Goal: Task Accomplishment & Management: Manage account settings

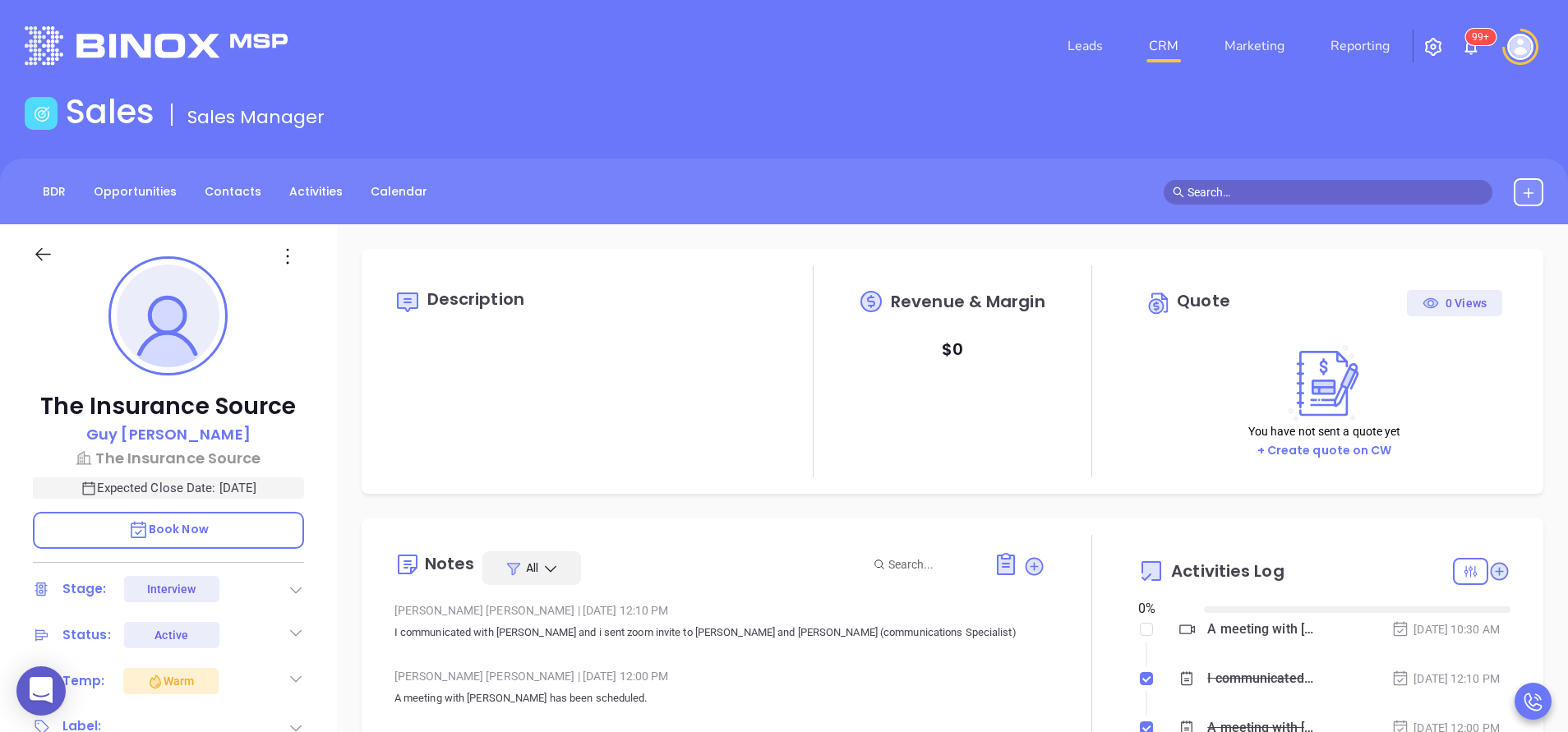
type input "[DATE]"
click at [324, 608] on div "The Insurance Source Guy Furay The Insurance Source Expected Close Date: Oct 3,…" at bounding box center [168, 682] width 337 height 915
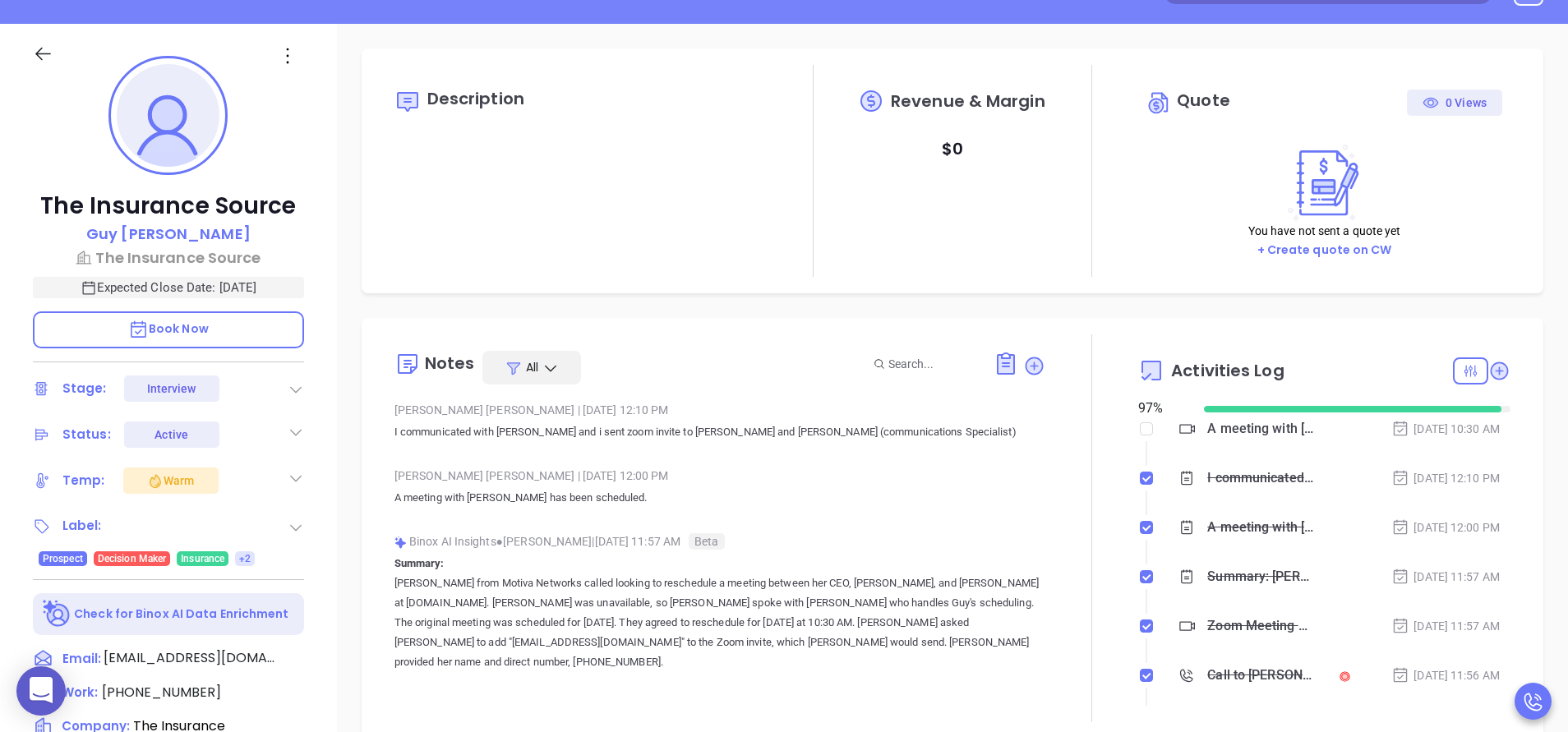
type input "Anabell Dominguez"
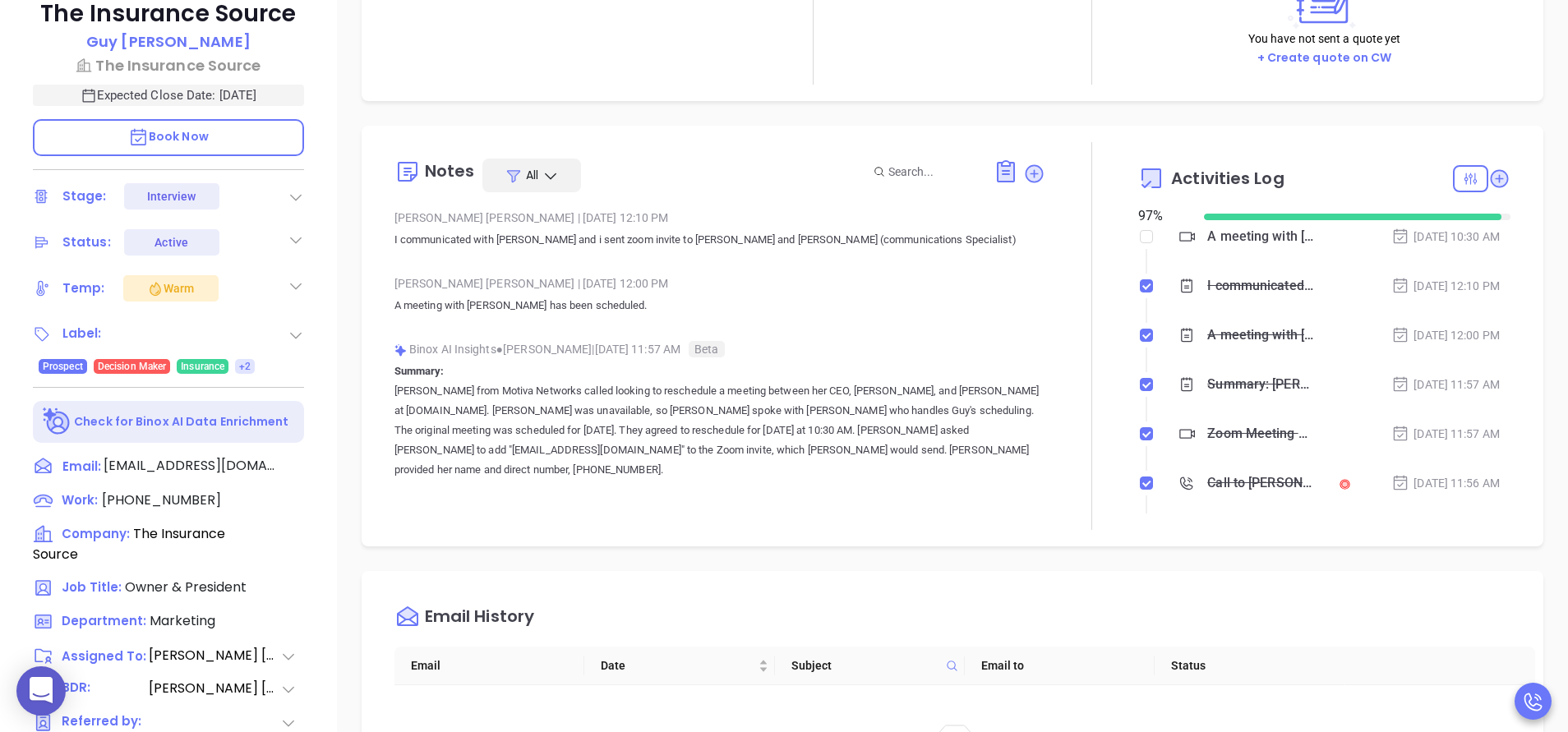
scroll to position [394, 0]
click at [184, 494] on span "(864) 467-8731" at bounding box center [161, 497] width 119 height 19
type input "(864) 467-8731"
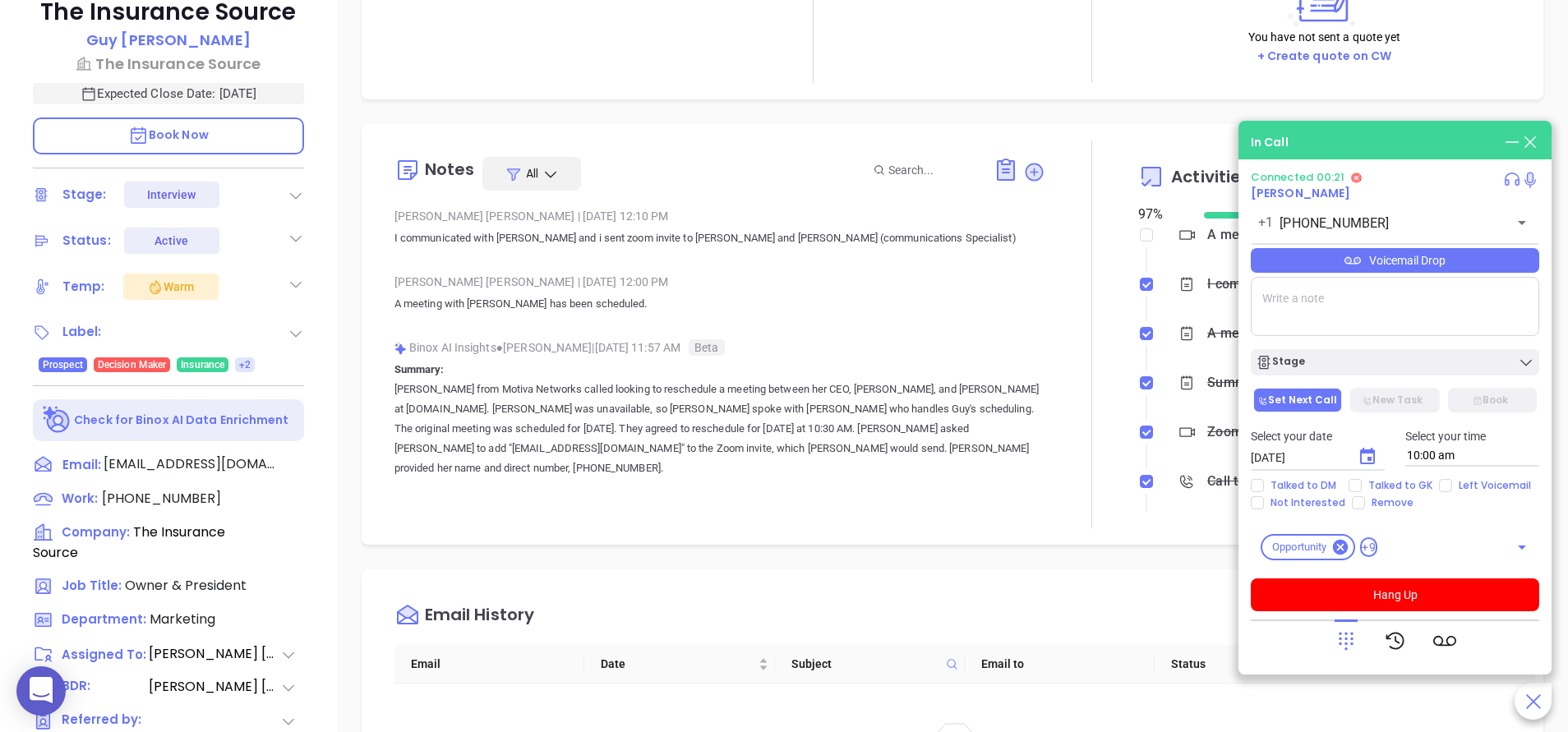
click at [1507, 144] on icon at bounding box center [1512, 142] width 18 height 18
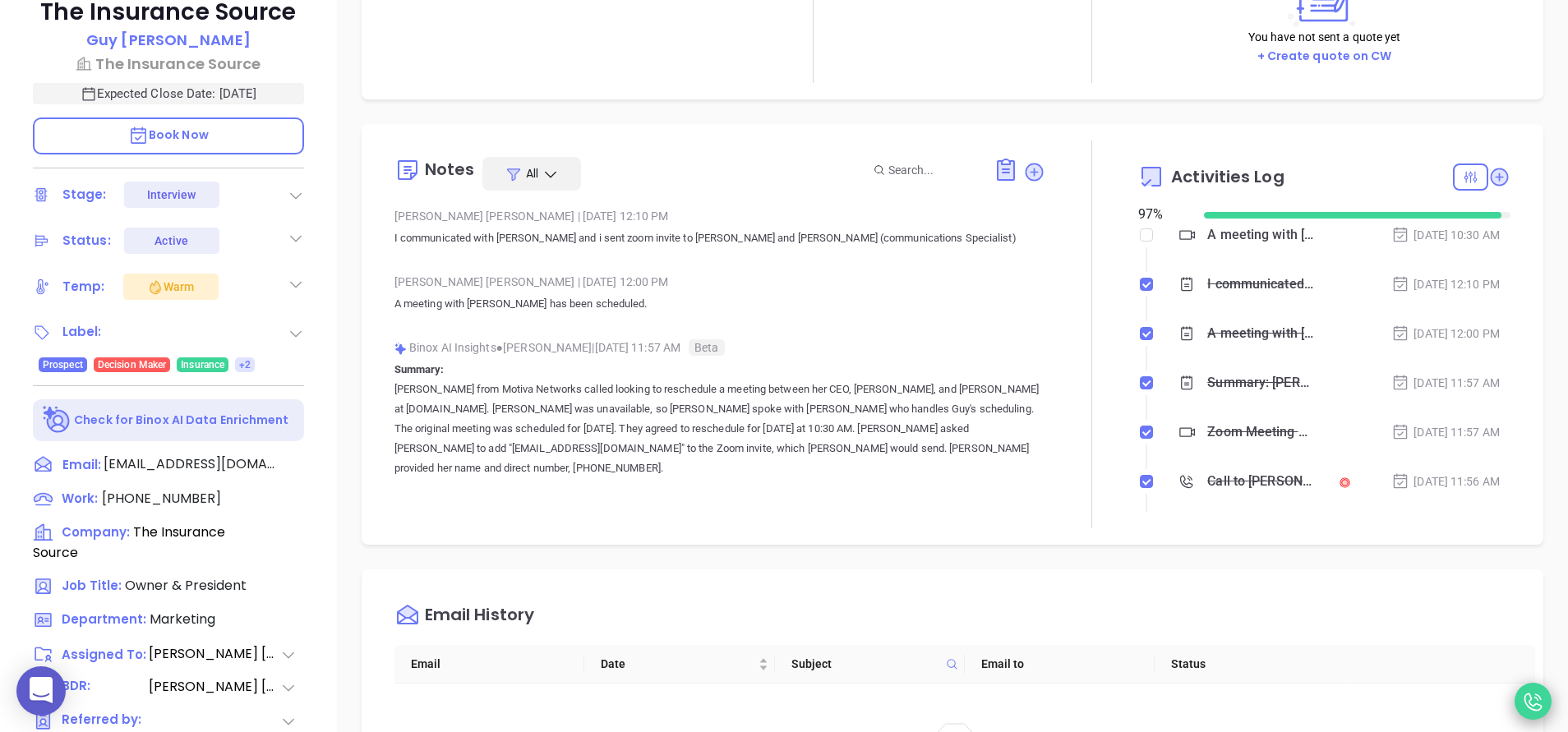
click at [1525, 690] on div at bounding box center [1534, 702] width 37 height 37
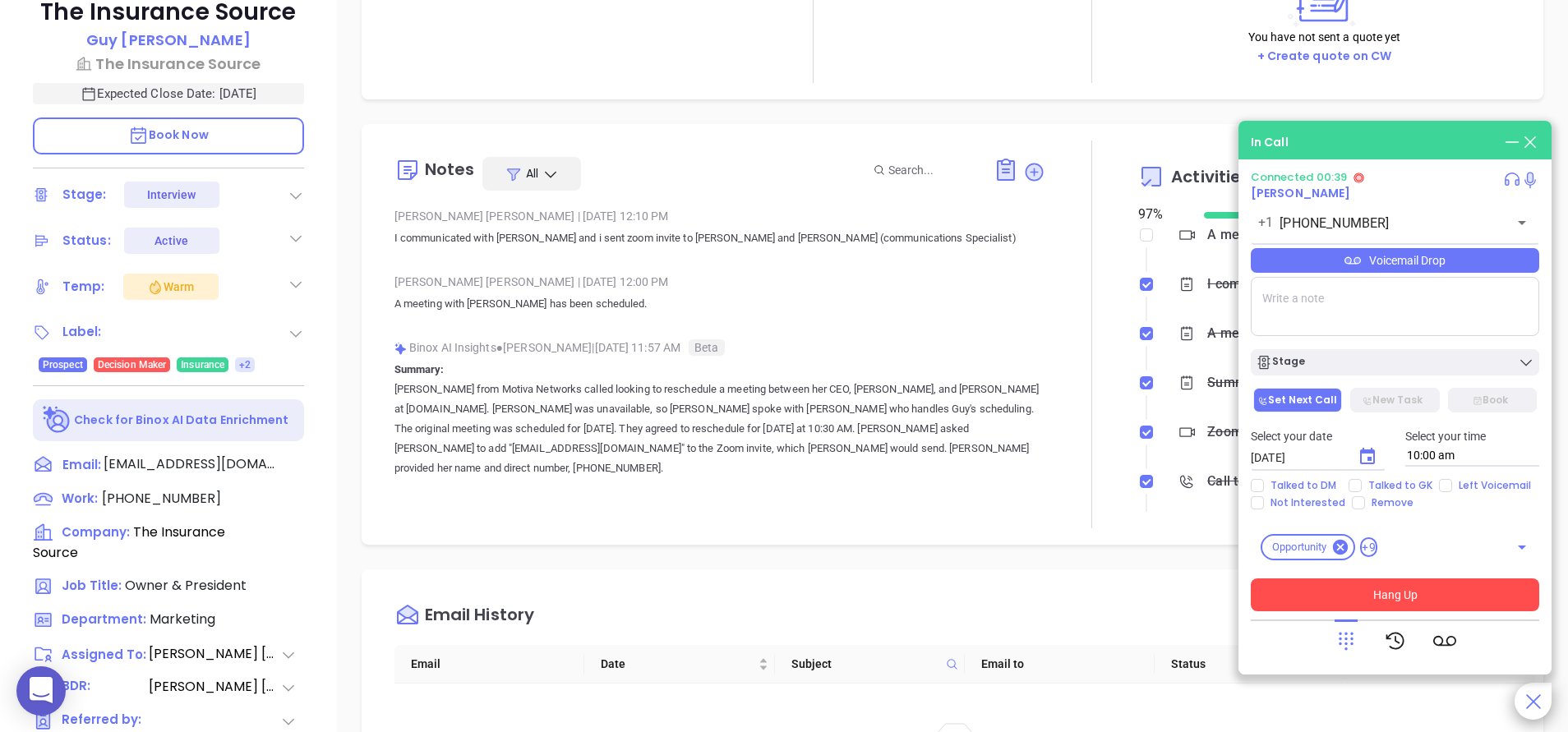
click at [1454, 592] on button "Hang Up" at bounding box center [1395, 596] width 288 height 33
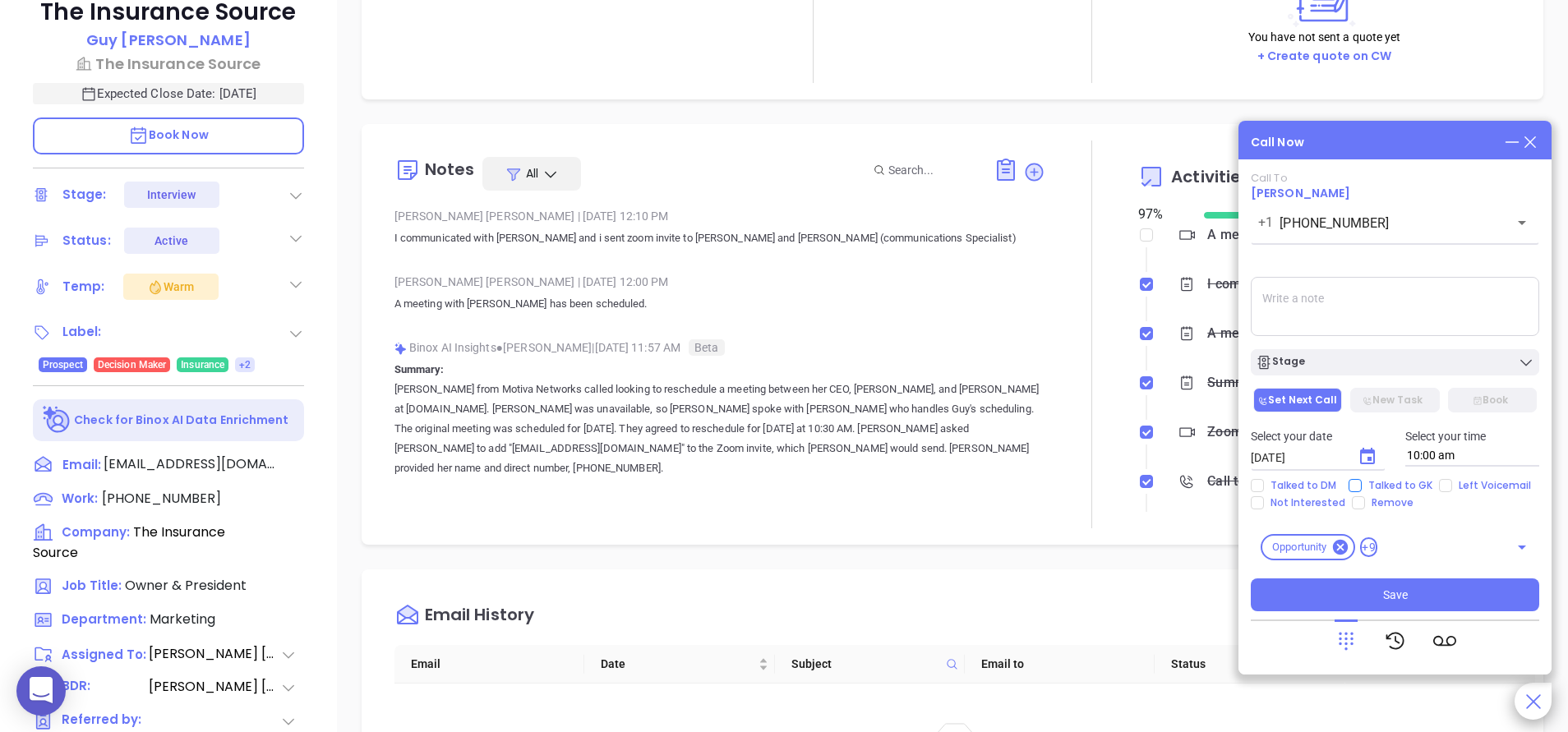
click at [1349, 484] on input "Talked to GK" at bounding box center [1354, 485] width 13 height 13
checkbox input "true"
click at [1320, 318] on textarea at bounding box center [1395, 306] width 288 height 59
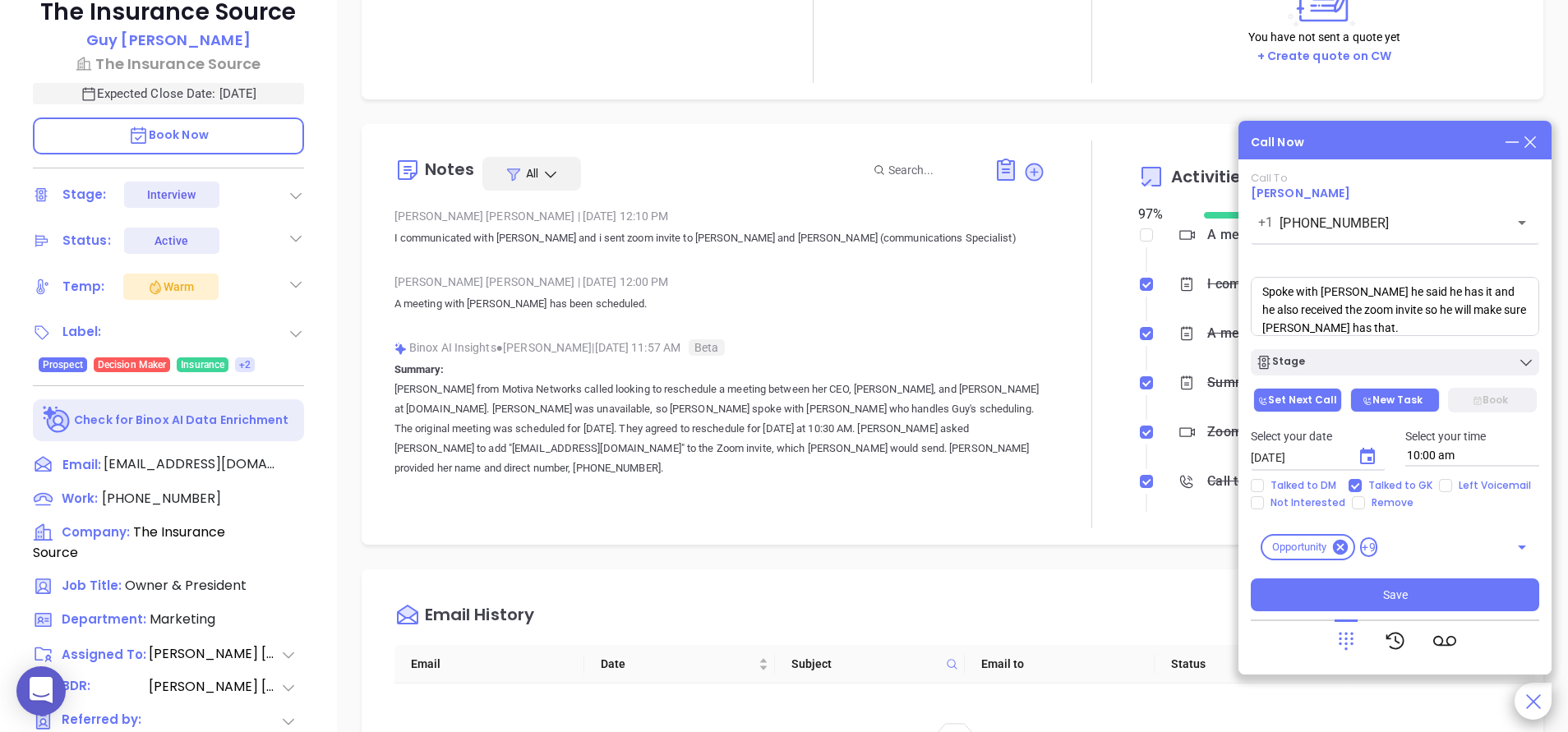
type textarea "Spoke with Eric he said he has it and he also received the zoom invite so he wi…"
click at [1383, 397] on button "New Task" at bounding box center [1394, 399] width 88 height 25
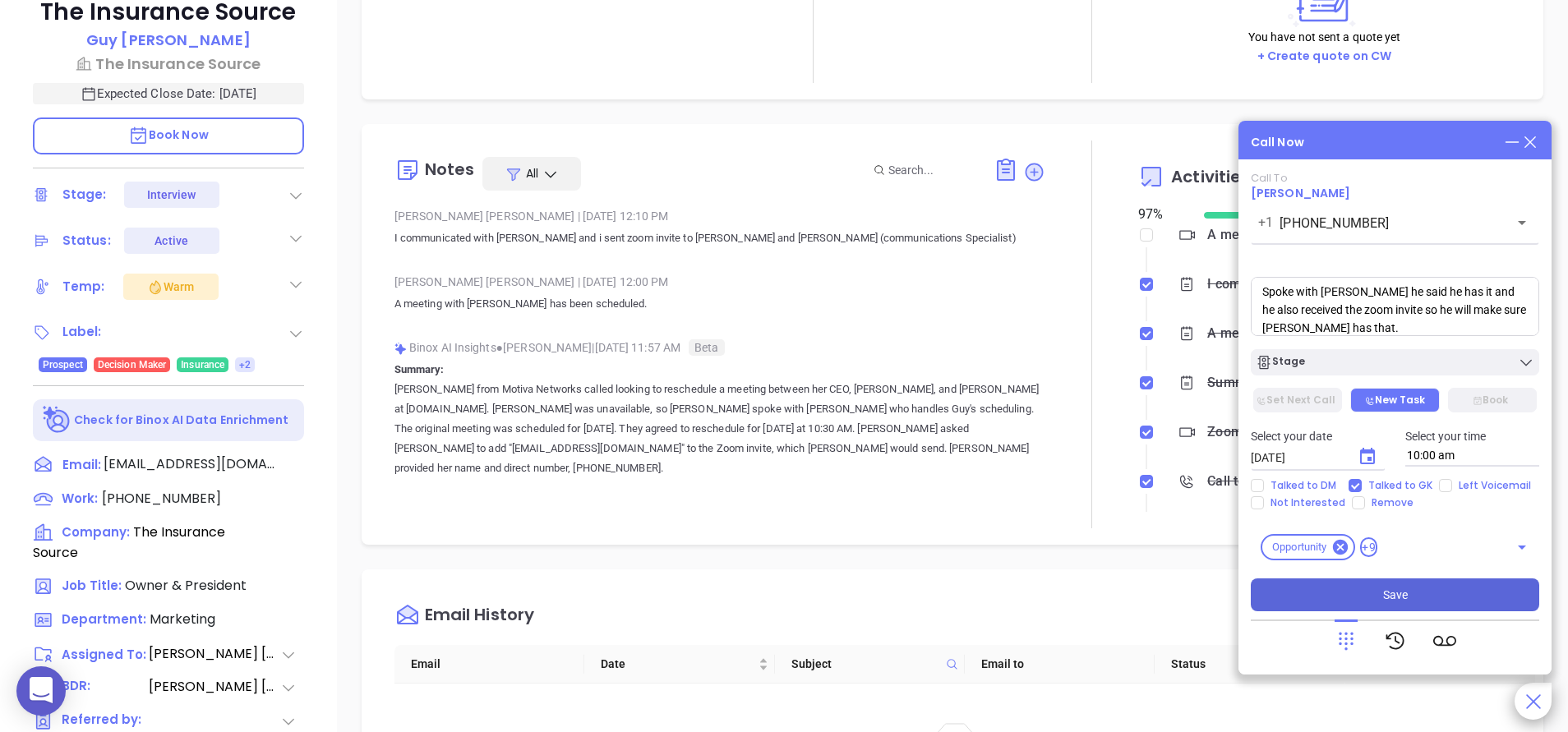
click at [1402, 594] on span "Save" at bounding box center [1395, 595] width 25 height 18
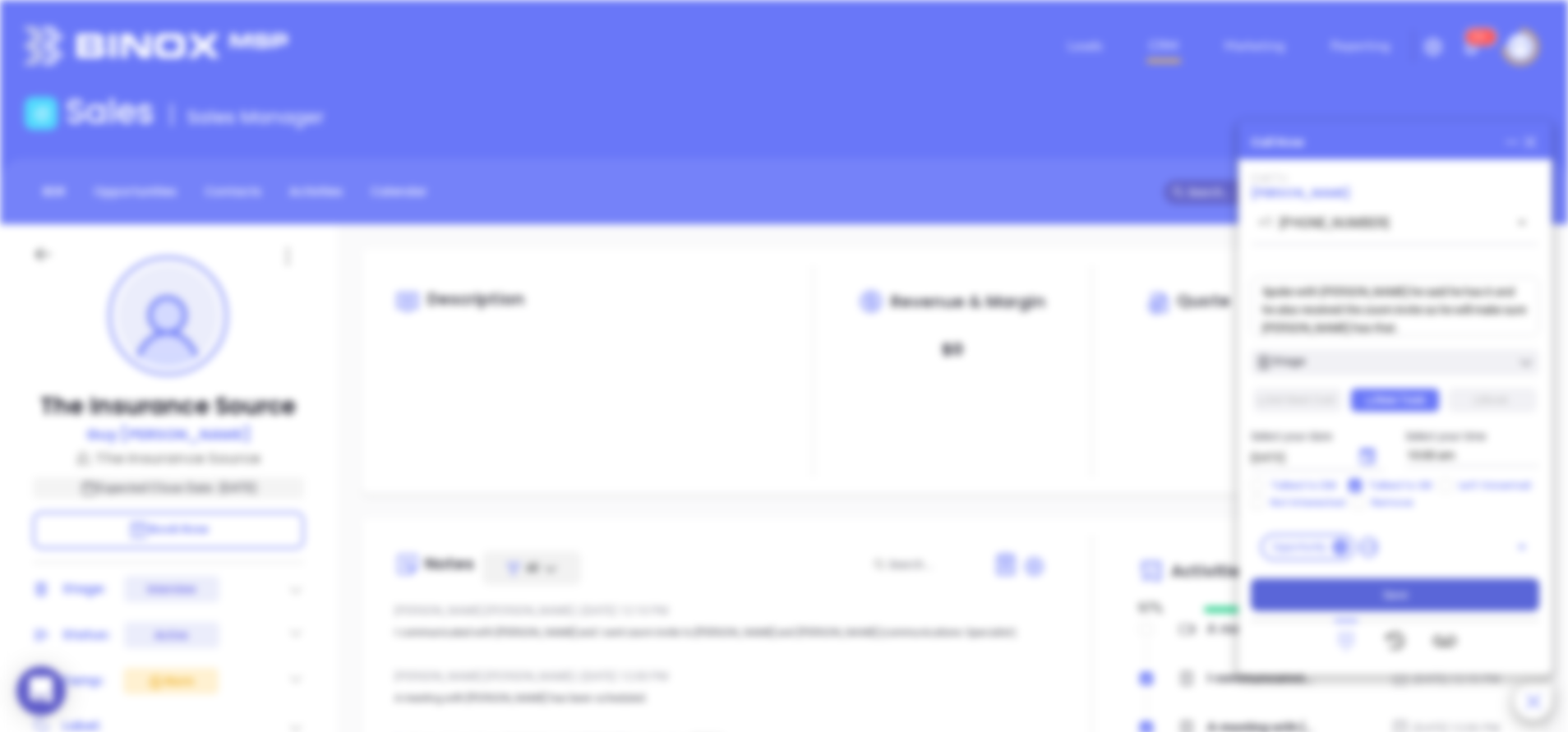
type input "[DATE]"
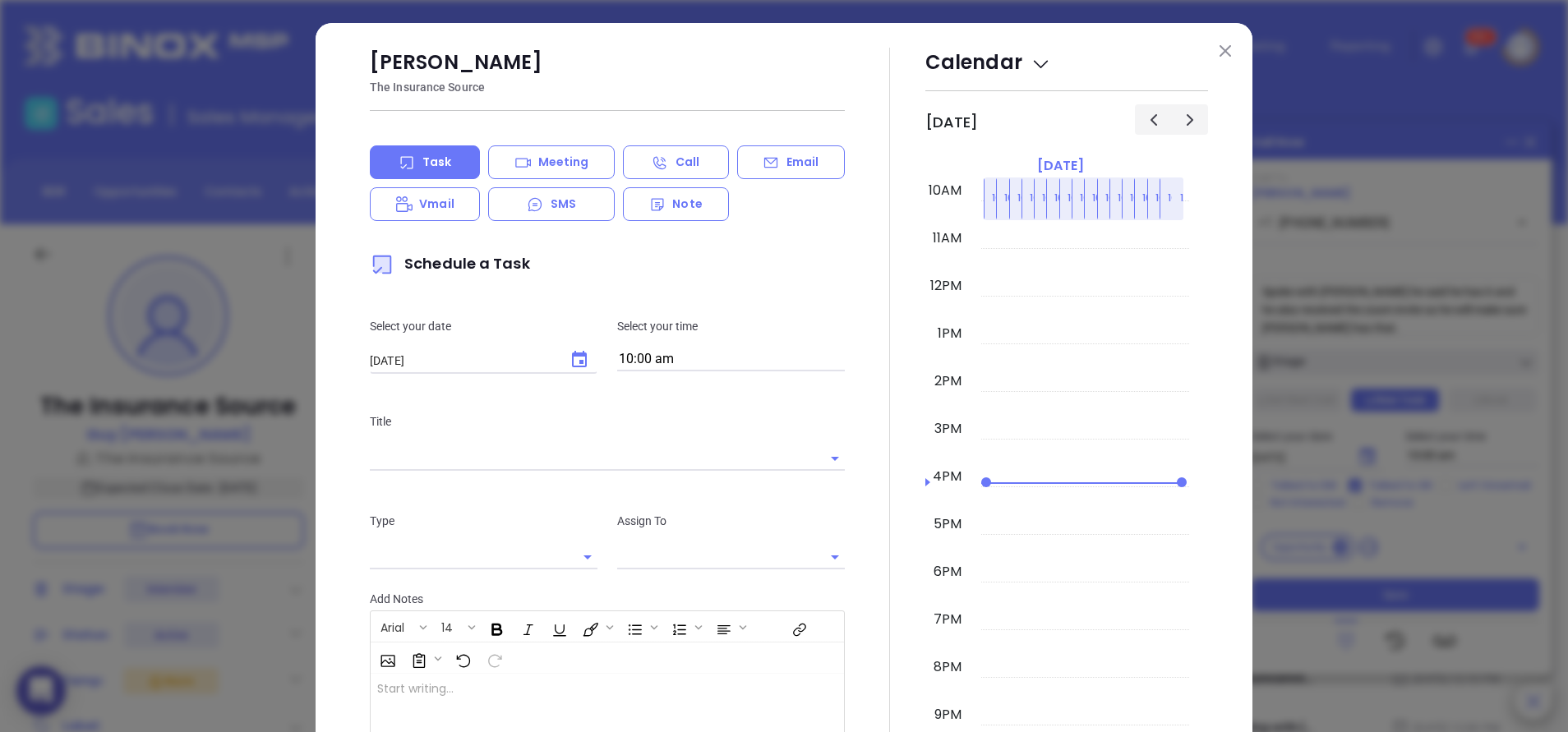
type input "[PERSON_NAME]"
click at [1223, 51] on button at bounding box center [1226, 50] width 22 height 22
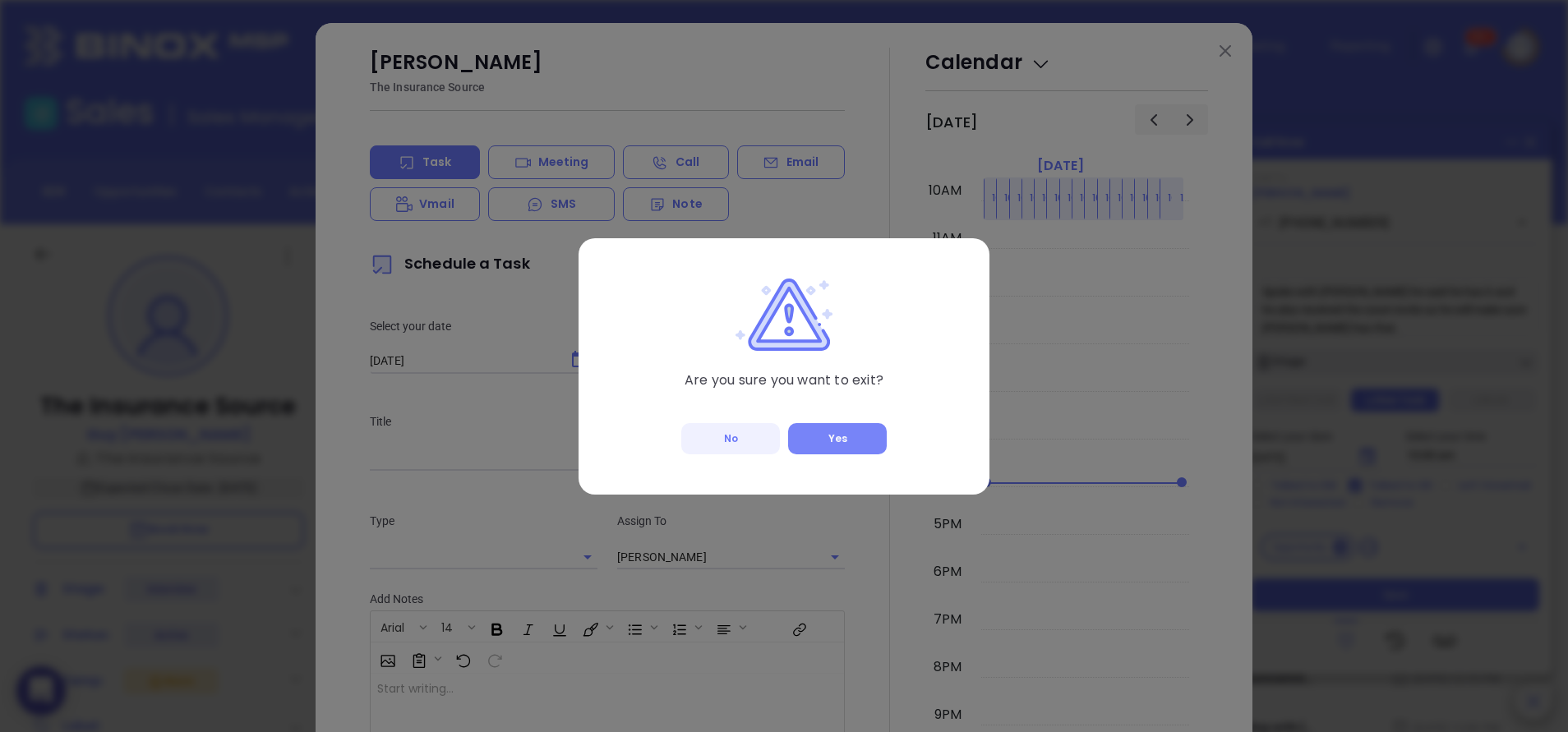
click at [847, 438] on button "Yes" at bounding box center [837, 439] width 99 height 31
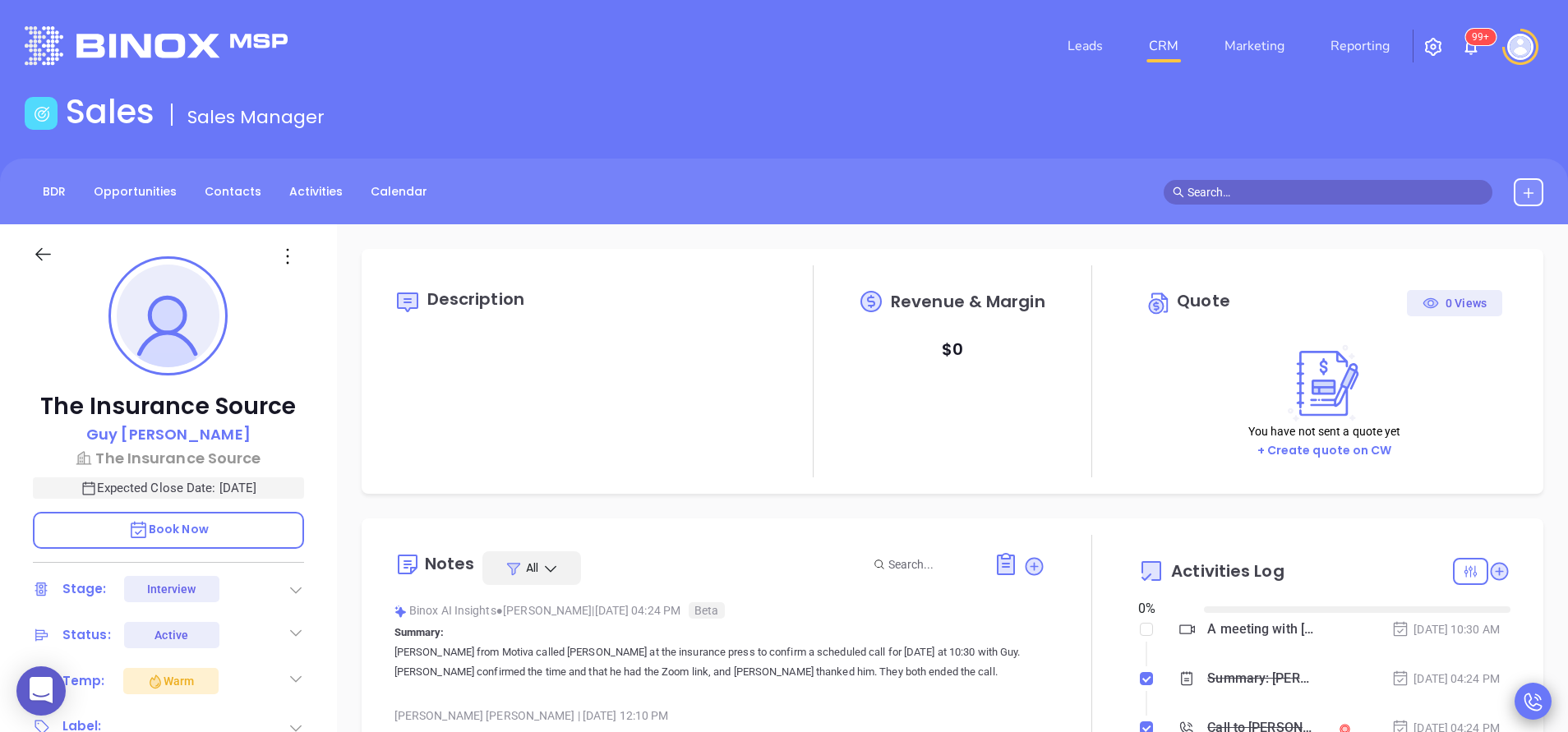
type input "09/13/2025"
type input "Anabell Dominguez"
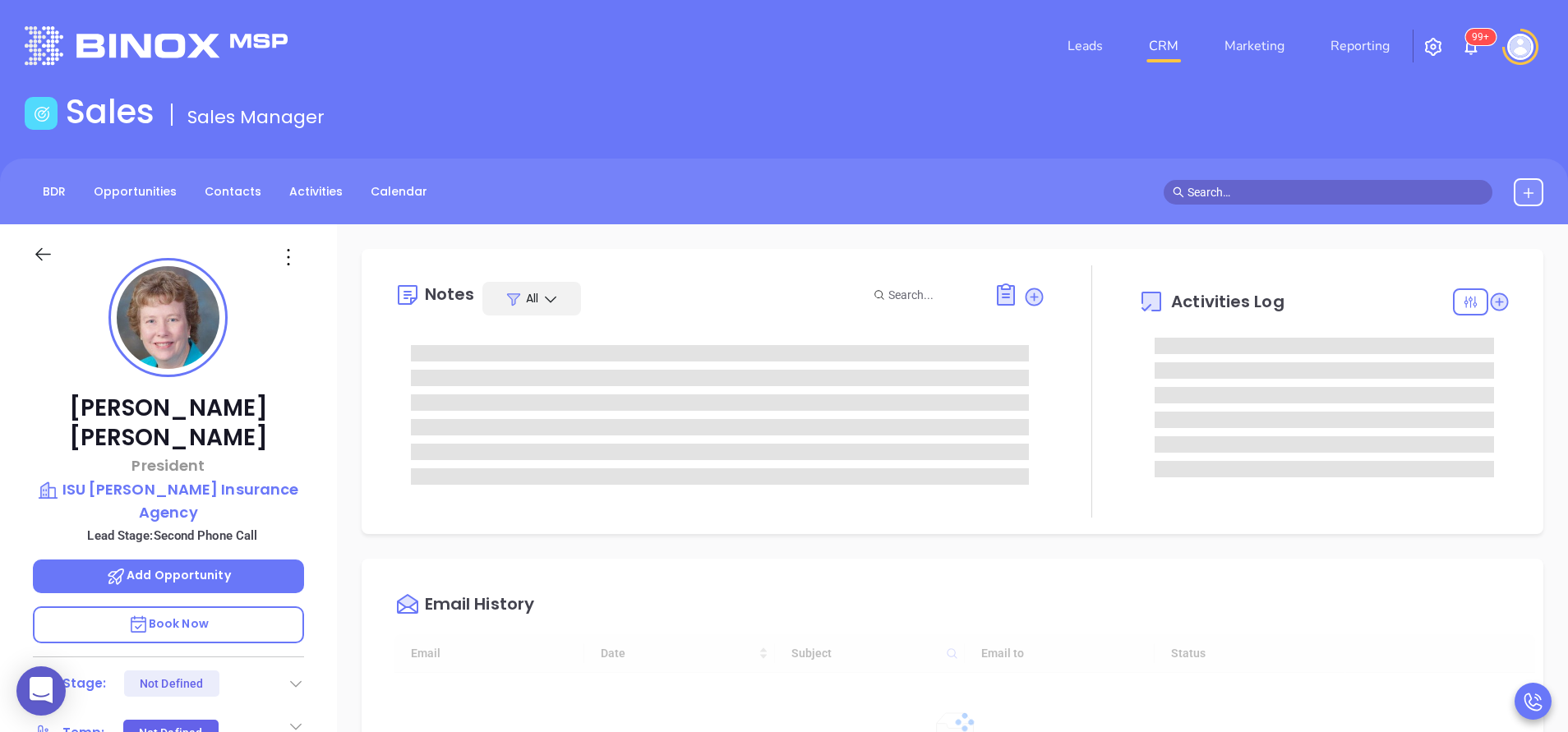
type input "10:00 am"
type input "[DATE]"
type input "Anabell Dominguez"
click at [318, 610] on div "Debbie Farr President ISU Lemoine Insurance Agency Lead Stage: Second Phone Cal…" at bounding box center [168, 682] width 337 height 915
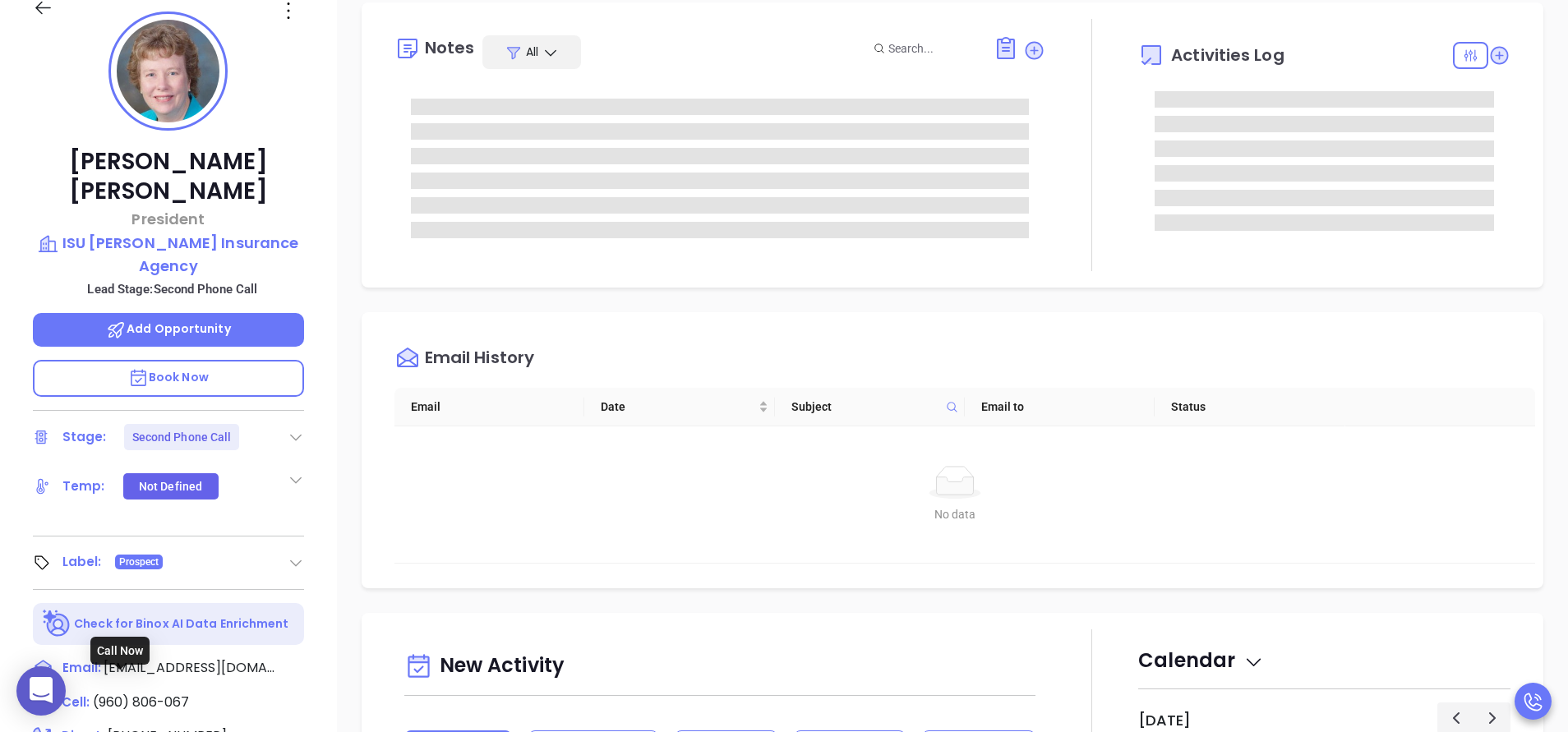
scroll to position [296, 0]
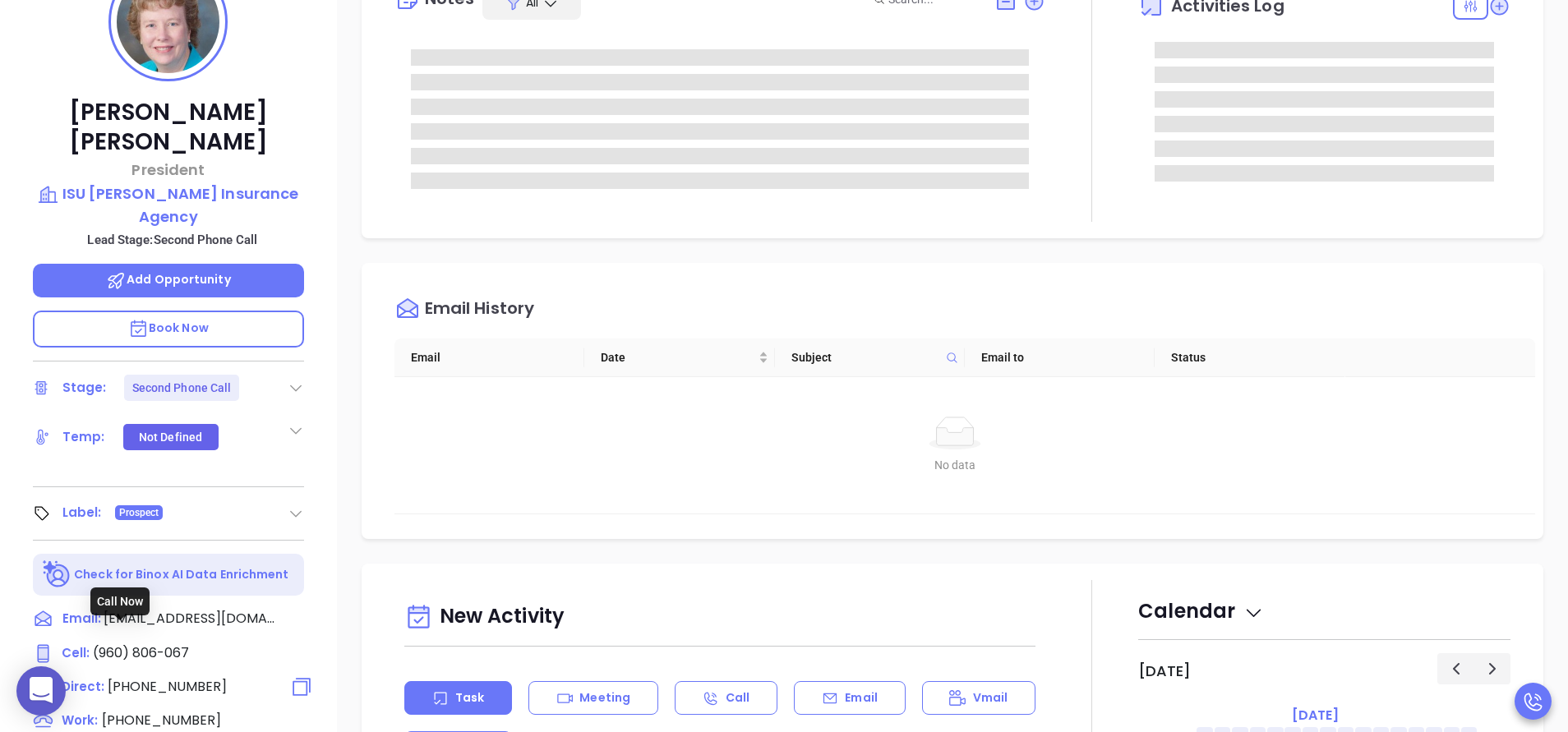
click at [170, 677] on span "(337) 348-9660" at bounding box center [167, 686] width 119 height 19
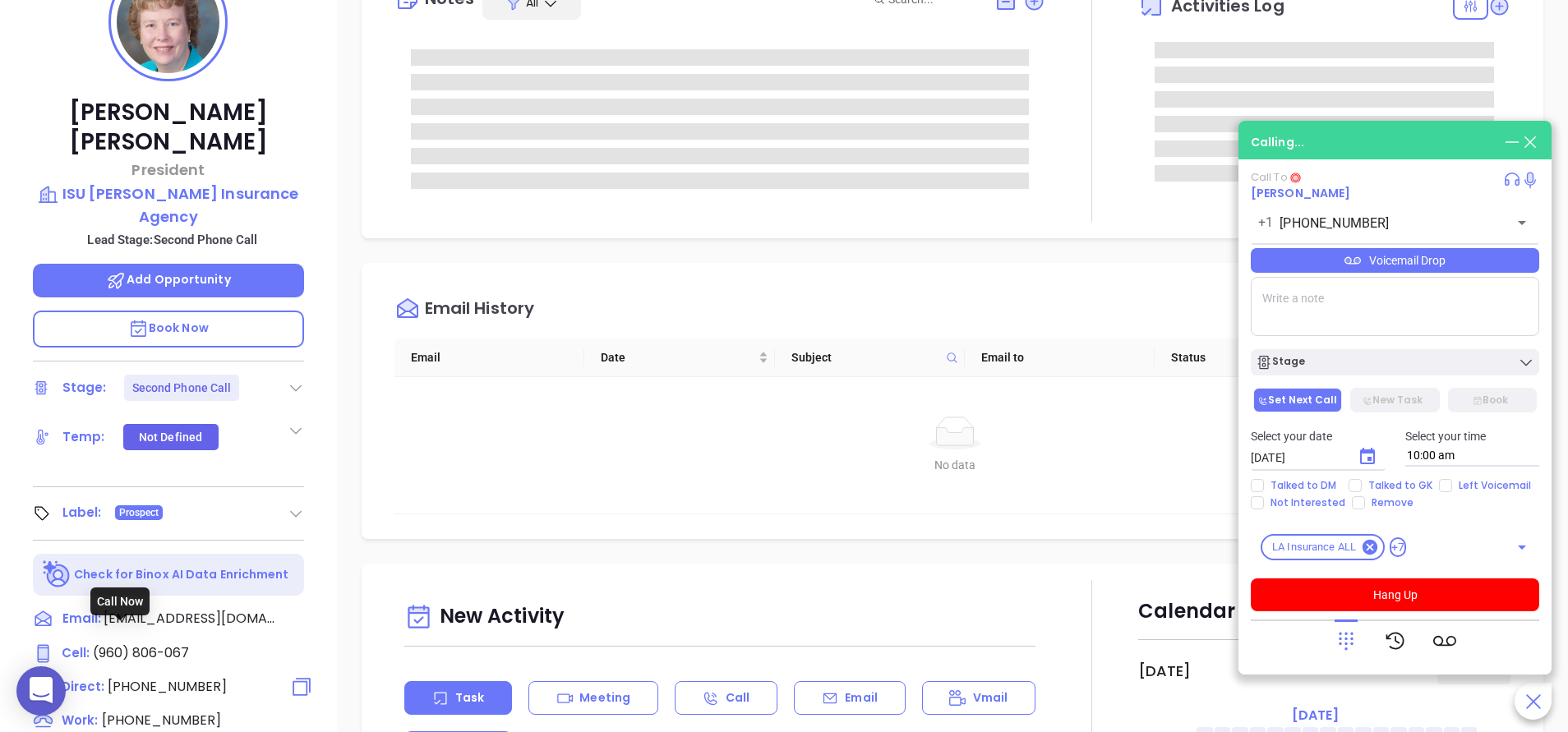
type input "(337) 348-9660"
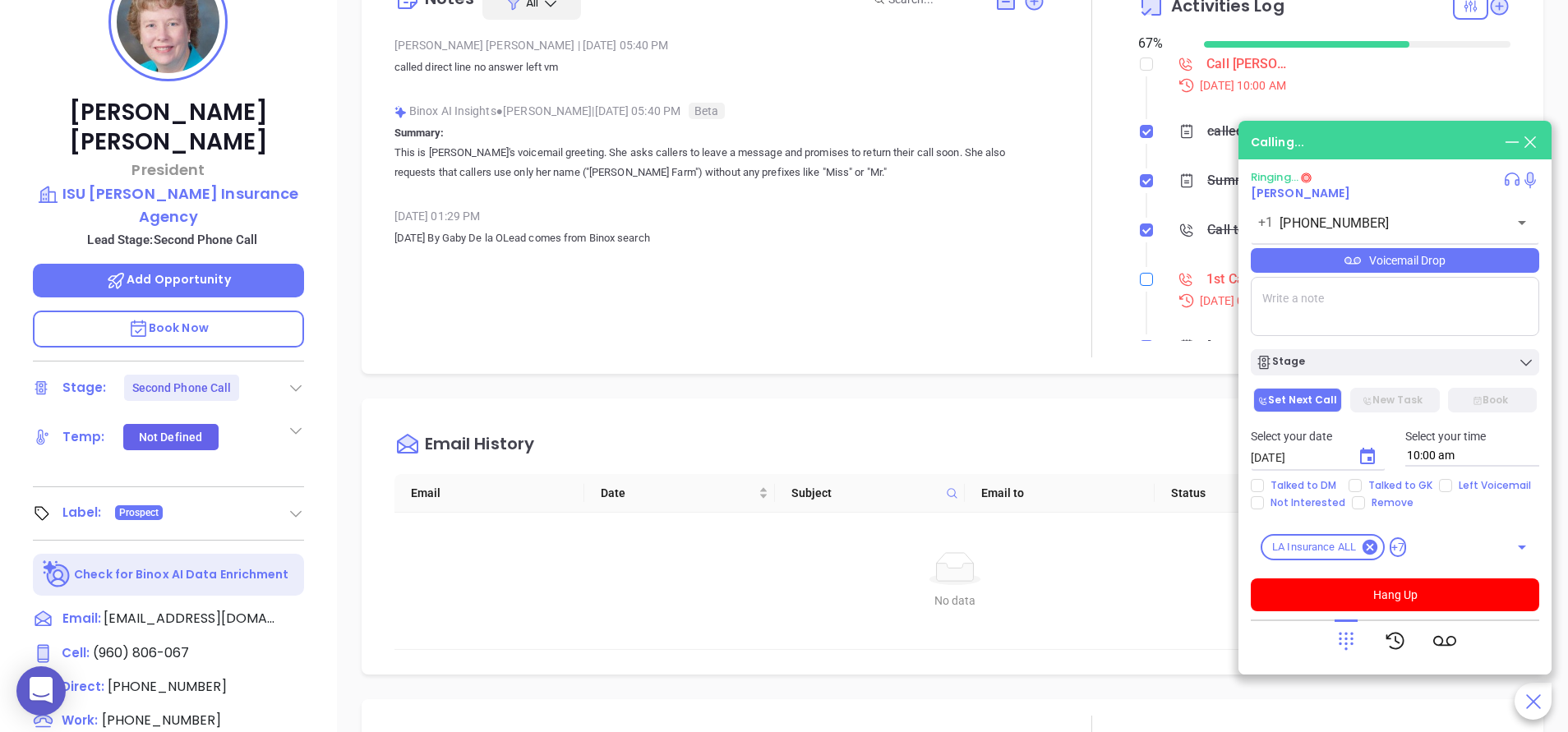
click at [1140, 280] on input "checkbox" at bounding box center [1146, 279] width 13 height 13
checkbox input "true"
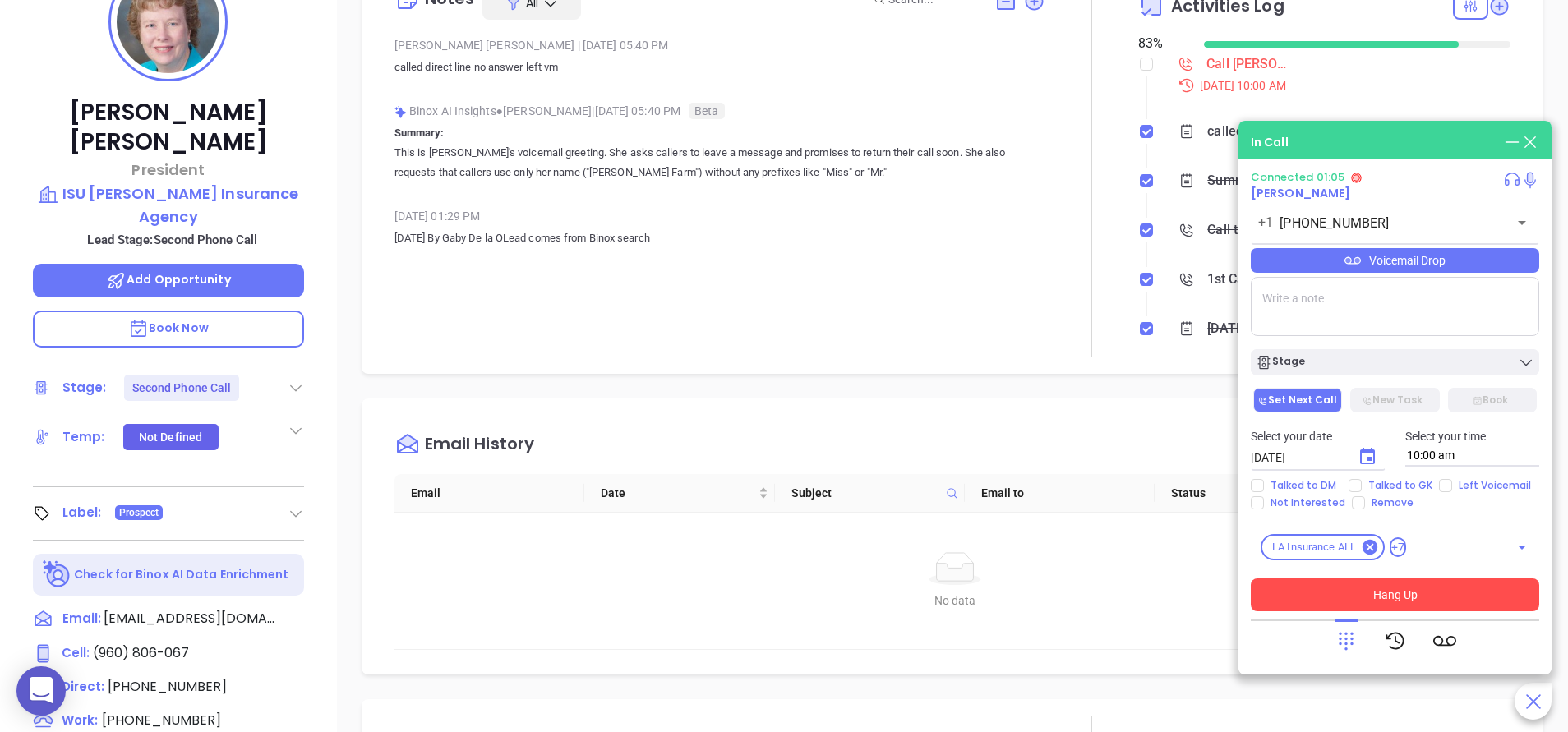
click at [1388, 584] on button "Hang Up" at bounding box center [1395, 596] width 288 height 33
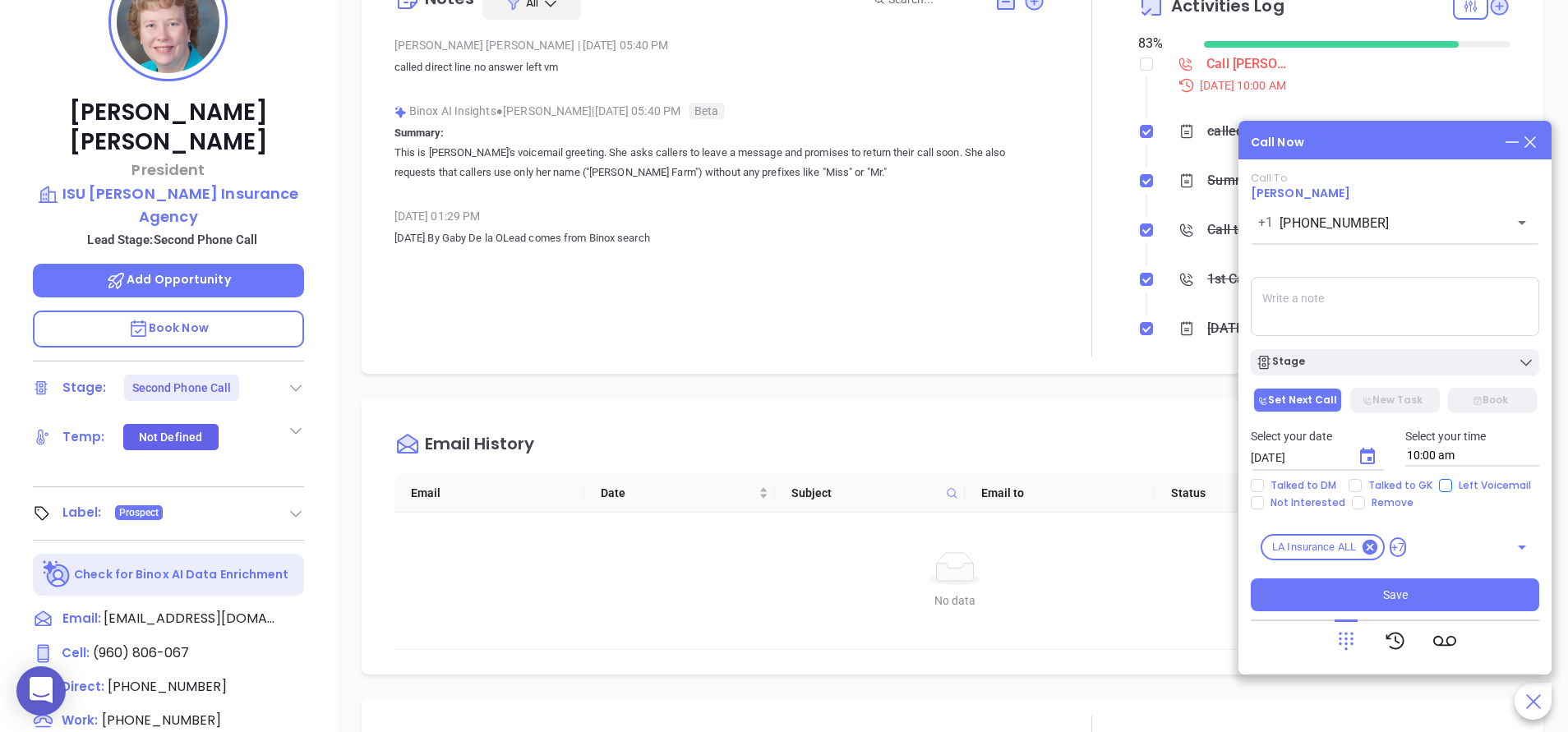
click at [1447, 490] on input "Left Voicemail" at bounding box center [1445, 485] width 13 height 13
checkbox input "true"
click at [1358, 374] on button "Stage" at bounding box center [1395, 362] width 288 height 26
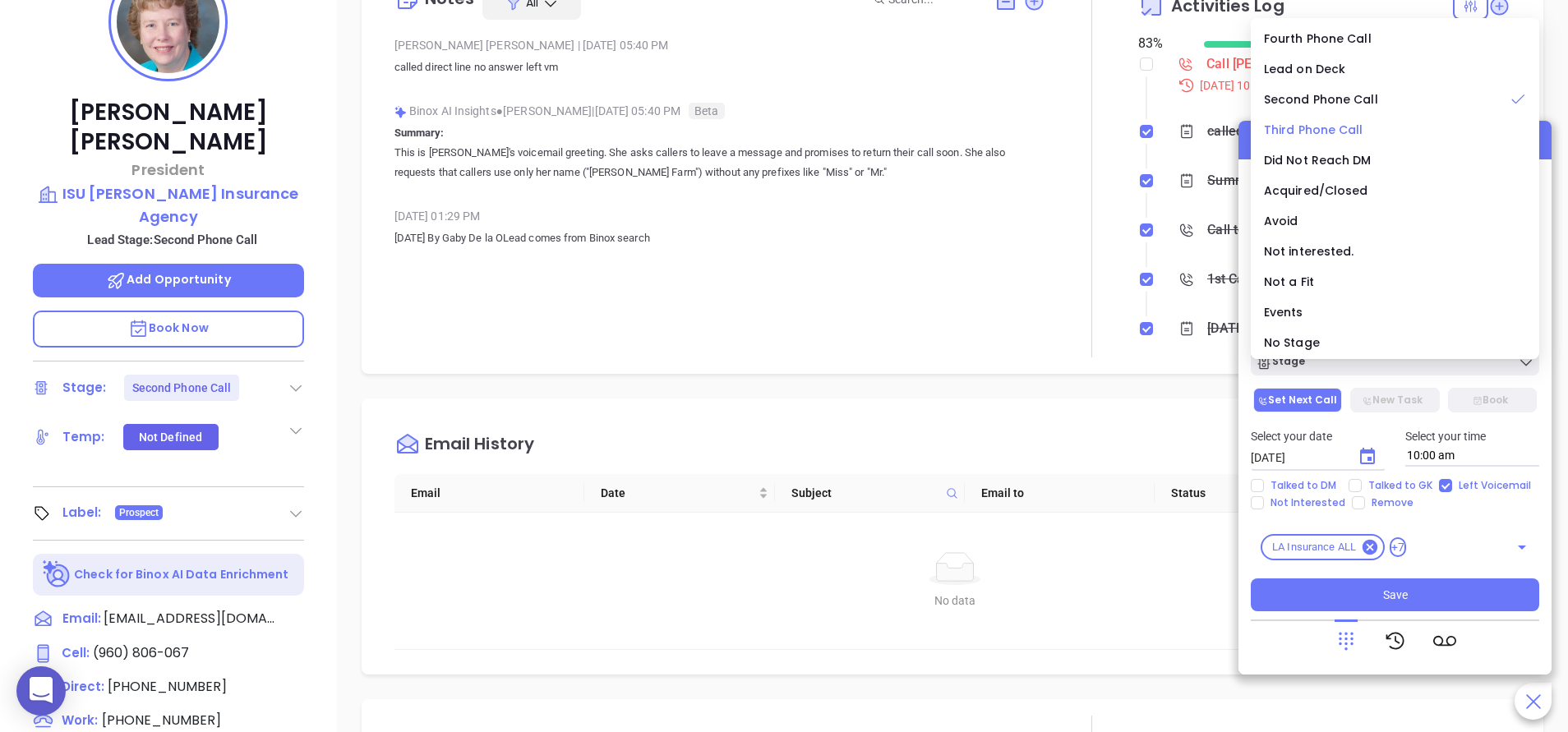
click at [1344, 124] on span "Third Phone Call" at bounding box center [1313, 130] width 99 height 17
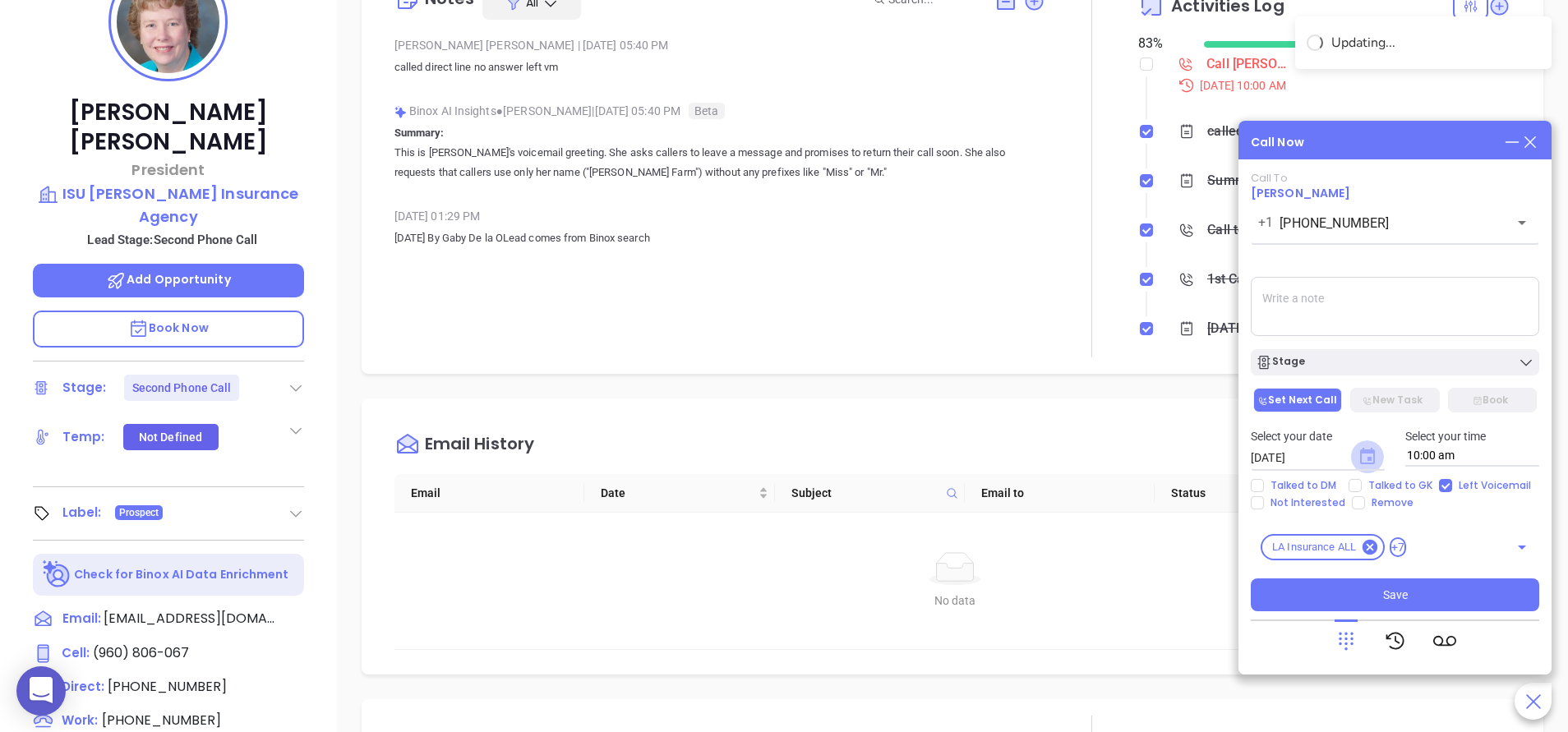
click at [1369, 452] on icon "Choose date, selected date is Sep 13, 2025" at bounding box center [1367, 455] width 15 height 17
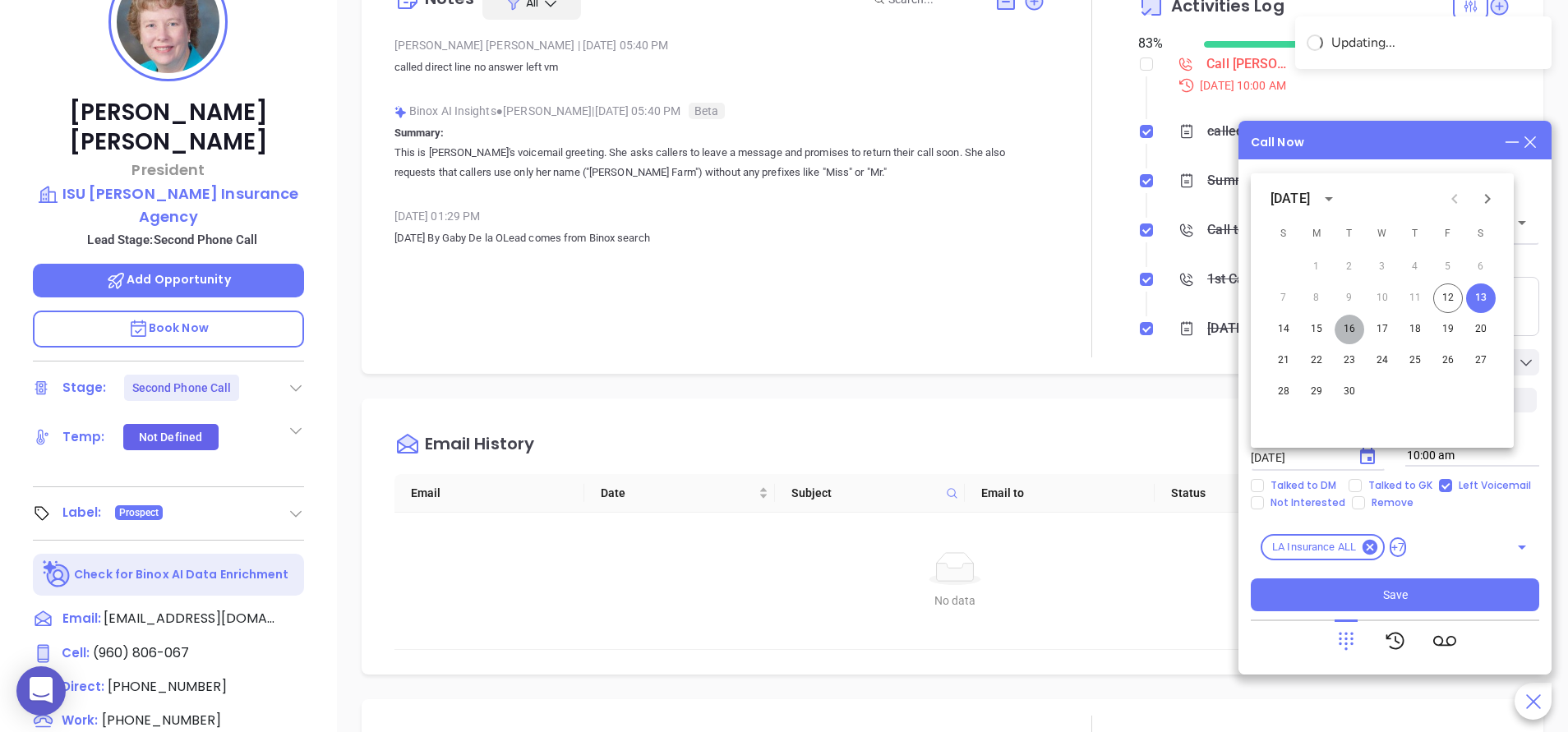
click at [1351, 332] on button "16" at bounding box center [1349, 330] width 29 height 29
type input "[DATE]"
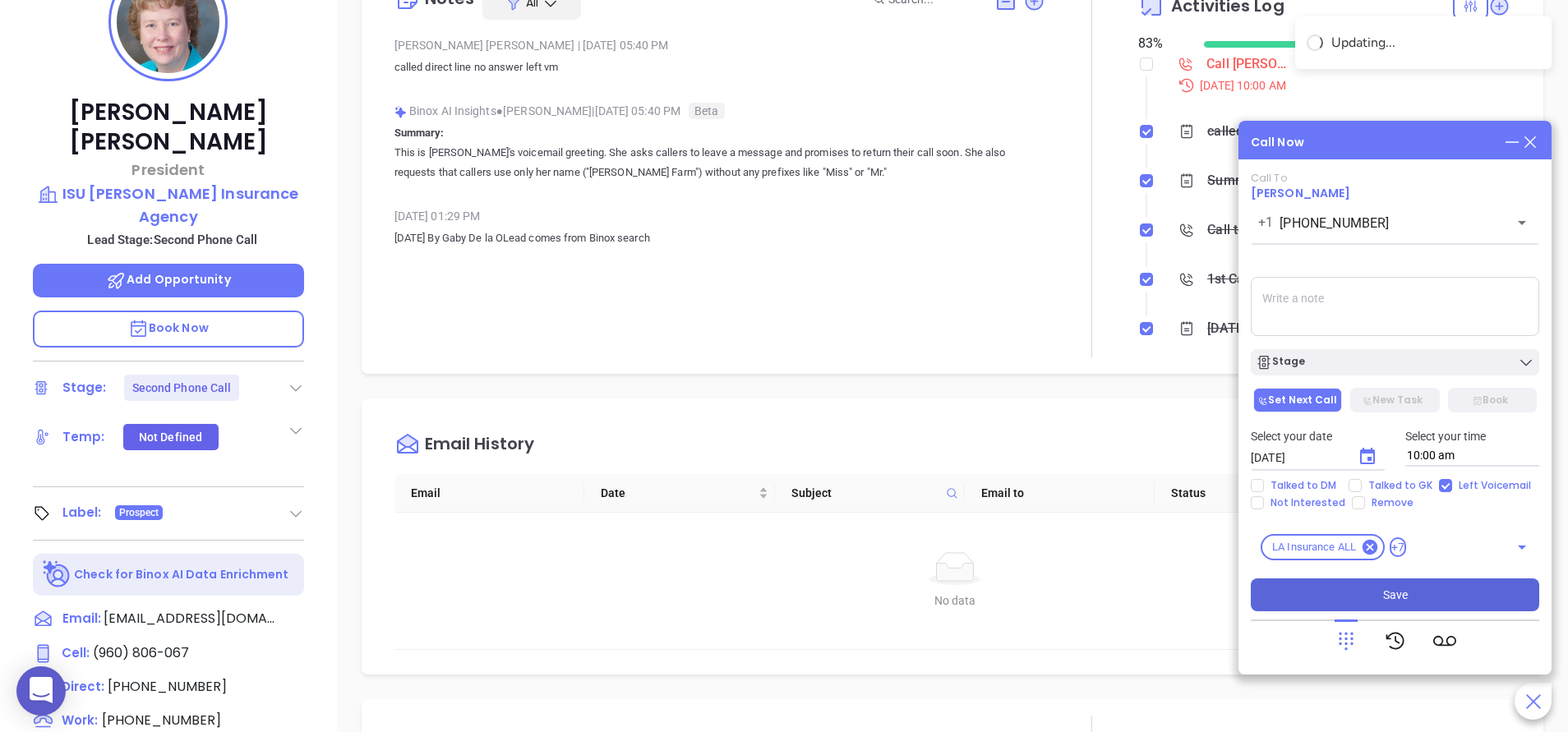
click at [1400, 595] on span "Save" at bounding box center [1395, 595] width 25 height 18
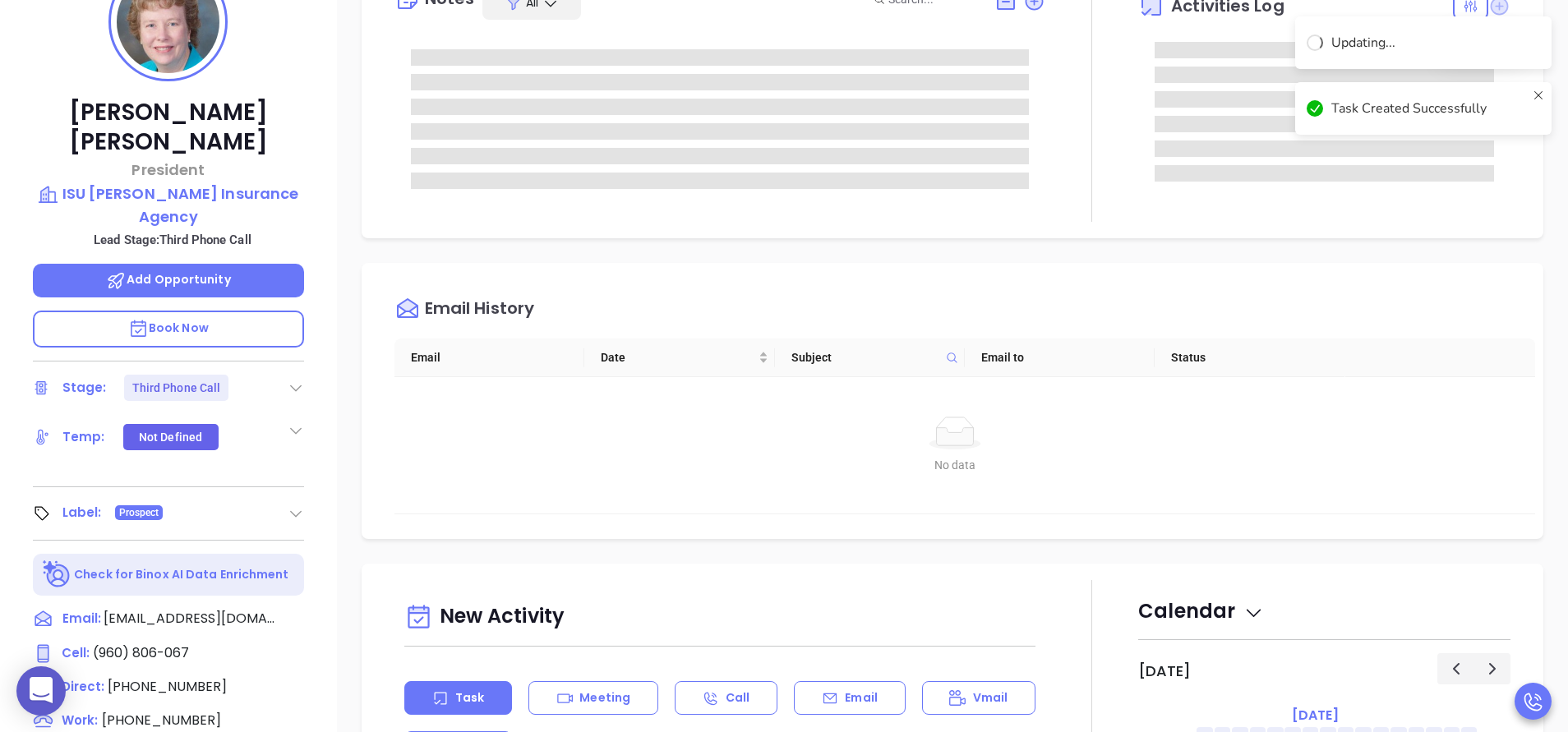
click at [1490, 4] on icon at bounding box center [1499, 6] width 18 height 18
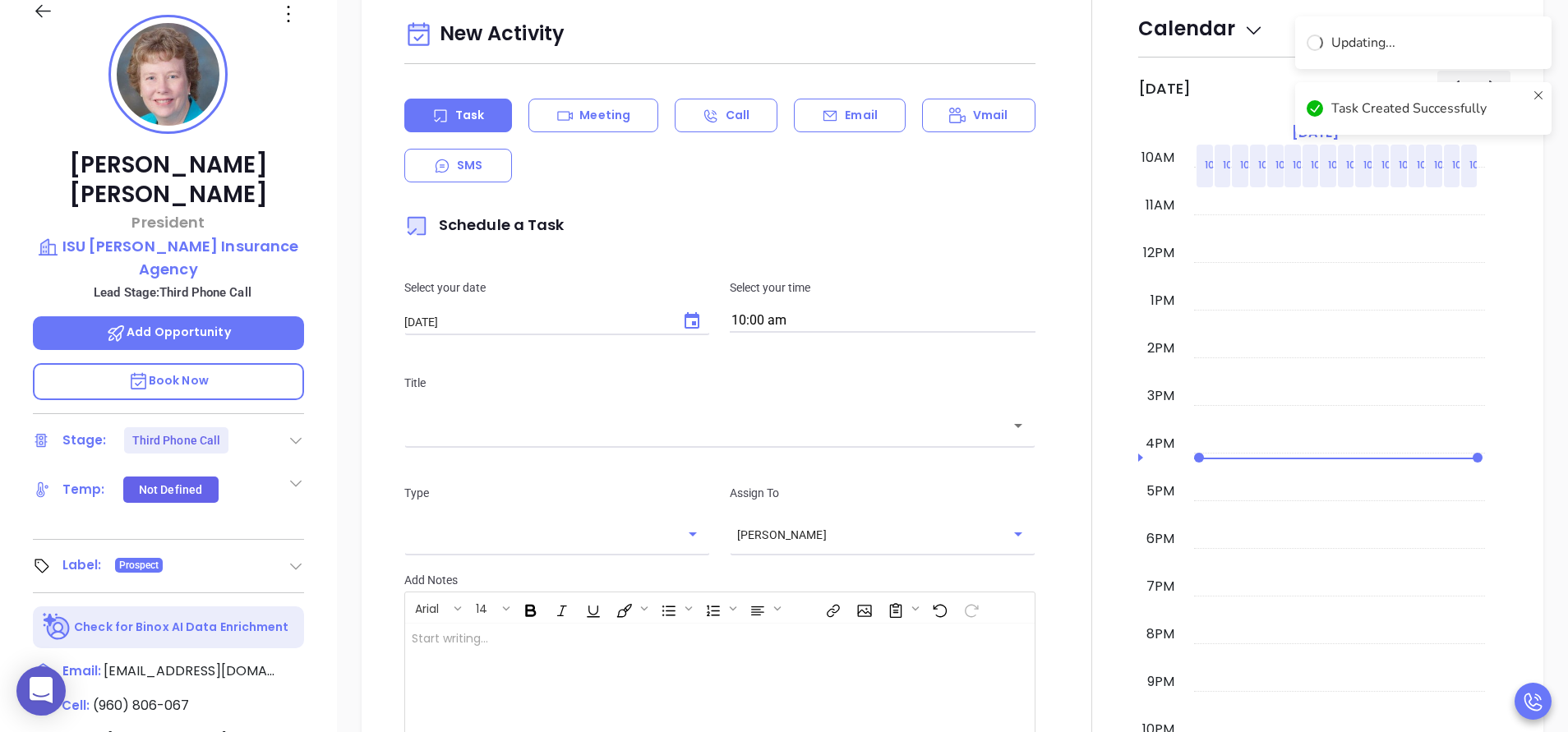
scroll to position [225, 0]
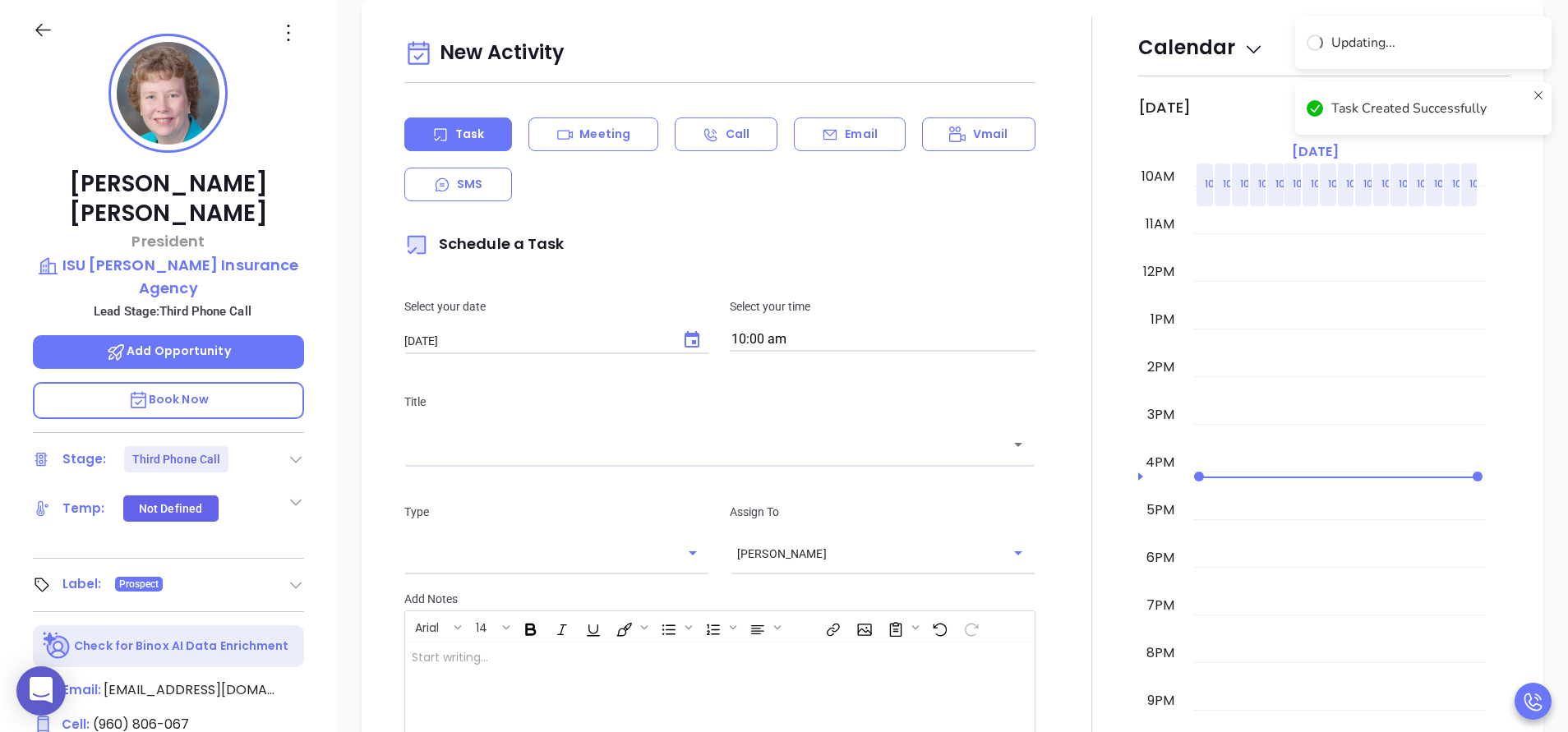
click at [864, 133] on p "Email" at bounding box center [862, 134] width 33 height 18
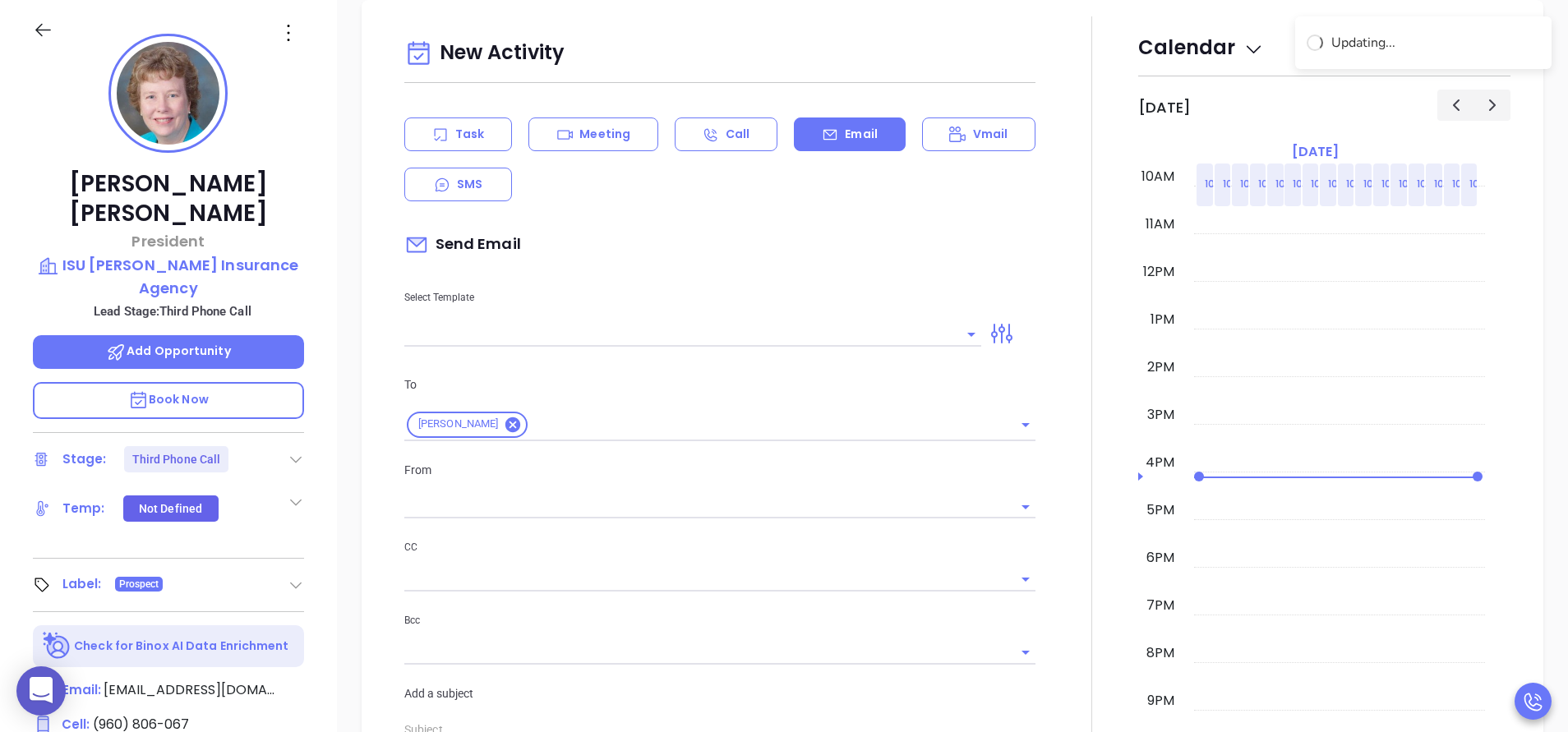
scroll to position [771, 0]
click at [518, 337] on input "text" at bounding box center [680, 334] width 552 height 24
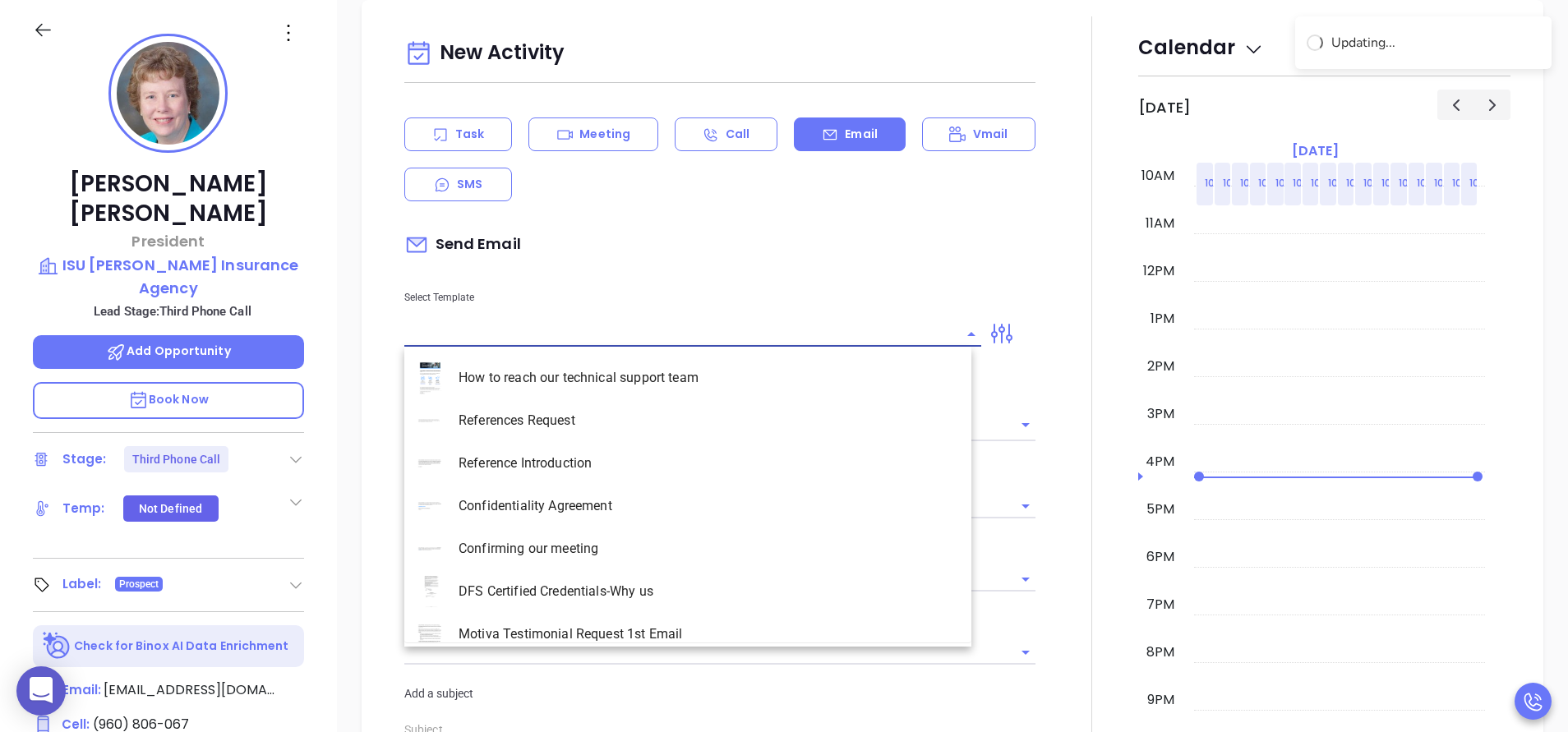
type input "[PERSON_NAME]"
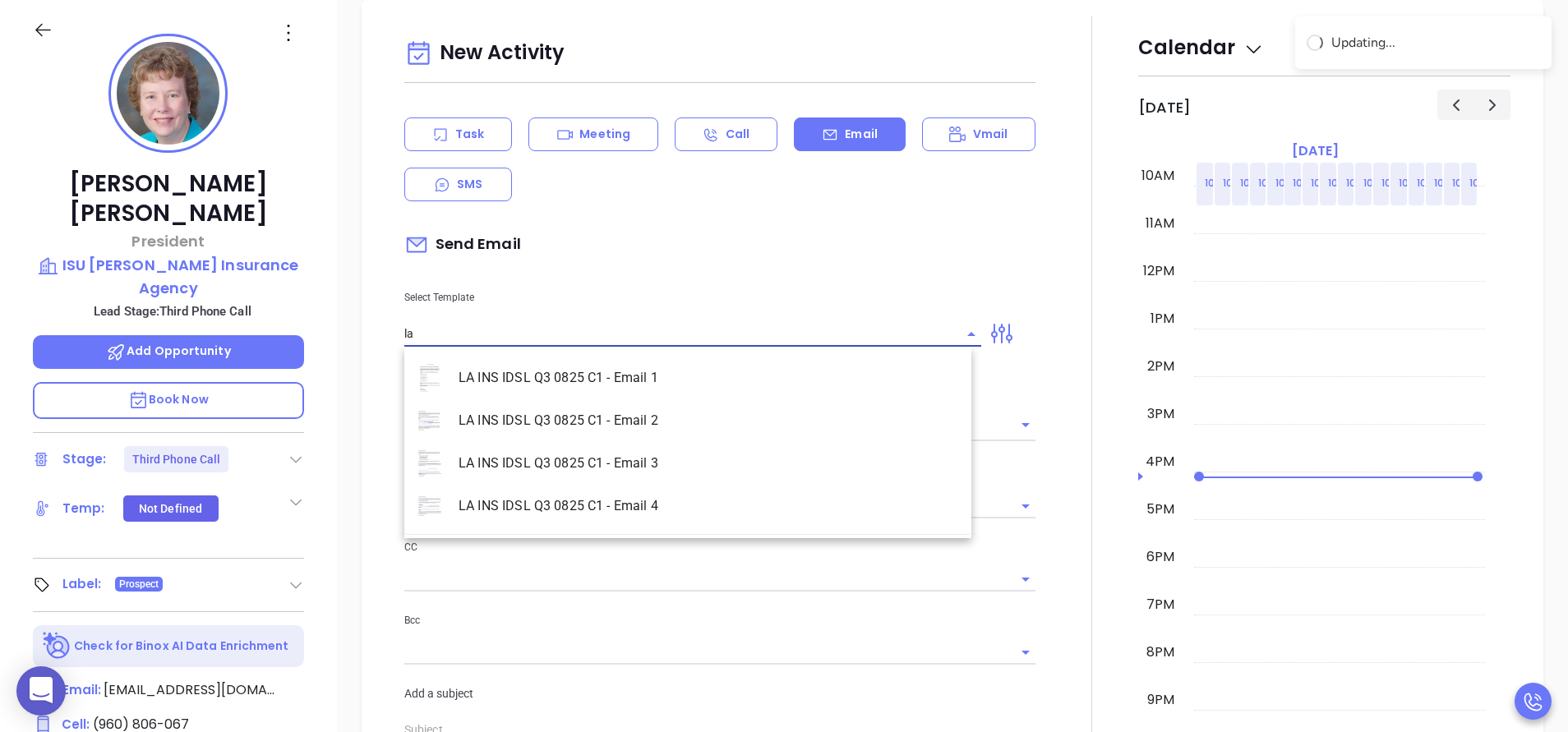
click at [571, 405] on li "LA INS IDSL Q3 0825 C1 - Email 2" at bounding box center [688, 421] width 567 height 43
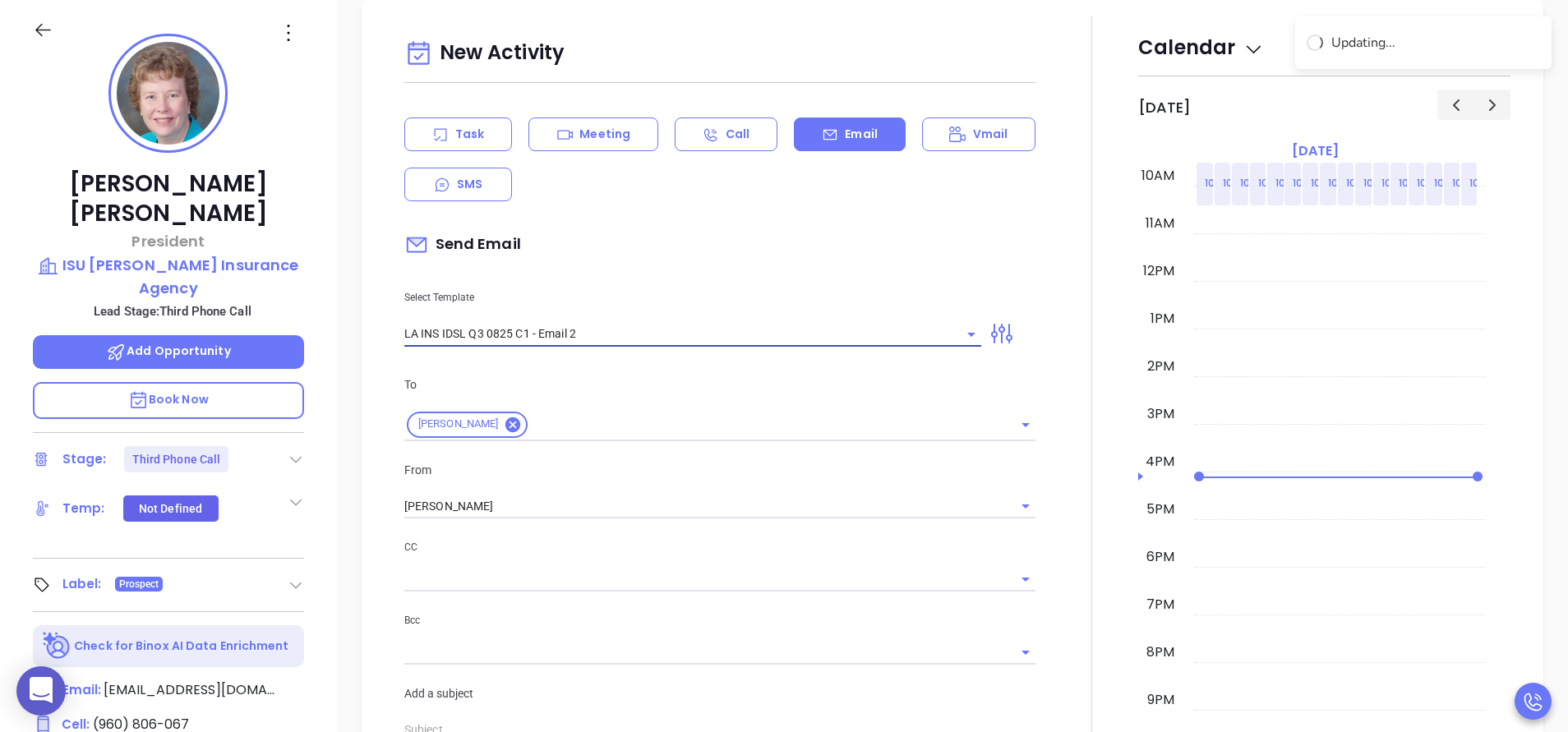
type input "LA INS IDSL Q3 0825 C1 - Email 2"
type input "February is coming fast—will ISU Lemoine Insurance Agency be compliant?"
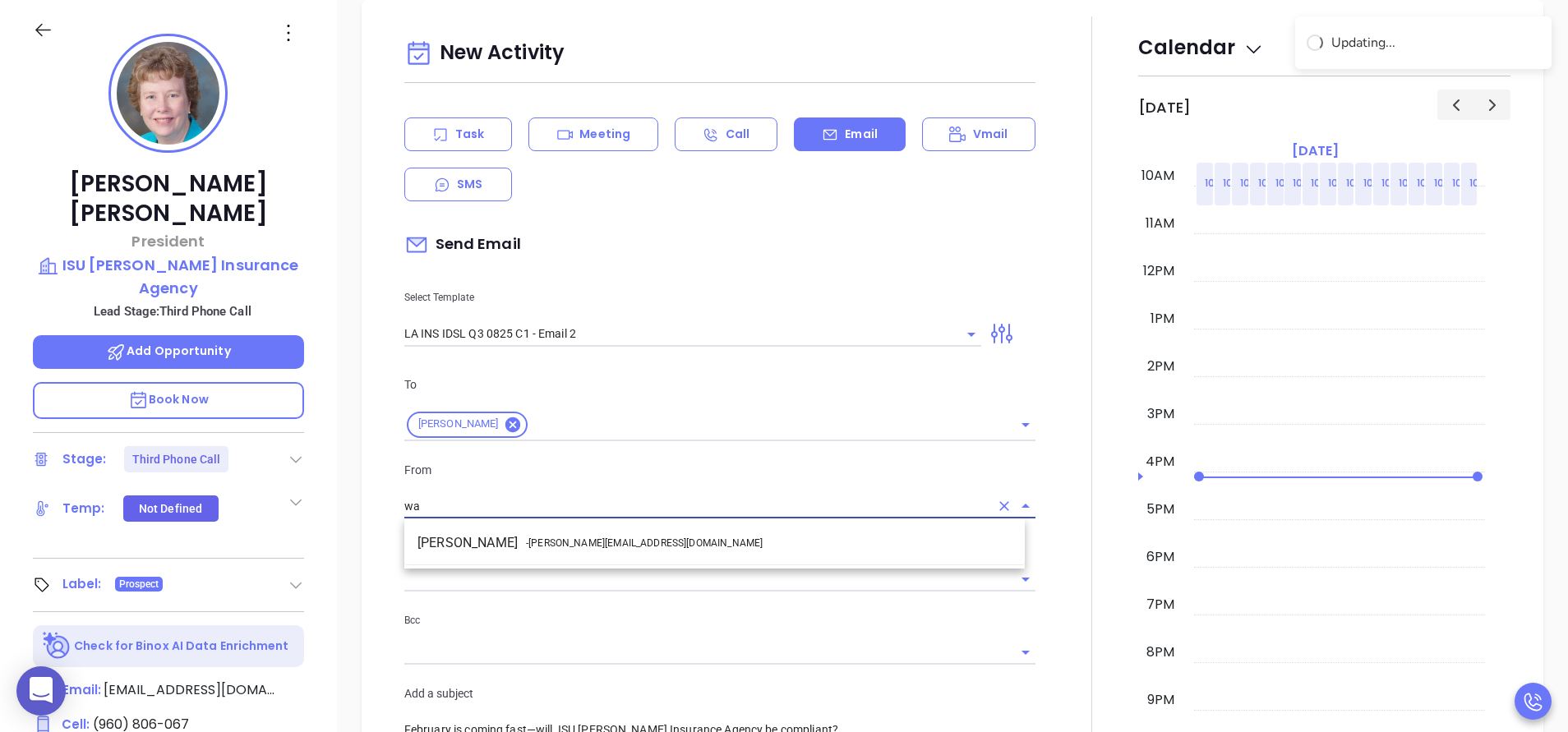
click at [618, 536] on li "Walter Contreras - [EMAIL_ADDRESS][DOMAIN_NAME]" at bounding box center [714, 544] width 620 height 29
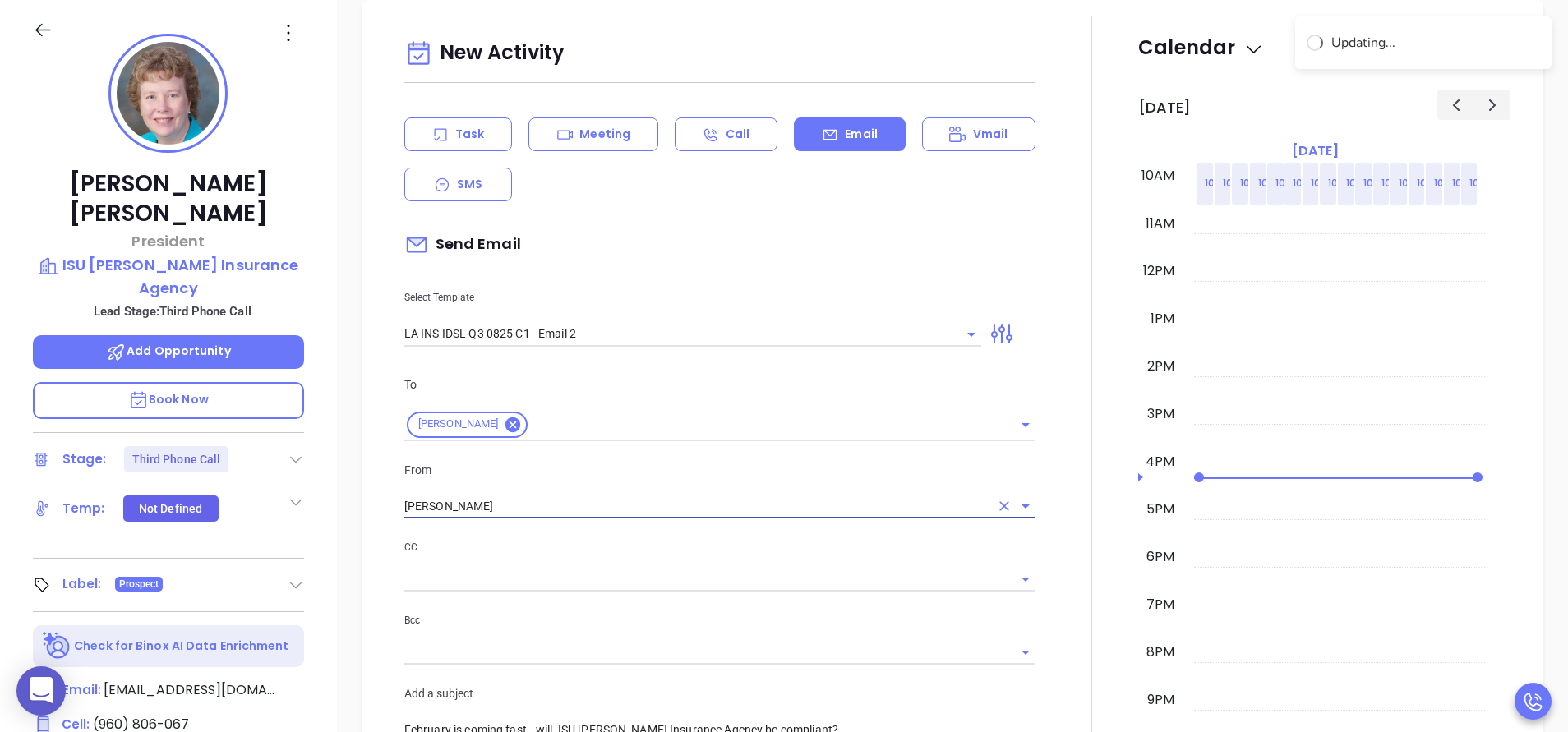
type input "Walter Contreras"
click at [1032, 650] on div "CC Bcc" at bounding box center [719, 611] width 651 height 145
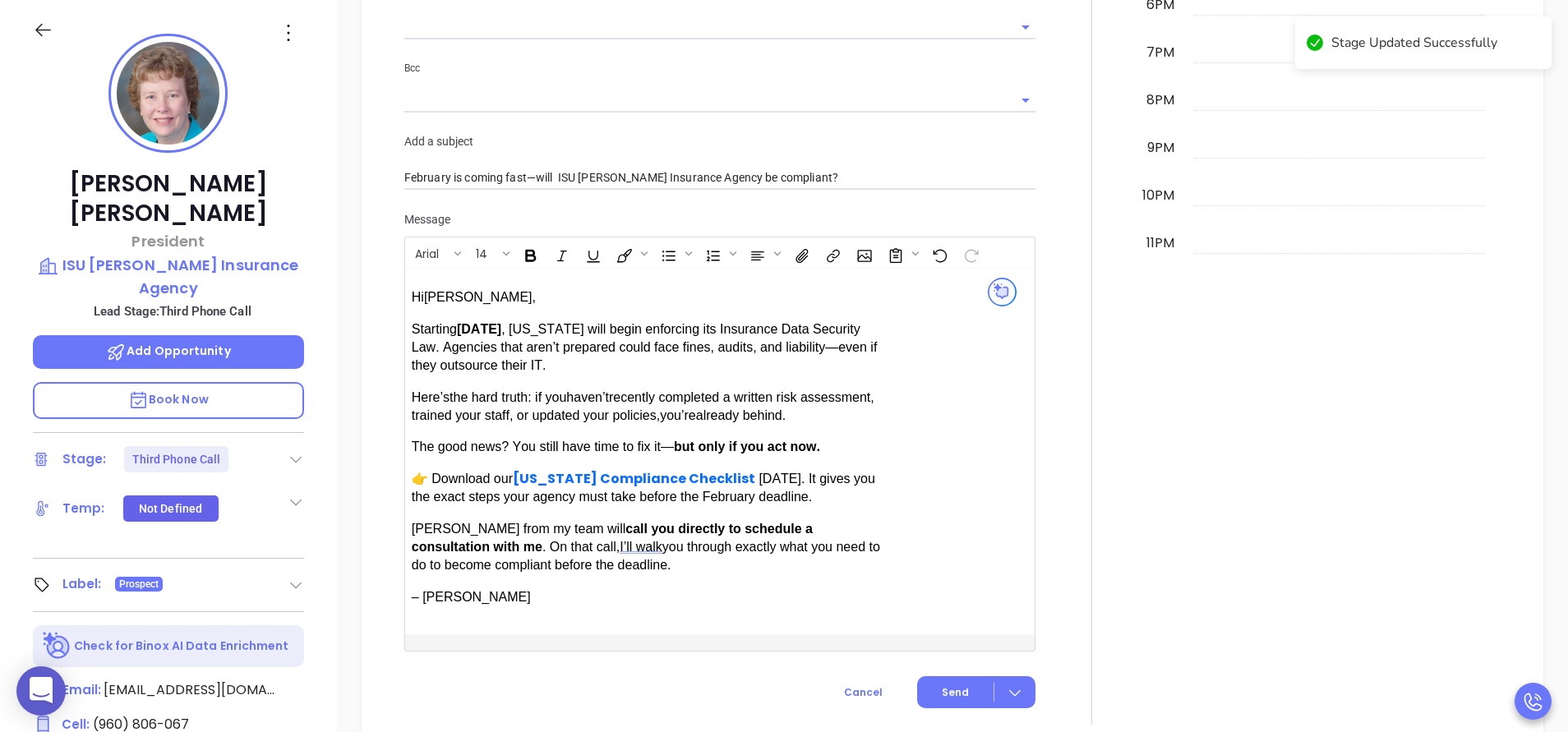
scroll to position [1363, 0]
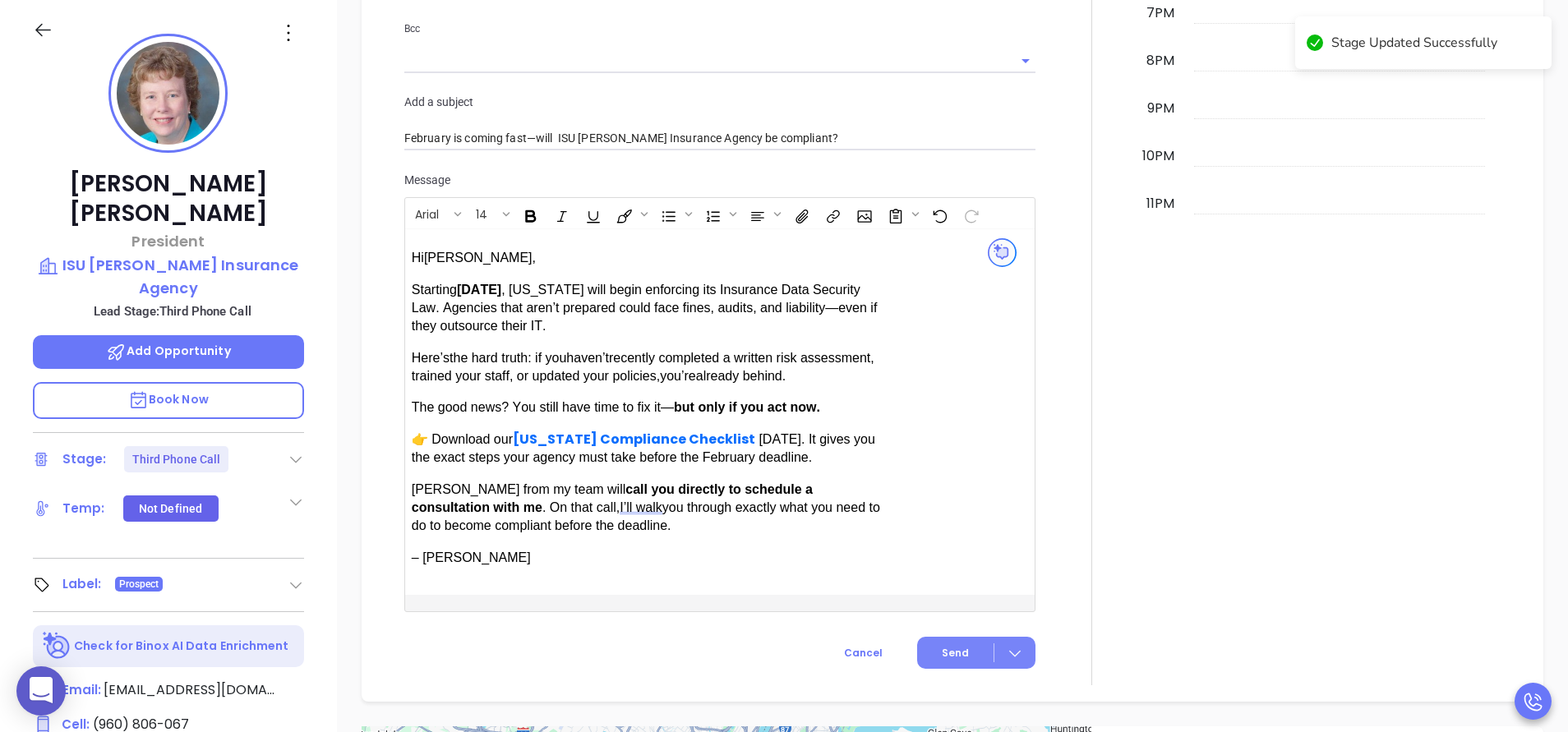
click at [959, 654] on button "Send" at bounding box center [976, 653] width 119 height 32
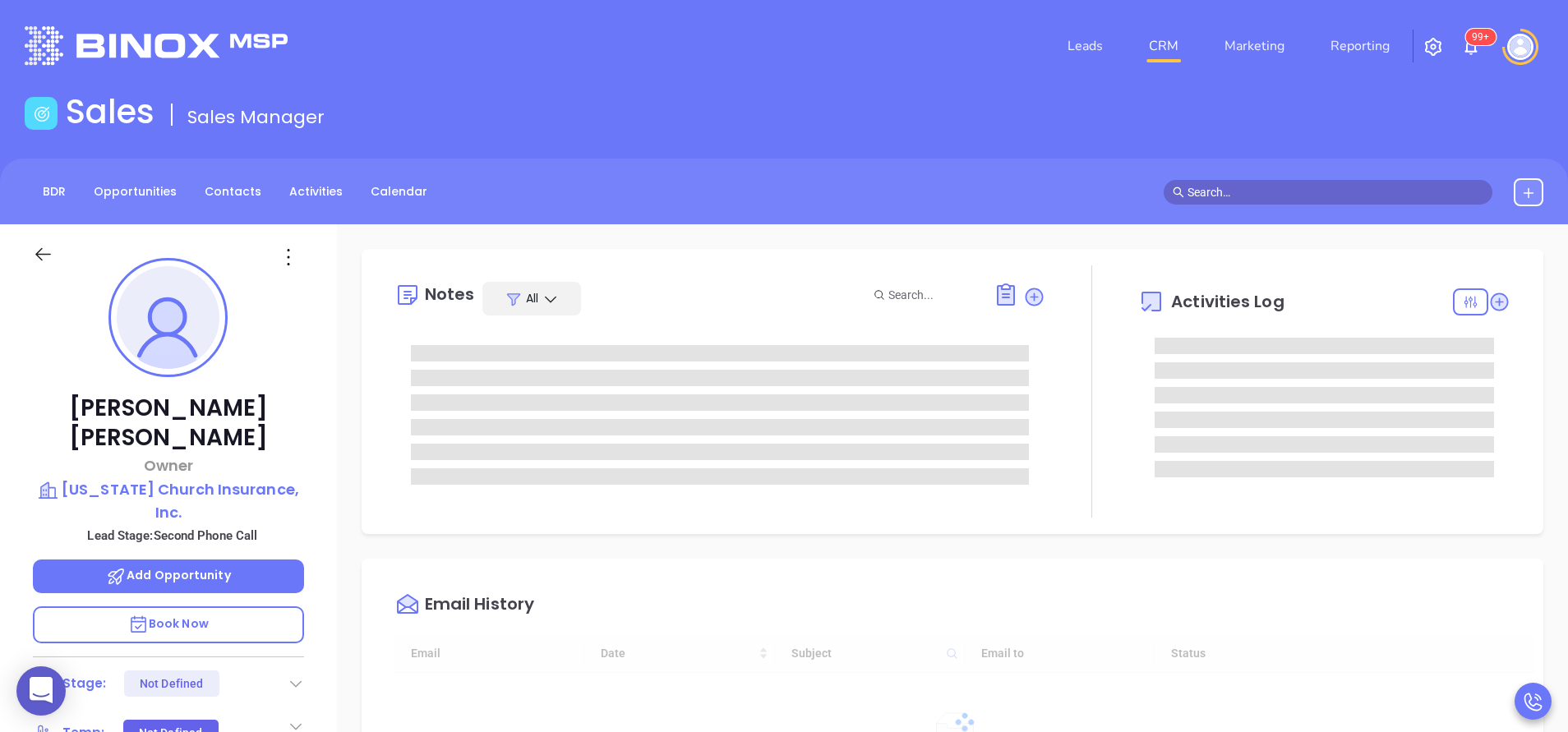
type input "09/13/2025"
type input "[PERSON_NAME]"
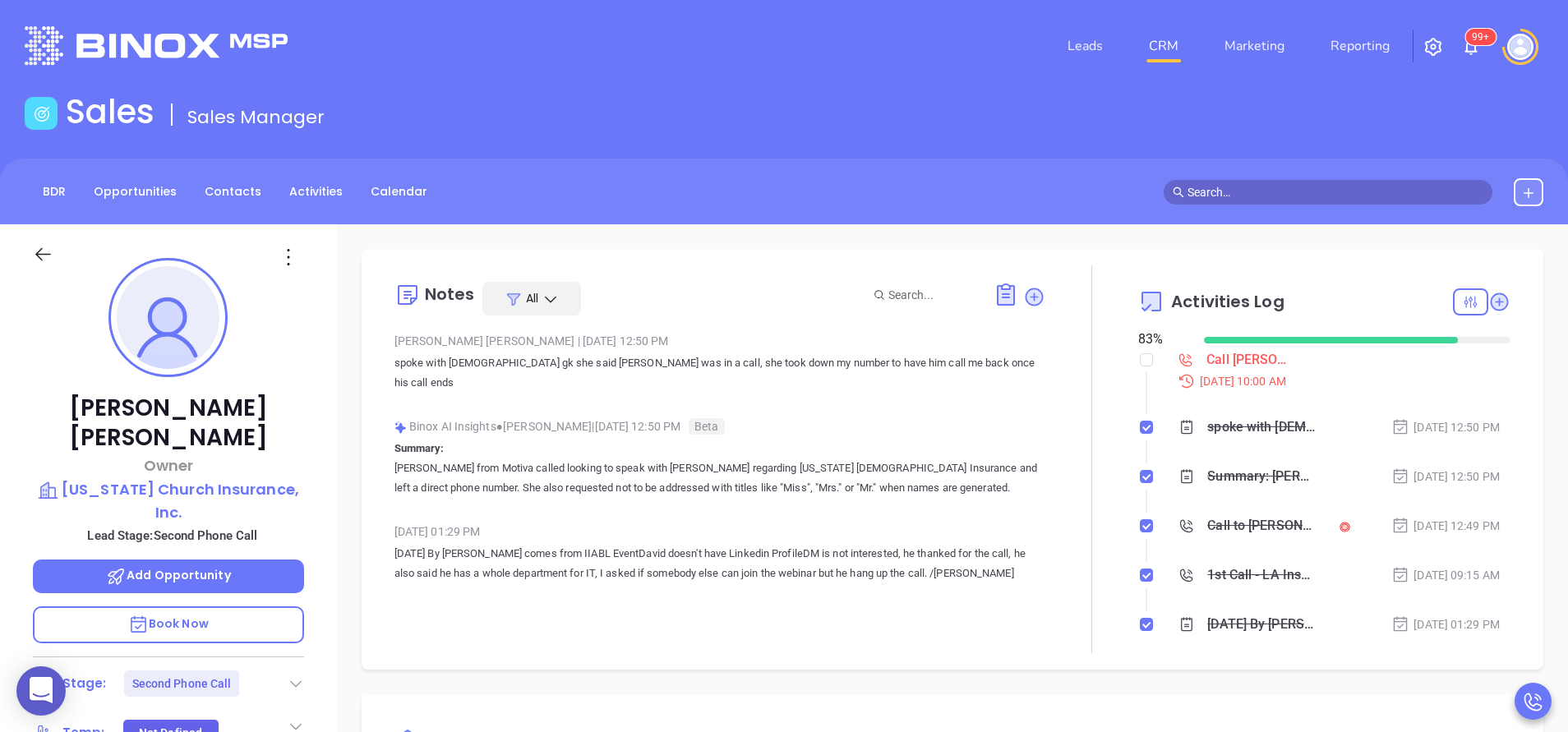
click at [309, 468] on div "David Galloway Owner Louisiana Church Insurance, Inc. Lead Stage: Second Phone …" at bounding box center [168, 682] width 337 height 915
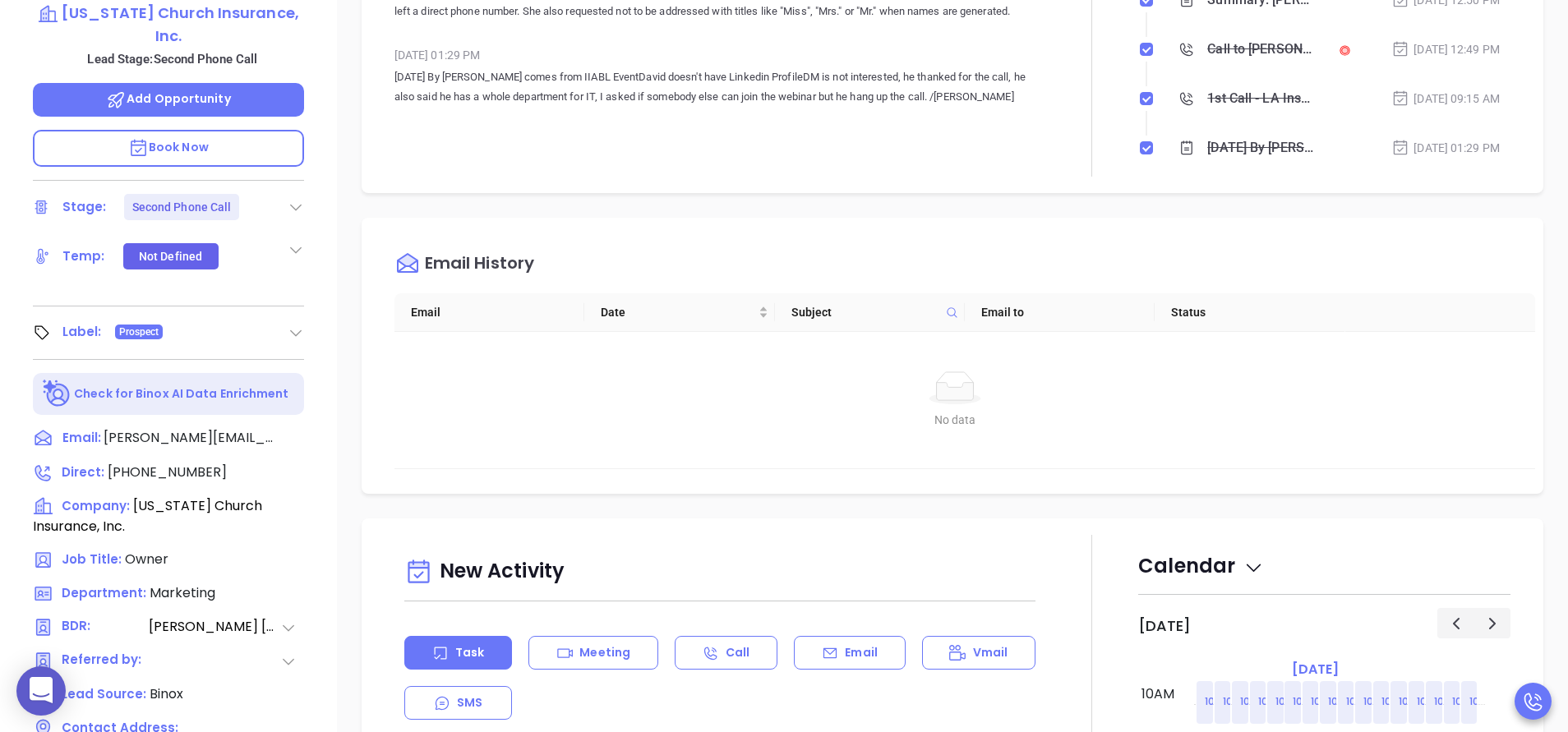
scroll to position [592, 0]
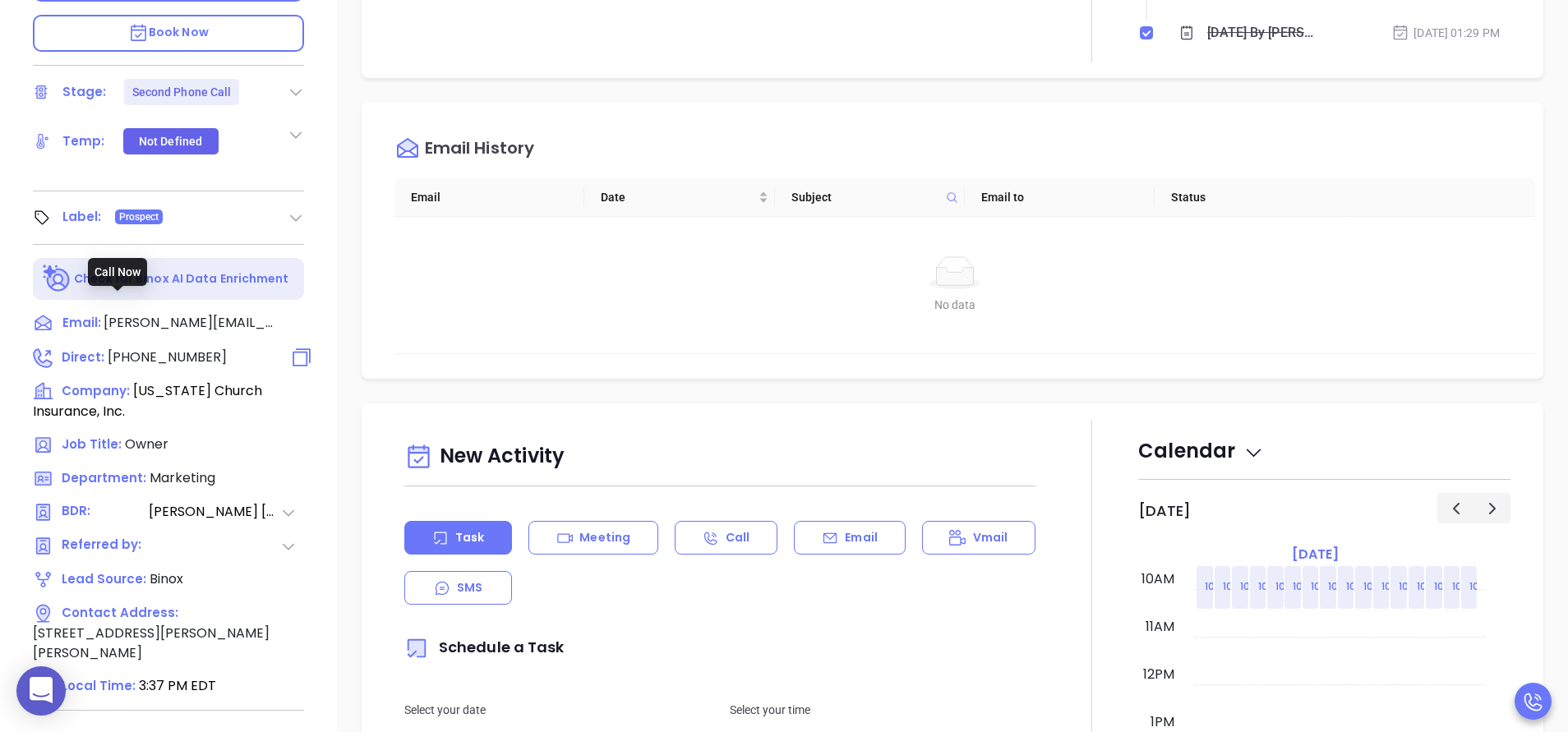
click at [192, 347] on span "(318) 445-6010" at bounding box center [167, 356] width 119 height 19
type input "(318) 445-6010"
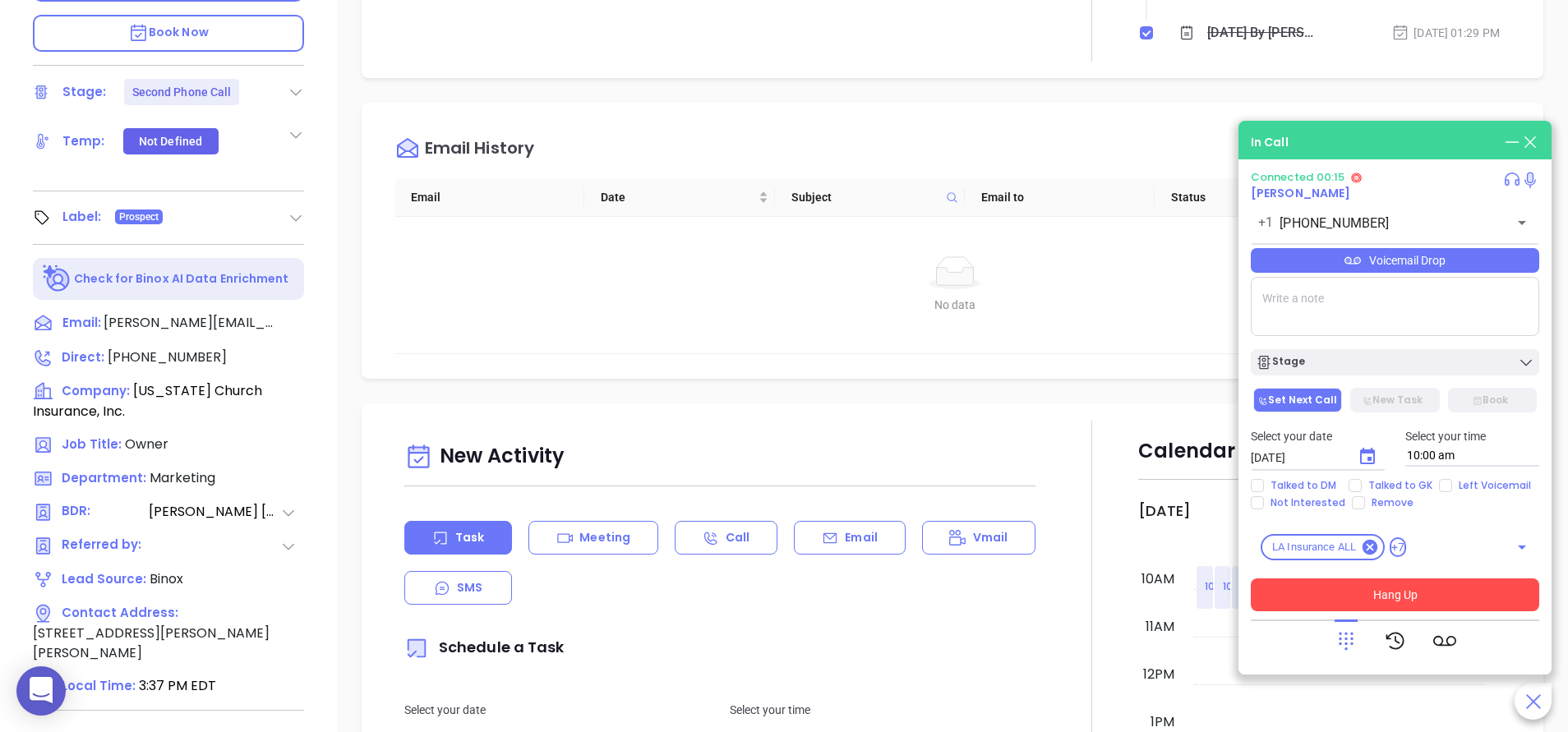
click at [1393, 595] on button "Hang Up" at bounding box center [1395, 596] width 288 height 33
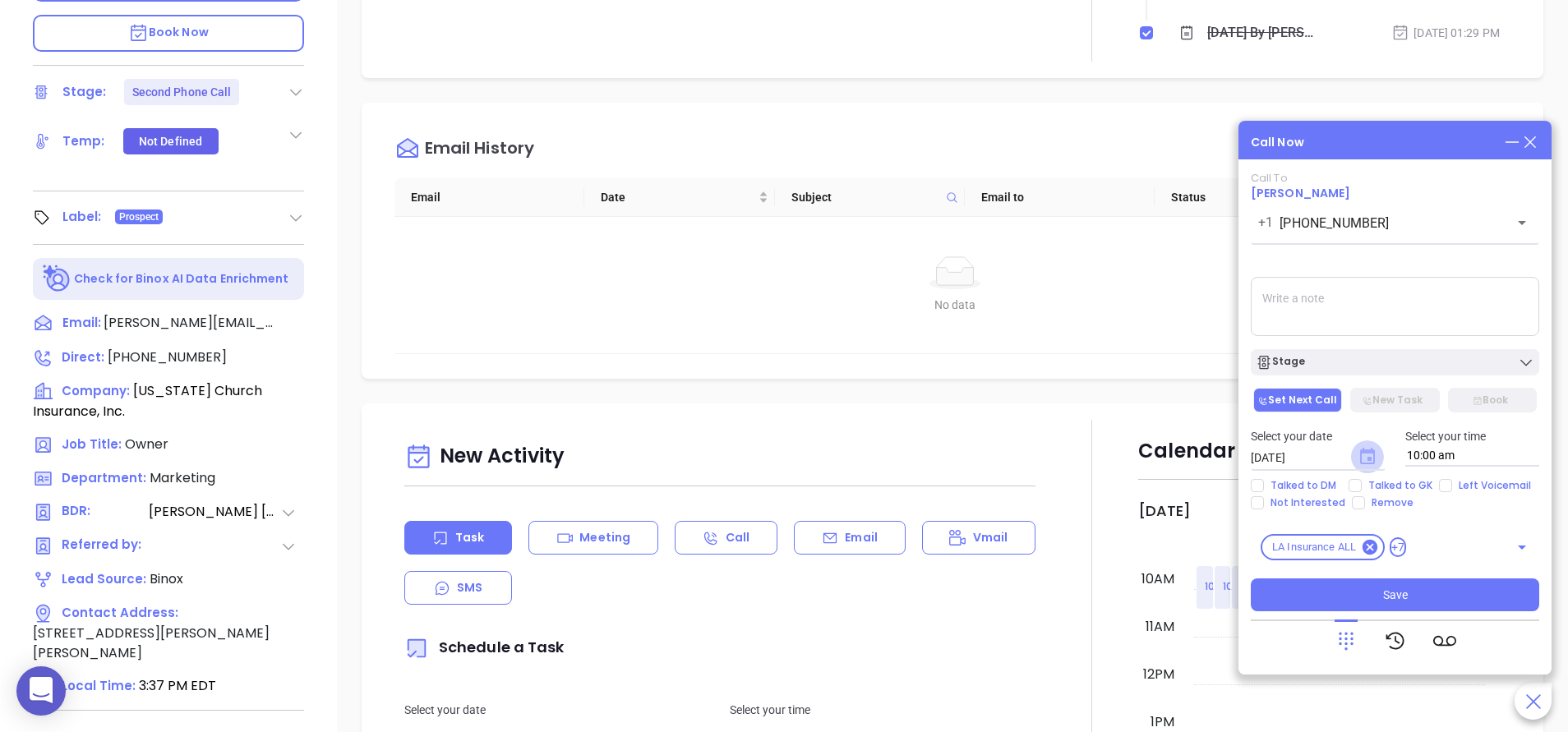
click at [1371, 460] on icon "Choose date, selected date is Sep 13, 2025" at bounding box center [1367, 455] width 15 height 17
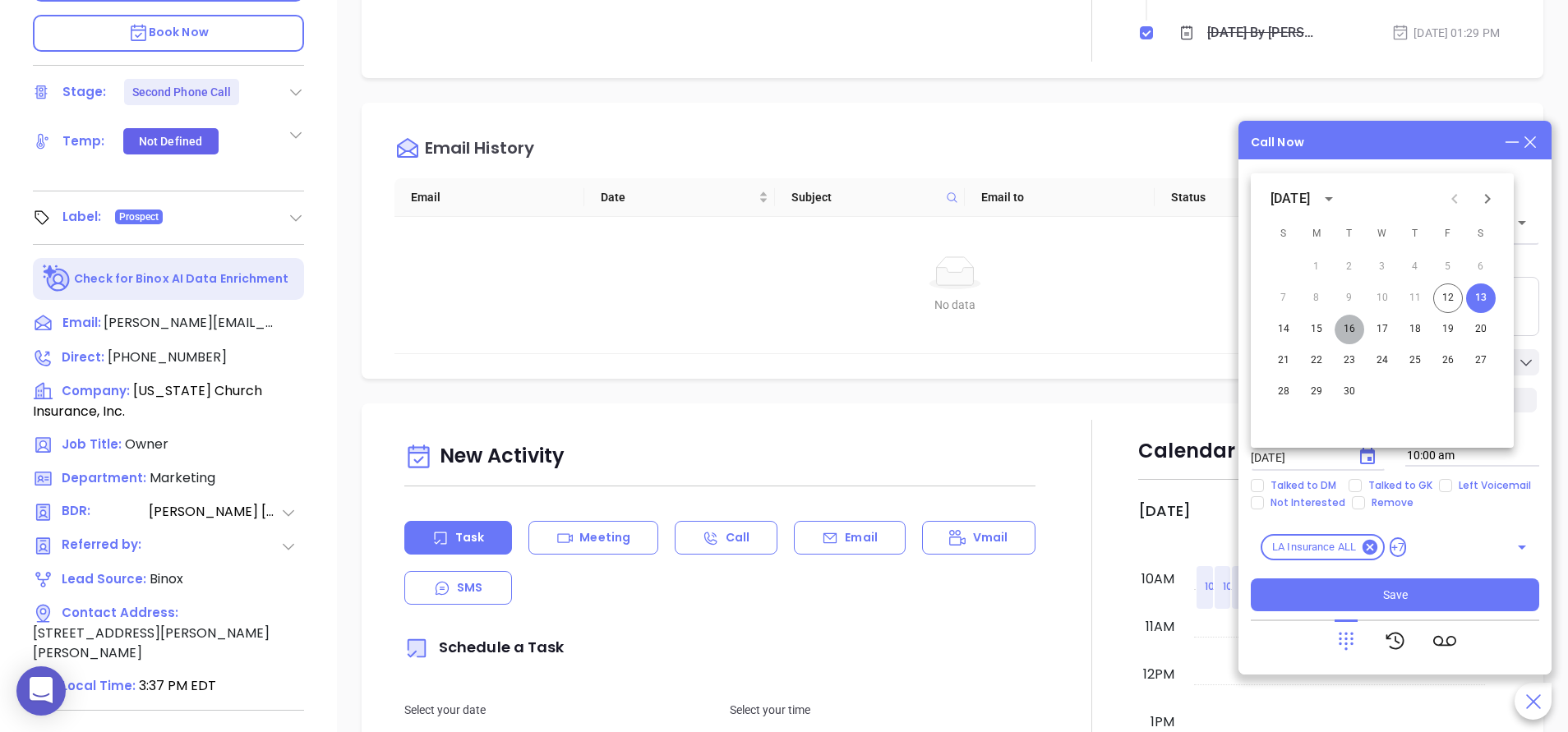
click at [1354, 333] on button "16" at bounding box center [1349, 330] width 29 height 29
type input "[DATE]"
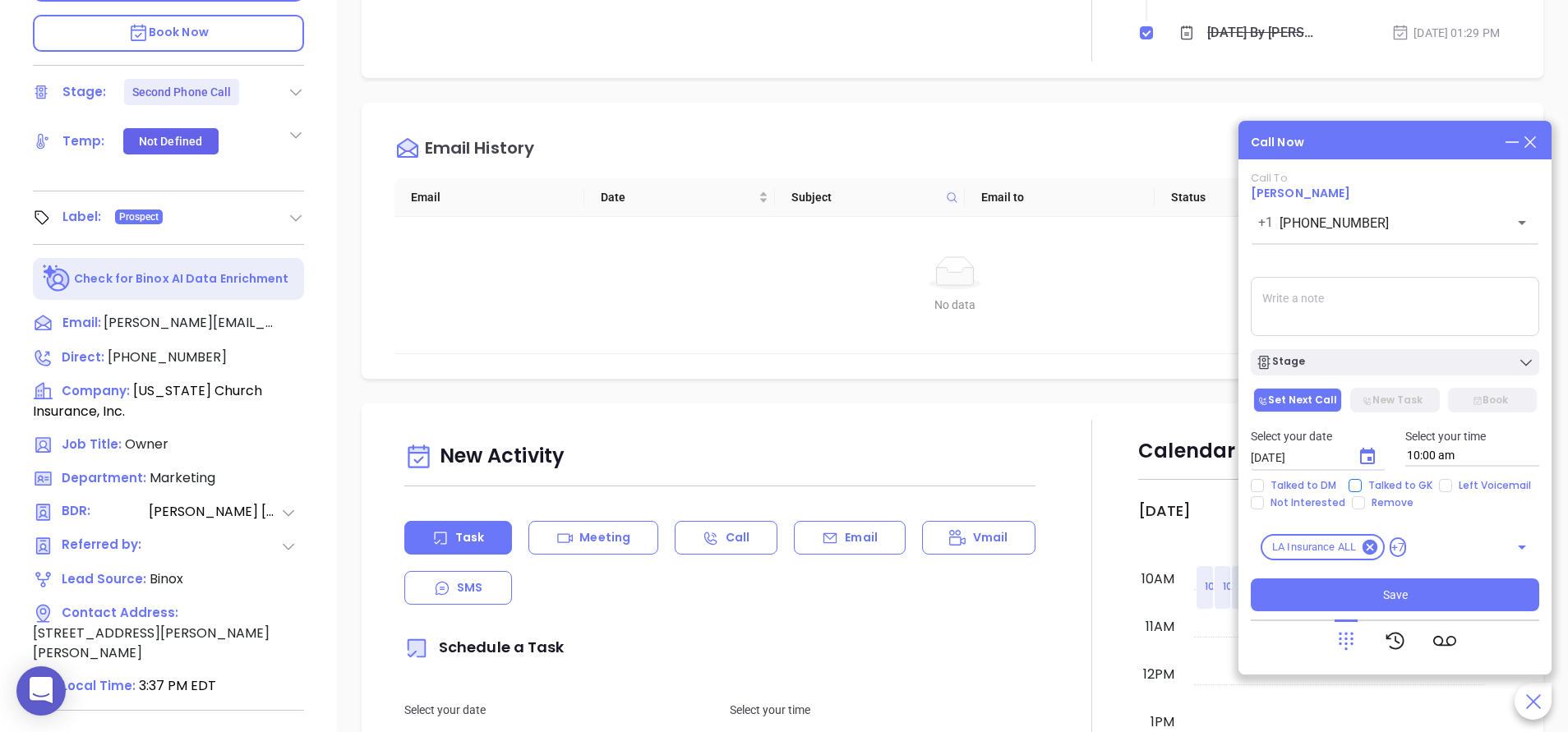
click at [1417, 483] on span "Talked to GK" at bounding box center [1400, 485] width 78 height 13
click at [1362, 483] on input "Talked to GK" at bounding box center [1354, 485] width 13 height 13
checkbox input "true"
click at [1374, 356] on div "Stage" at bounding box center [1395, 362] width 279 height 17
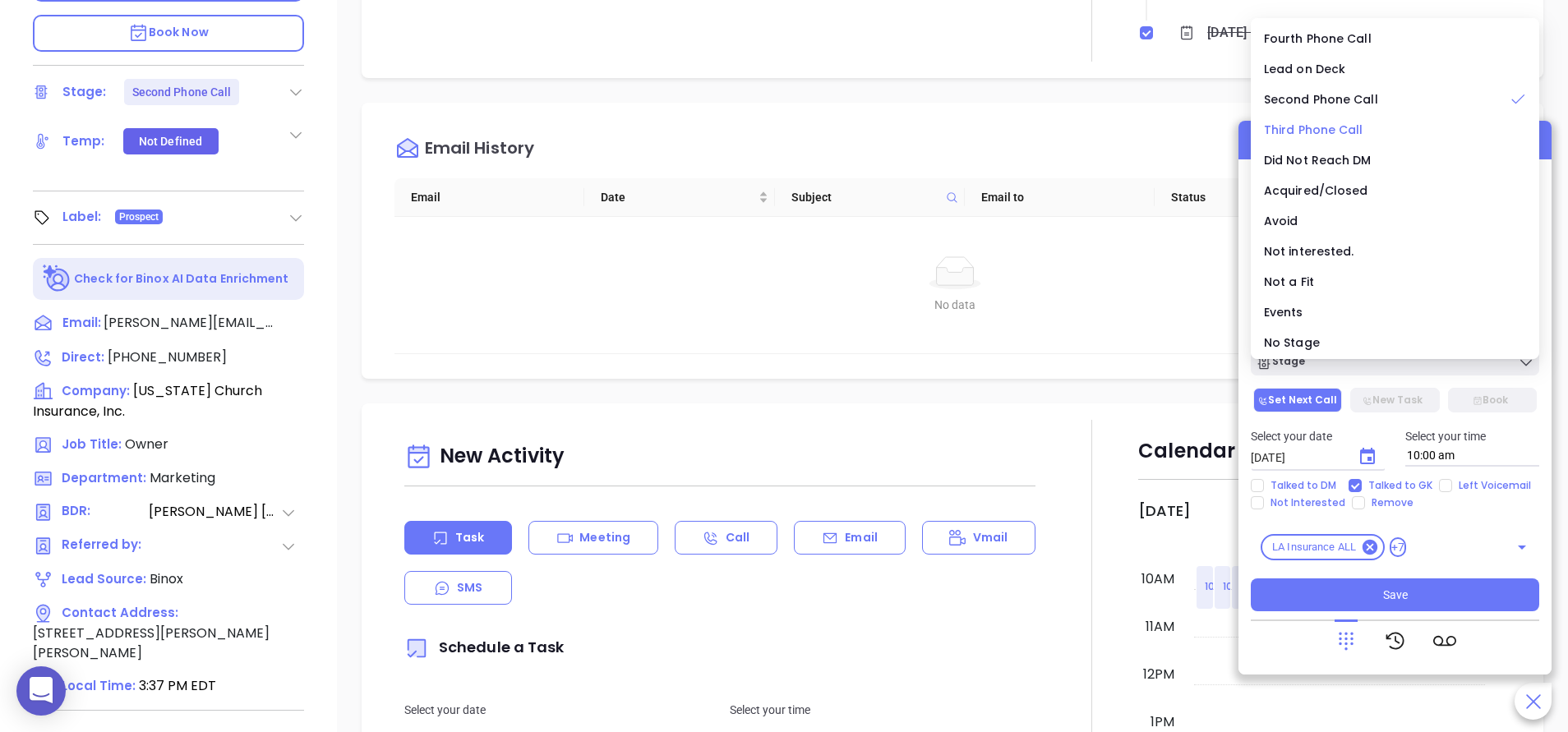
click at [1338, 124] on span "Third Phone Call" at bounding box center [1313, 130] width 99 height 17
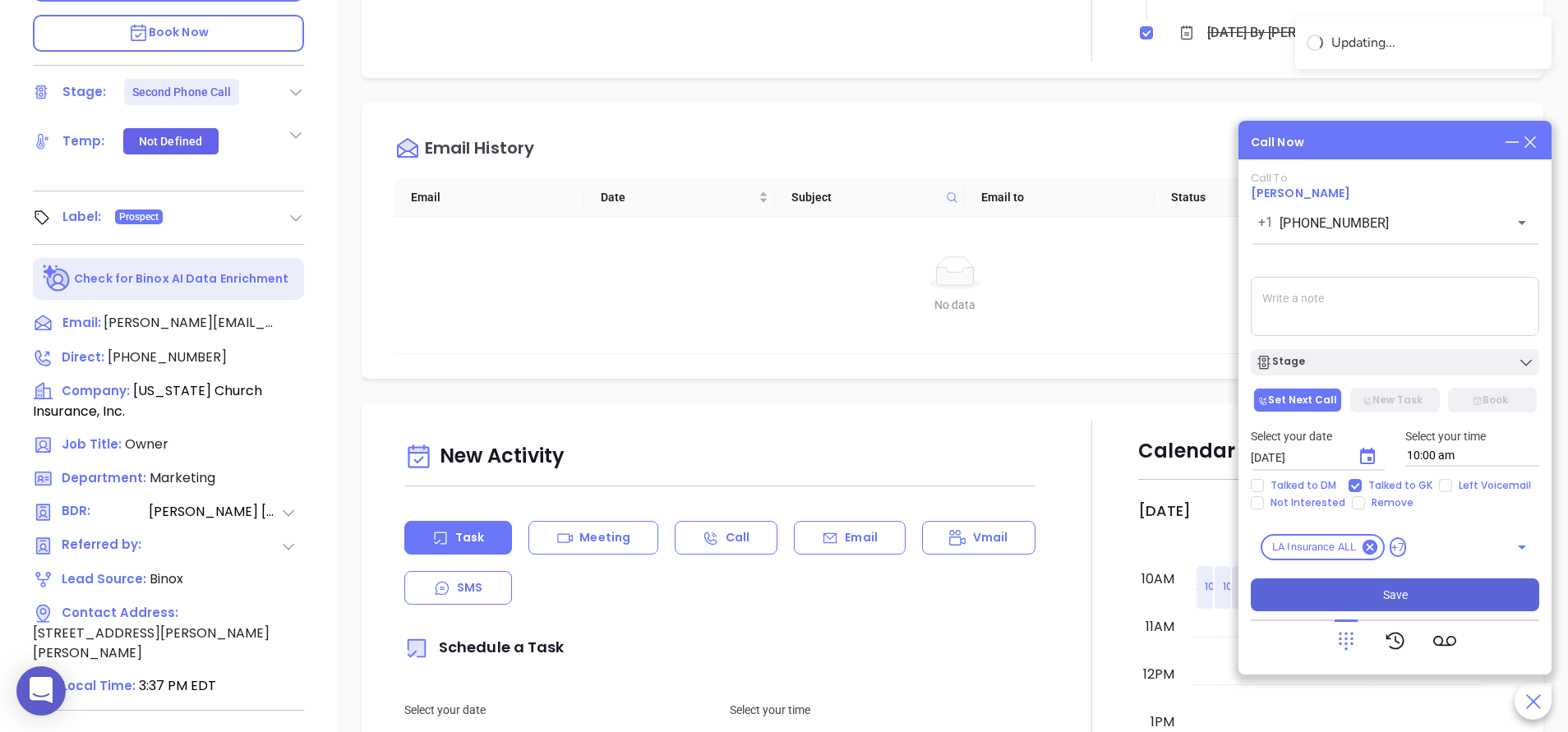
click at [1363, 595] on button "Save" at bounding box center [1395, 596] width 288 height 33
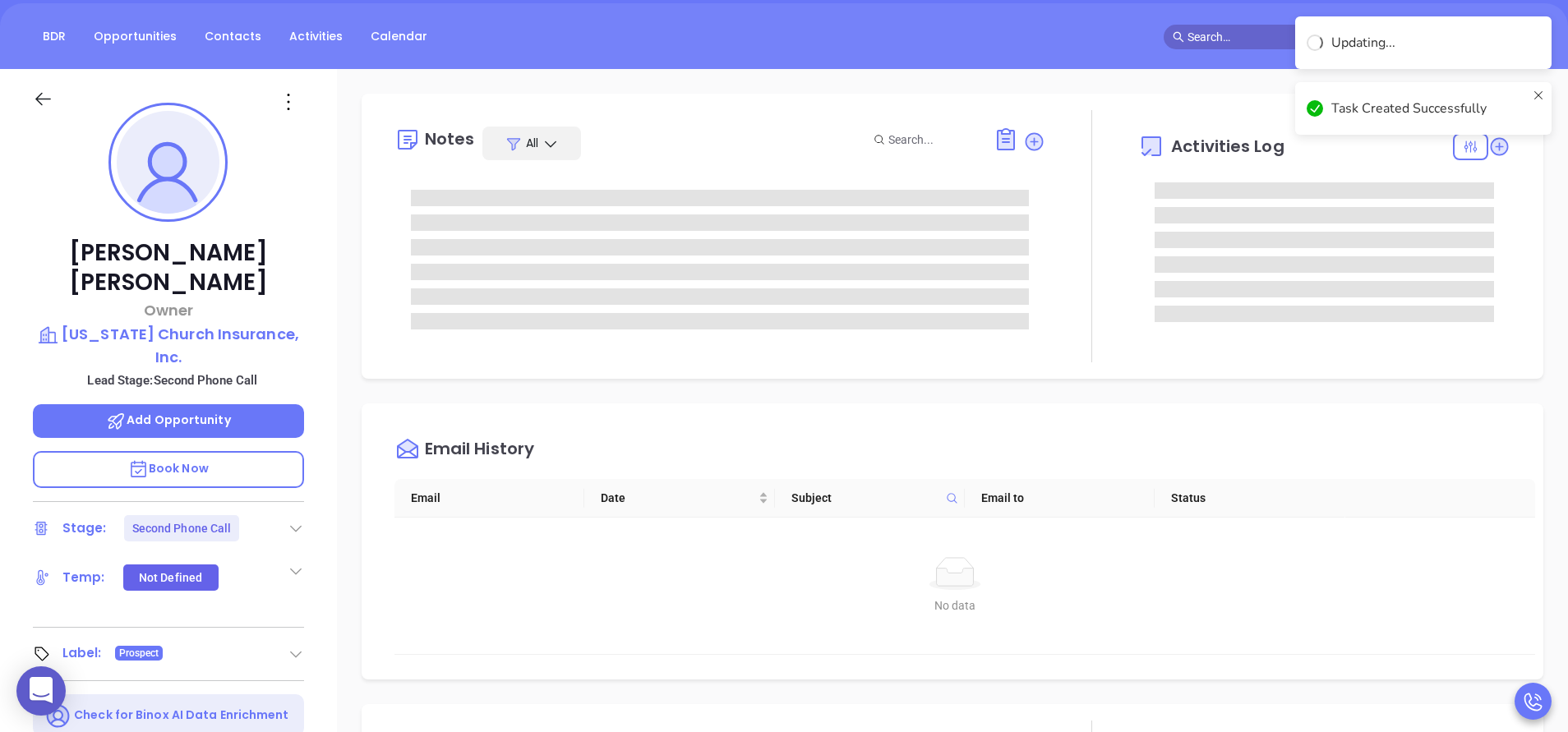
scroll to position [148, 0]
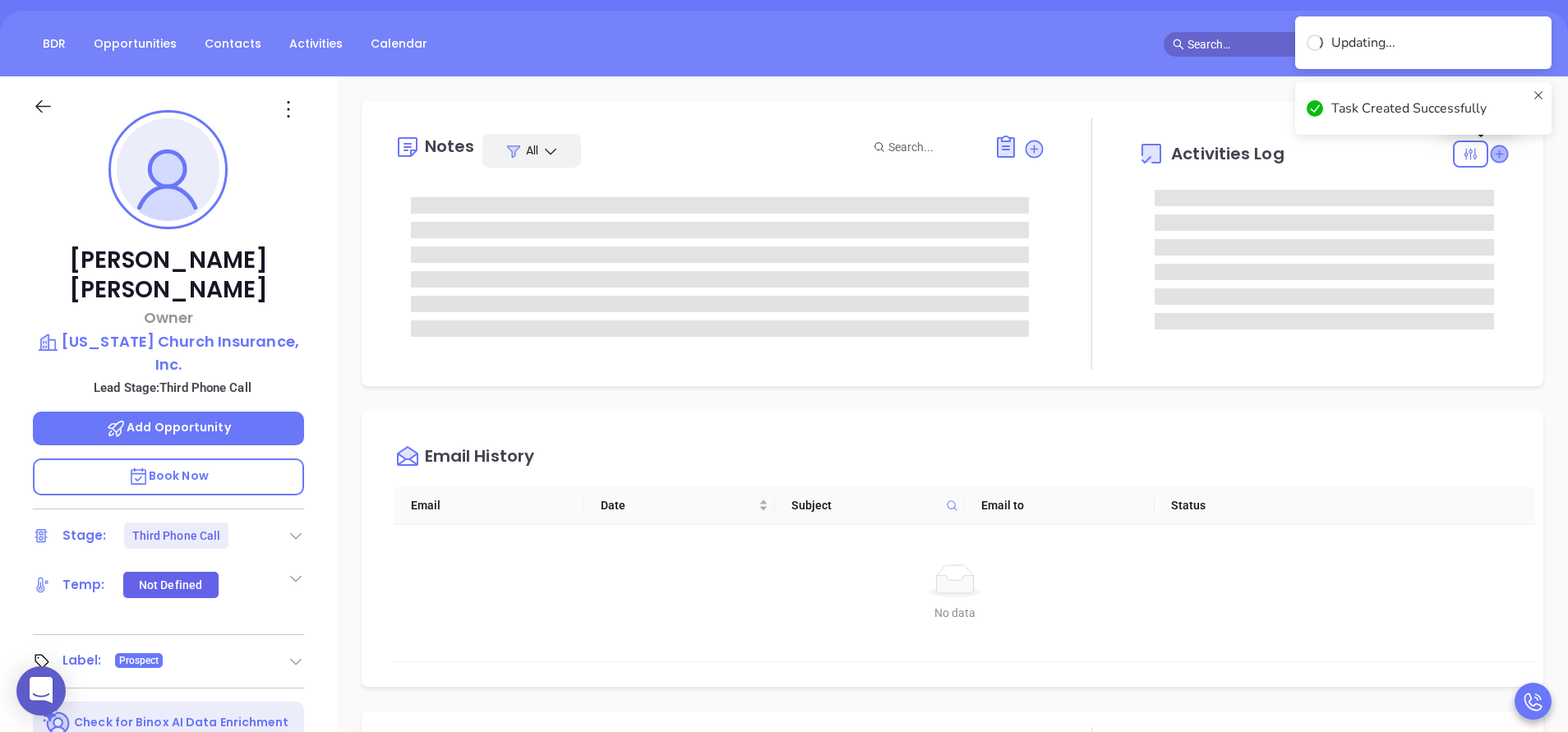
click at [1490, 159] on icon at bounding box center [1498, 153] width 17 height 17
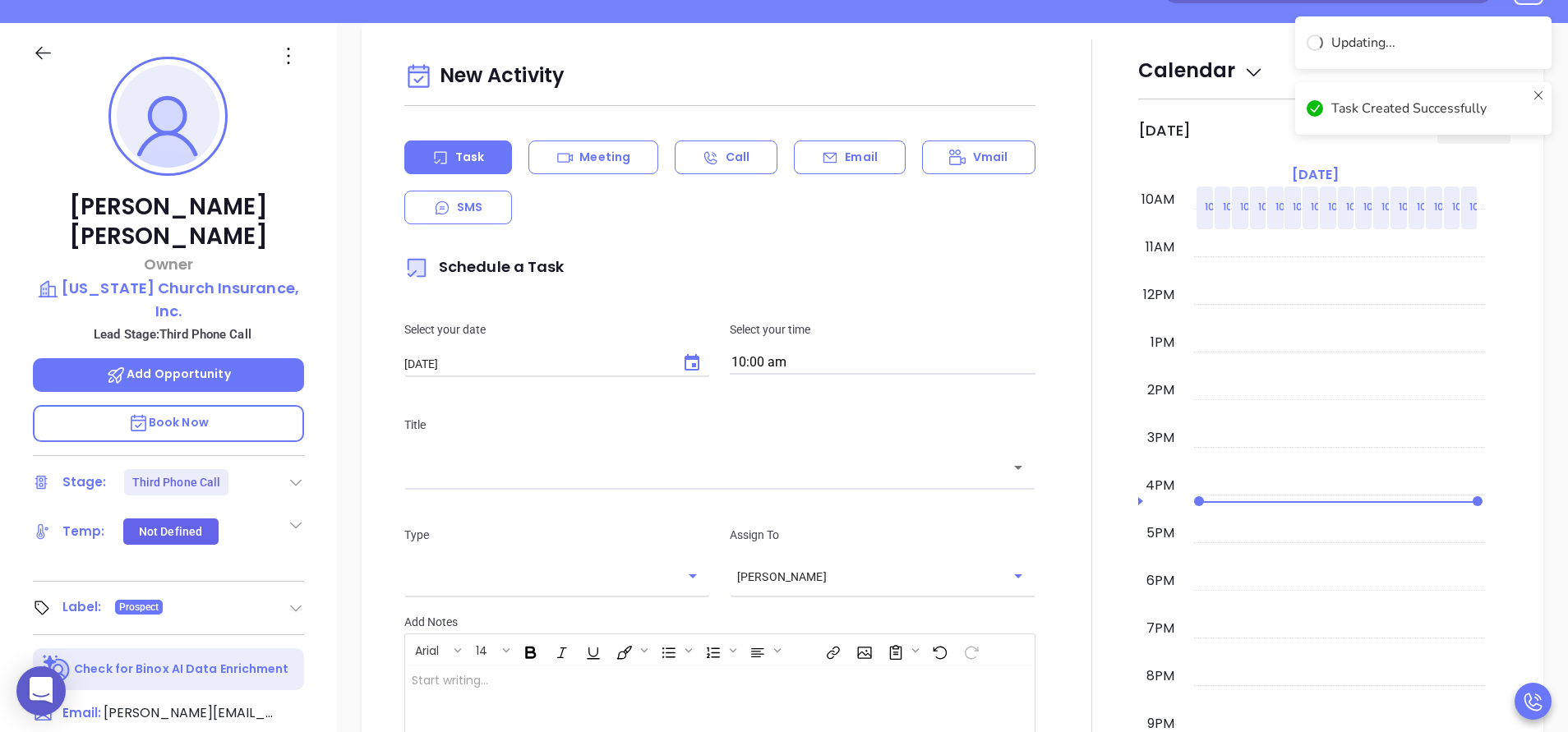
scroll to position [225, 0]
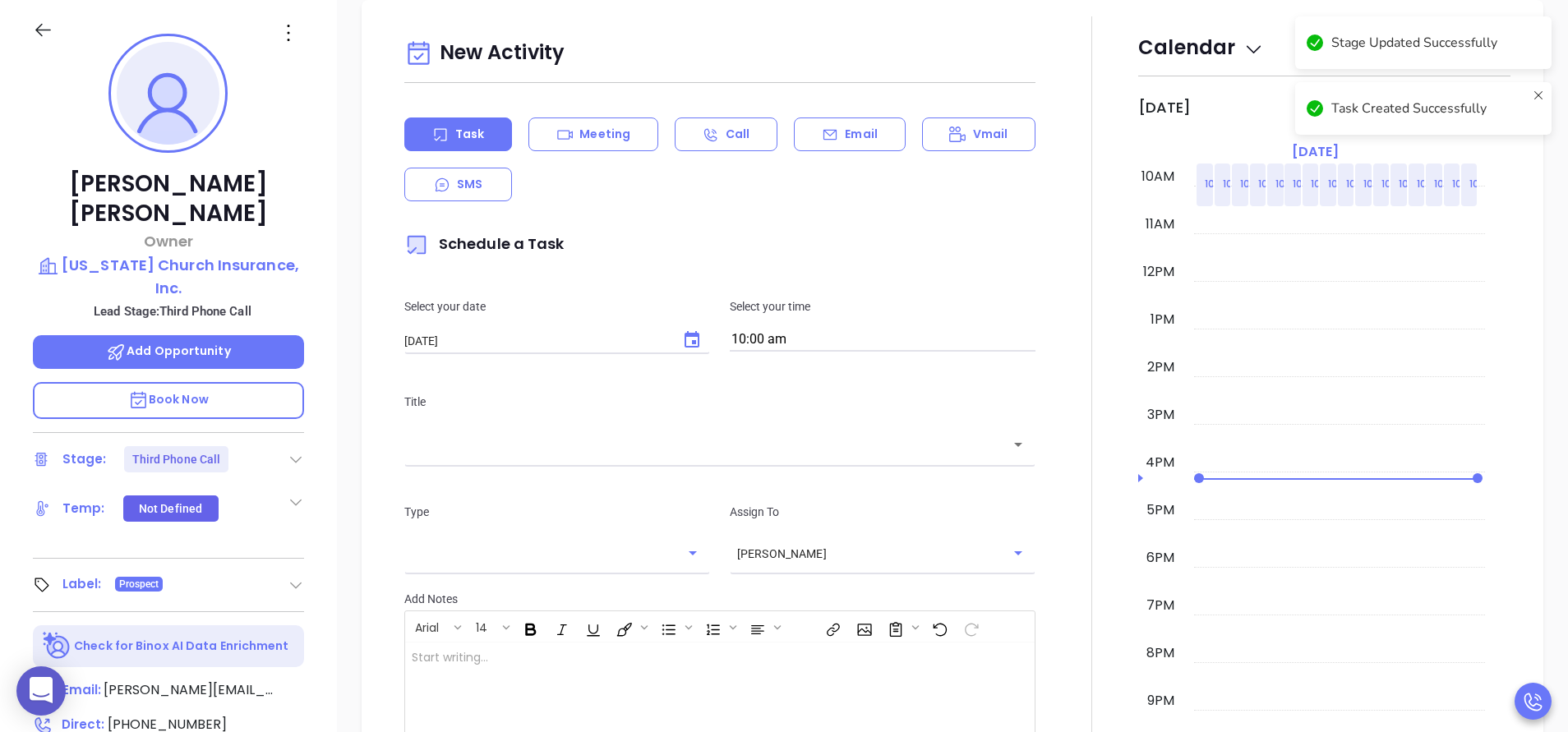
click at [839, 150] on div "Email" at bounding box center [849, 134] width 111 height 33
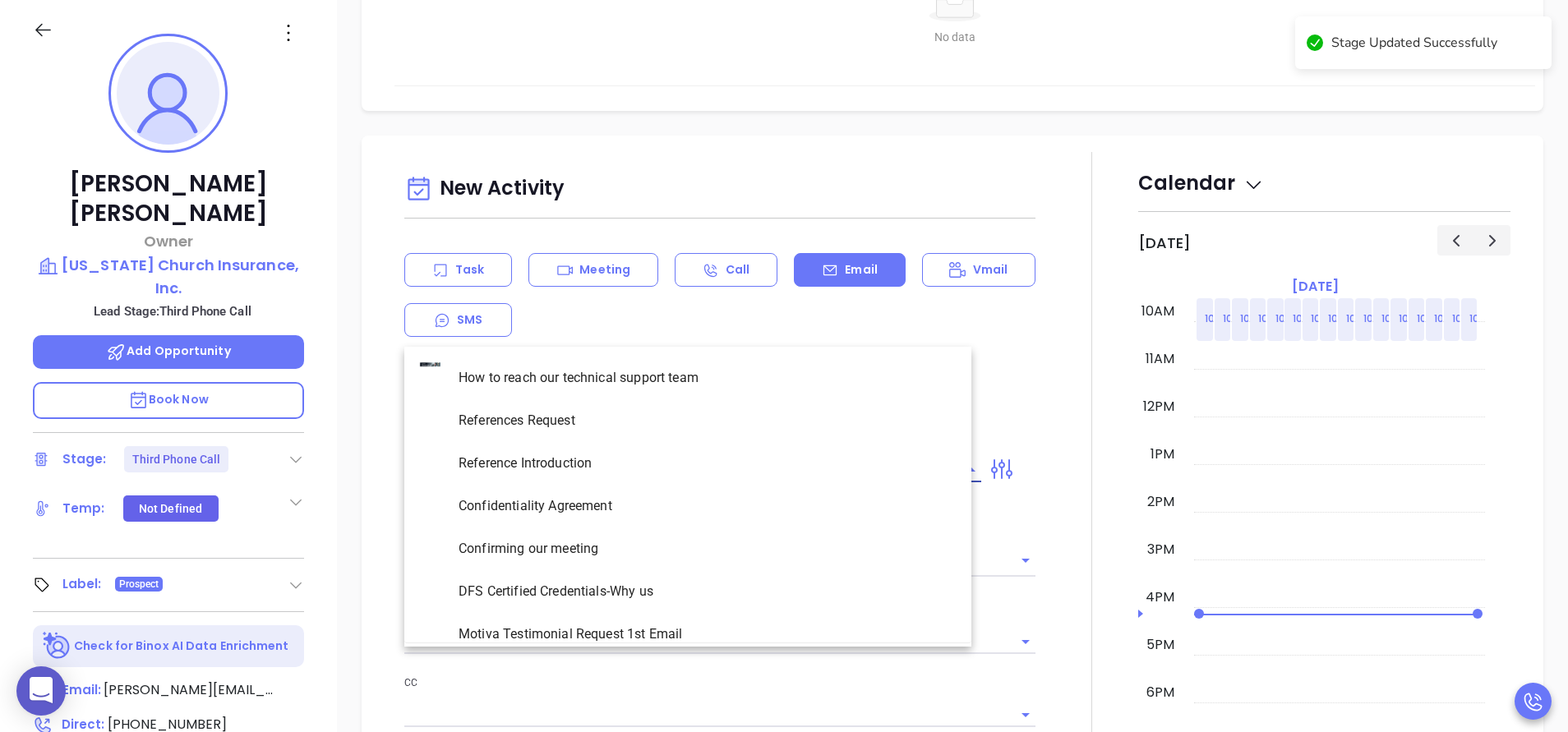
scroll to position [771, 0]
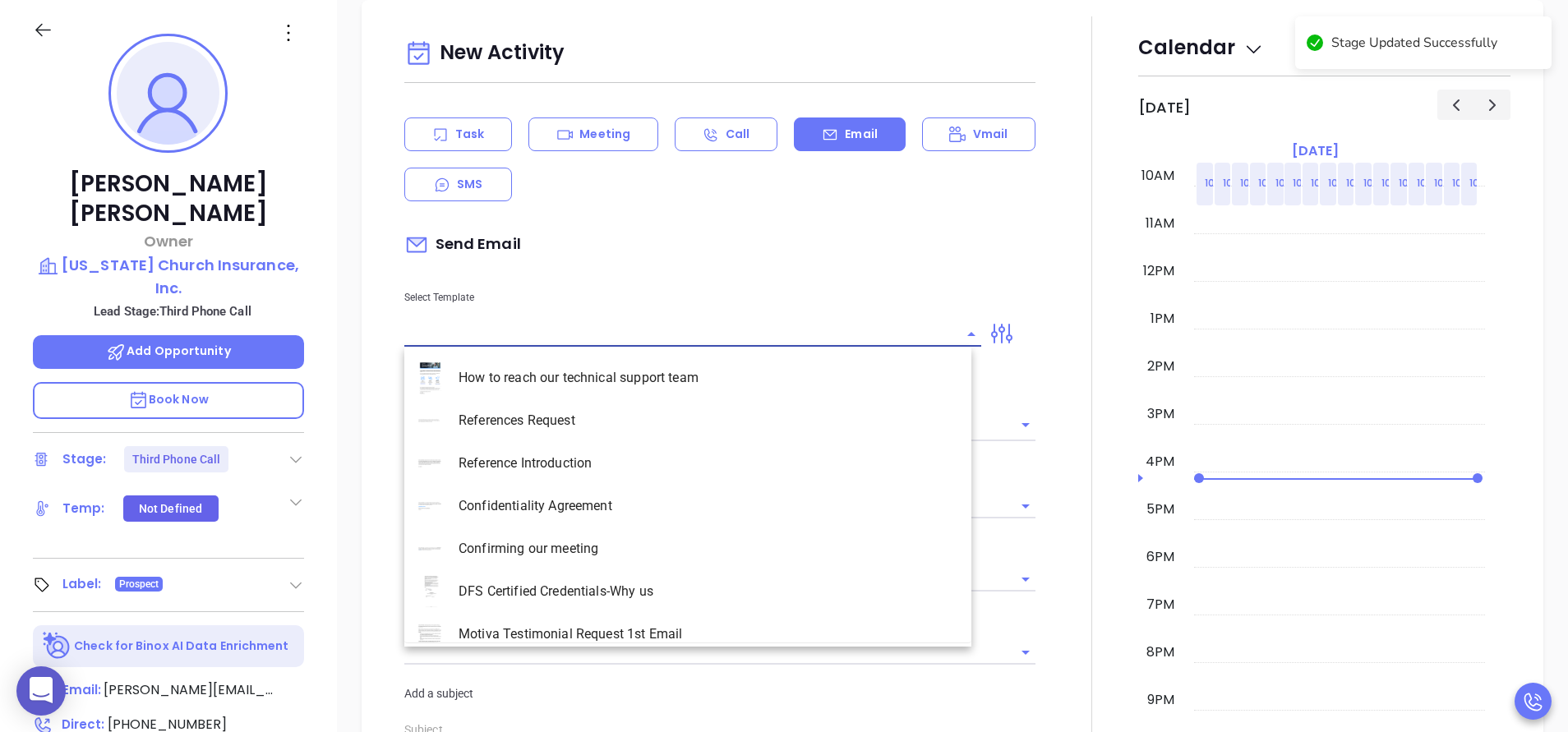
type input "Anabell Dominguez"
click at [564, 338] on input "text" at bounding box center [680, 334] width 552 height 24
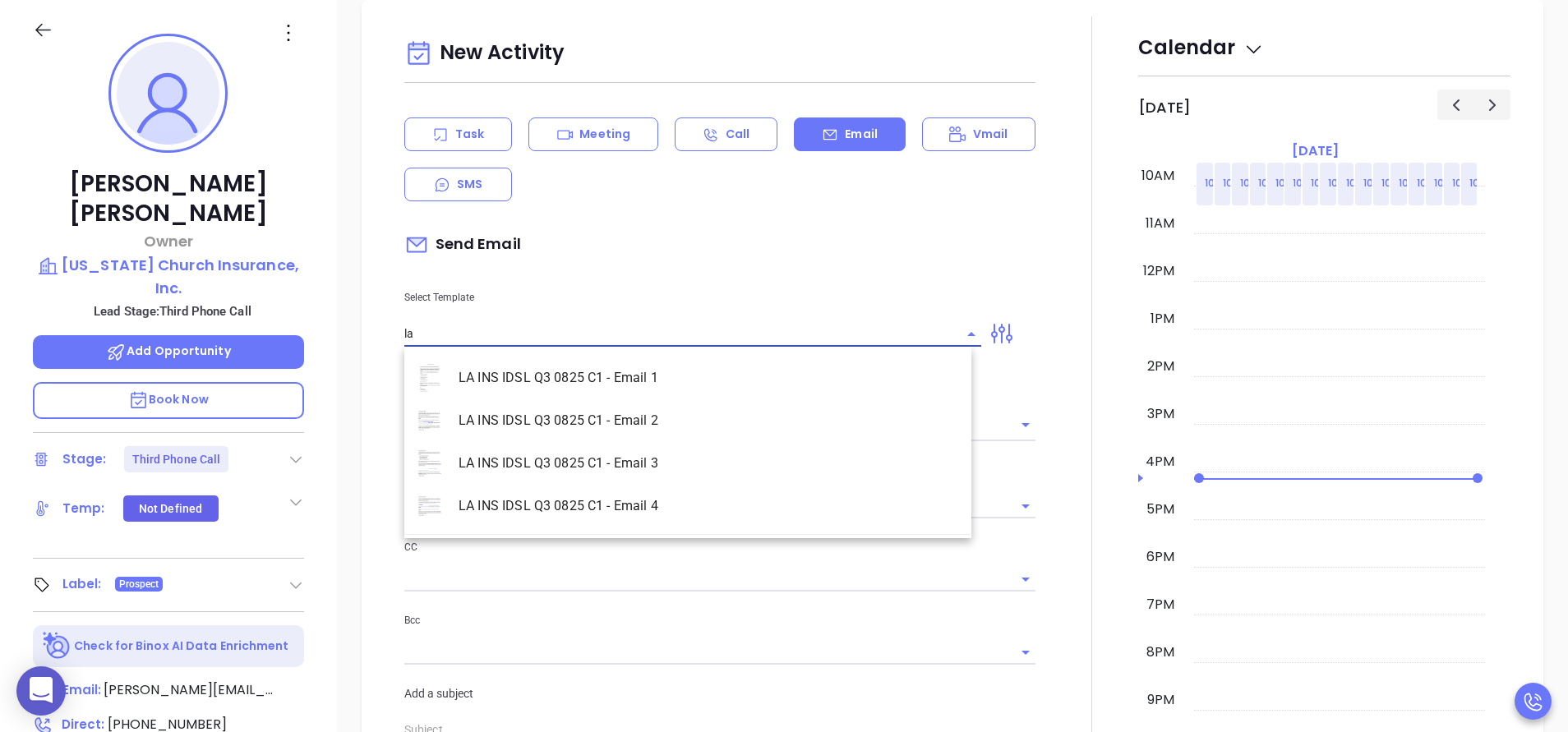
click at [589, 422] on li "LA INS IDSL Q3 0825 C1 - Email 2" at bounding box center [688, 421] width 567 height 43
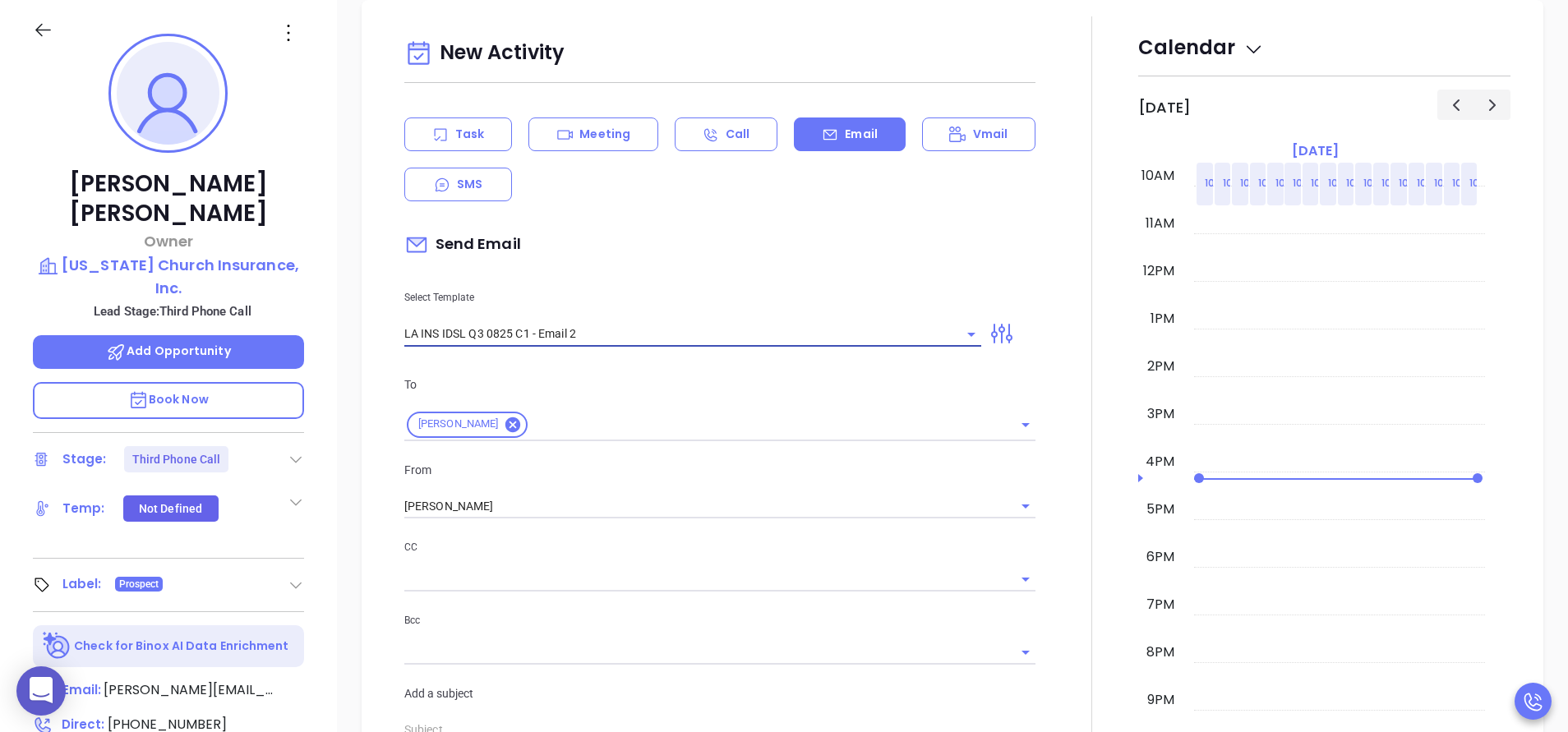
type input "LA INS IDSL Q3 0825 C1 - Email 2"
type input "February is coming fast—will Louisiana Church Insurance, Inc. be compliant?"
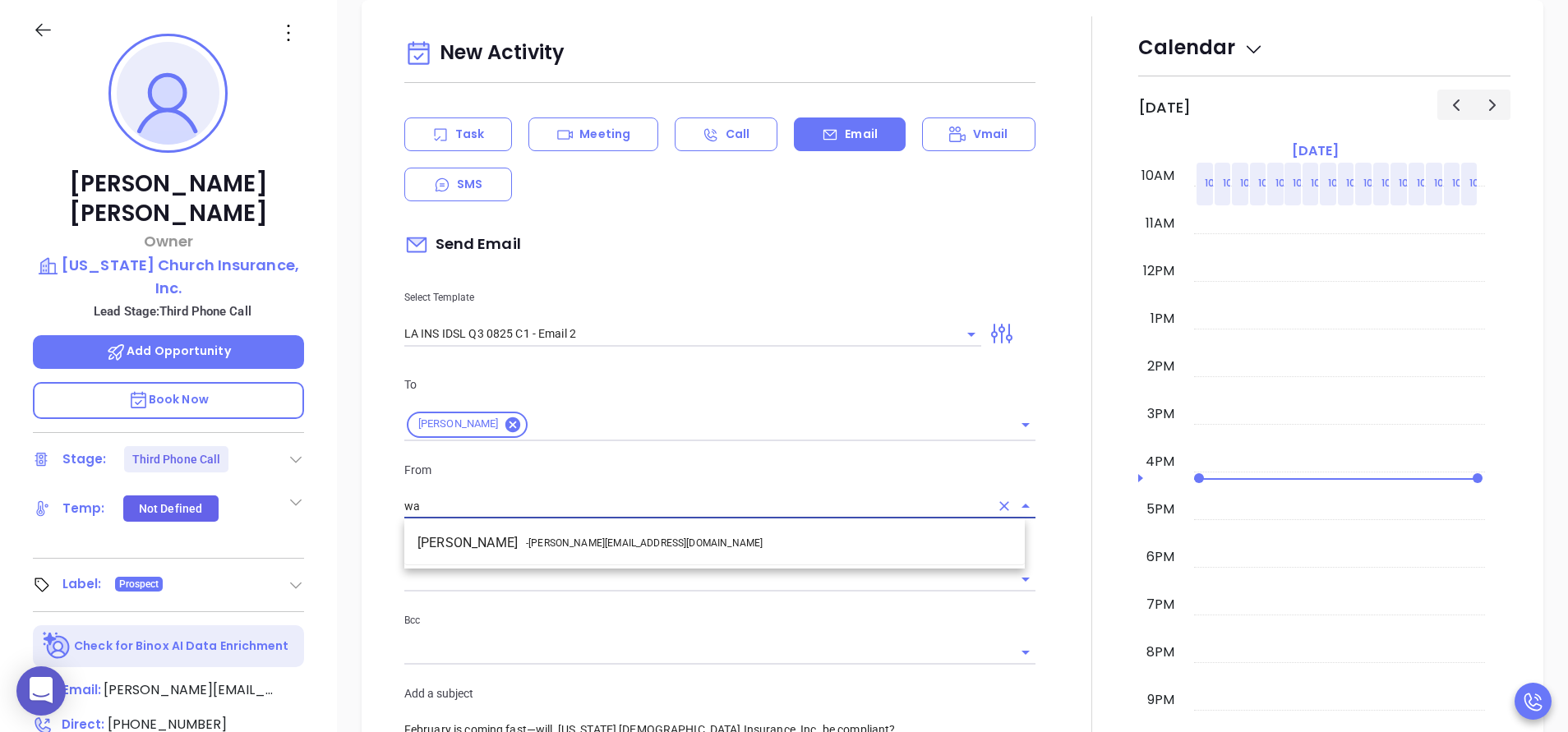
click at [623, 535] on li "Walter Contreras - walter@motiva.net" at bounding box center [714, 544] width 620 height 29
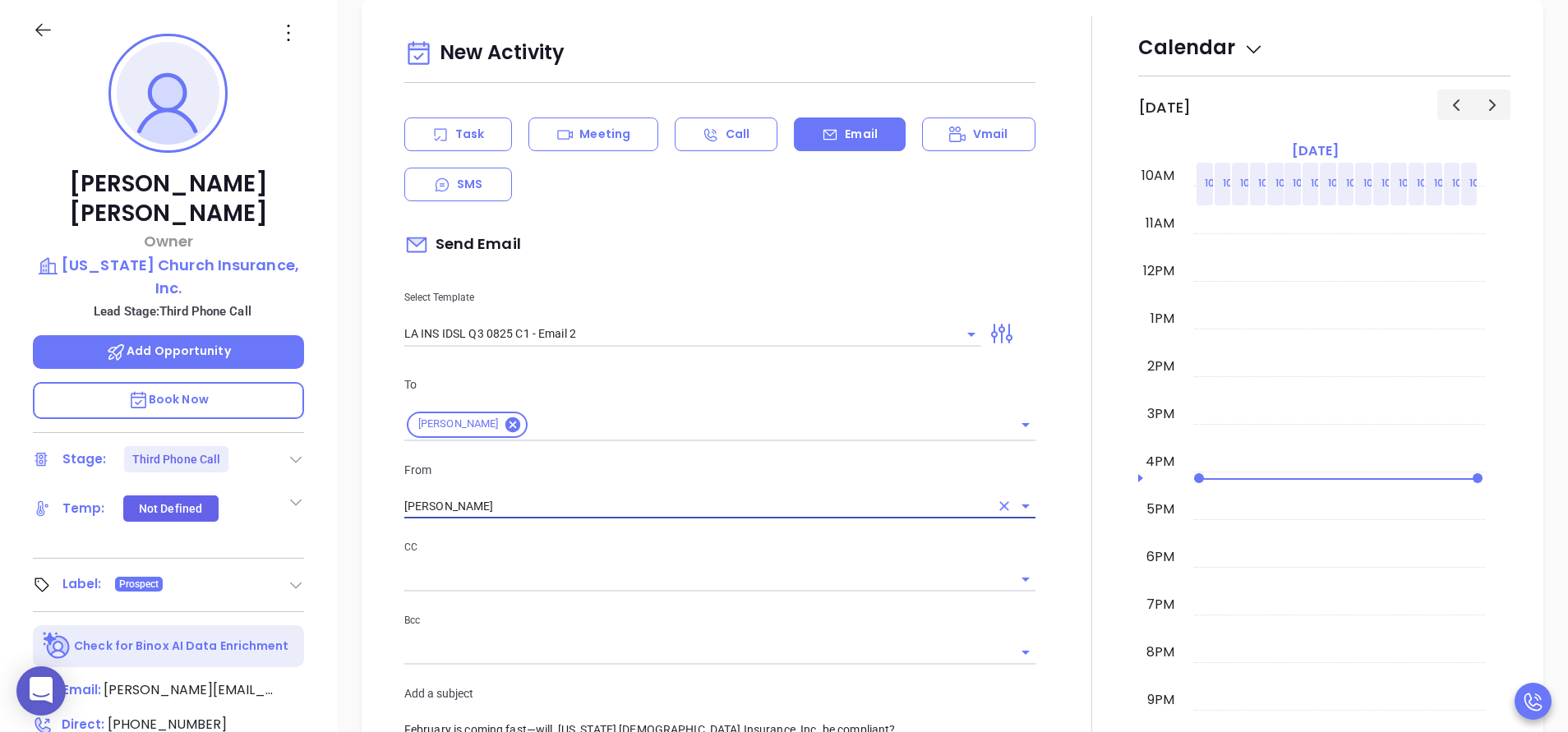
type input "Walter Contreras"
click at [1055, 612] on div at bounding box center [1091, 647] width 93 height 1261
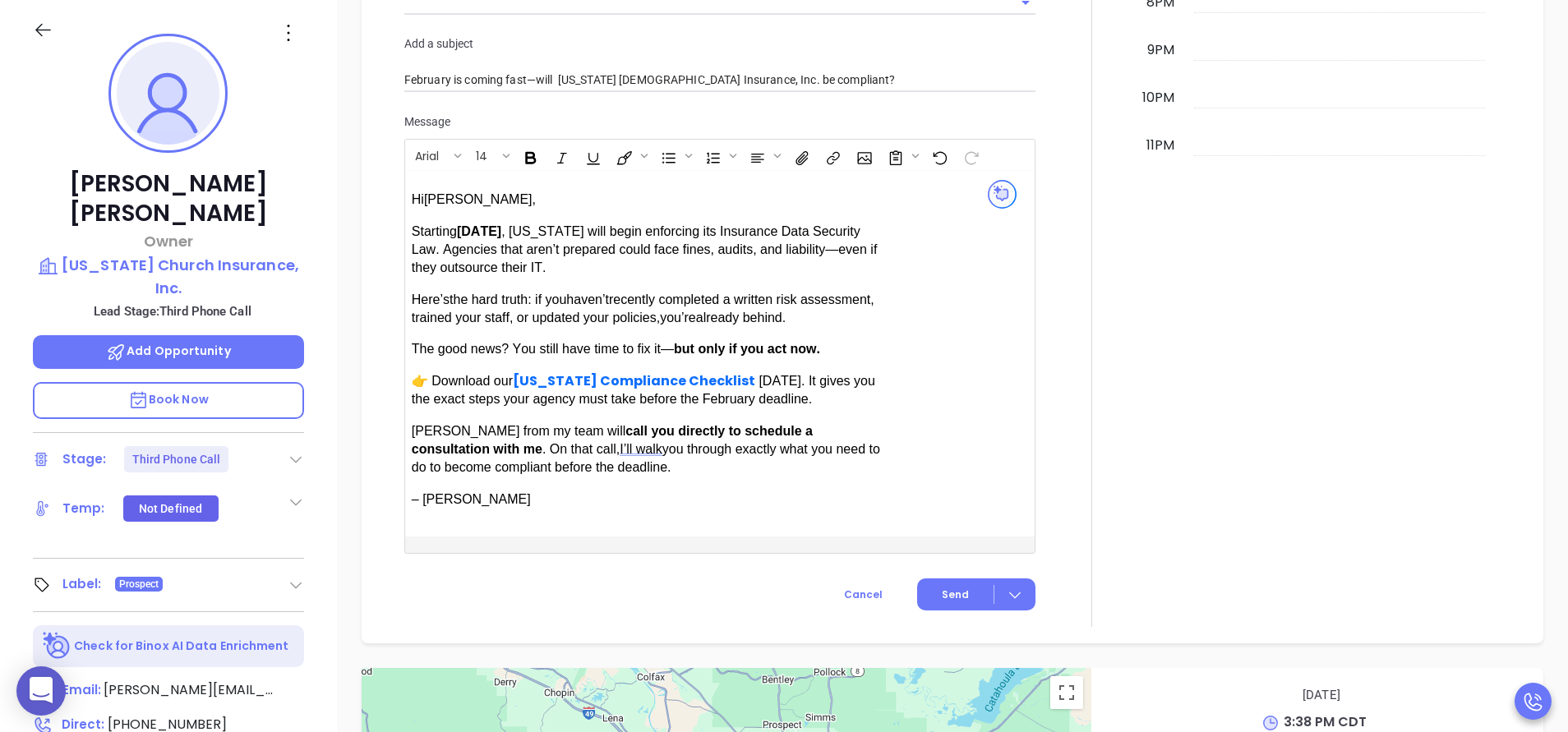
scroll to position [1461, 0]
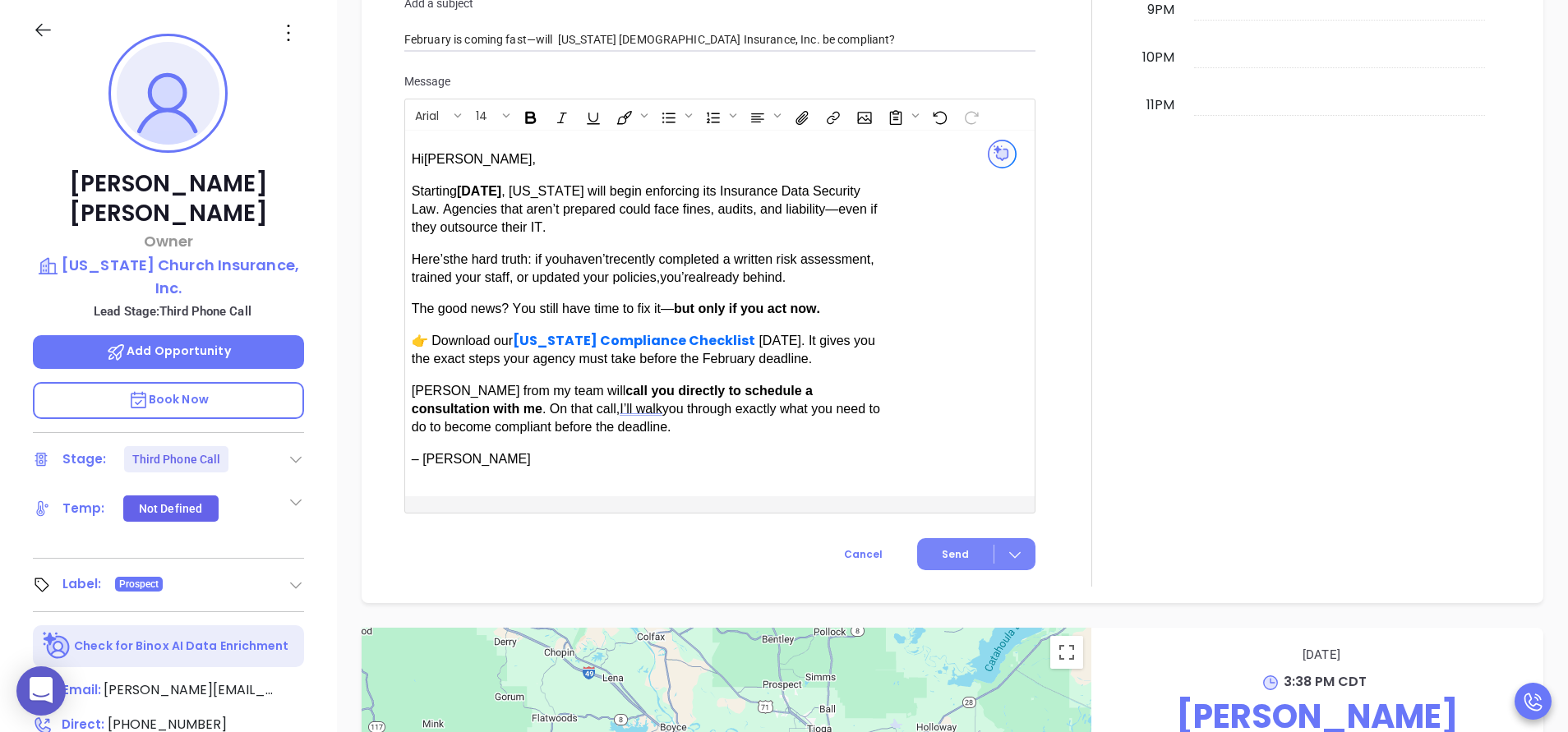
click at [954, 543] on button "Send" at bounding box center [976, 554] width 119 height 32
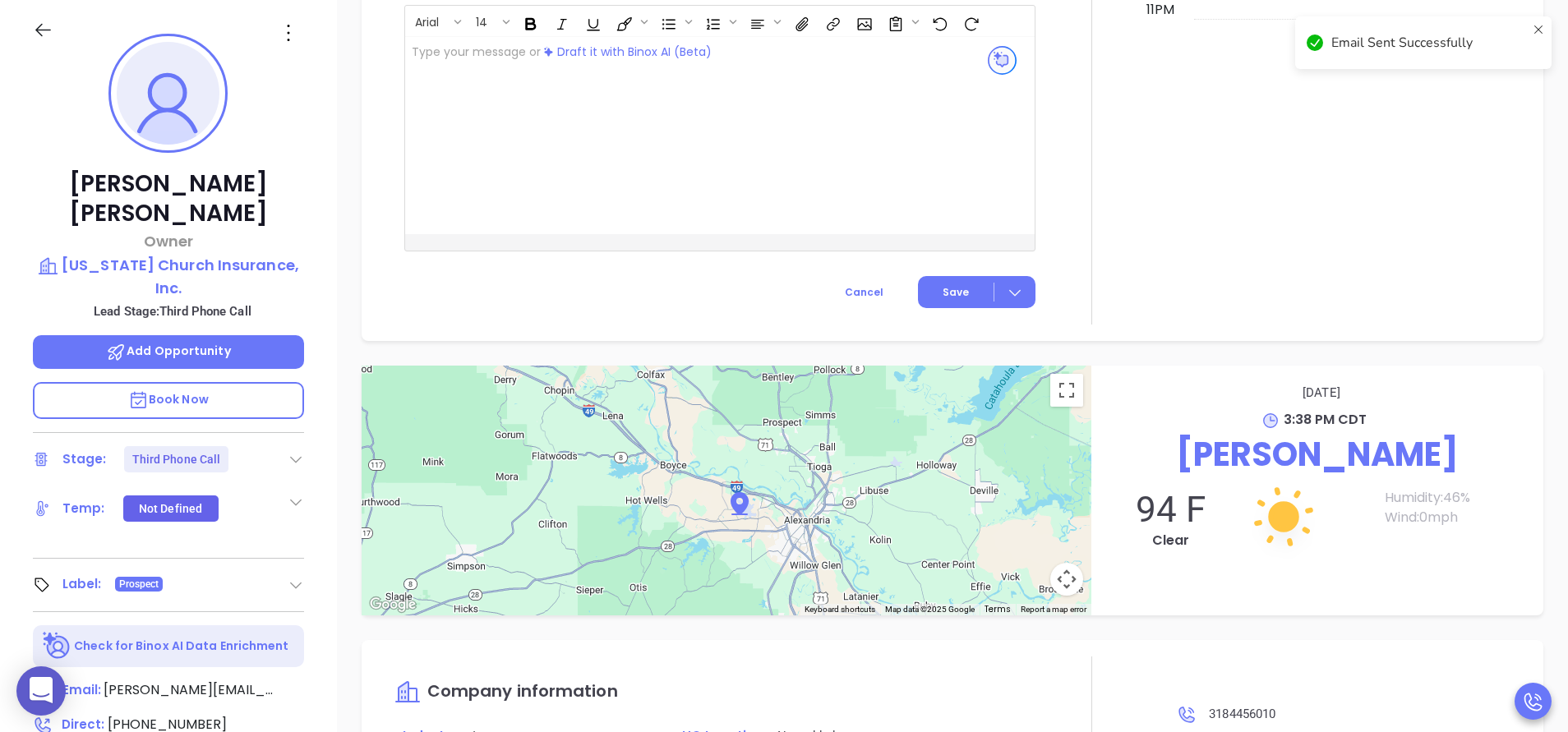
scroll to position [1326, 0]
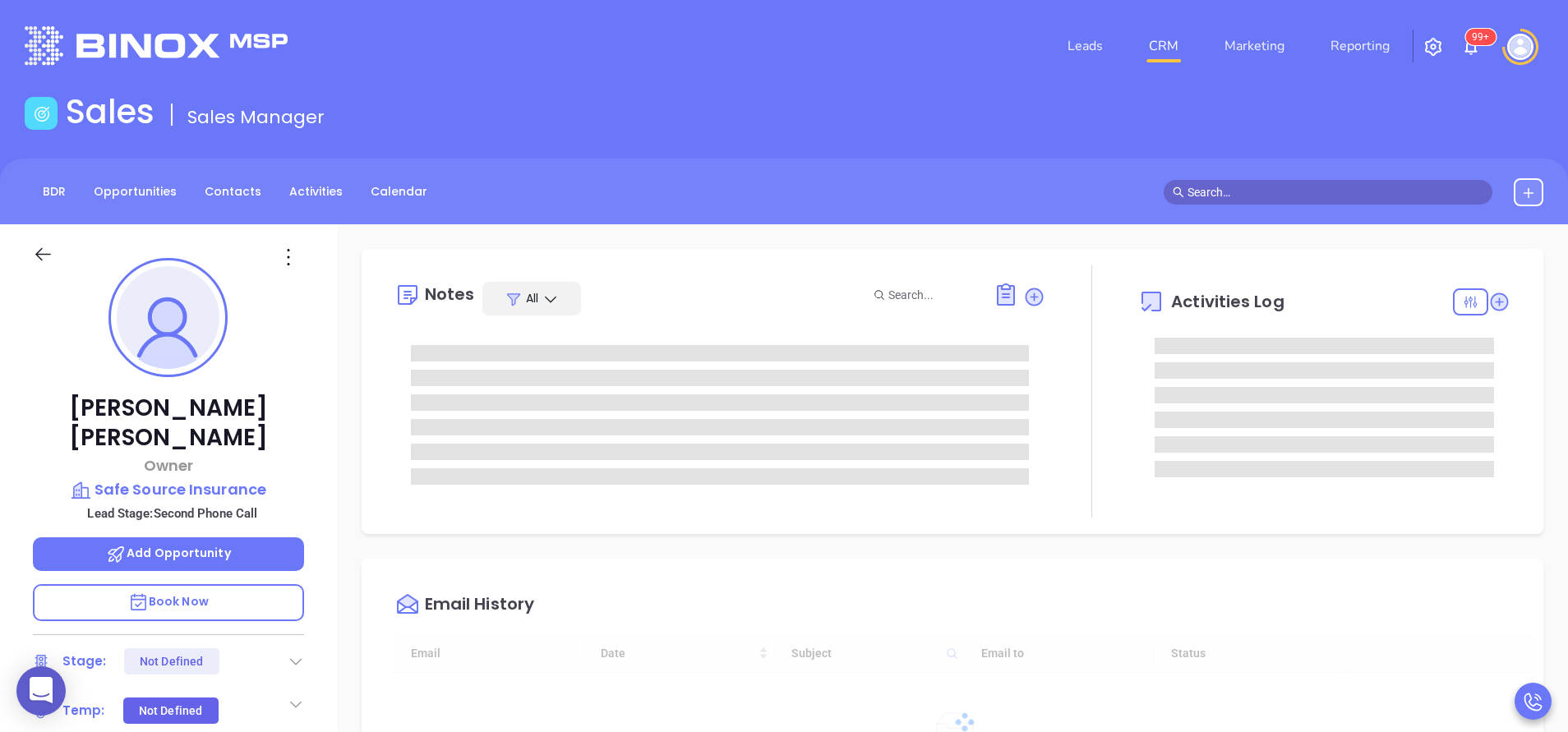
type input "[DATE]"
type input "[PERSON_NAME]"
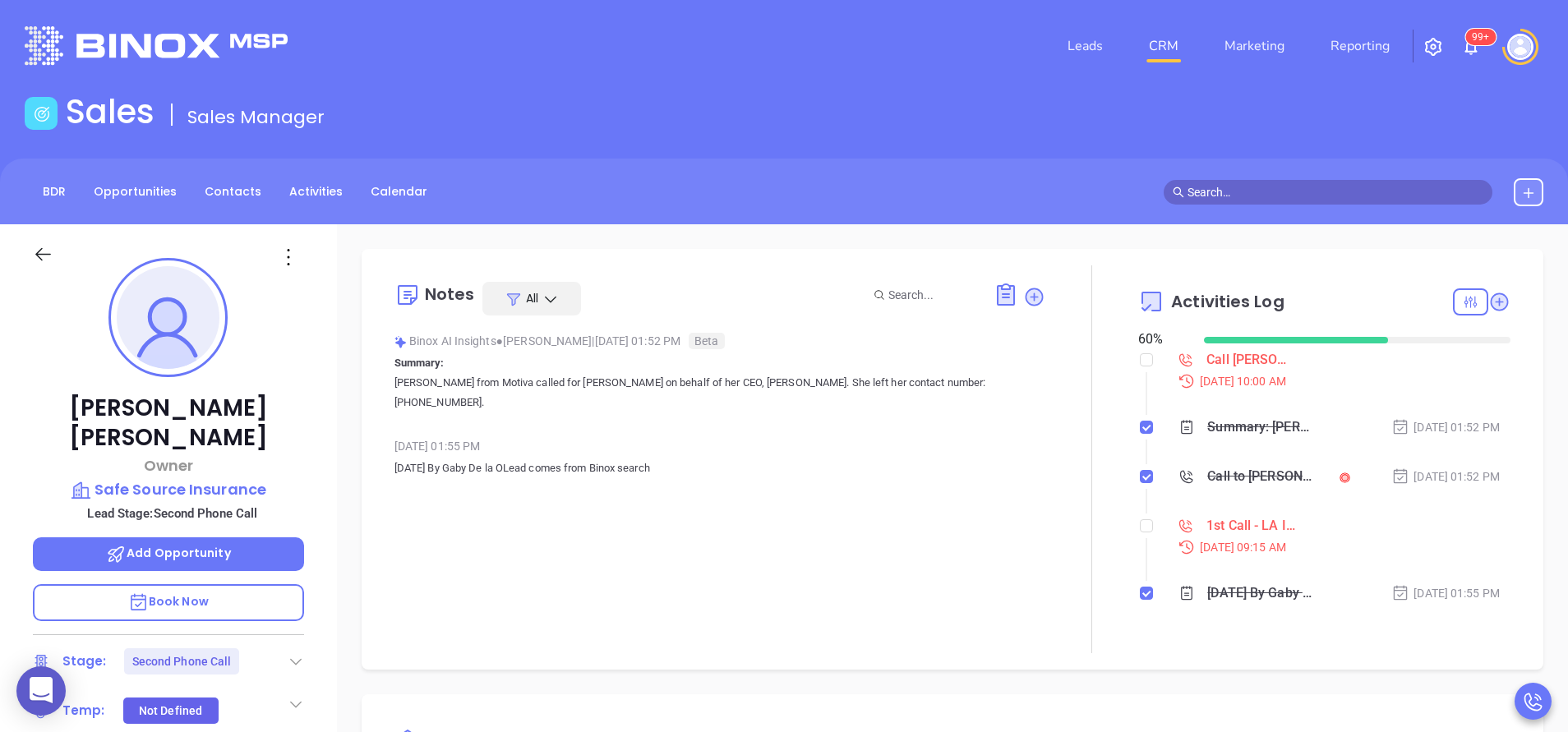
click at [328, 454] on div "[PERSON_NAME] Owner Safe Source Insurance Lead Stage: Second Phone Call Add Opp…" at bounding box center [168, 682] width 337 height 915
click at [1140, 524] on input "checkbox" at bounding box center [1146, 525] width 13 height 13
checkbox input "true"
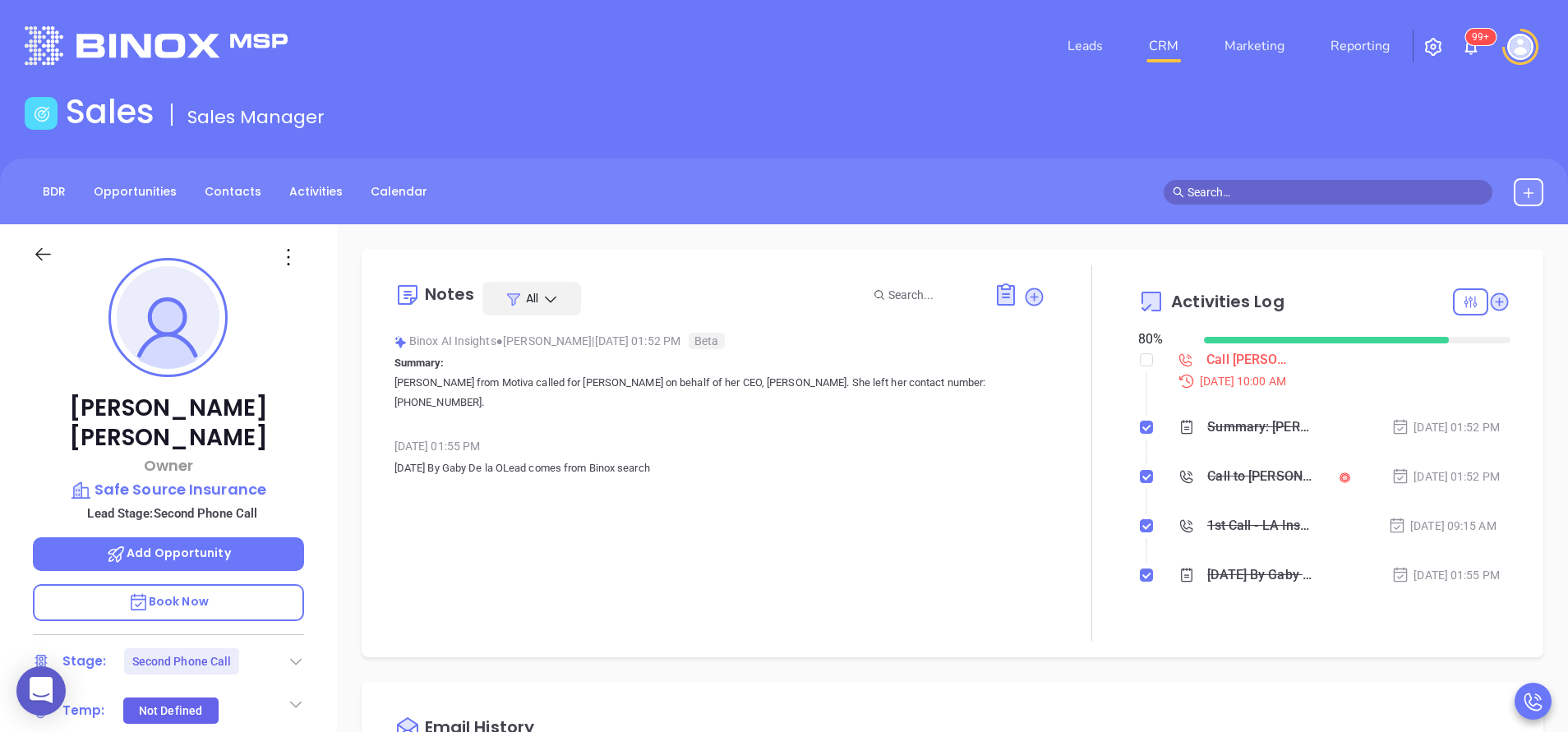
click at [313, 433] on div "[PERSON_NAME] Owner Safe Source Insurance Lead Stage: Second Phone Call Add Opp…" at bounding box center [168, 682] width 337 height 915
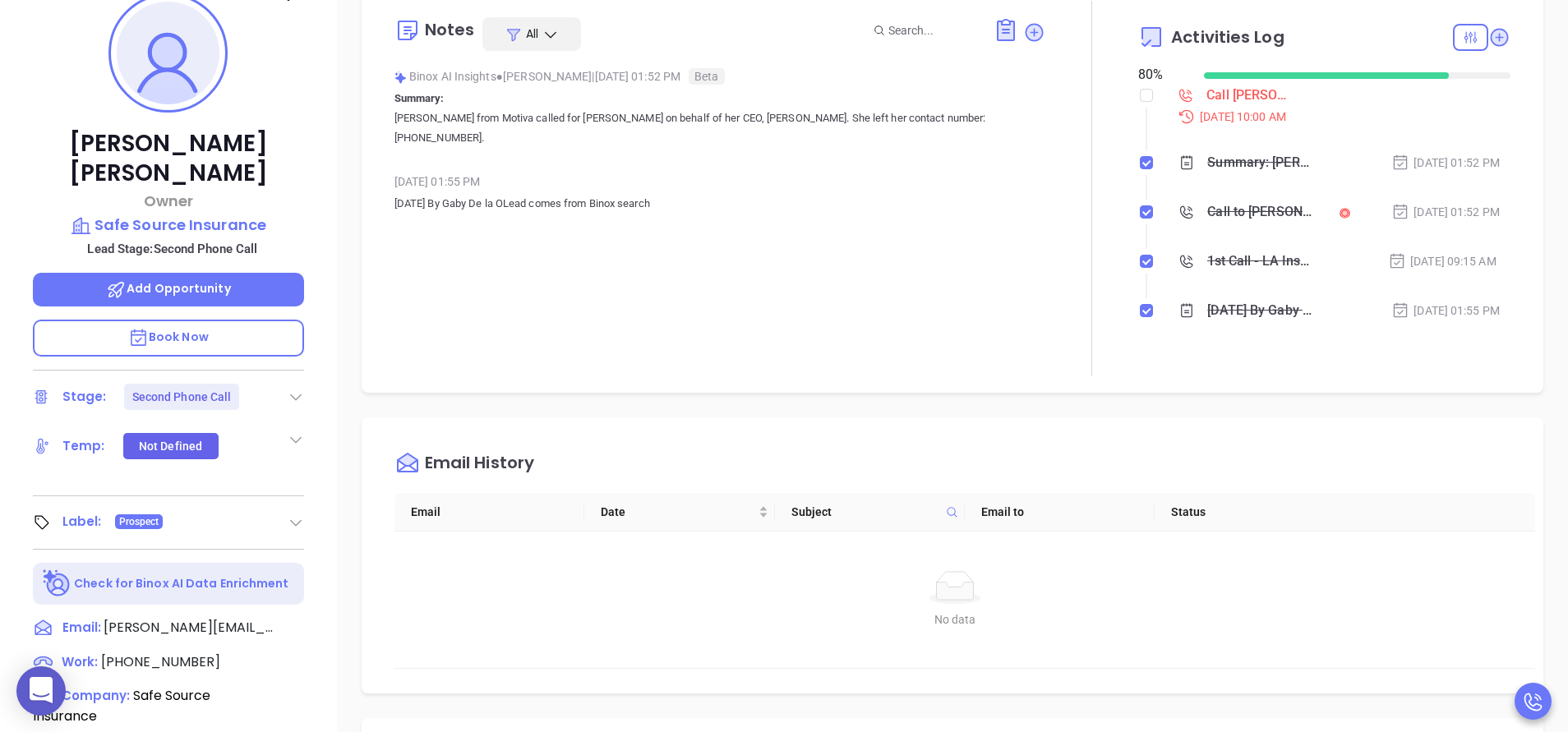
scroll to position [345, 0]
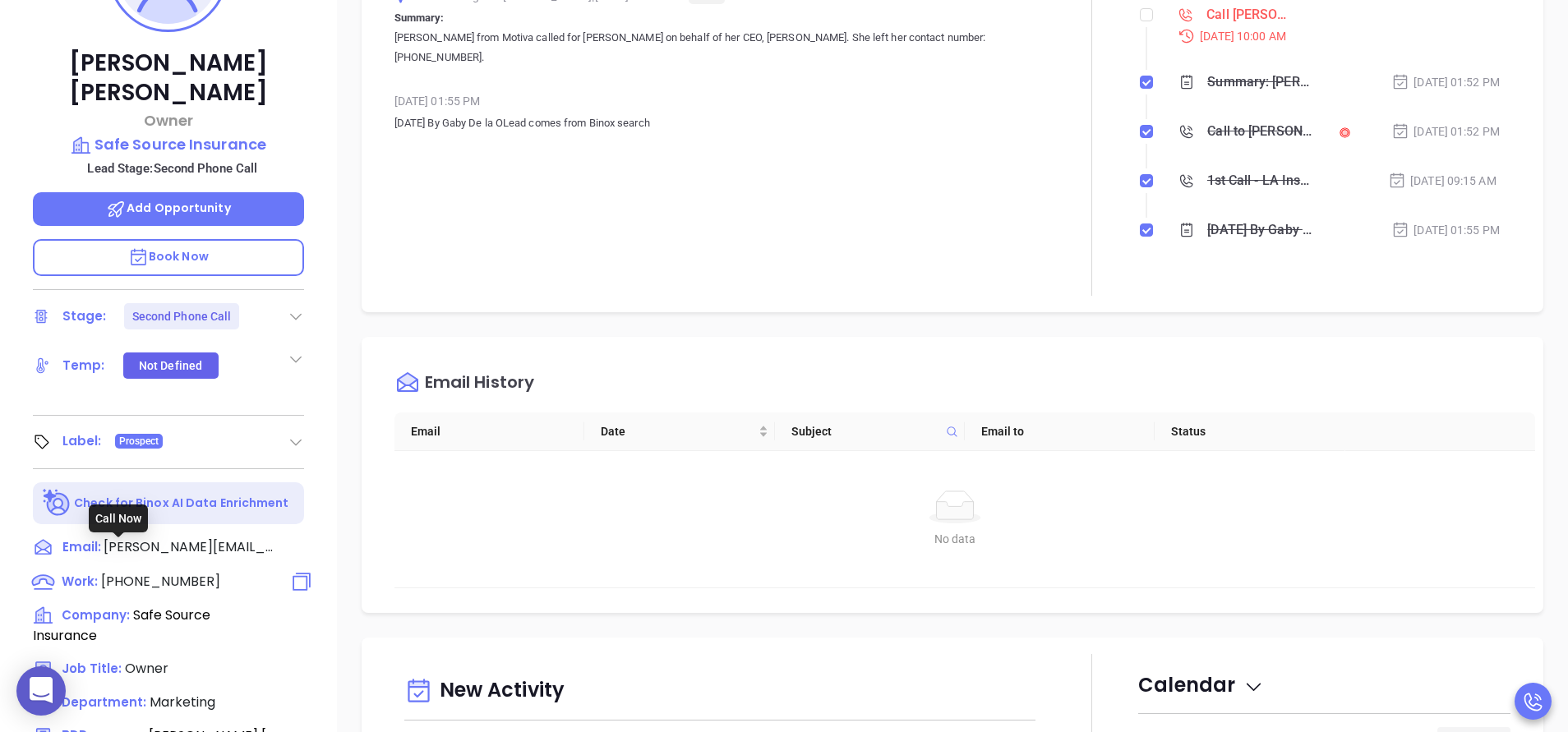
click at [156, 572] on span "[PHONE_NUMBER]" at bounding box center [160, 581] width 119 height 19
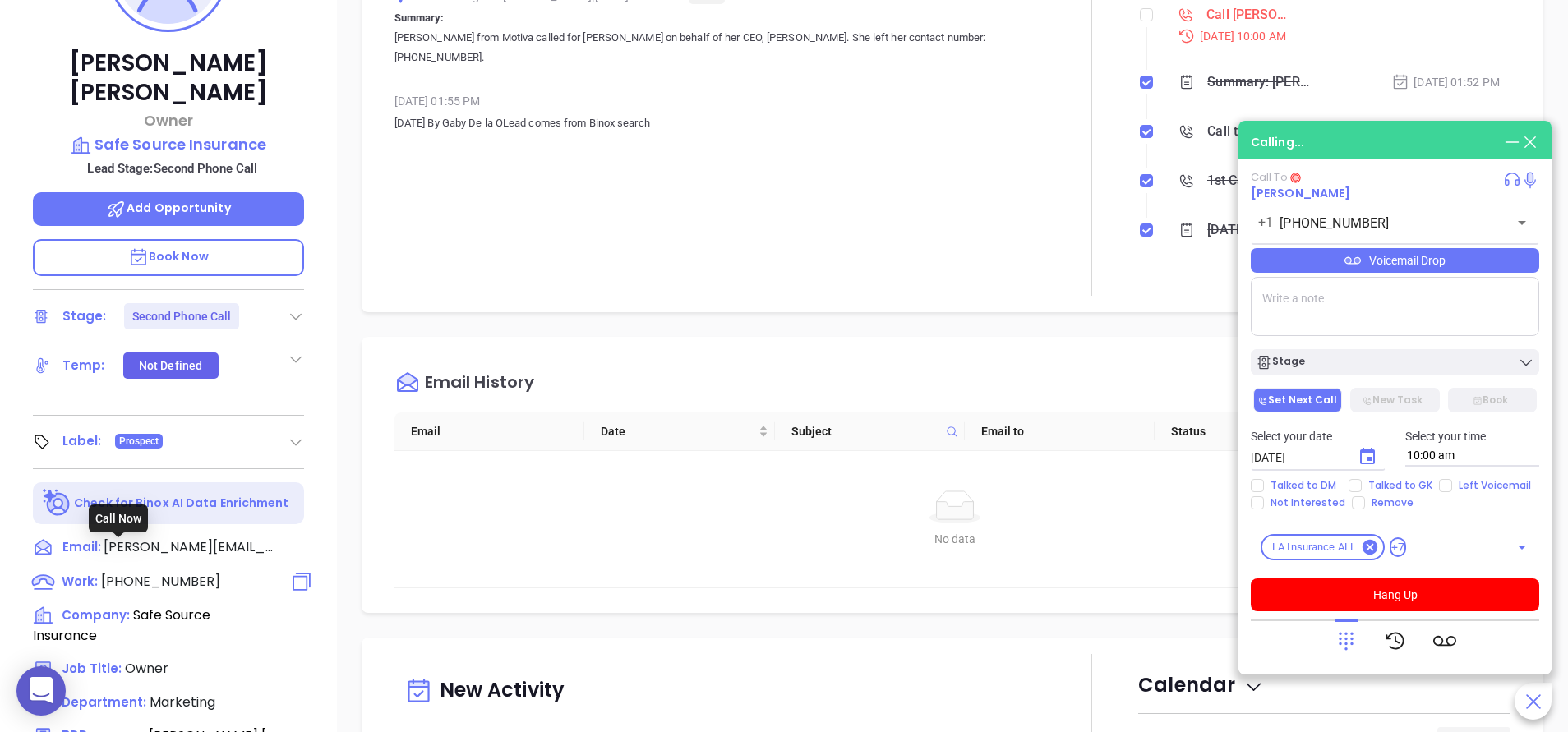
type input "[PHONE_NUMBER]"
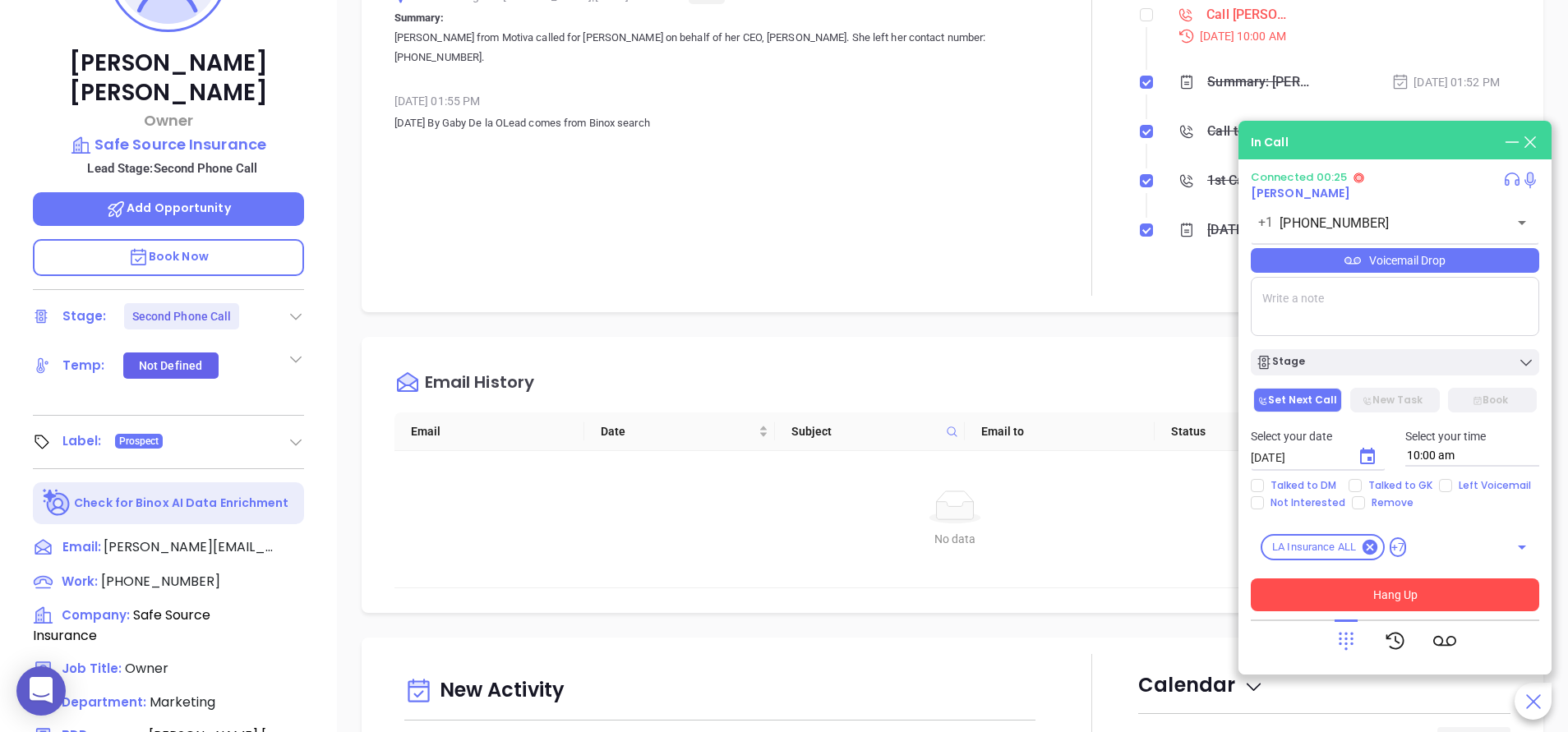
click at [1374, 595] on button "Hang Up" at bounding box center [1395, 596] width 288 height 33
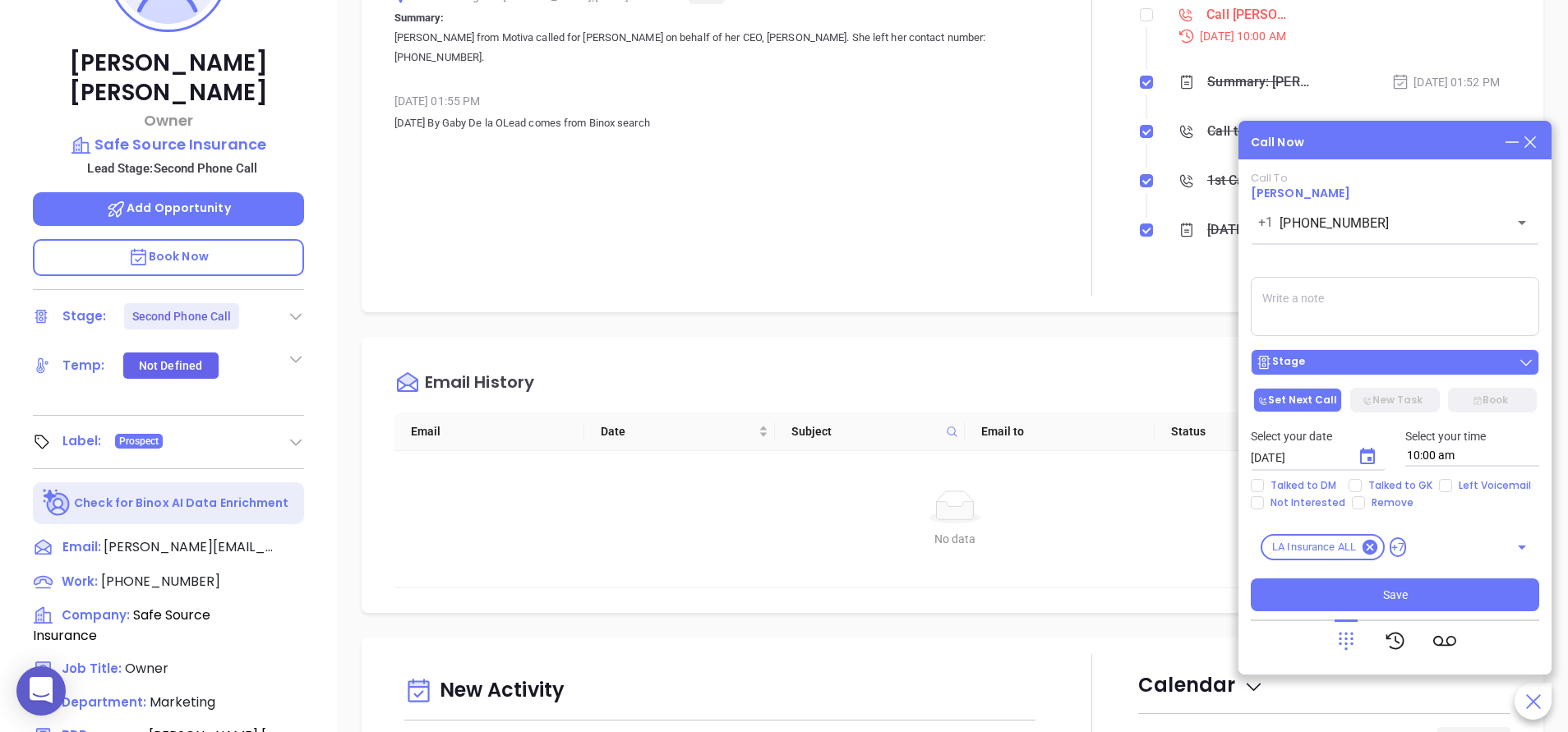
click at [1366, 359] on div "Stage" at bounding box center [1395, 362] width 279 height 17
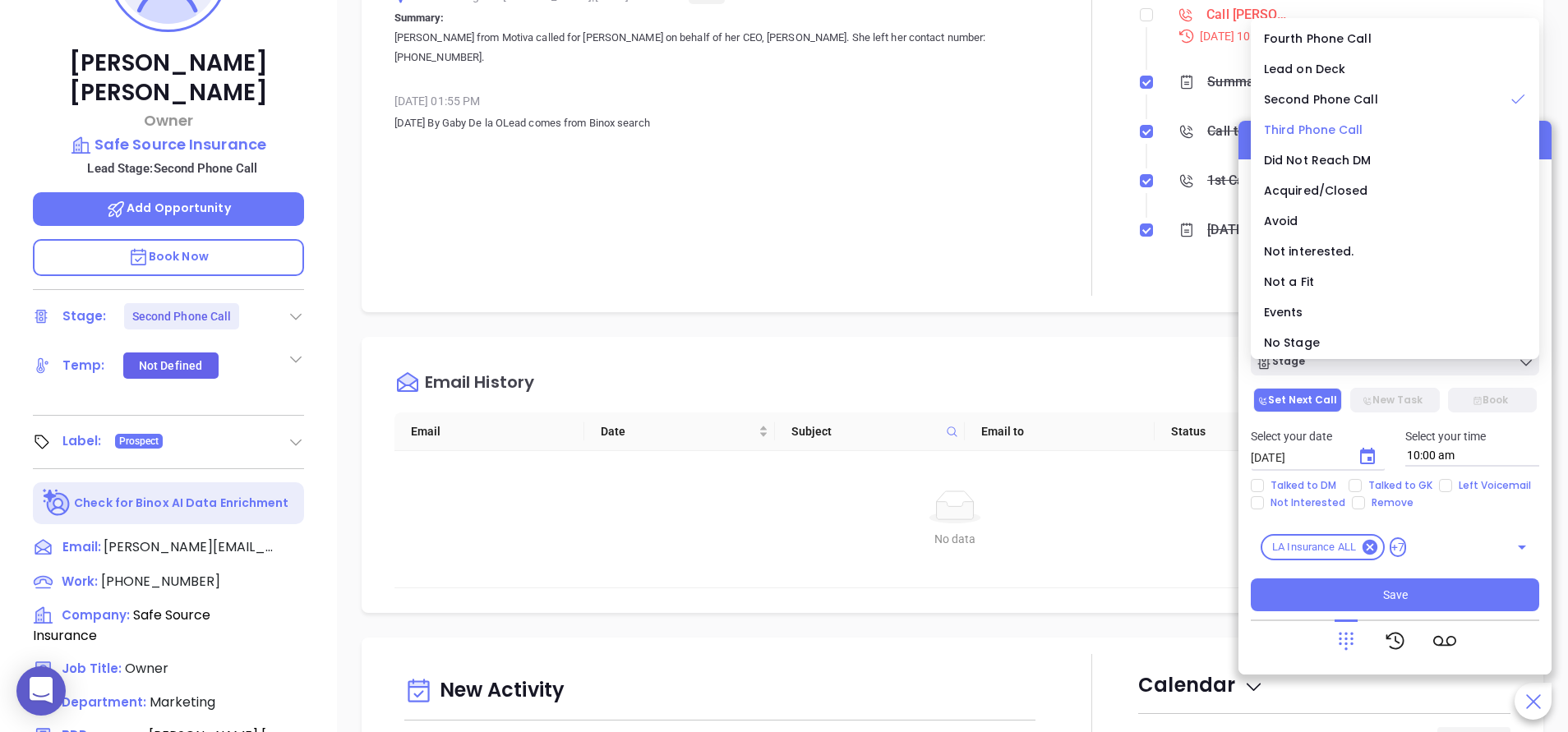
click at [1353, 127] on span "Third Phone Call" at bounding box center [1313, 130] width 99 height 17
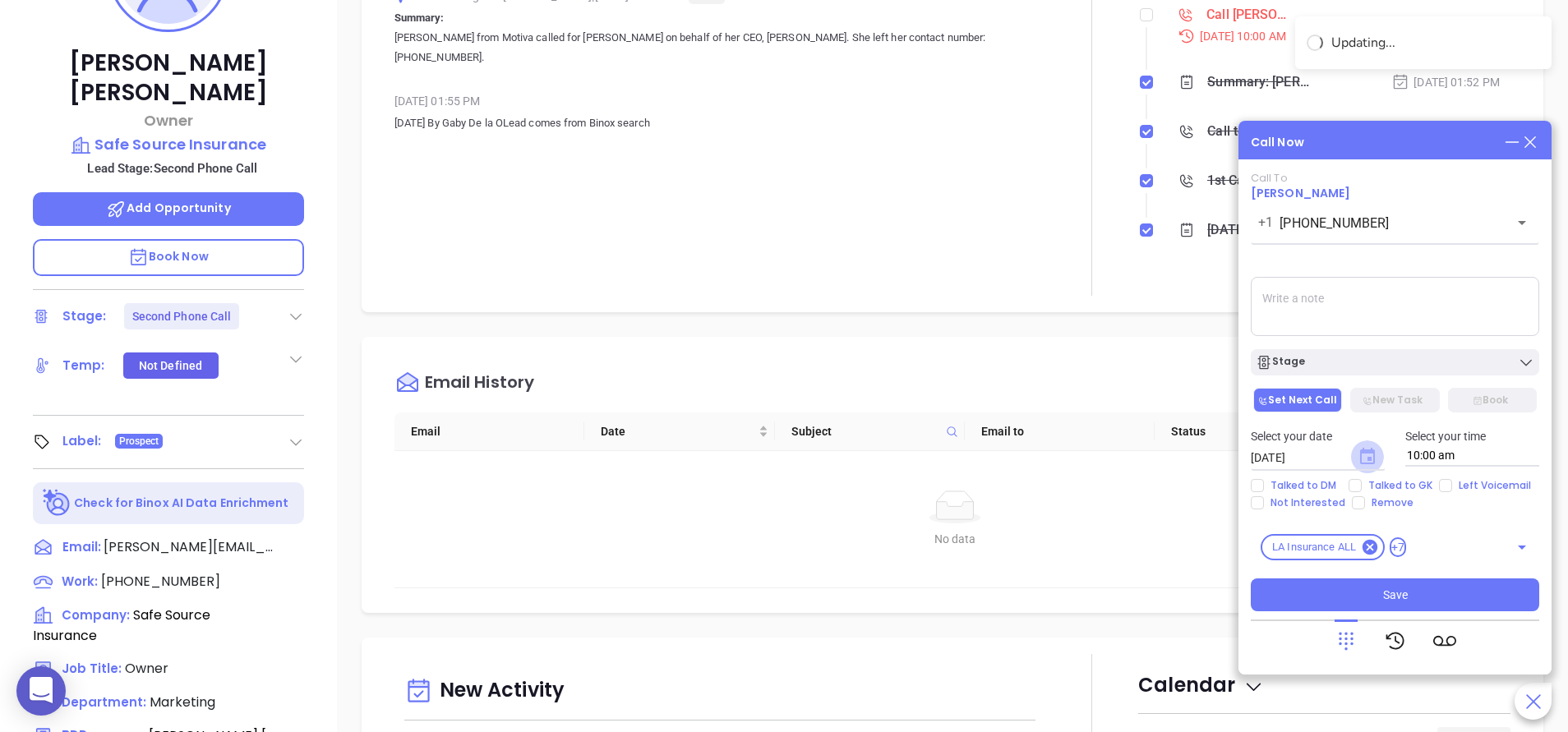
click at [1370, 453] on icon "Choose date, selected date is Sep 13, 2025" at bounding box center [1367, 455] width 15 height 17
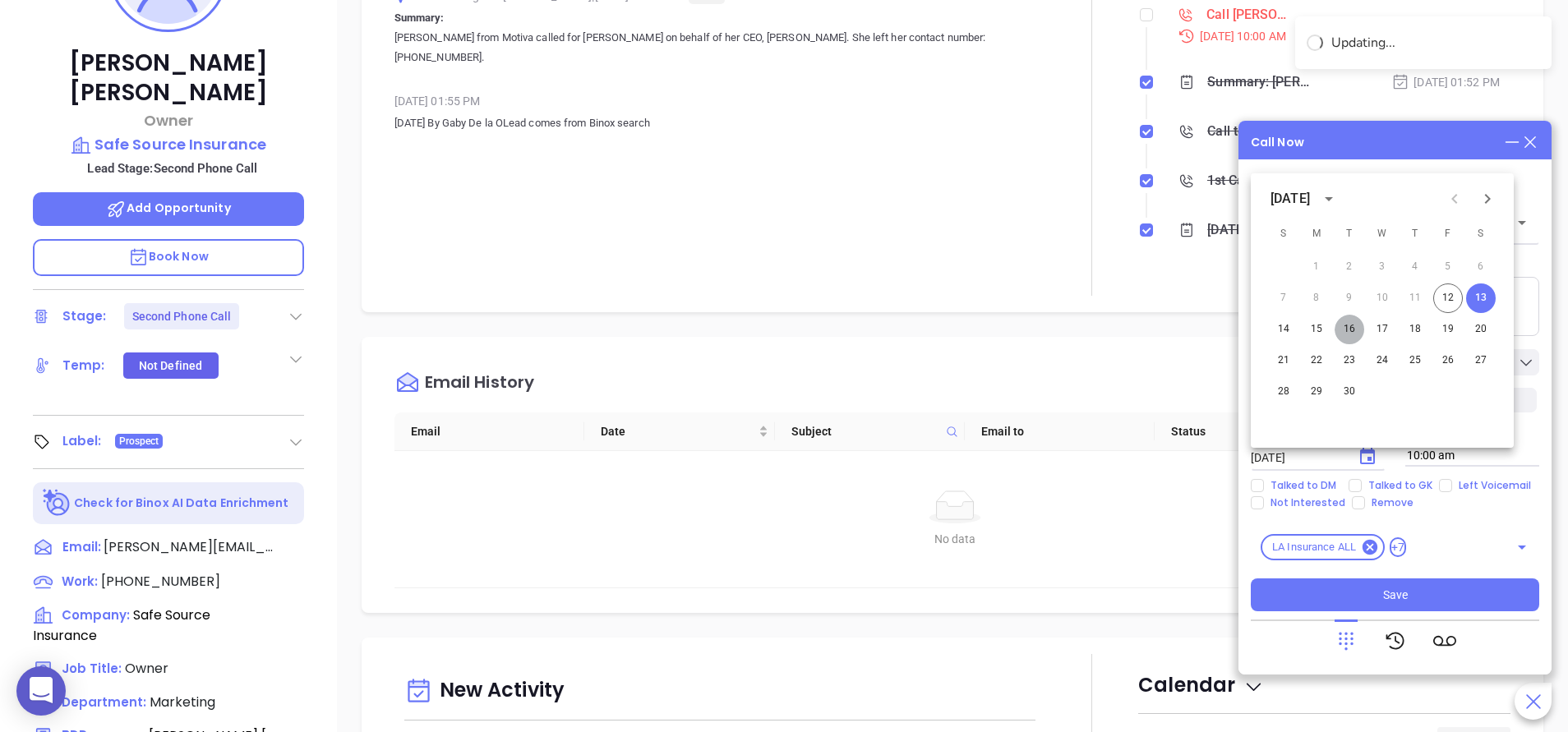
click at [1353, 335] on button "16" at bounding box center [1349, 330] width 29 height 29
type input "[DATE]"
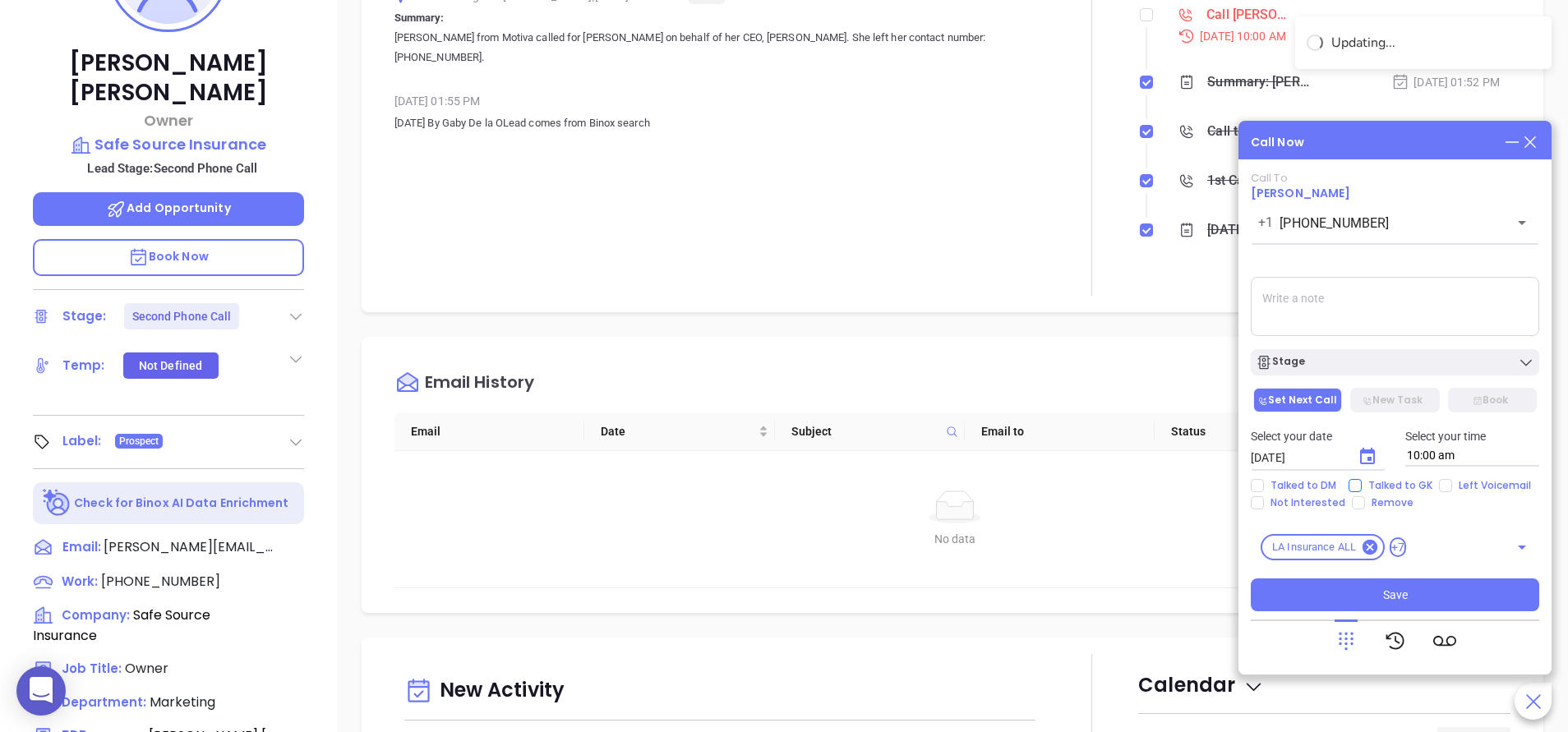
click at [1367, 486] on span "Talked to GK" at bounding box center [1400, 485] width 78 height 13
click at [1362, 486] on input "Talked to GK" at bounding box center [1354, 485] width 13 height 13
checkbox input "true"
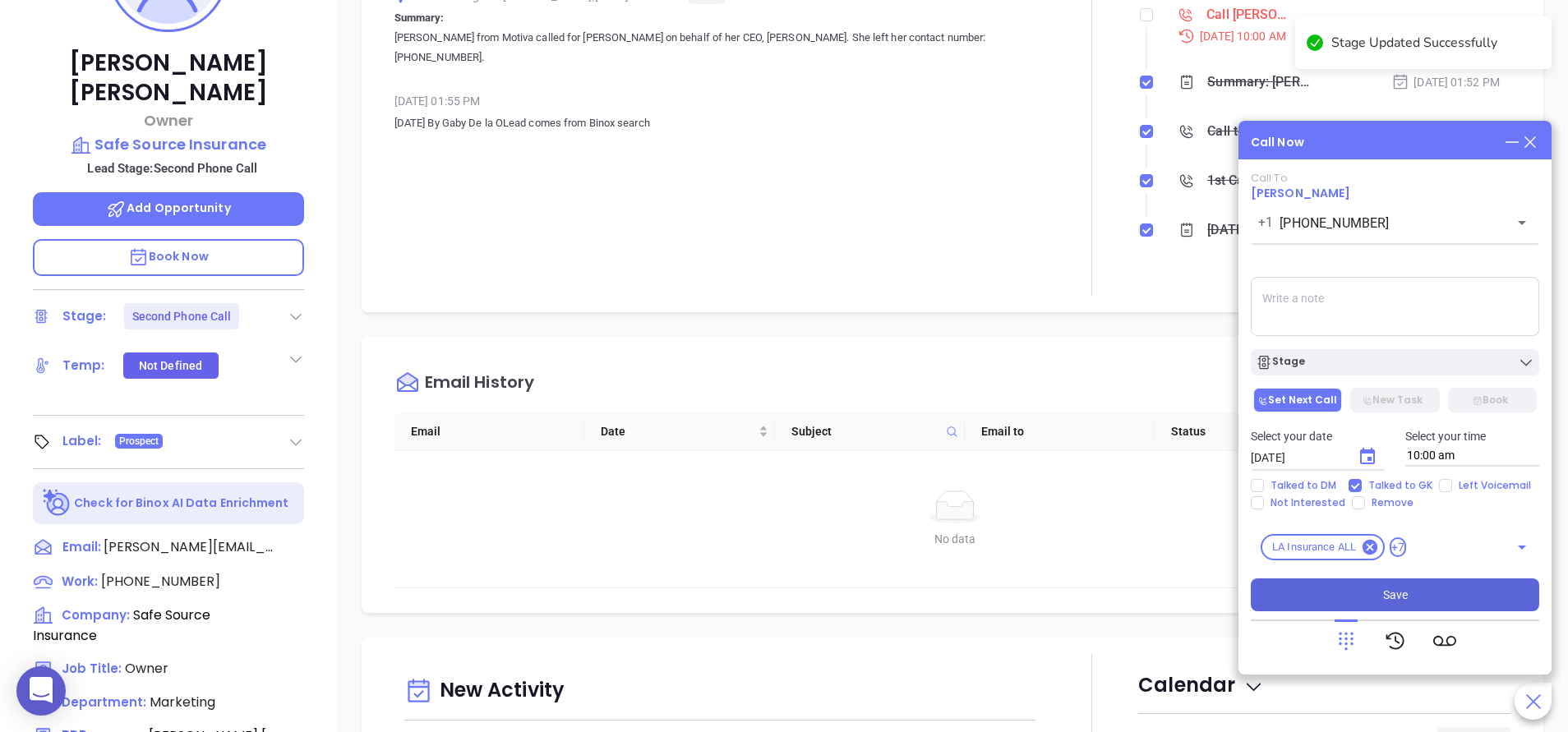
click at [1395, 591] on span "Save" at bounding box center [1395, 595] width 25 height 18
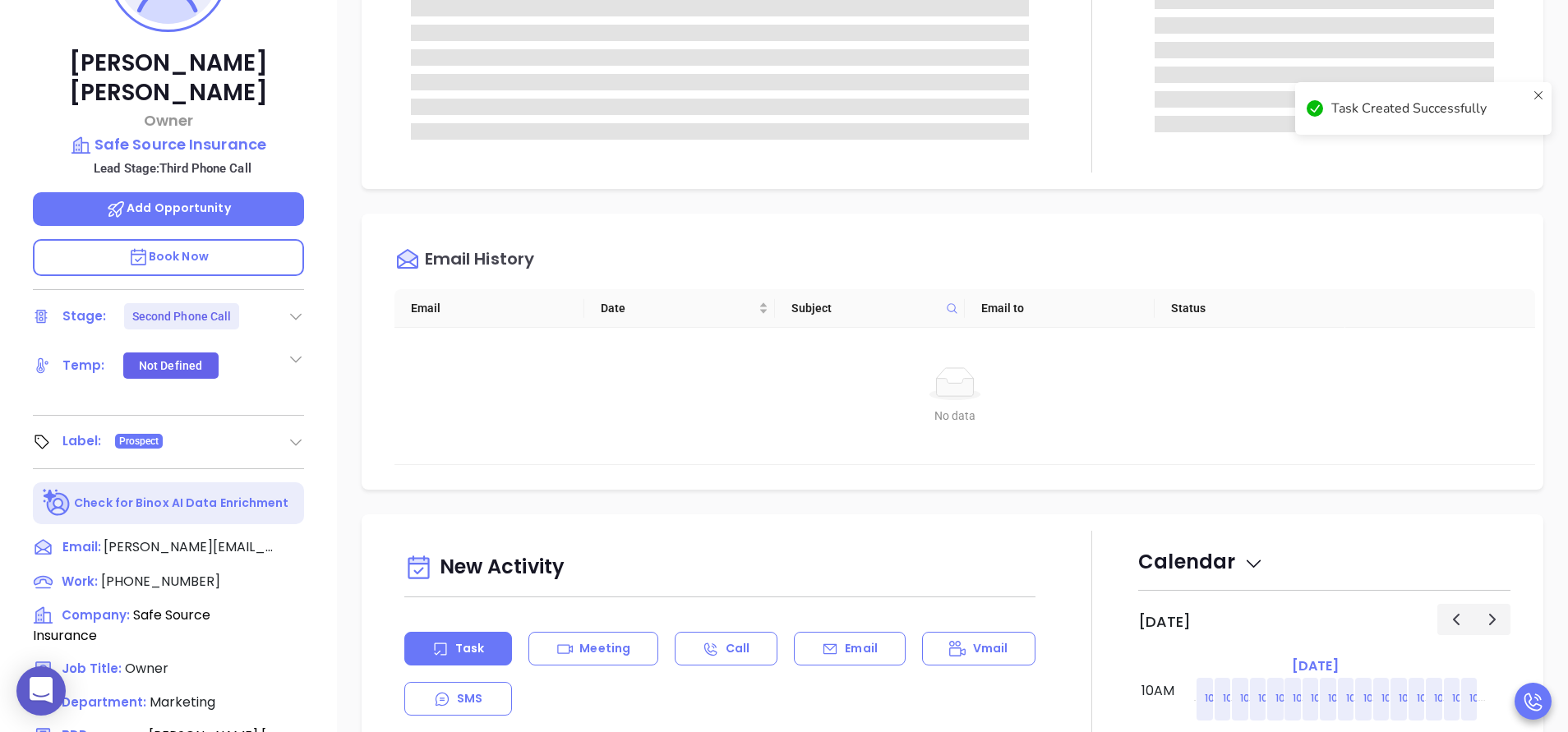
click at [1073, 126] on div at bounding box center [1091, 46] width 93 height 252
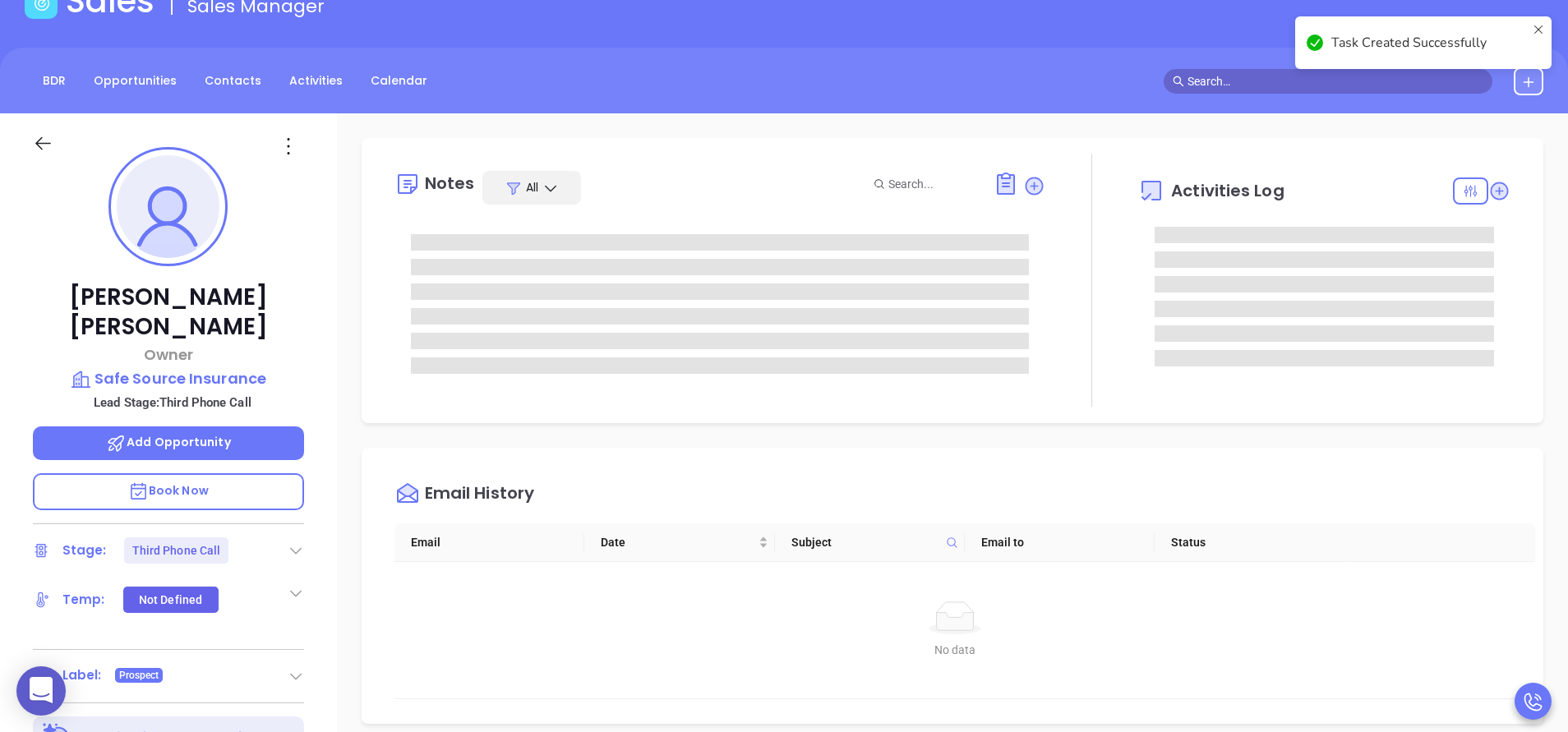
scroll to position [0, 0]
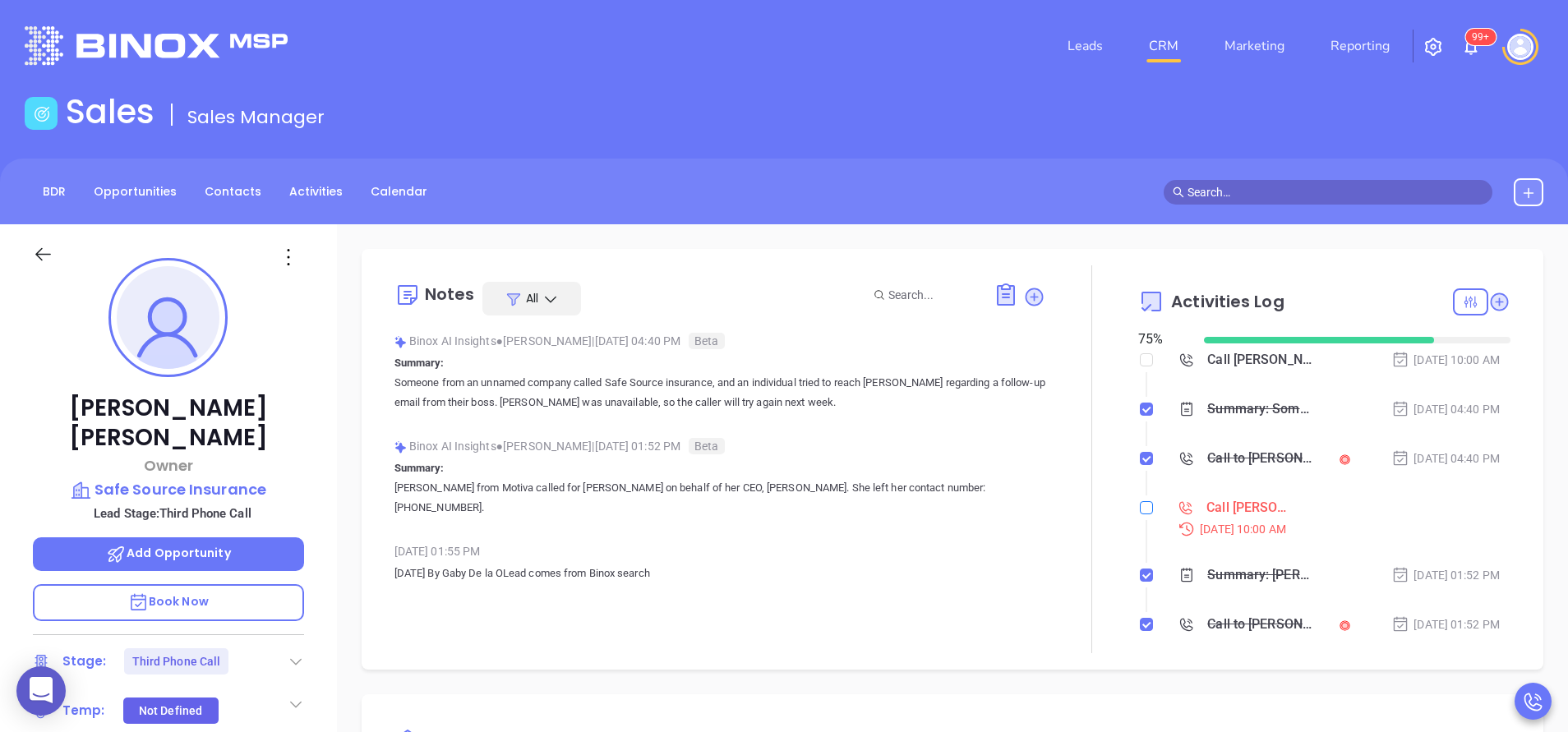
click at [1140, 508] on input "checkbox" at bounding box center [1146, 507] width 13 height 13
checkbox input "true"
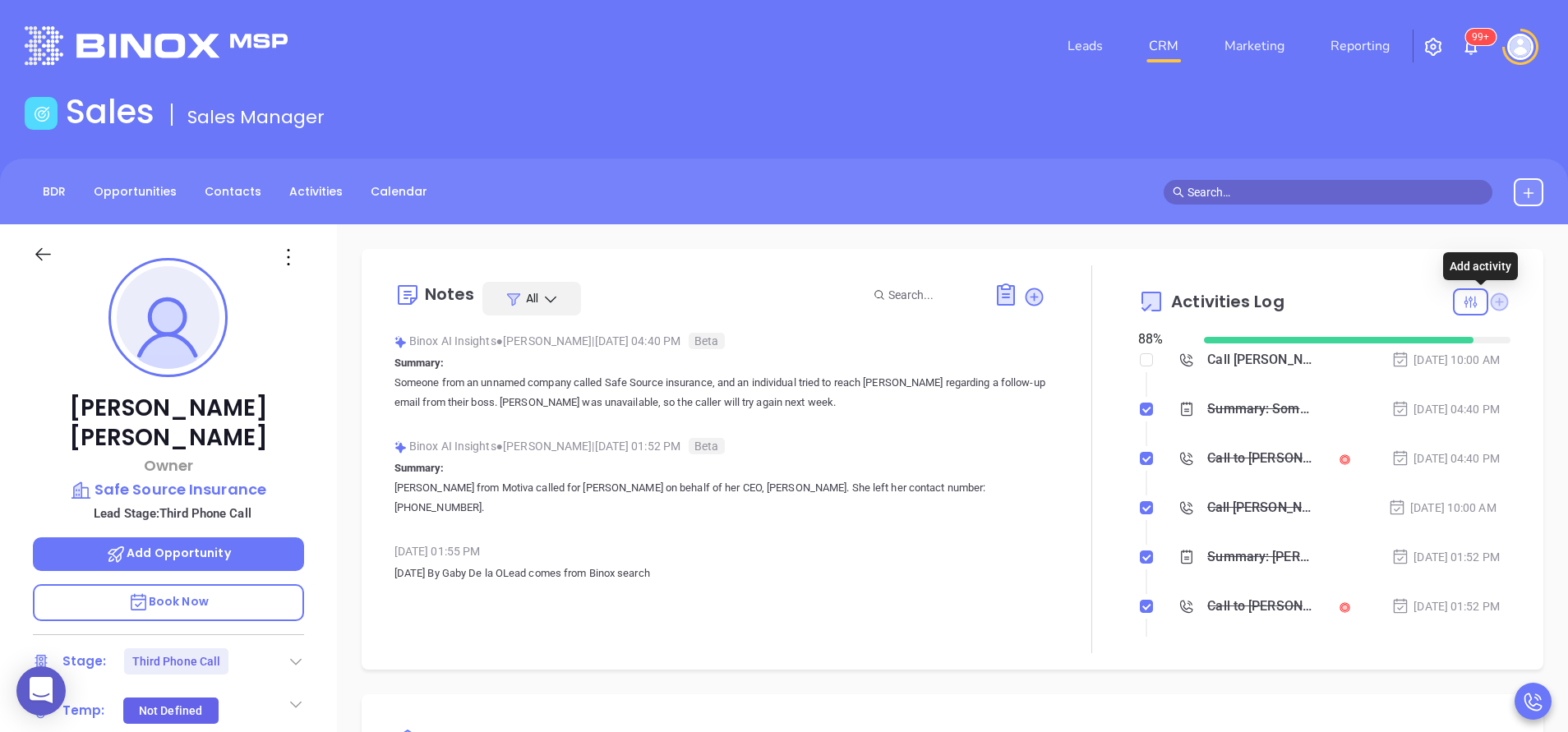
click at [1490, 296] on icon at bounding box center [1499, 301] width 18 height 18
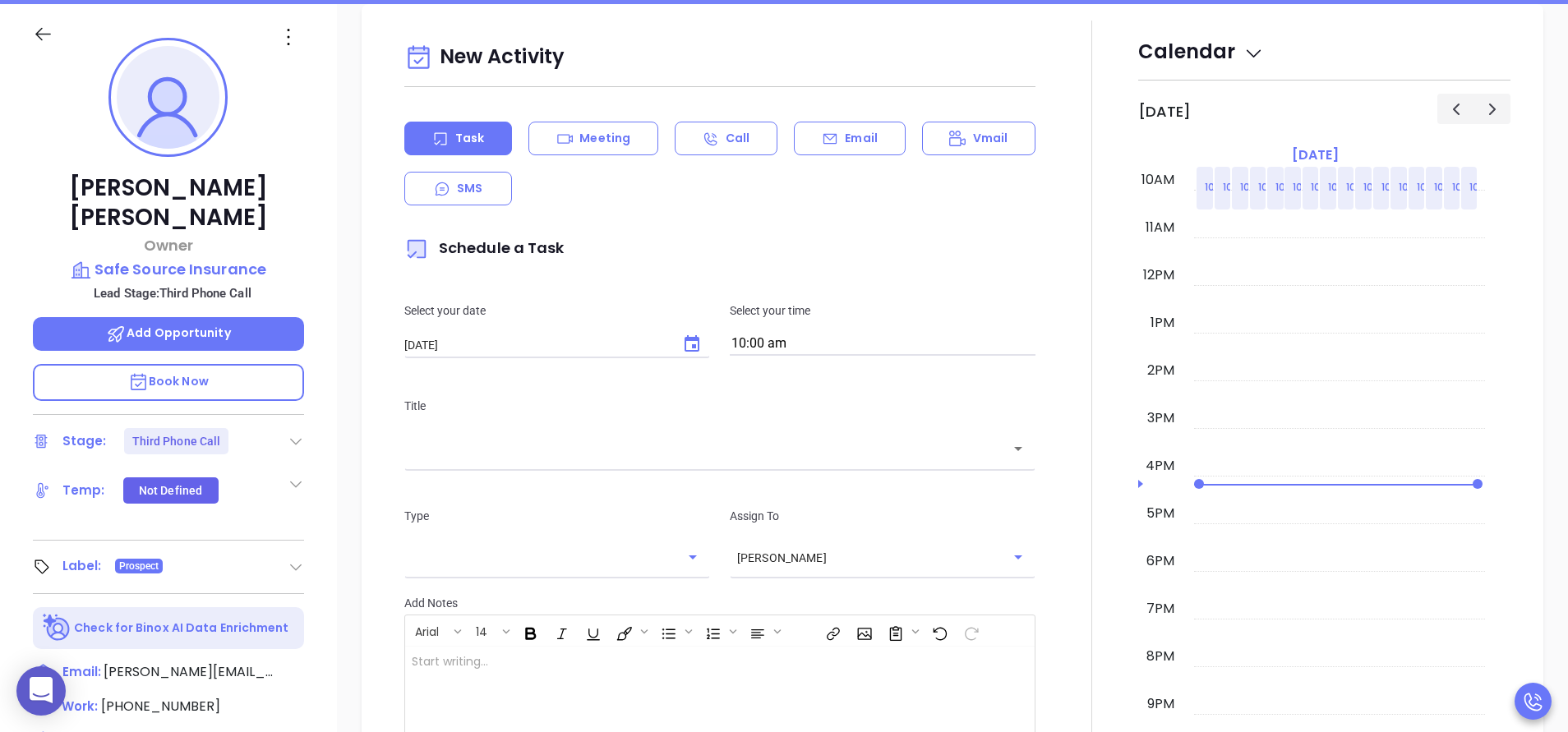
scroll to position [225, 0]
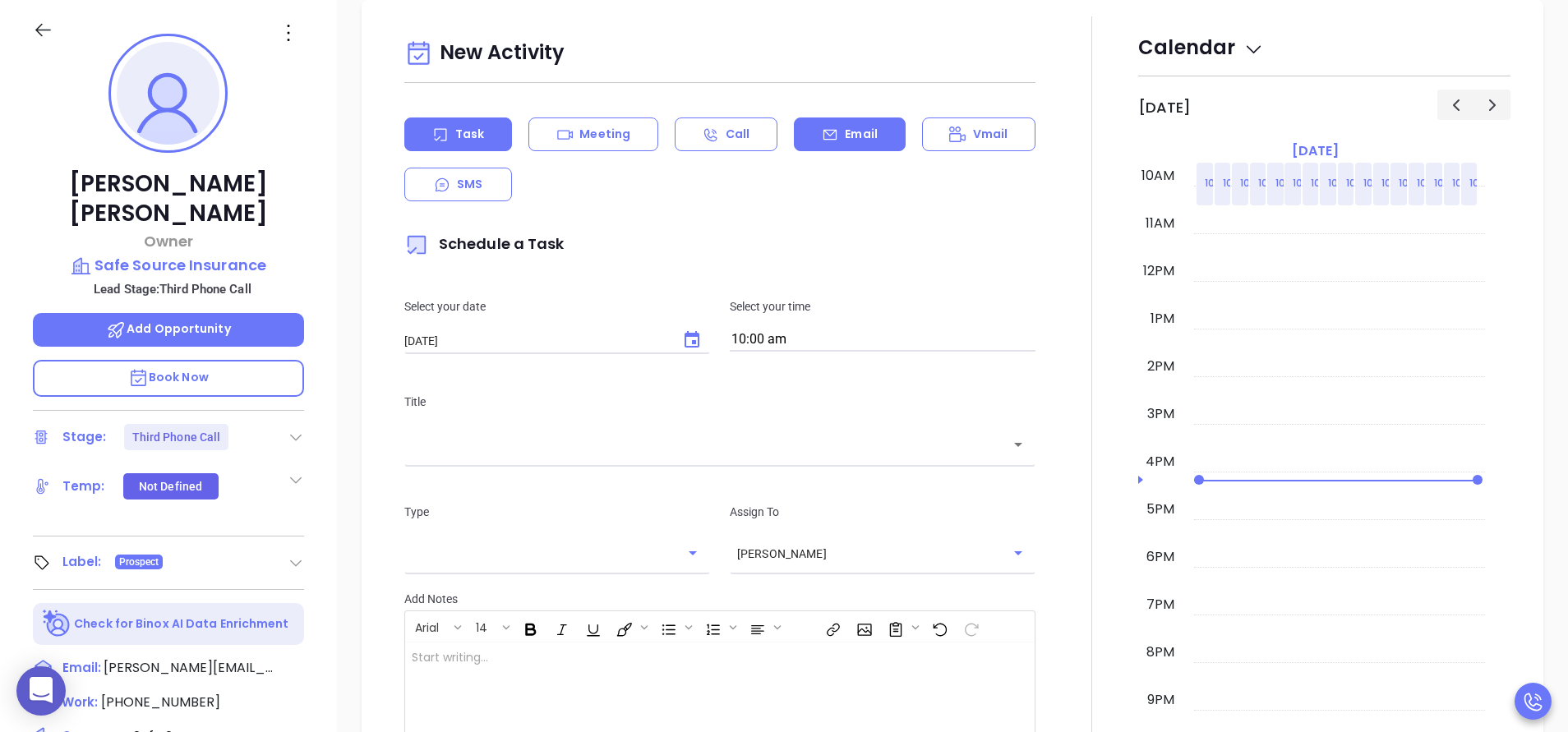
click at [819, 125] on div "Email" at bounding box center [849, 134] width 111 height 33
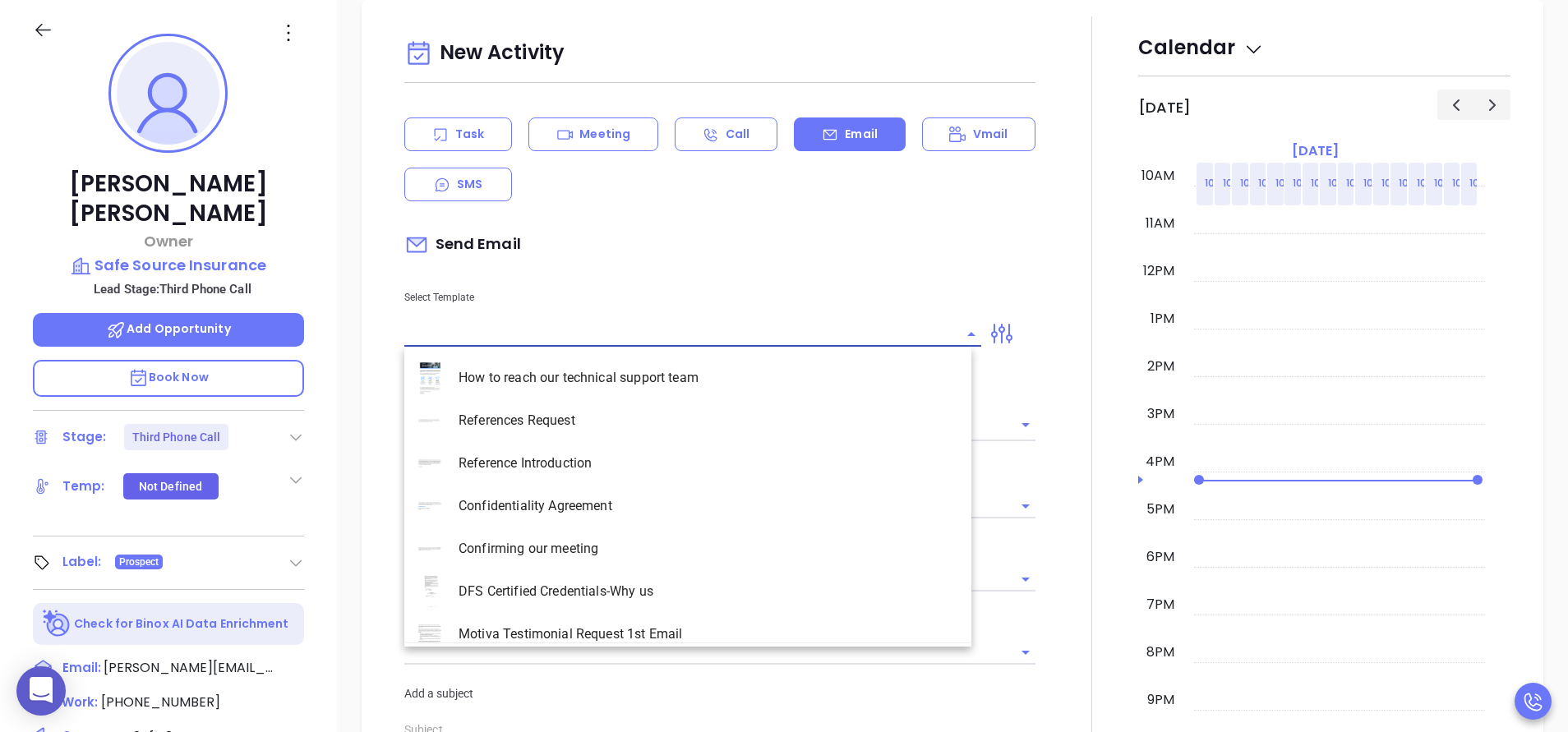
click at [617, 323] on input "text" at bounding box center [680, 334] width 552 height 24
type input "la"
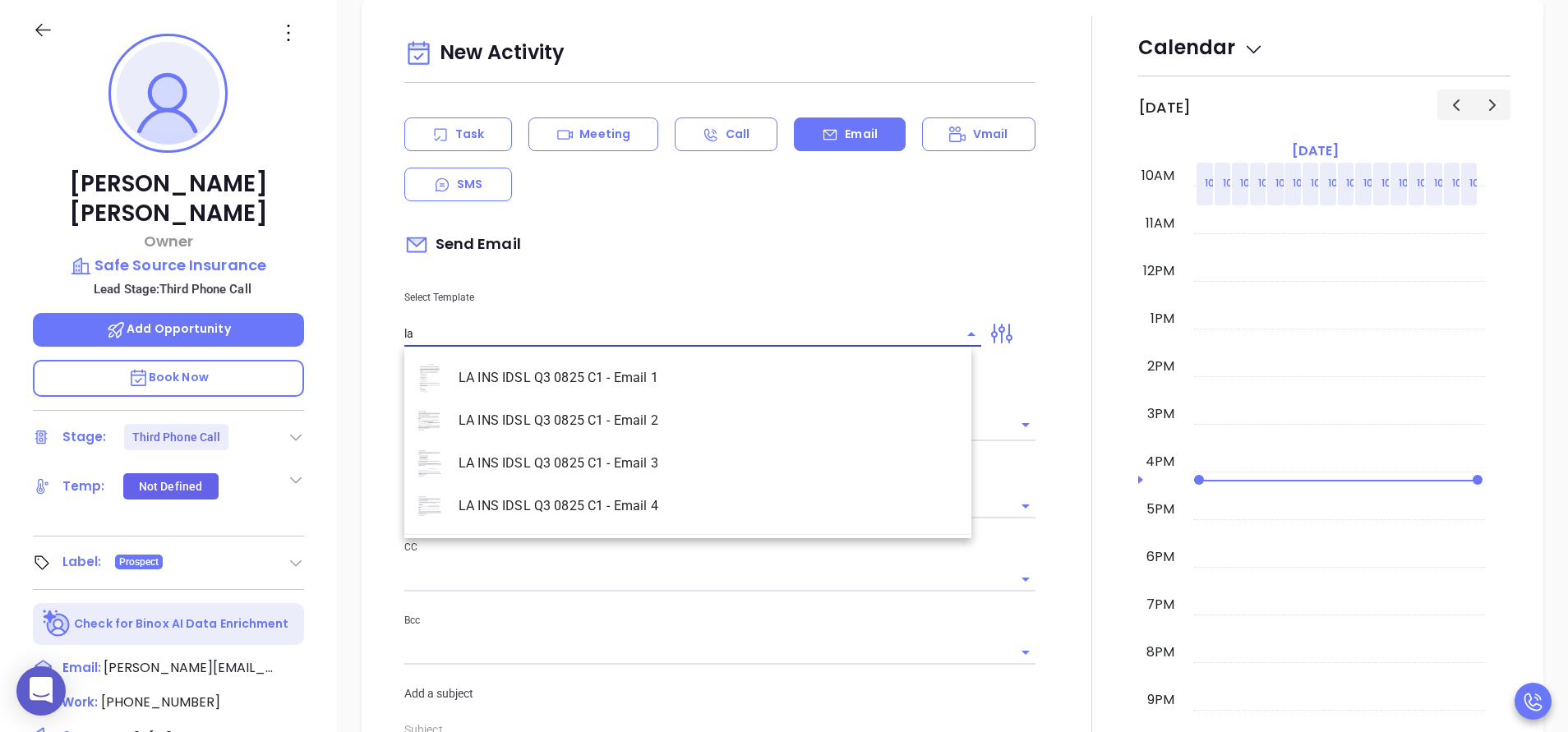
type input "[PERSON_NAME]"
click at [674, 428] on li "LA INS IDSL Q3 0825 C1 - Email 2" at bounding box center [688, 421] width 567 height 43
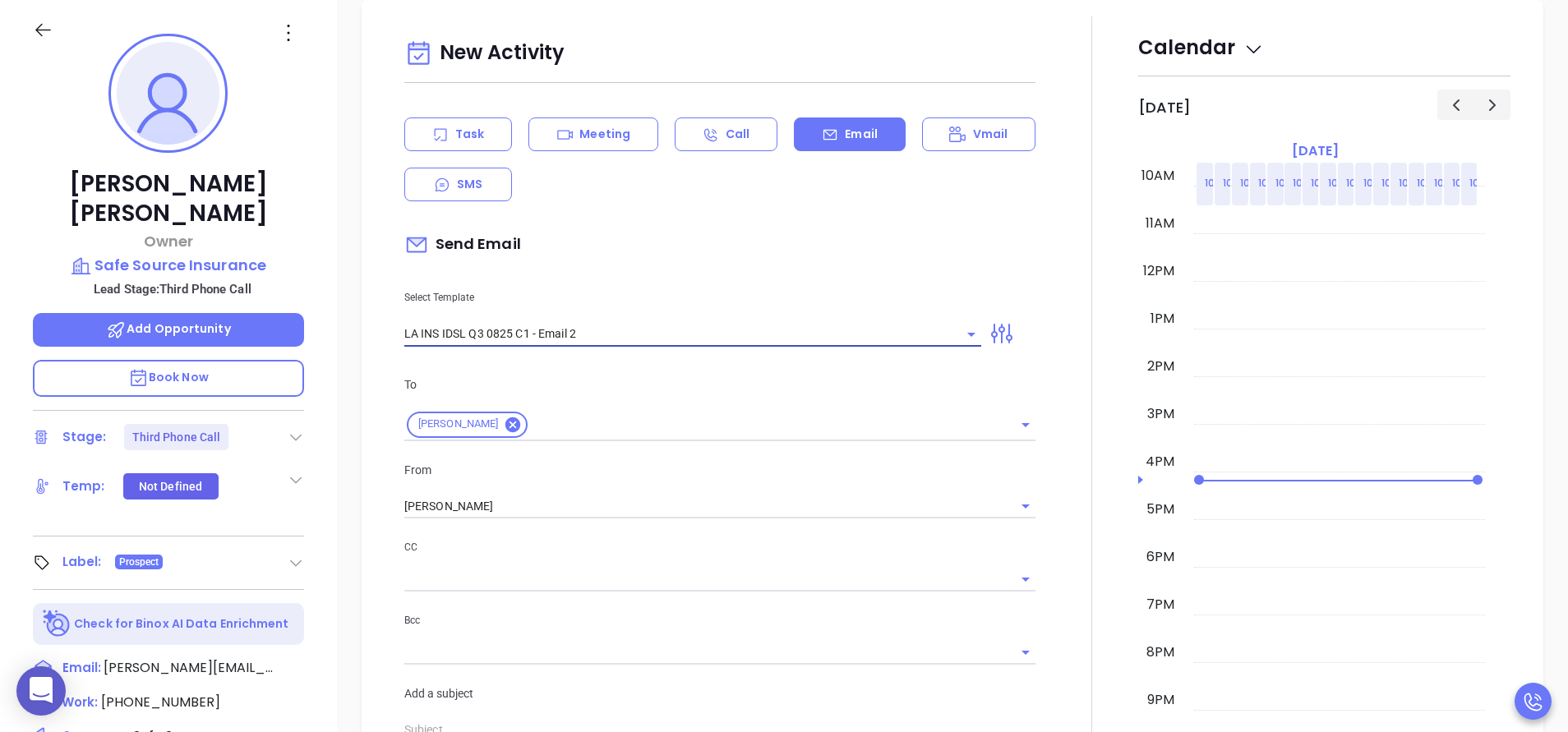
type input "LA INS IDSL Q3 0825 C1 - Email 2"
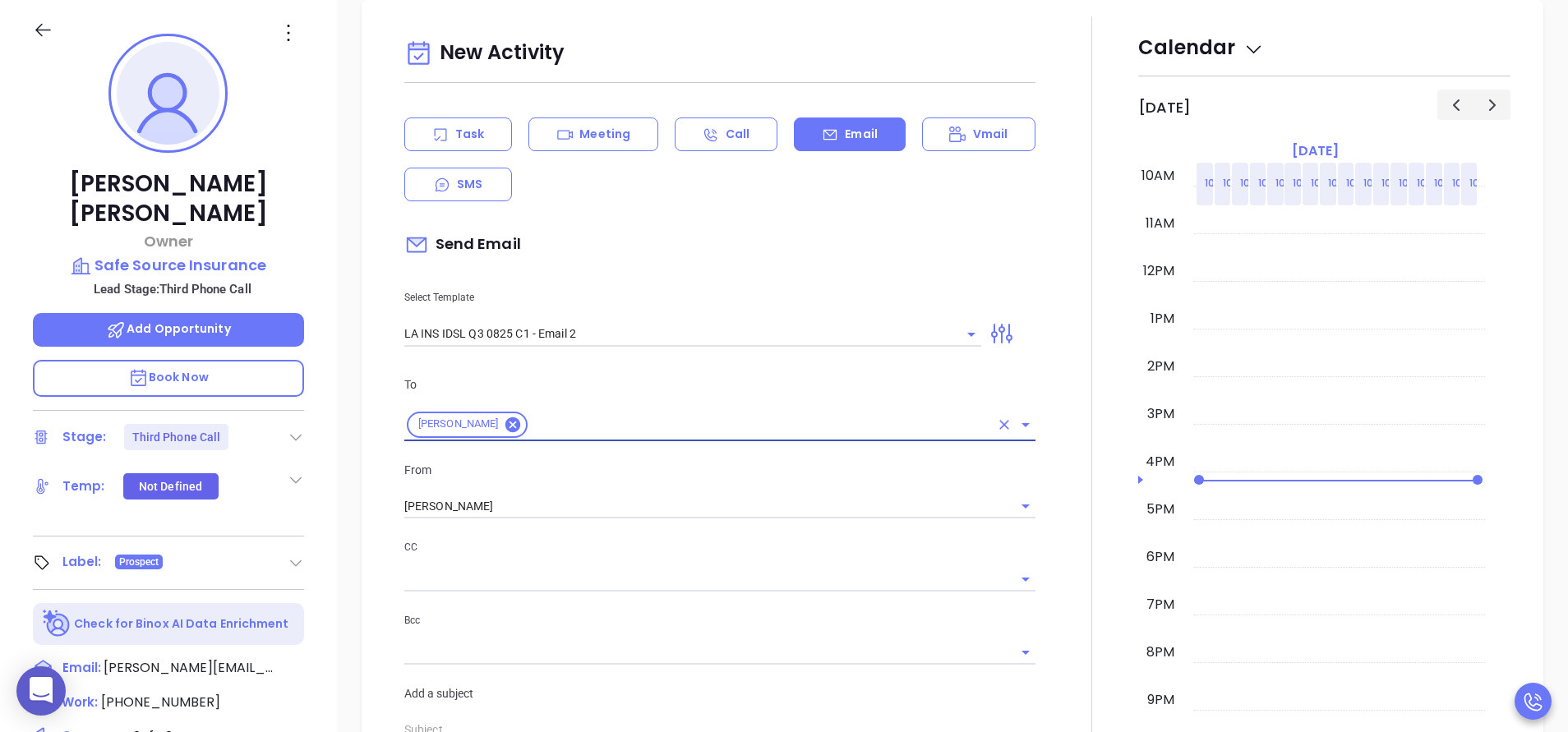
type input "February is coming fast—will Safe Source Insurance be compliant?"
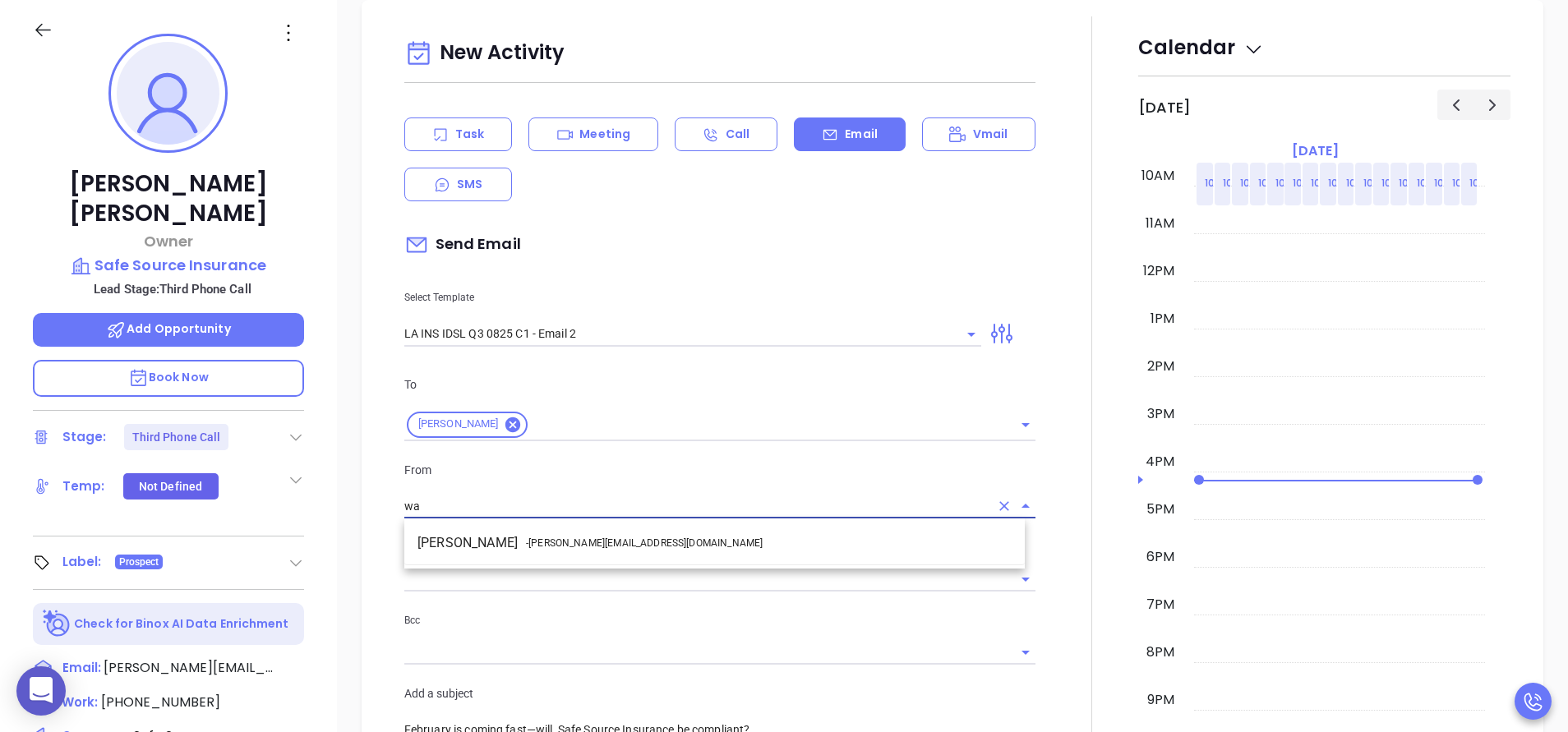
click at [695, 535] on li "Walter Contreras - [EMAIL_ADDRESS][DOMAIN_NAME]" at bounding box center [714, 544] width 620 height 29
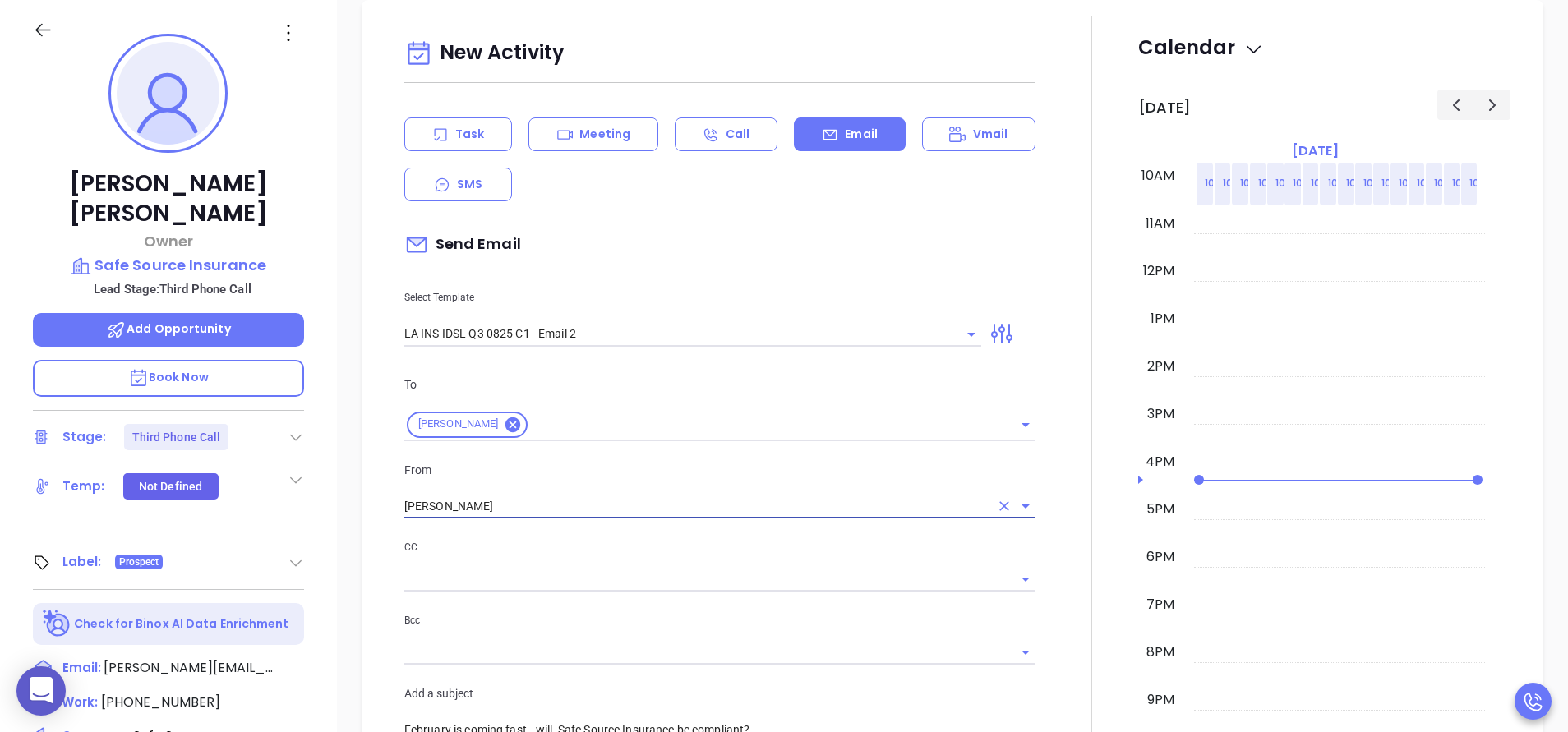
type input "[PERSON_NAME]"
click at [1048, 588] on div at bounding box center [1091, 647] width 93 height 1261
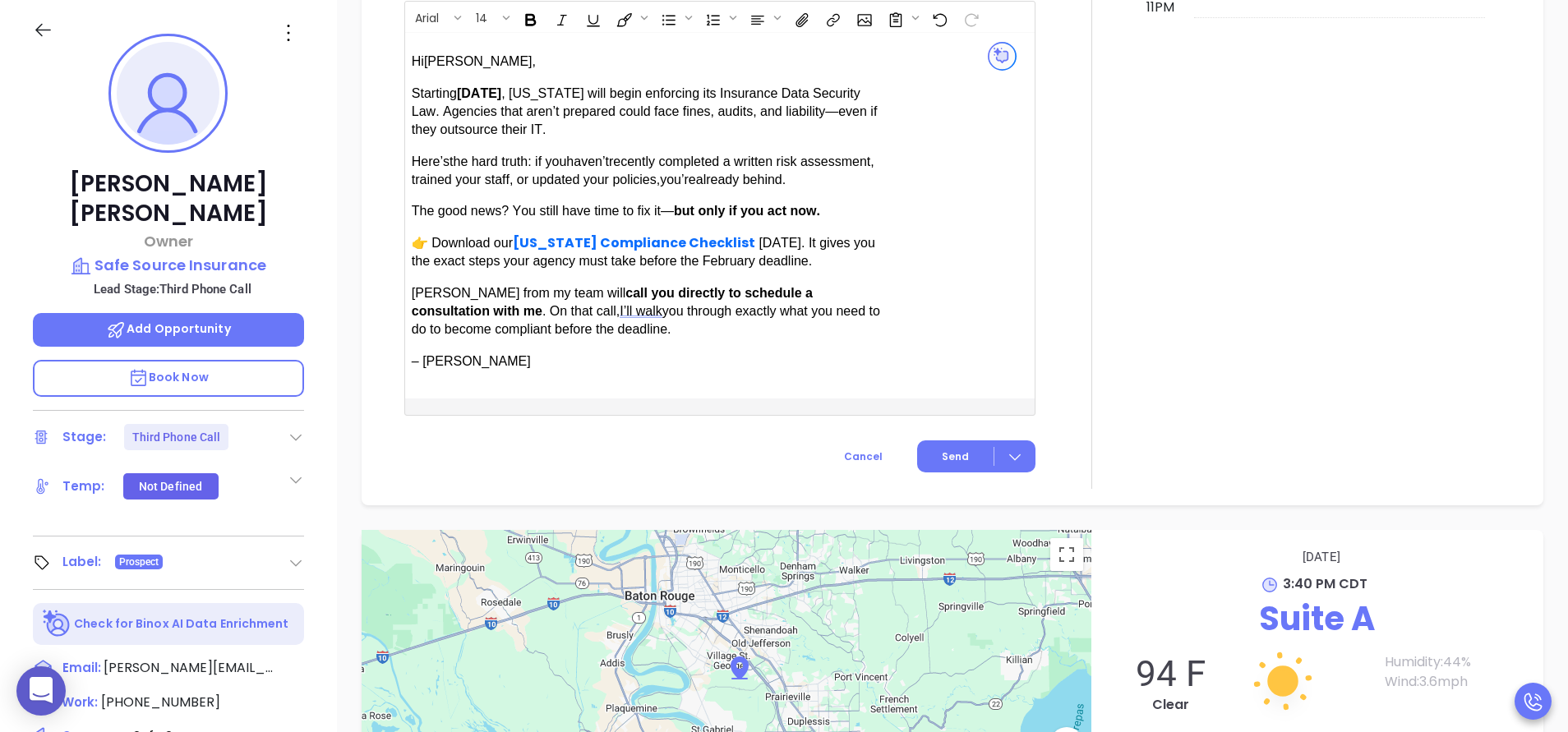
scroll to position [1560, 0]
click at [964, 463] on button "Send" at bounding box center [976, 455] width 119 height 32
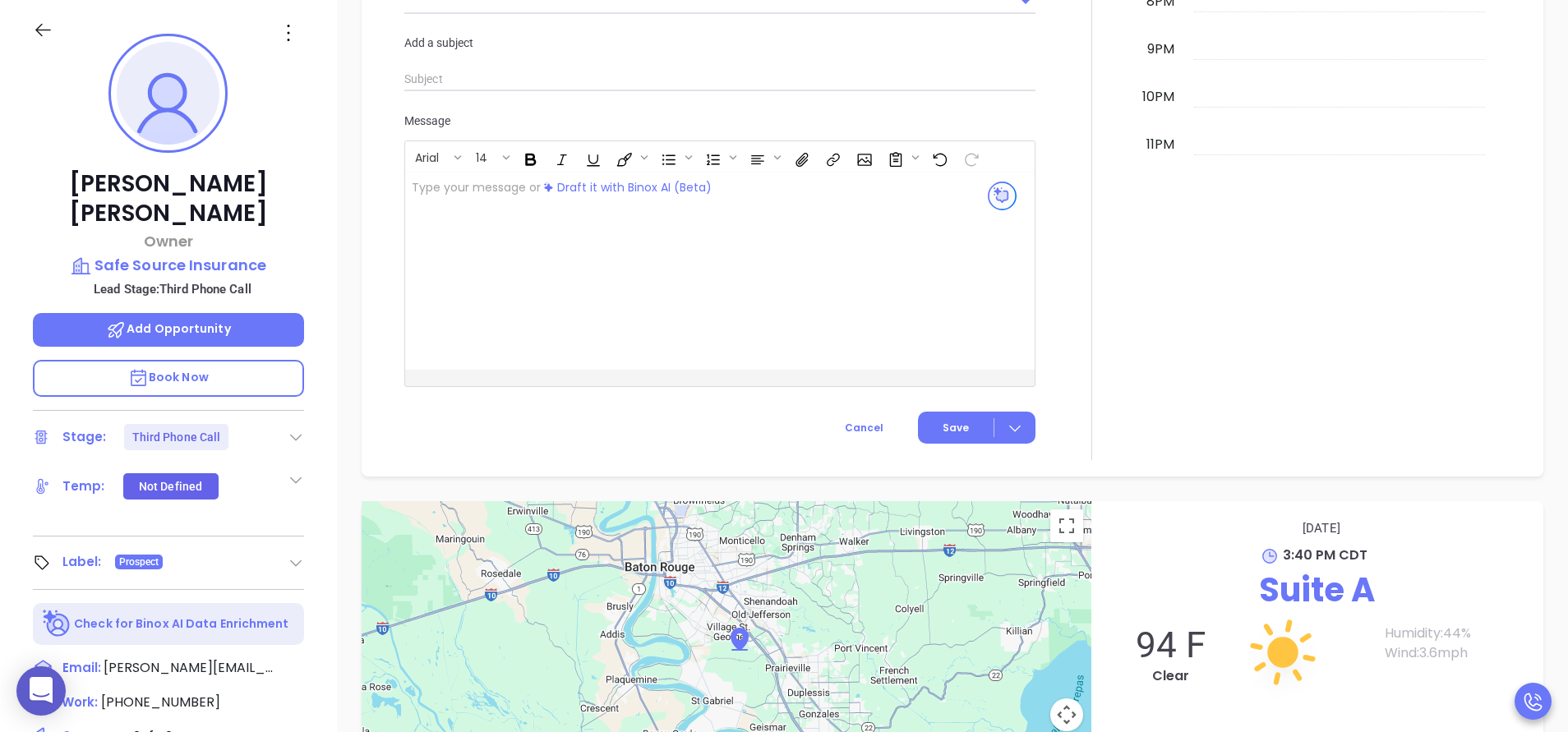
scroll to position [1556, 0]
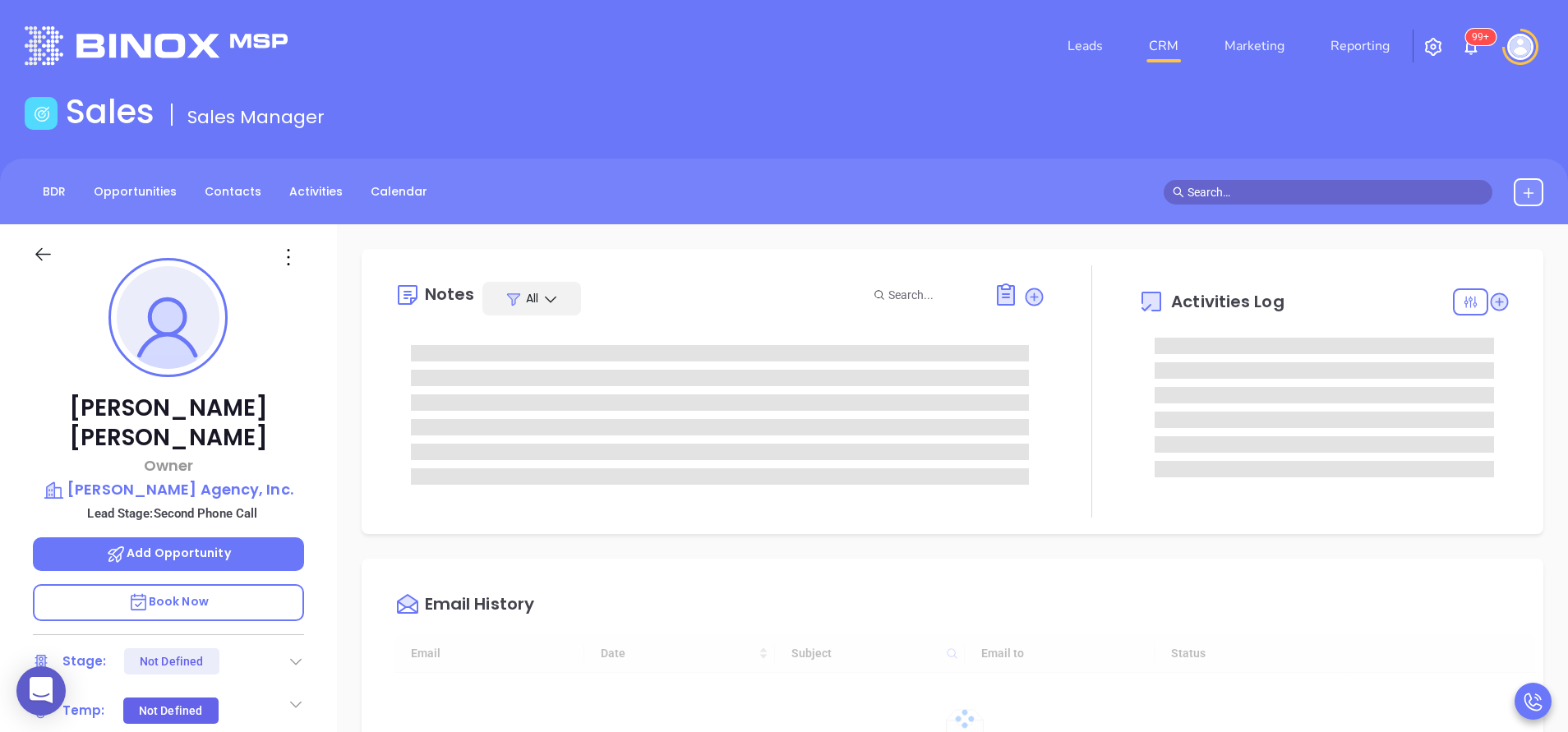
type input "09/13/2025"
type input "[PERSON_NAME]"
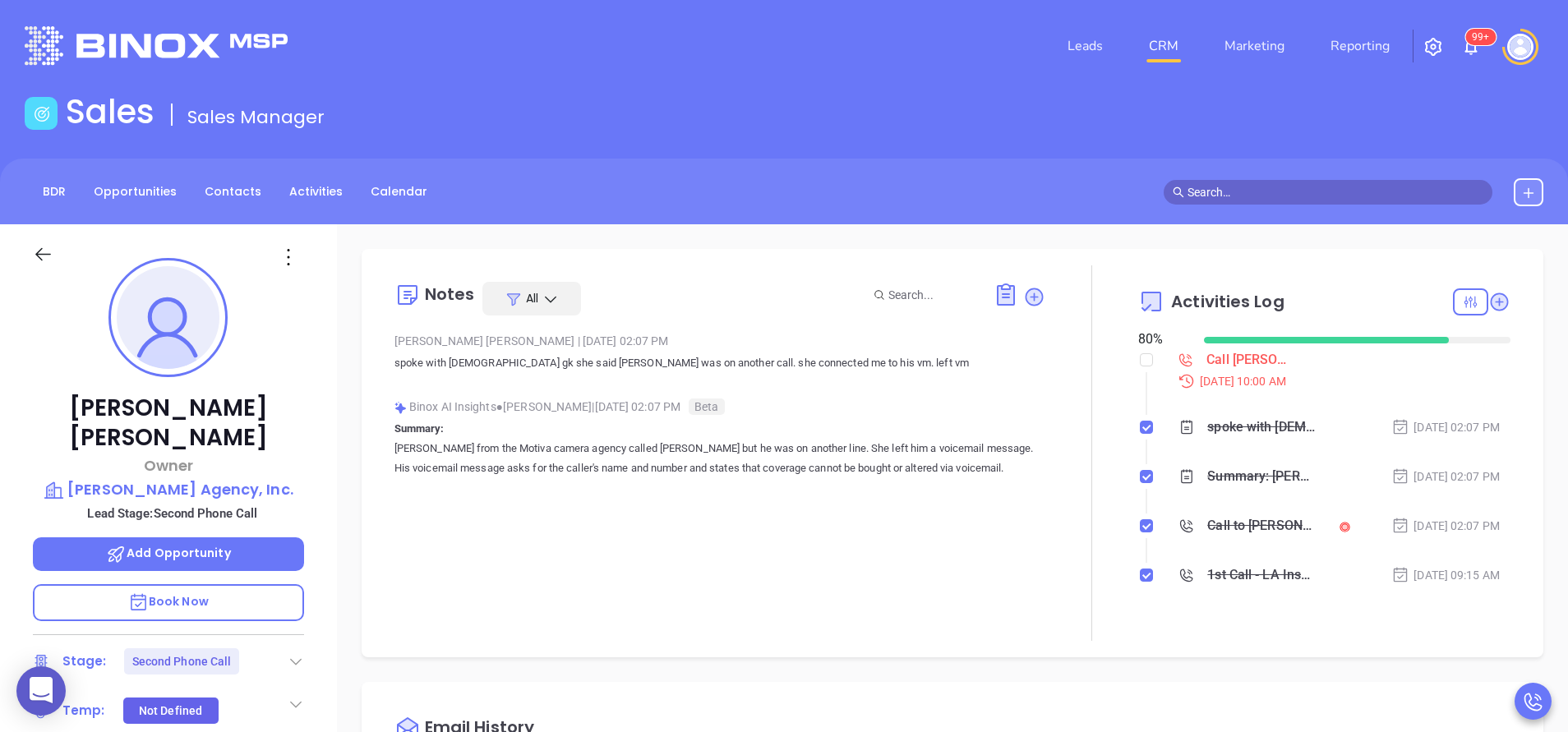
click at [329, 433] on div "David Montgomery Owner Montgomery Agency, Inc. Lead Stage: Second Phone Call Ad…" at bounding box center [168, 682] width 337 height 915
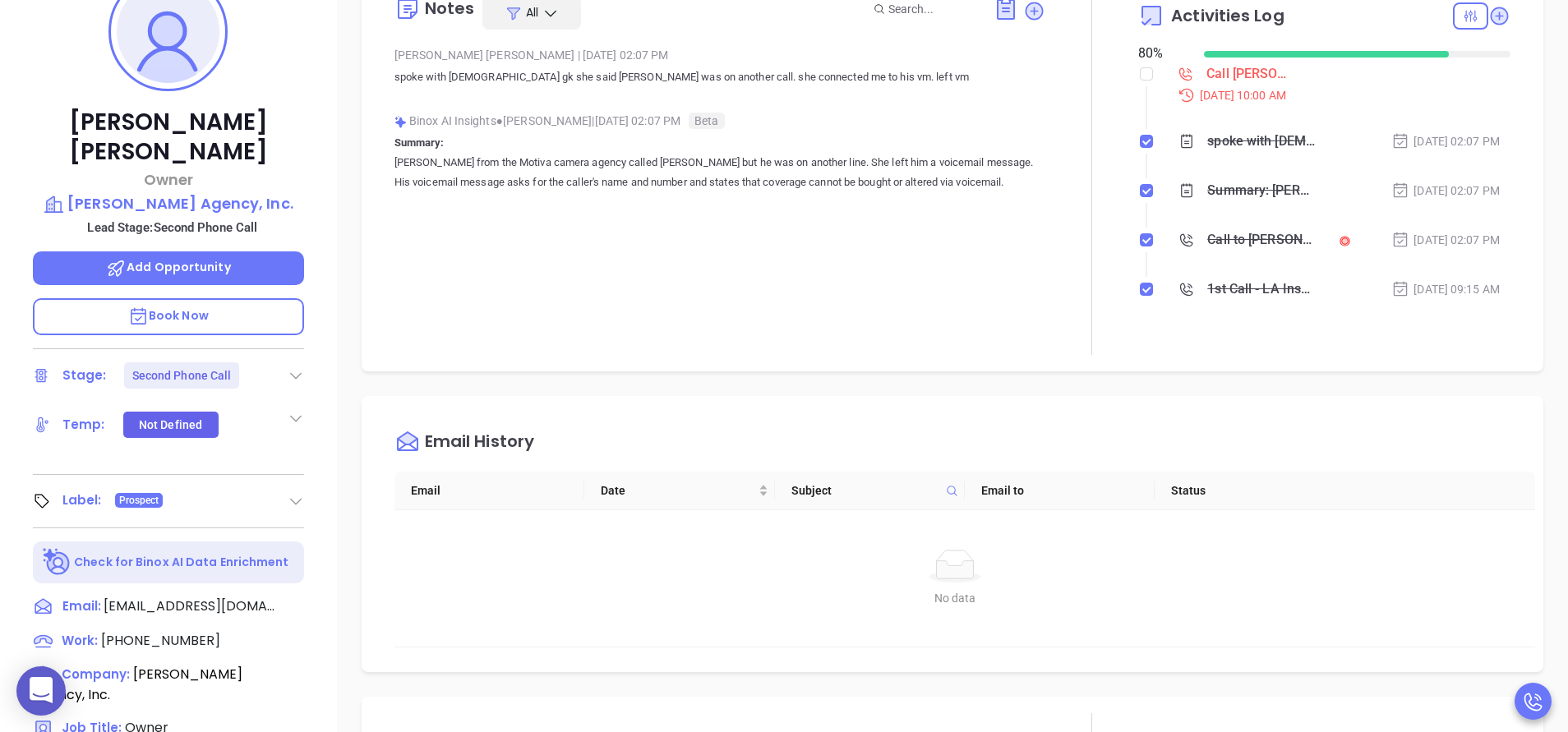
scroll to position [296, 0]
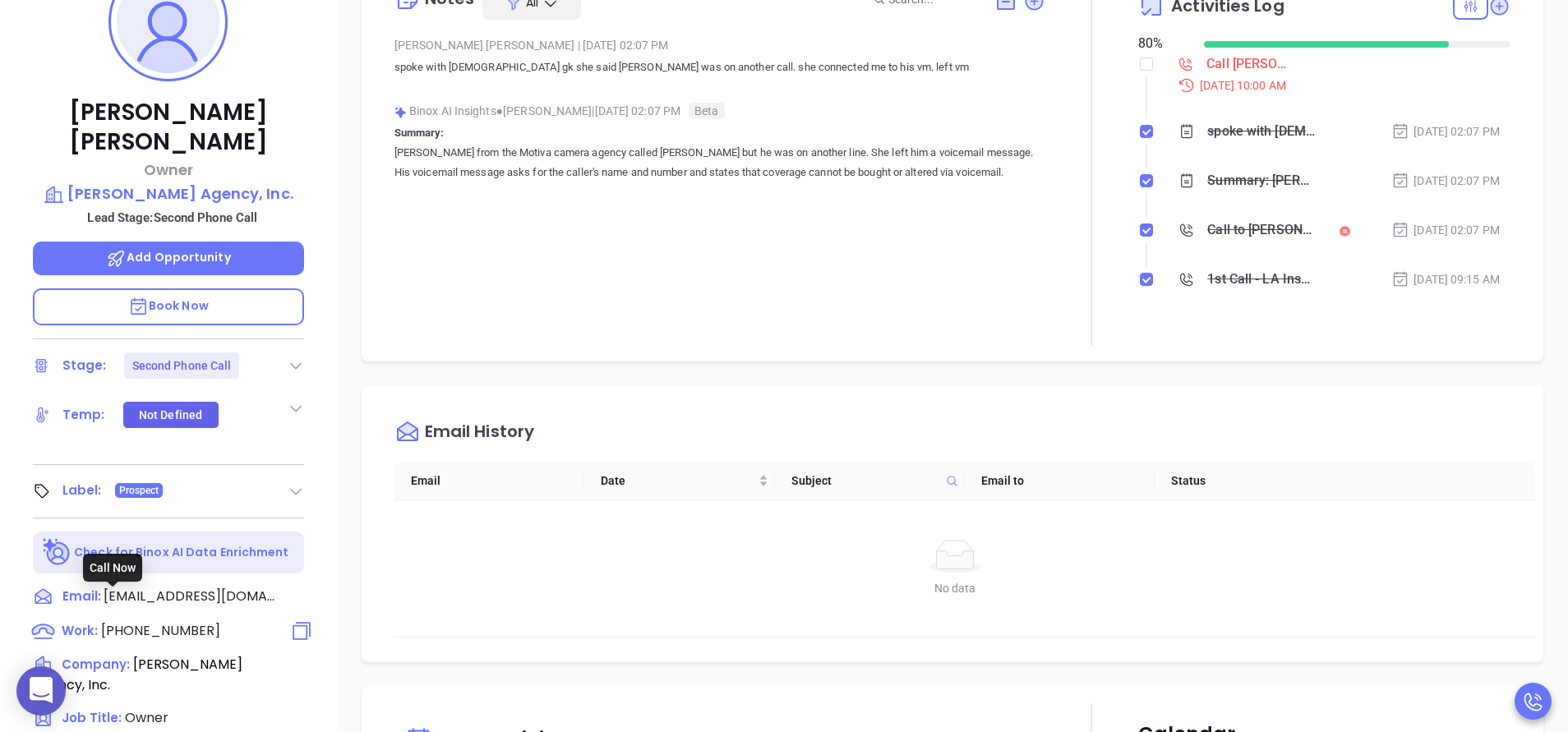
click at [180, 621] on span "(318) 424-1414" at bounding box center [160, 630] width 119 height 19
type input "(318) 424-1414"
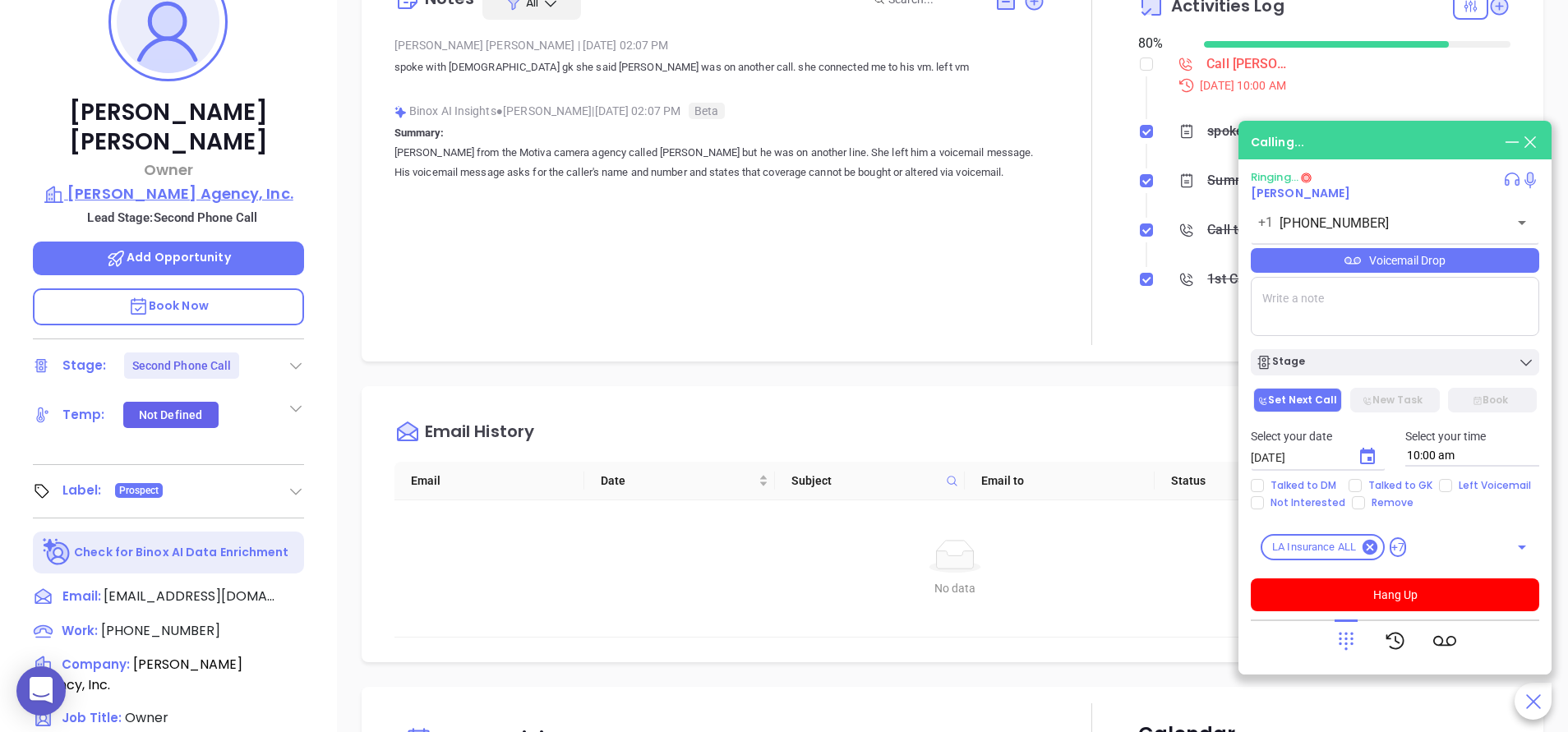
click at [225, 183] on p "Montgomery Agency, Inc." at bounding box center [169, 193] width 271 height 23
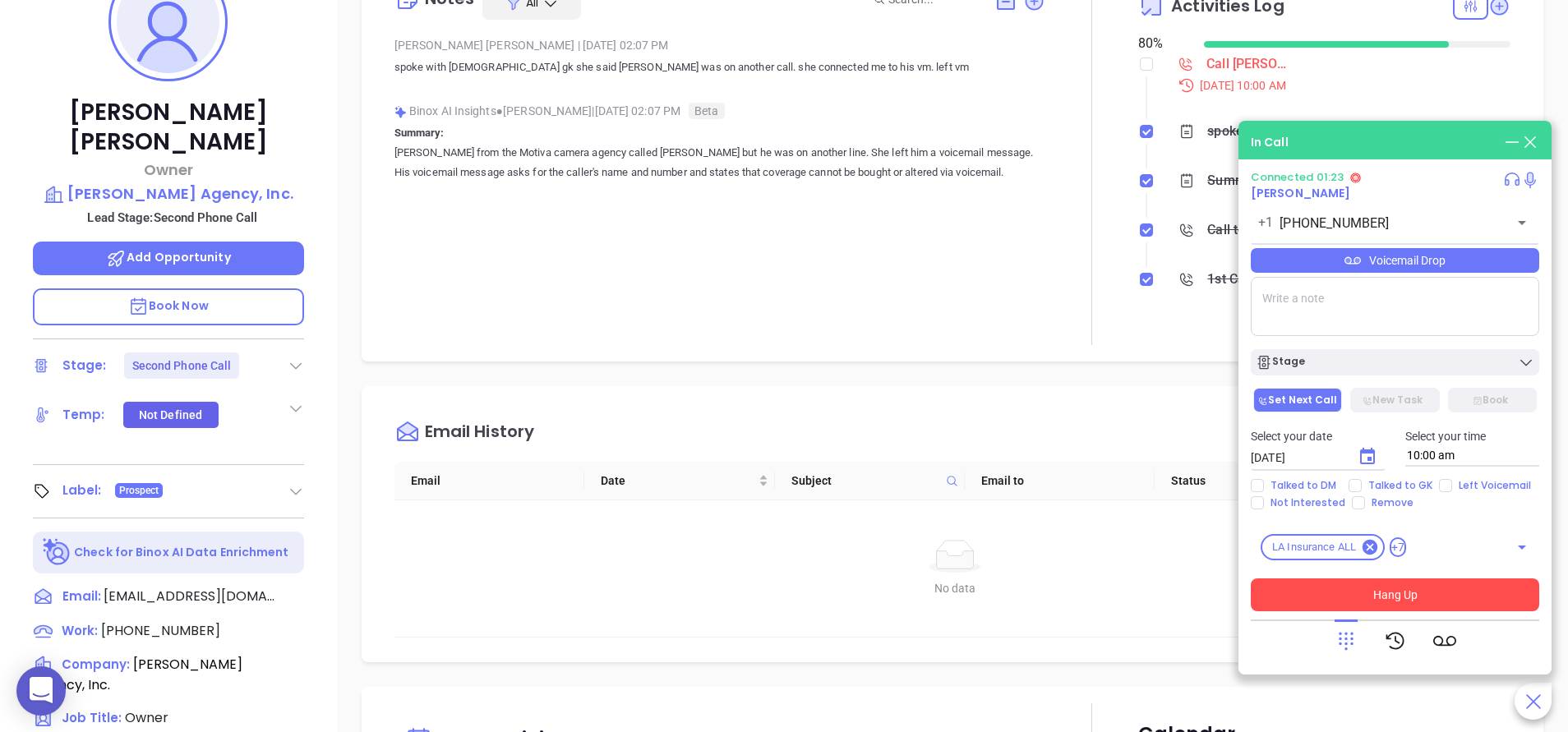
click at [1420, 595] on button "Hang Up" at bounding box center [1395, 596] width 288 height 33
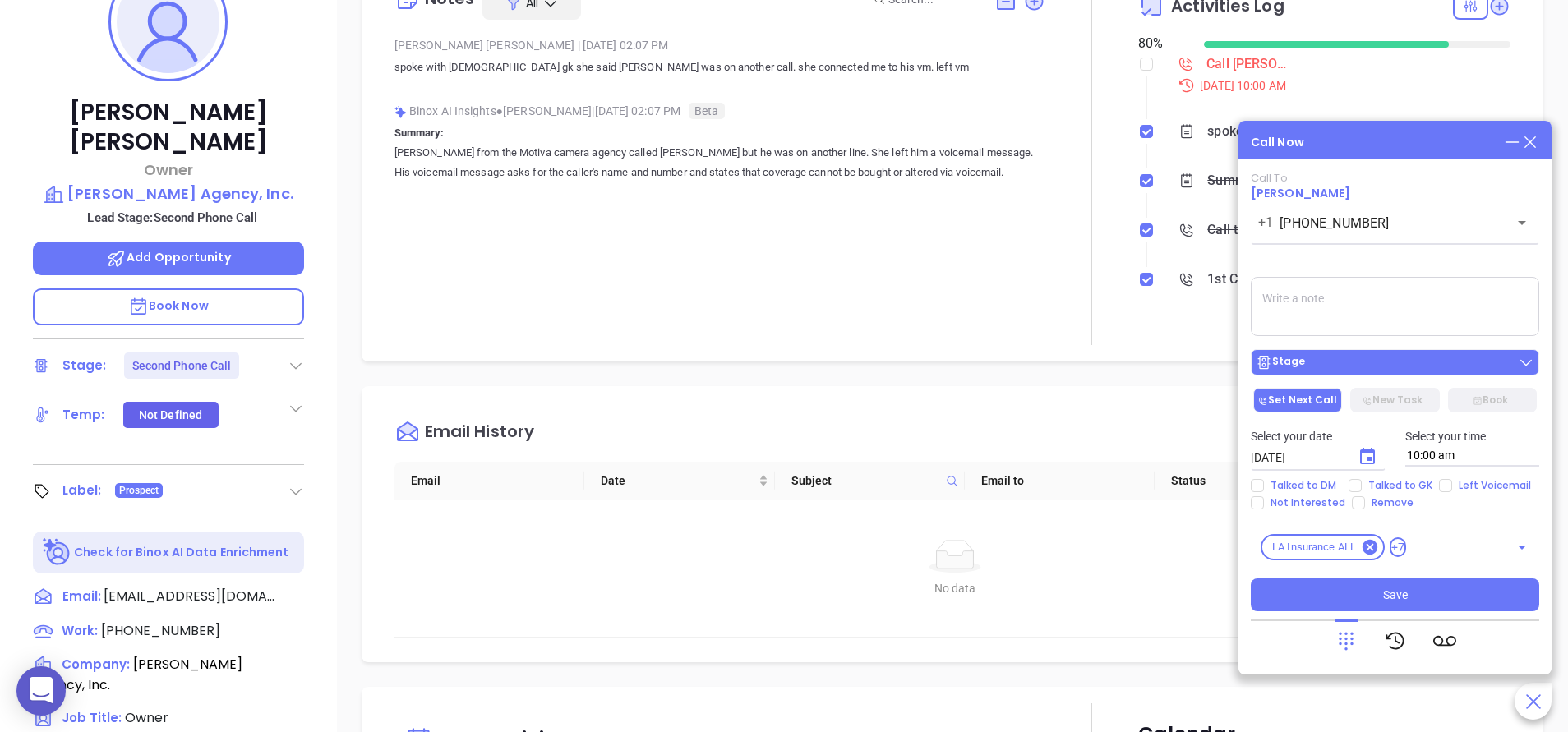
click at [1350, 369] on div "Stage" at bounding box center [1395, 362] width 279 height 17
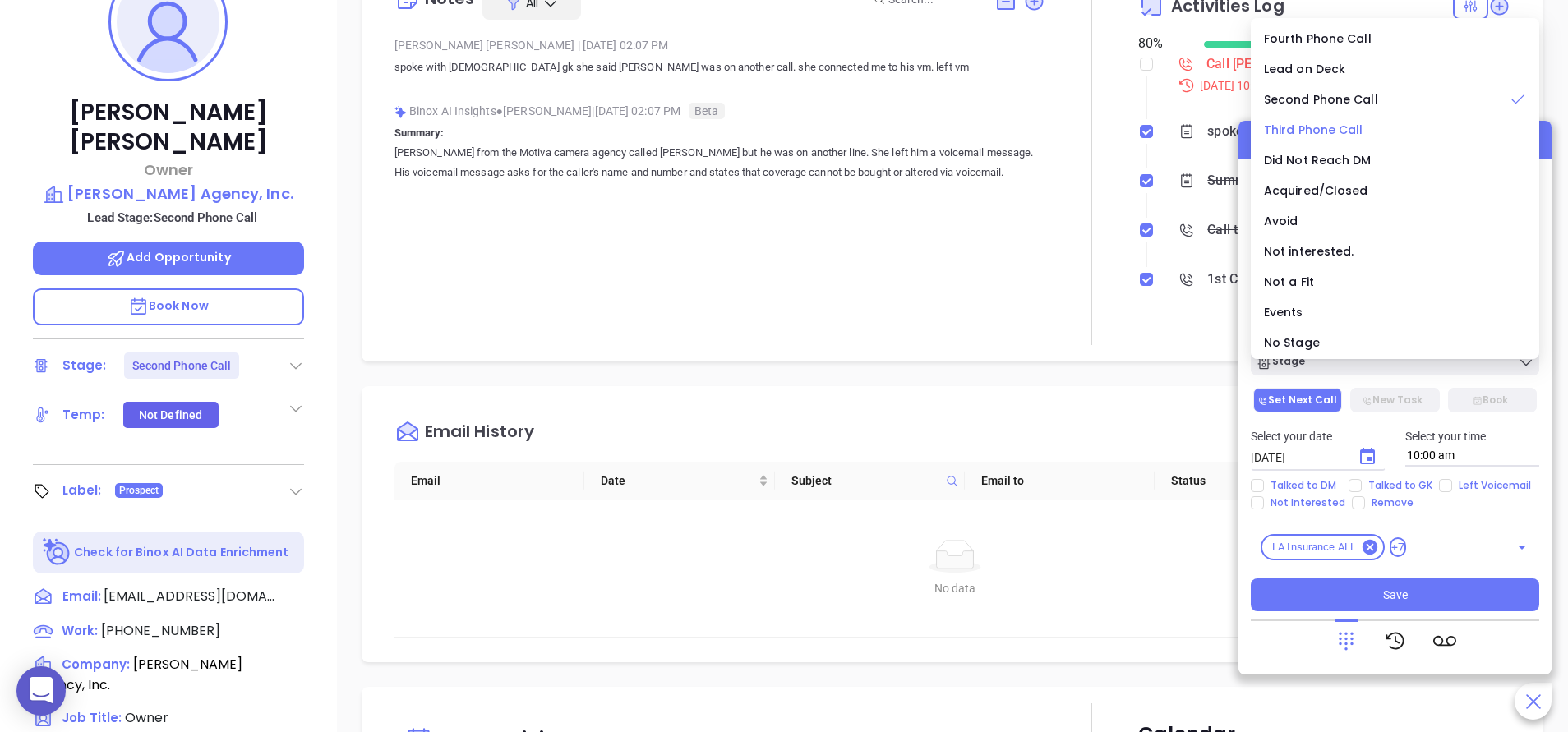
click at [1340, 130] on span "Third Phone Call" at bounding box center [1313, 130] width 99 height 17
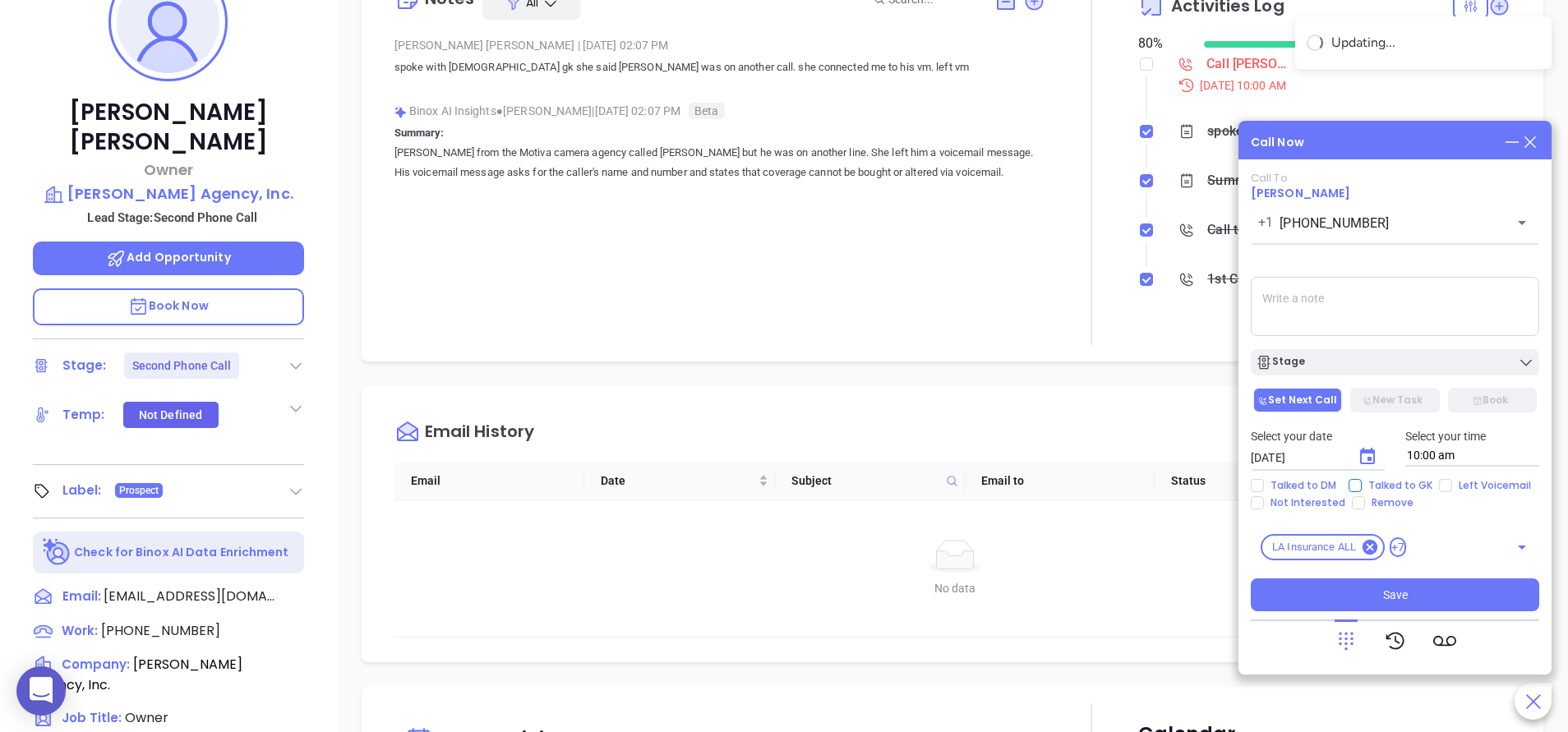
click at [1350, 484] on input "Talked to GK" at bounding box center [1354, 485] width 13 height 13
checkbox input "true"
click at [1339, 356] on div "Stage" at bounding box center [1395, 362] width 279 height 17
click at [1374, 461] on icon "Choose date, selected date is Sep 13, 2025" at bounding box center [1367, 455] width 15 height 17
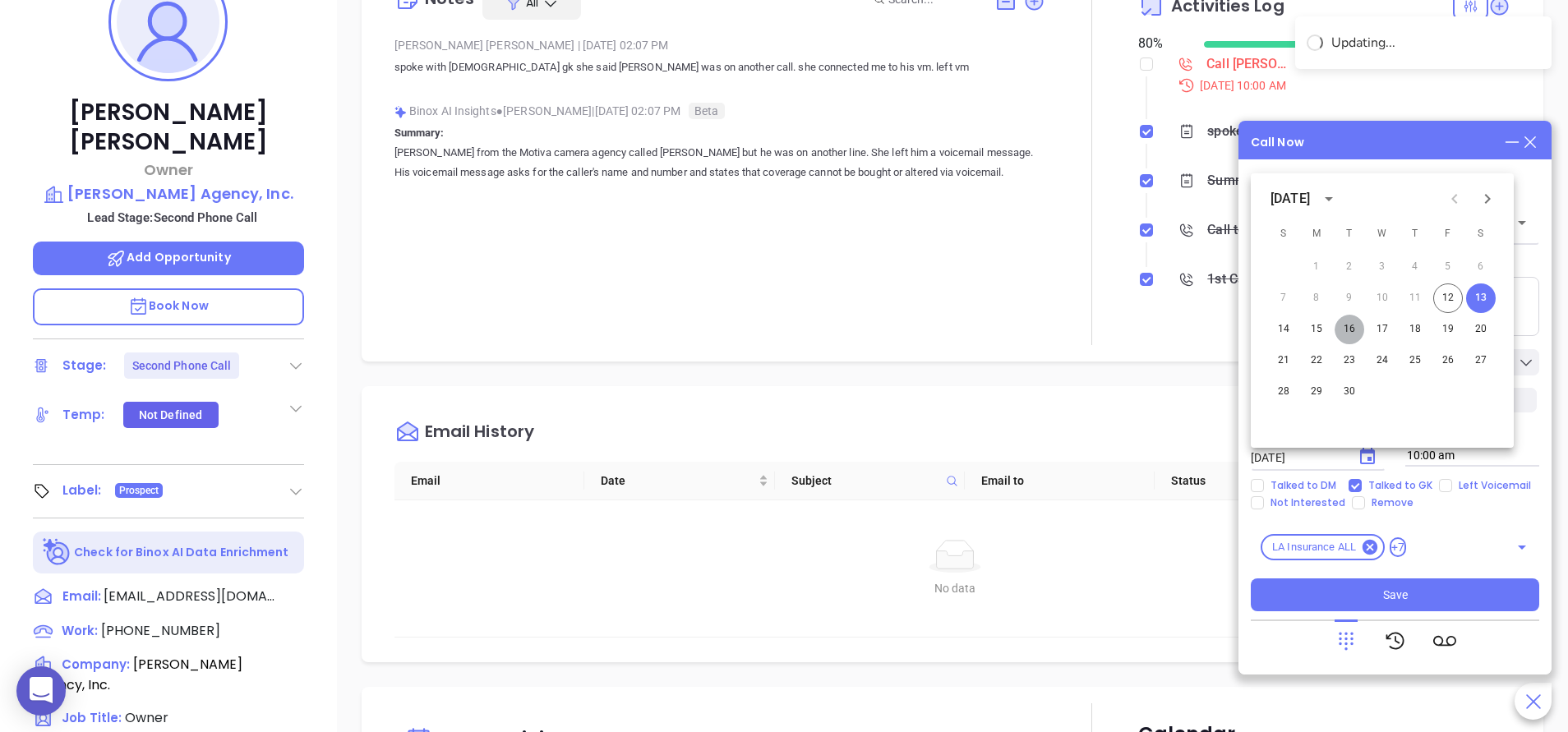
click at [1349, 328] on button "16" at bounding box center [1349, 330] width 29 height 29
type input "09/16/2025"
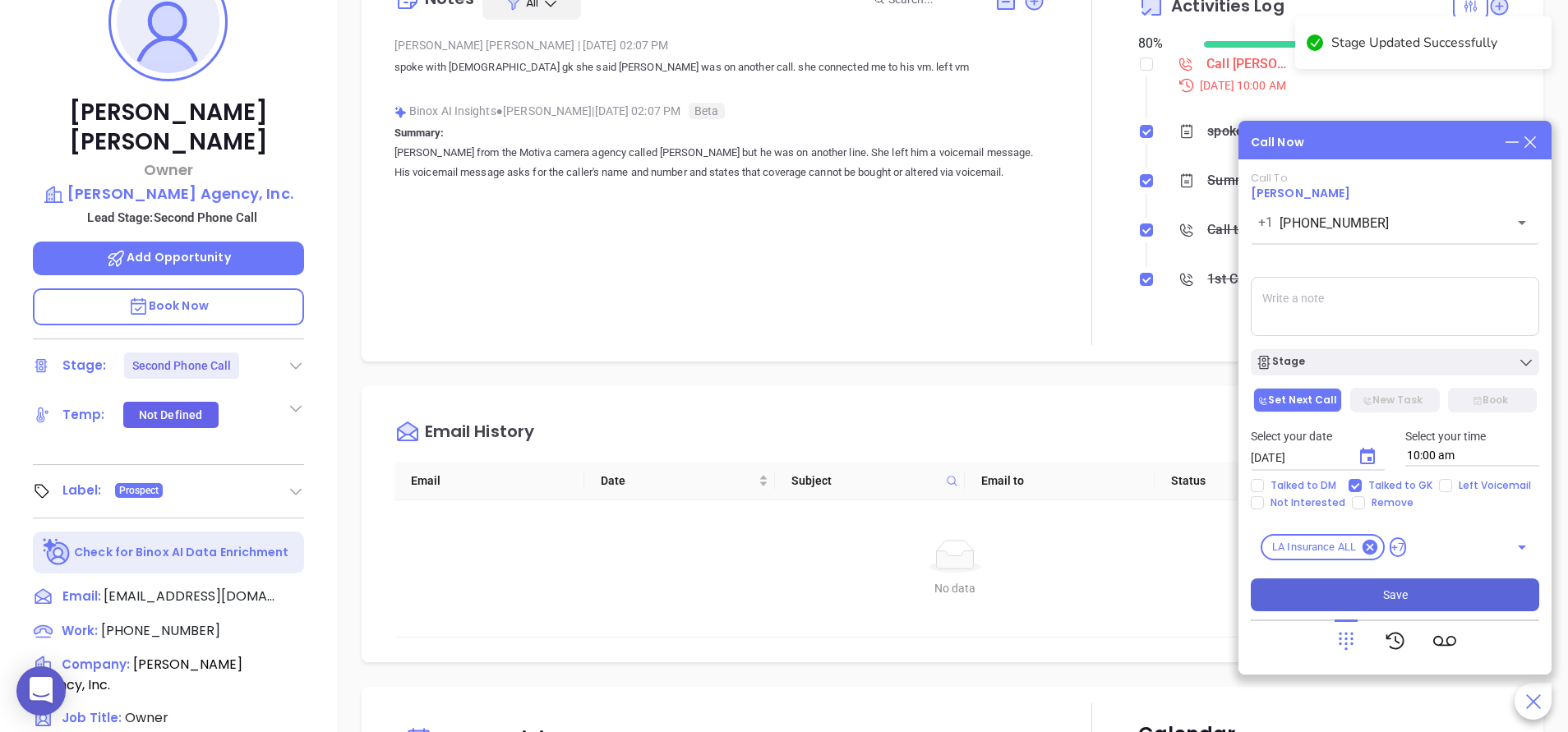
click at [1432, 595] on button "Save" at bounding box center [1395, 596] width 288 height 33
click at [1443, 483] on input "Left Voicemail" at bounding box center [1445, 485] width 13 height 13
checkbox input "true"
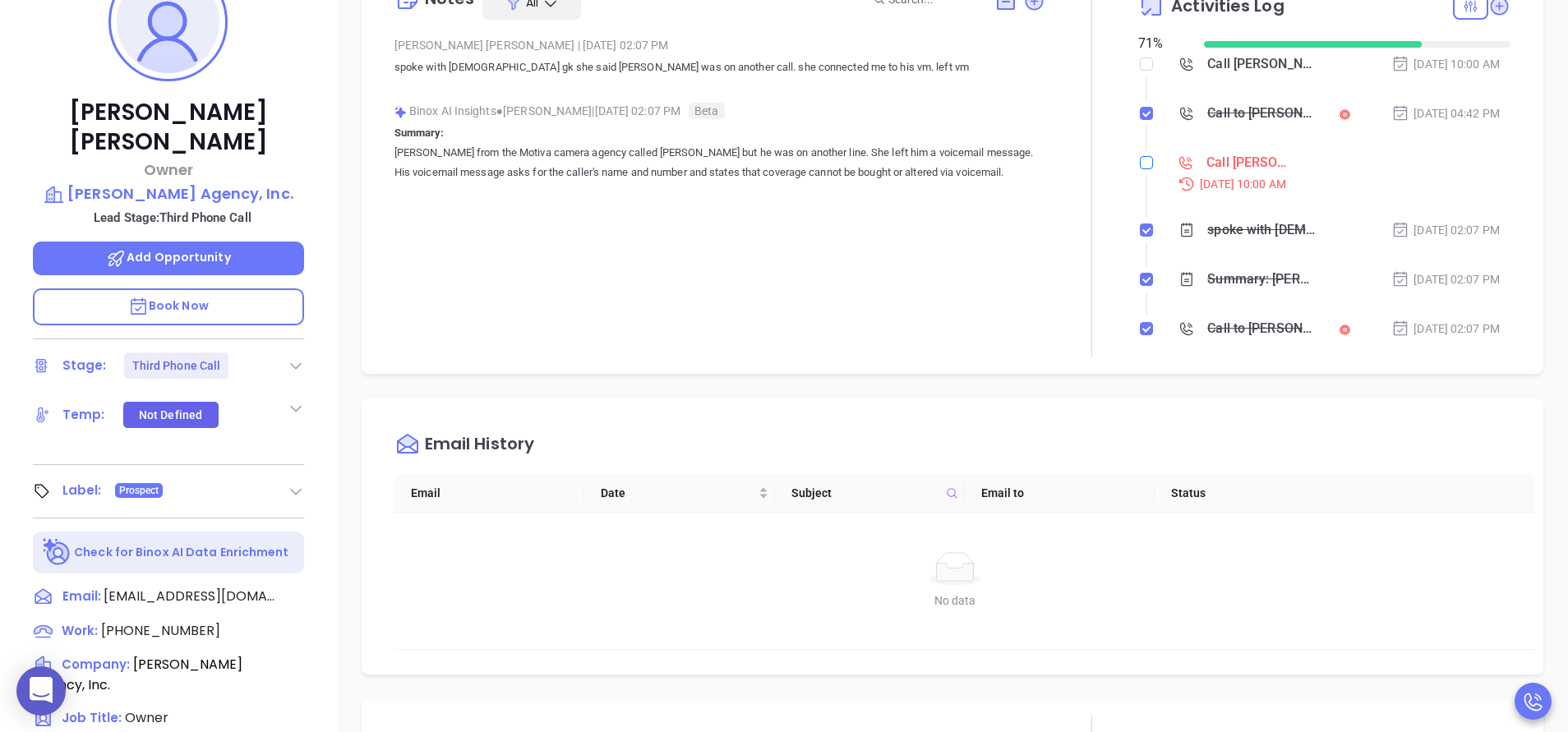
click at [1140, 160] on input "checkbox" at bounding box center [1146, 162] width 13 height 13
checkbox input "true"
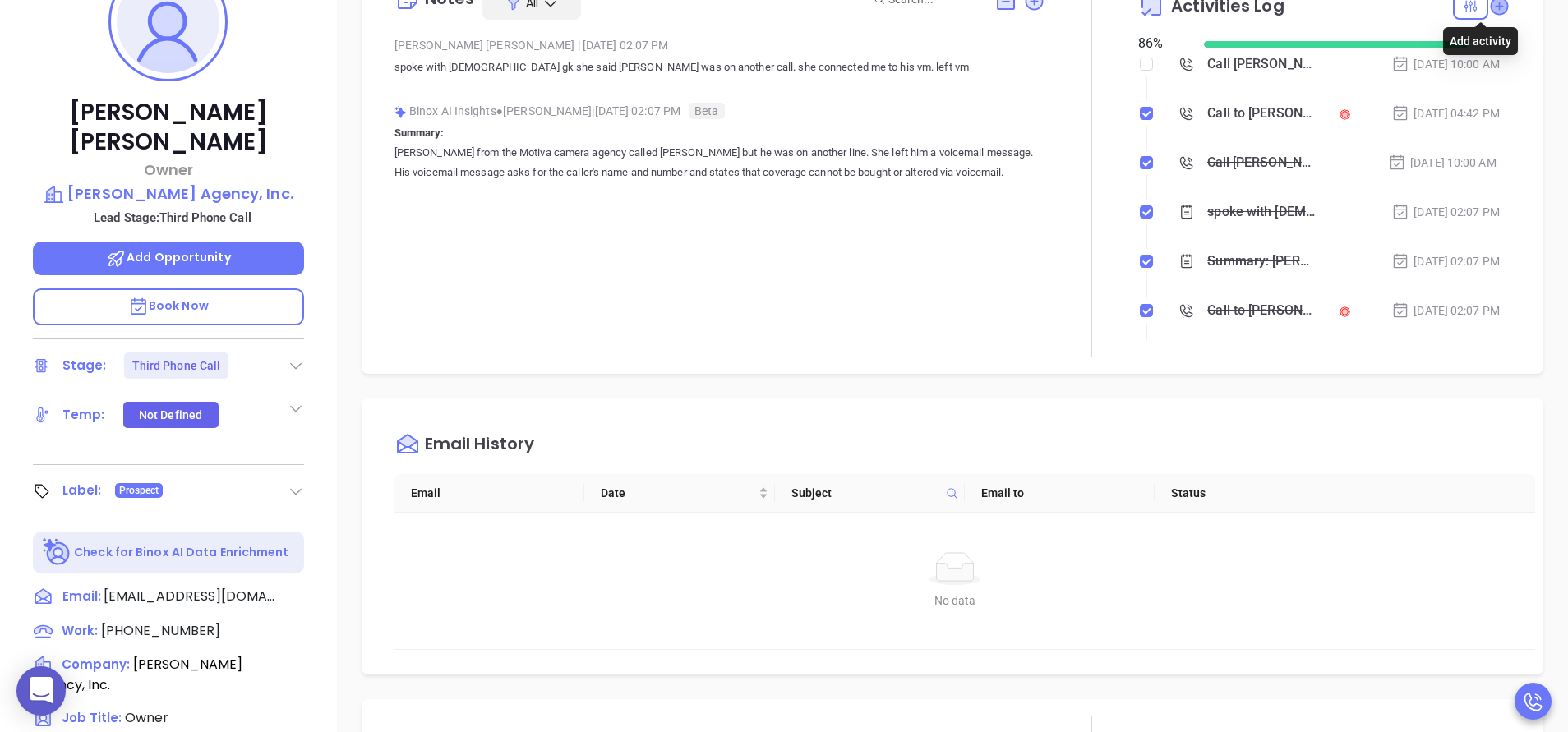
click at [1490, 3] on icon at bounding box center [1498, 5] width 17 height 17
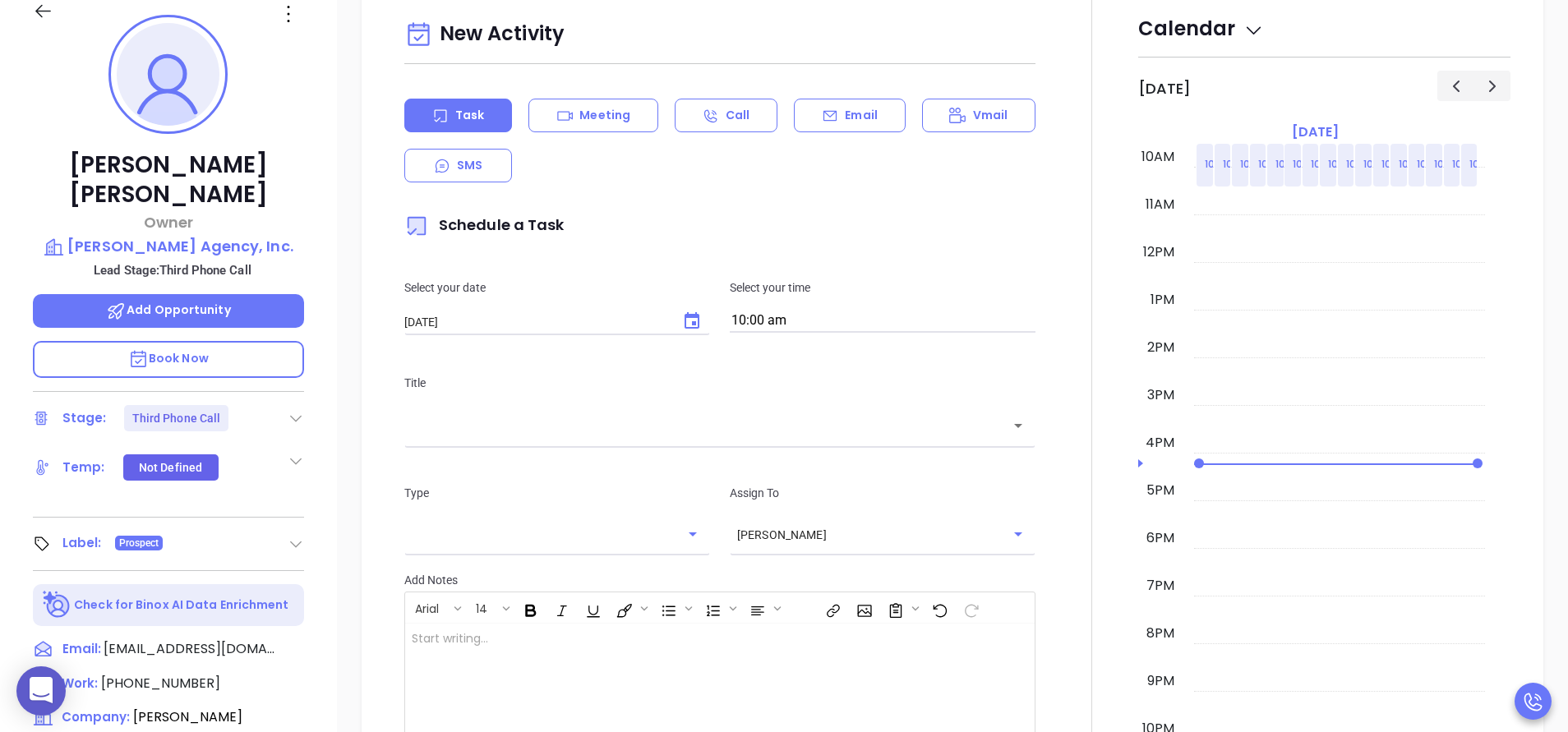
scroll to position [225, 0]
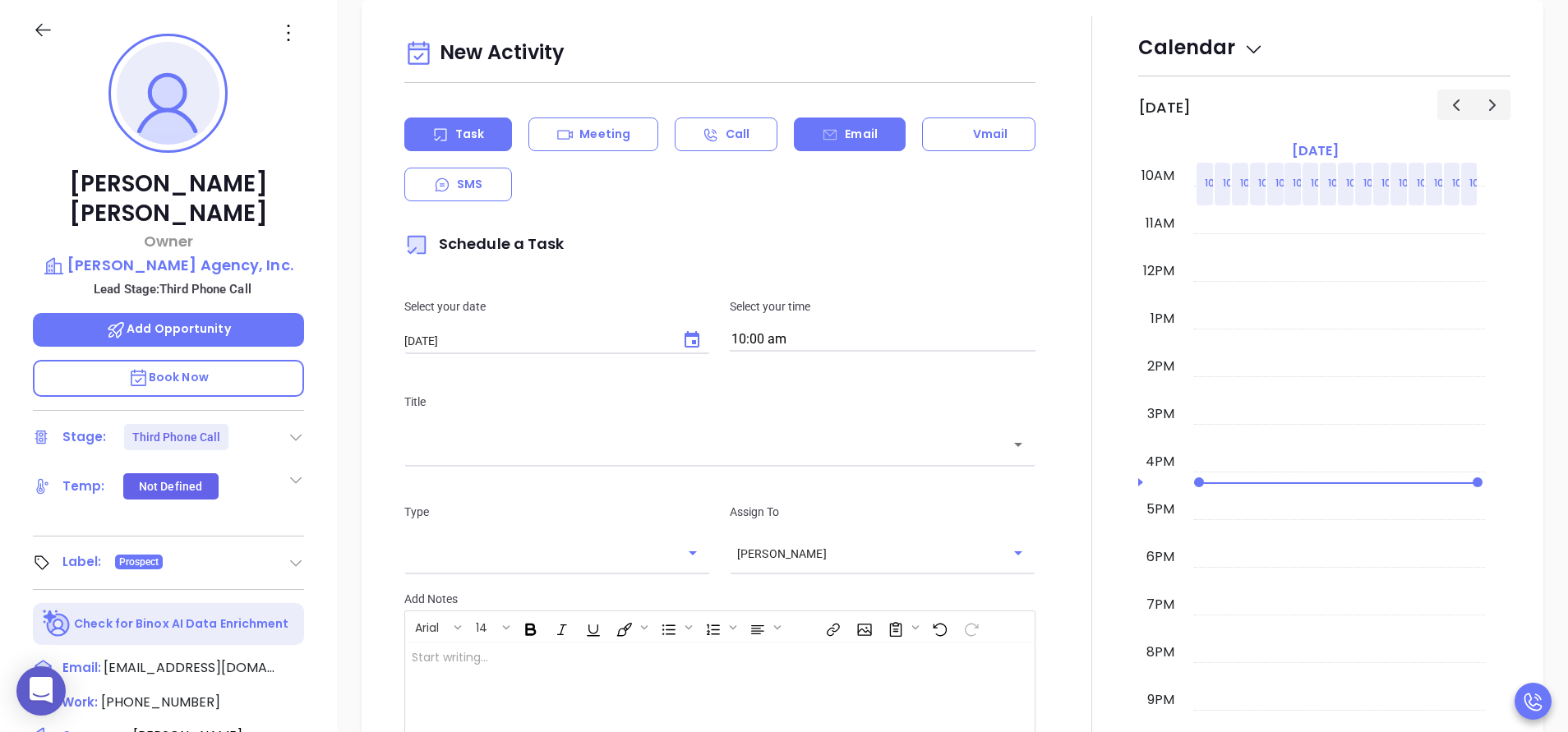
click at [823, 139] on icon at bounding box center [829, 133] width 13 height 11
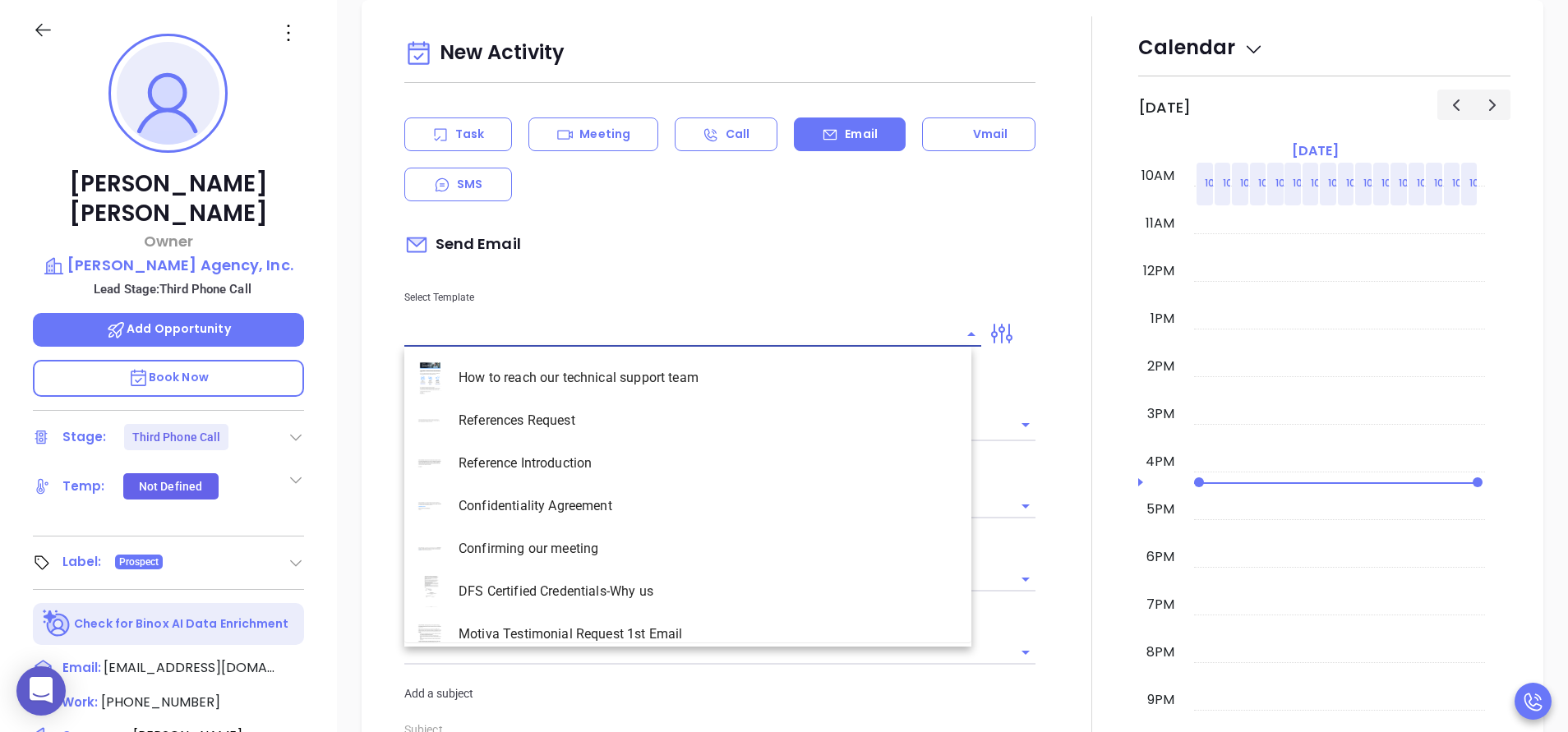
click at [598, 330] on input "text" at bounding box center [680, 334] width 552 height 24
type input "Anabell Dominguez"
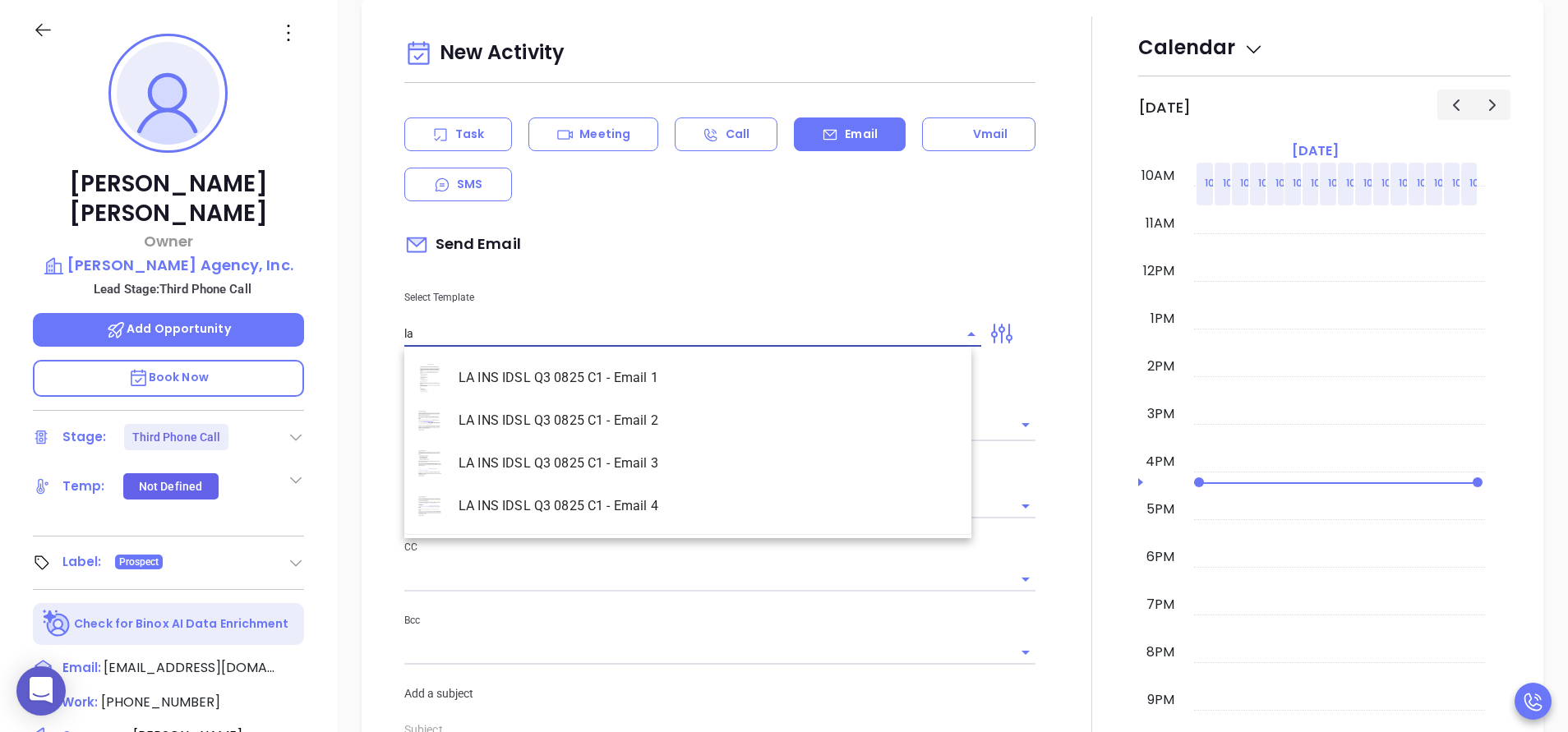
click at [629, 416] on li "LA INS IDSL Q3 0825 C1 - Email 2" at bounding box center [688, 421] width 567 height 43
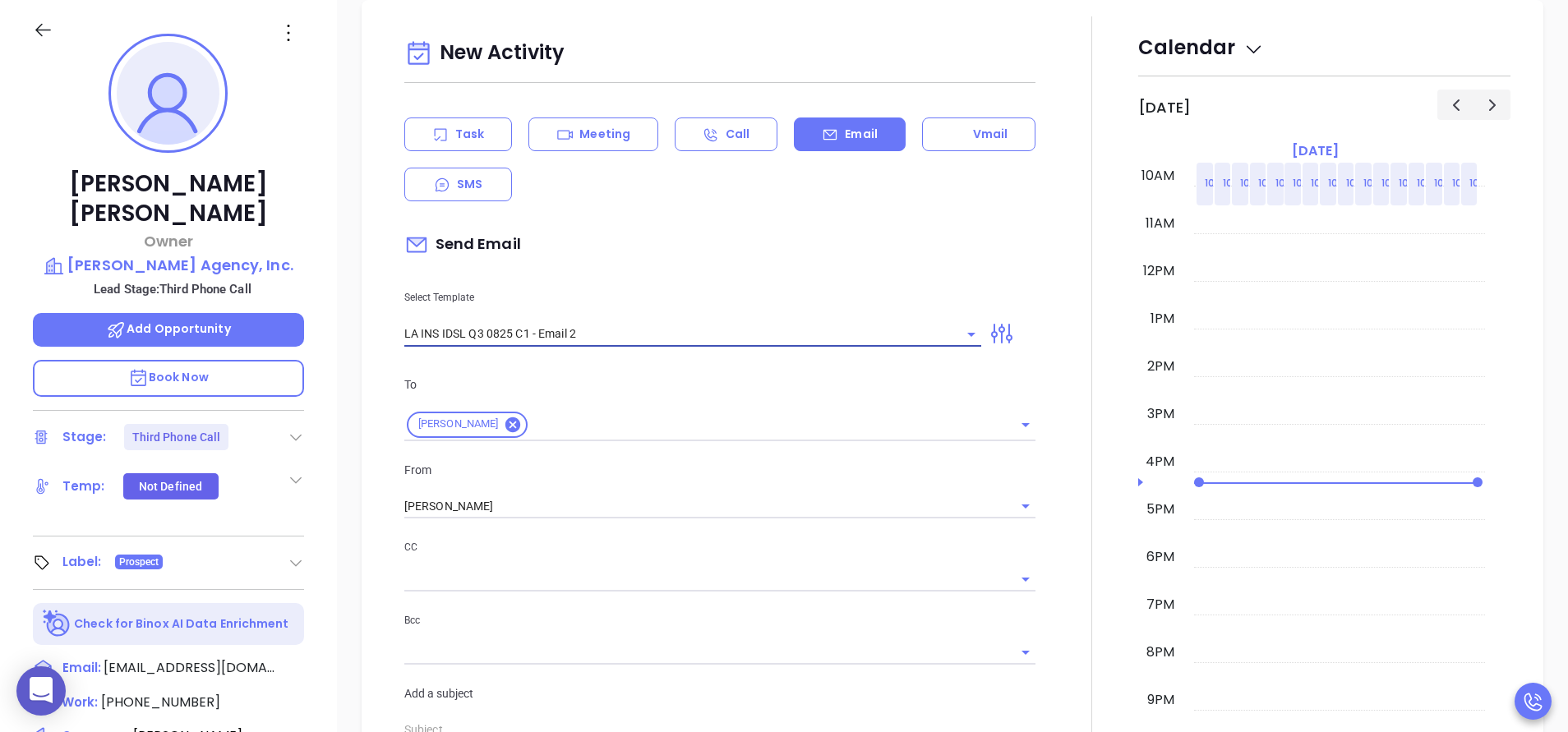
type input "LA INS IDSL Q3 0825 C1 - Email 2"
type input "February is coming fast—will Montgomery Agency, Inc. be compliant?"
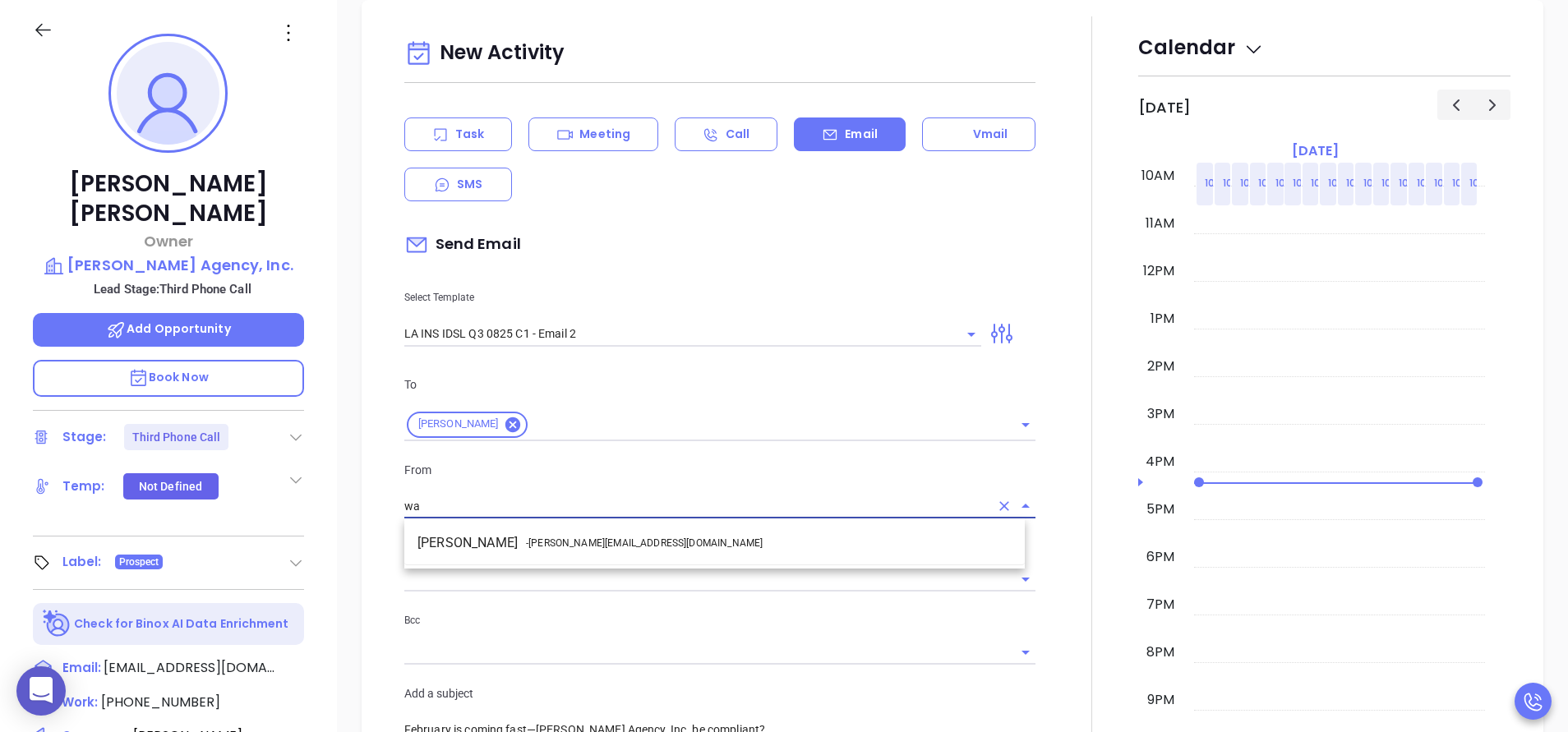
click at [679, 543] on li "Walter Contreras - walter@motiva.net" at bounding box center [714, 544] width 620 height 29
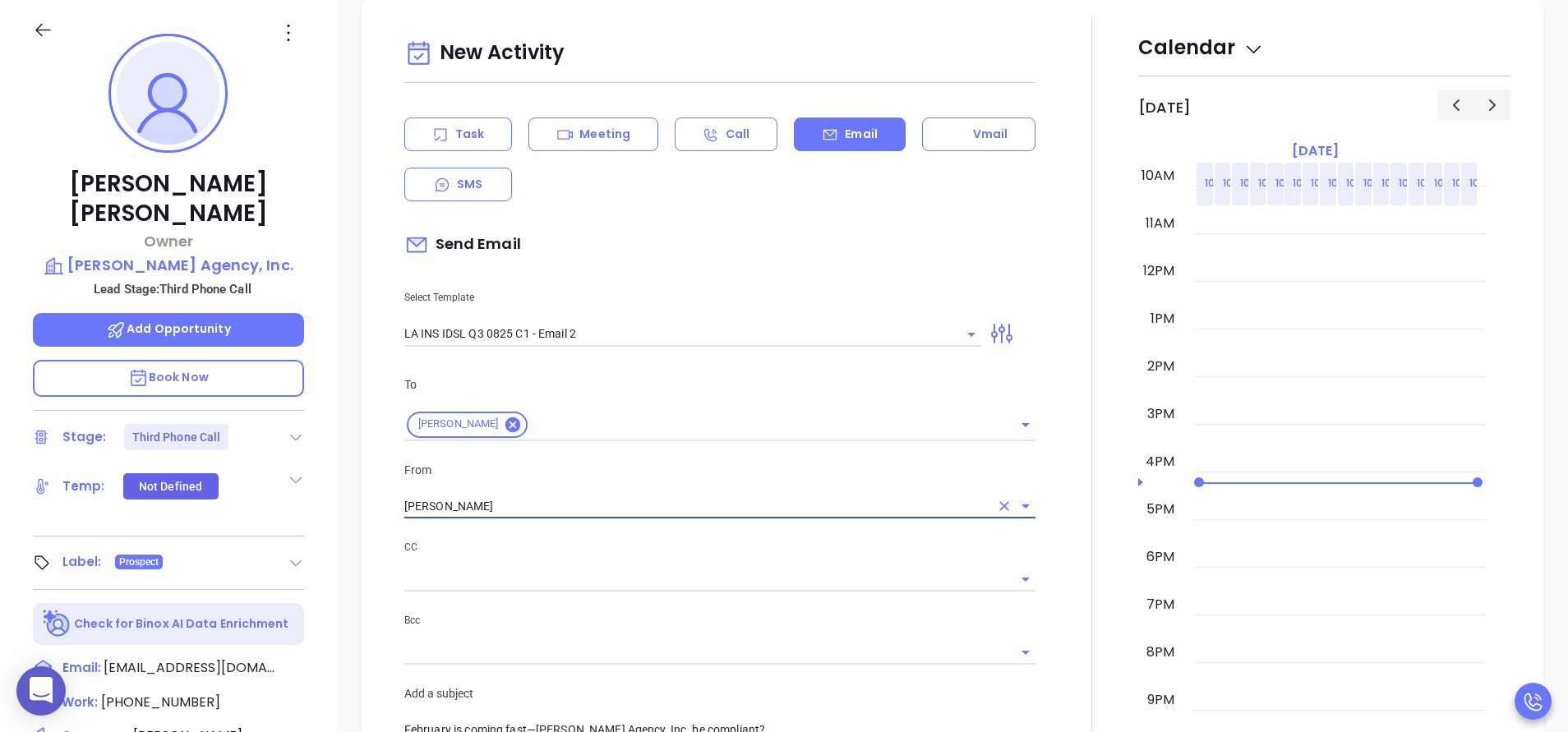
type input "Walter Contreras"
click at [1024, 556] on p "CC" at bounding box center [719, 548] width 631 height 18
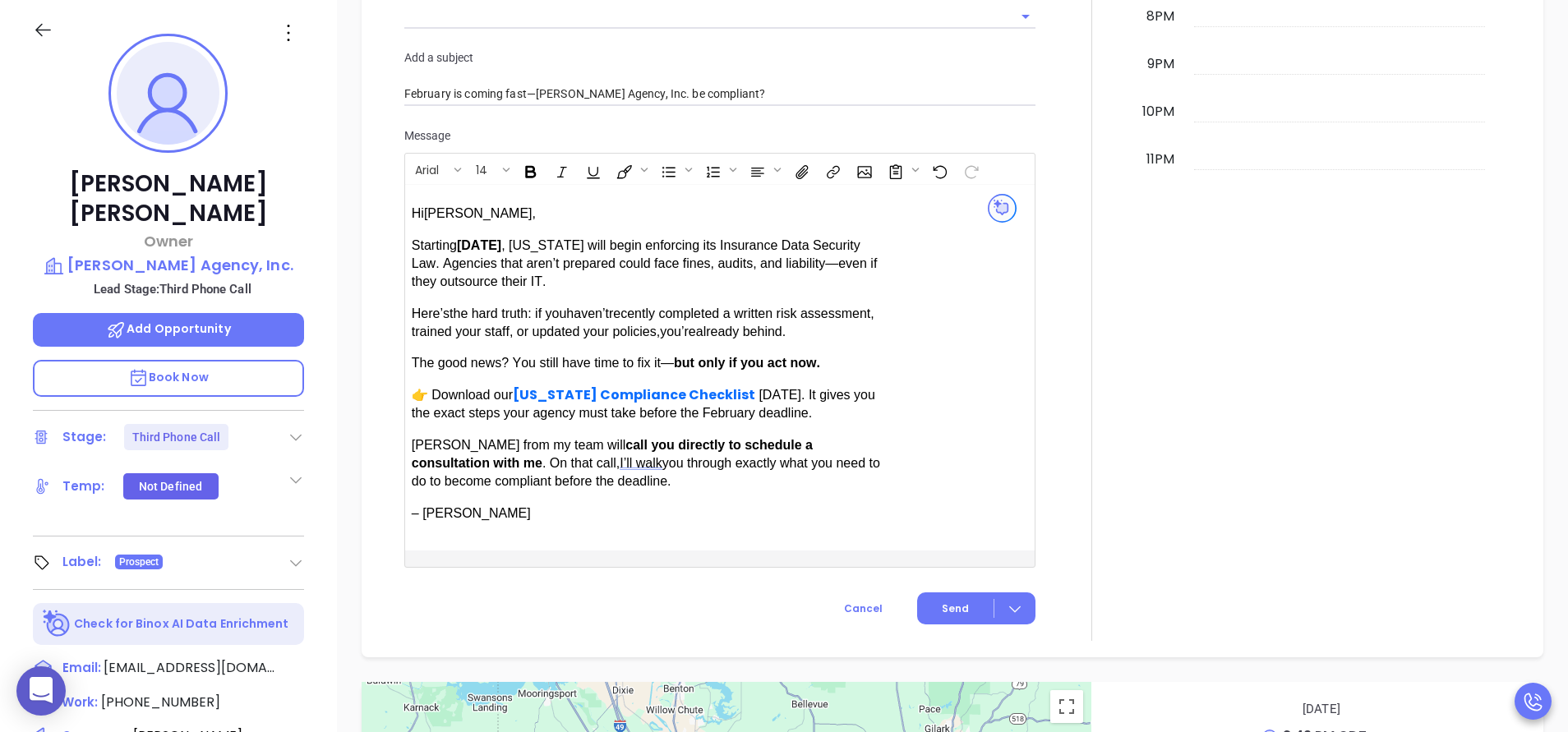
scroll to position [1412, 0]
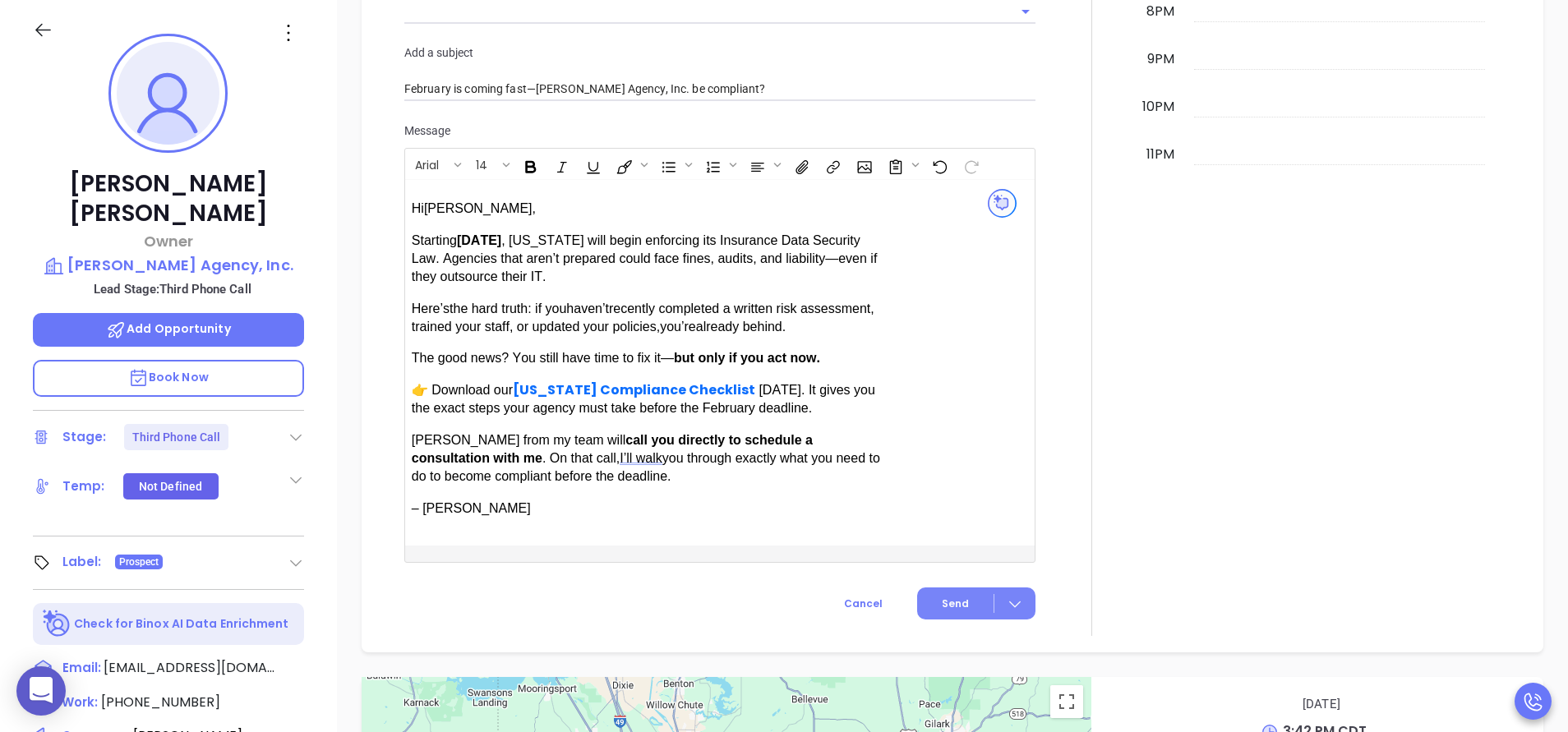
click at [953, 602] on span "Send" at bounding box center [956, 603] width 27 height 15
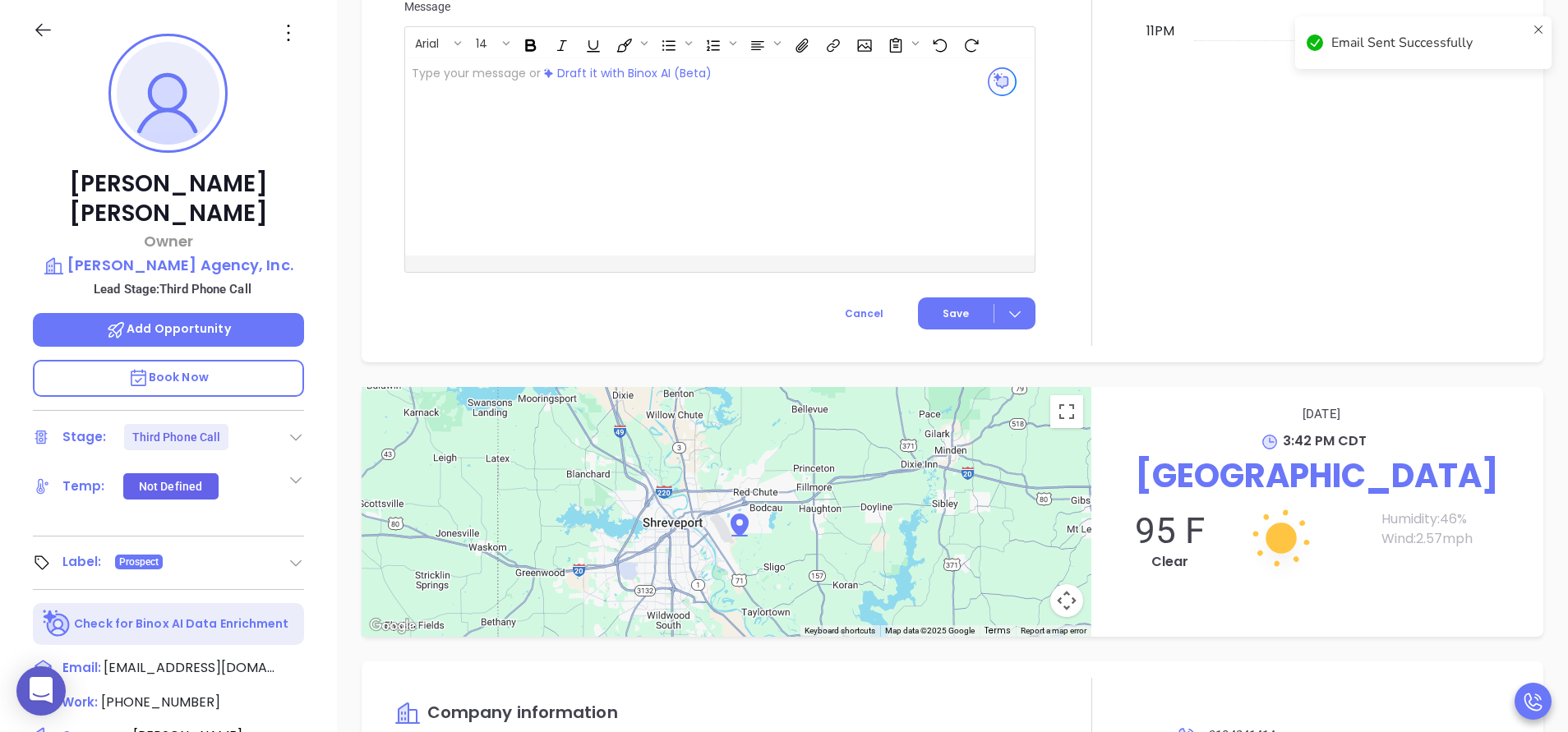
scroll to position [1277, 0]
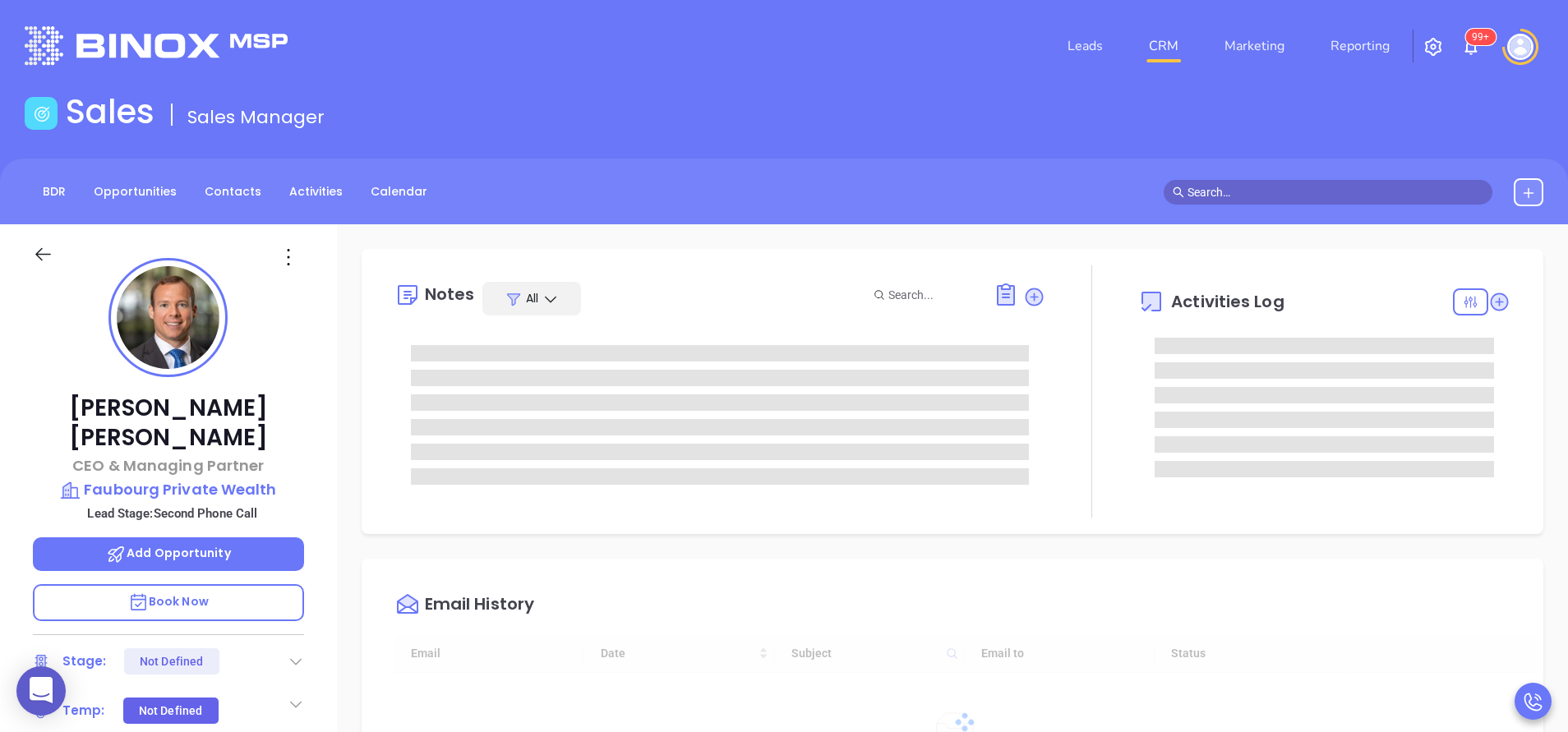
type input "[DATE]"
click at [316, 610] on div "[PERSON_NAME] CEO & Managing Partner Faubourg Private Wealth Lead Stage: Second…" at bounding box center [168, 682] width 337 height 915
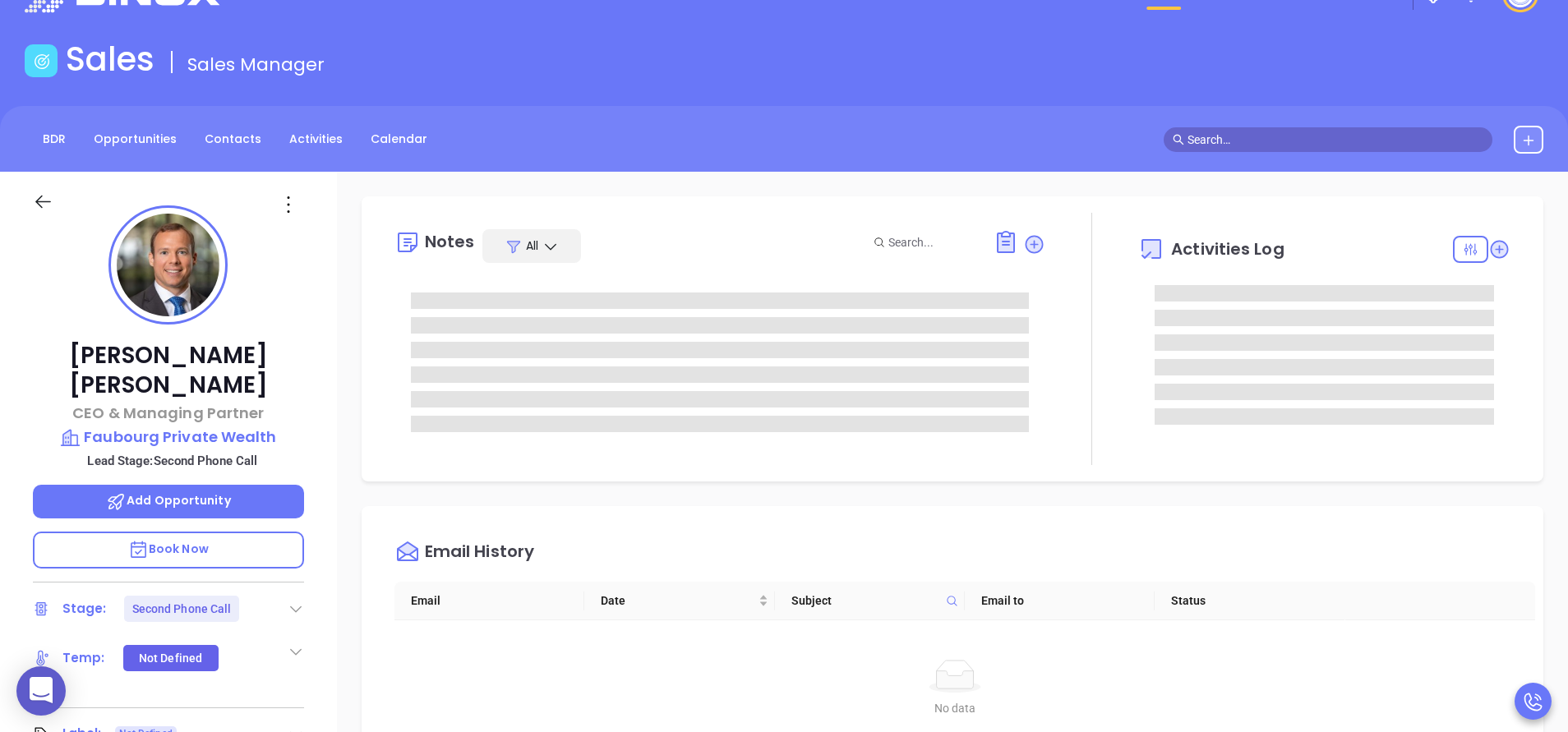
type input "[PERSON_NAME]"
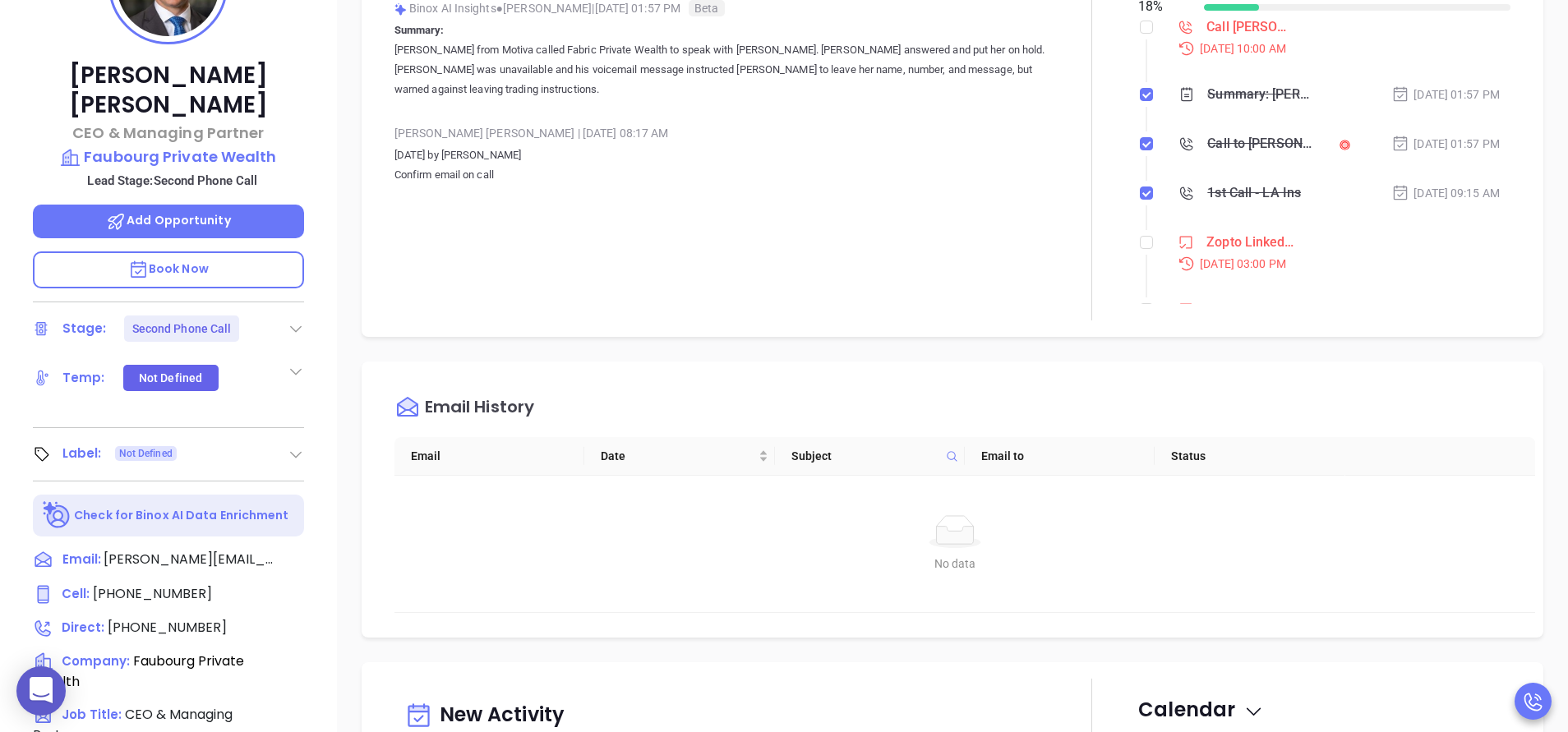
scroll to position [345, 0]
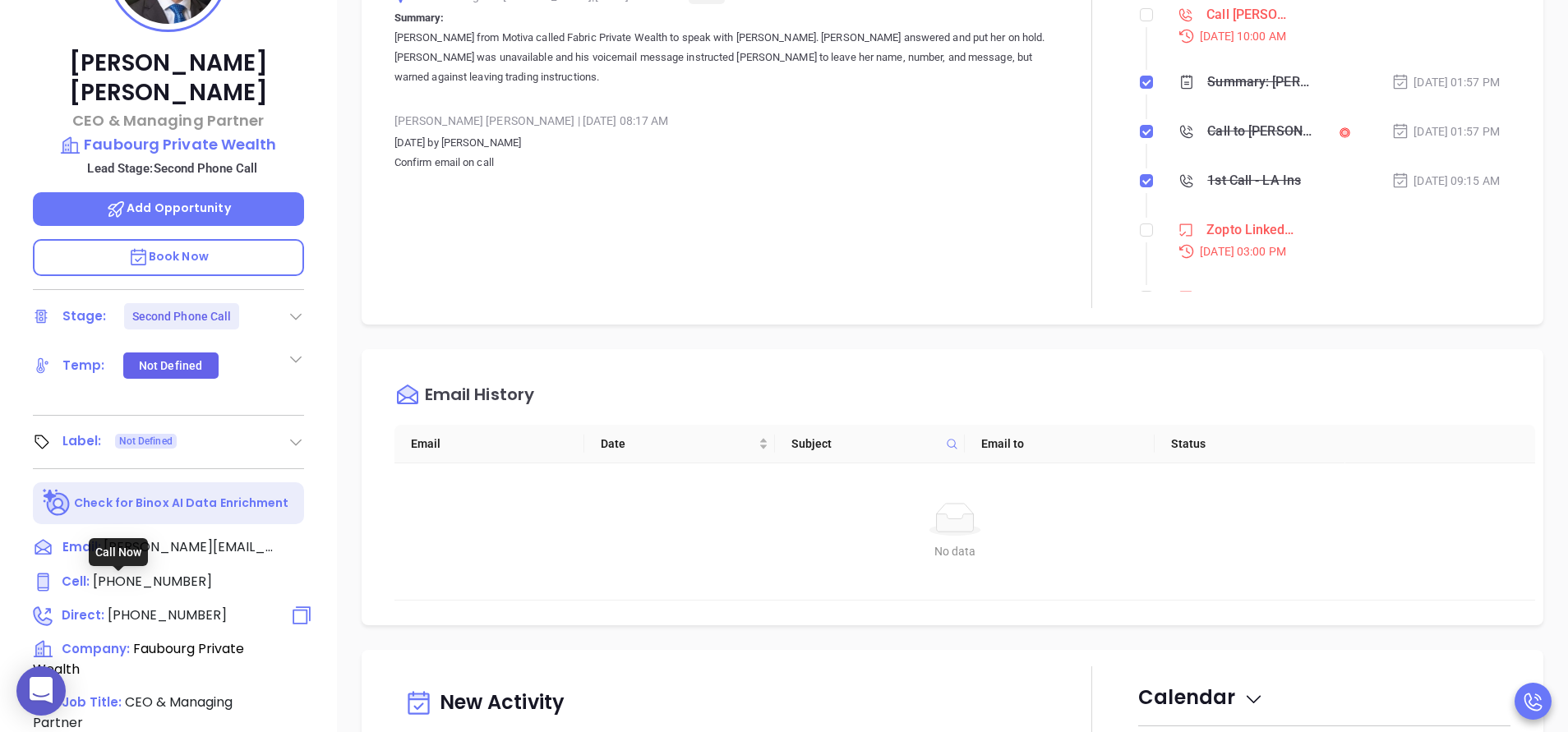
click at [183, 605] on span "[PHONE_NUMBER]" at bounding box center [167, 614] width 119 height 19
type input "[PHONE_NUMBER]"
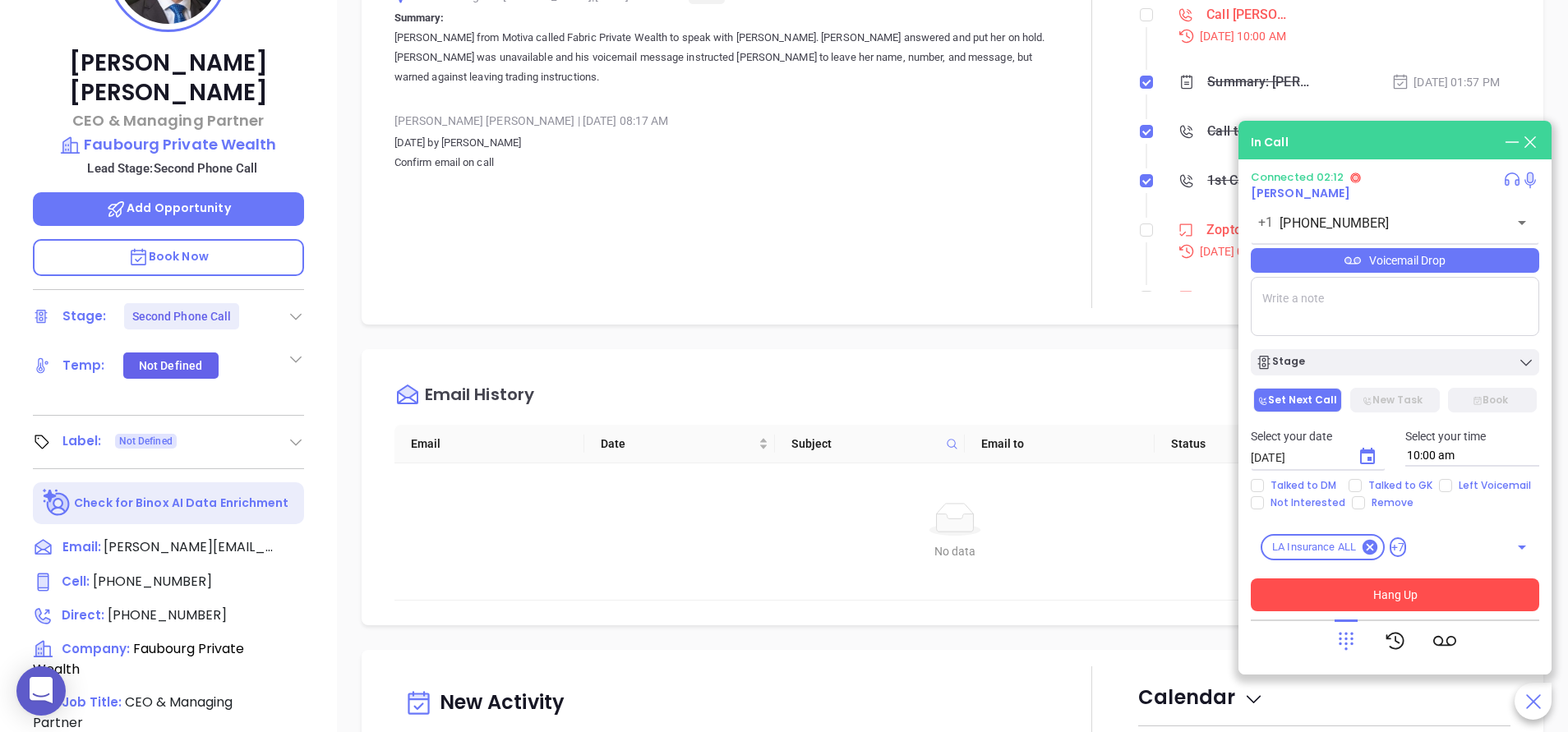
click at [1405, 596] on button "Hang Up" at bounding box center [1395, 596] width 288 height 33
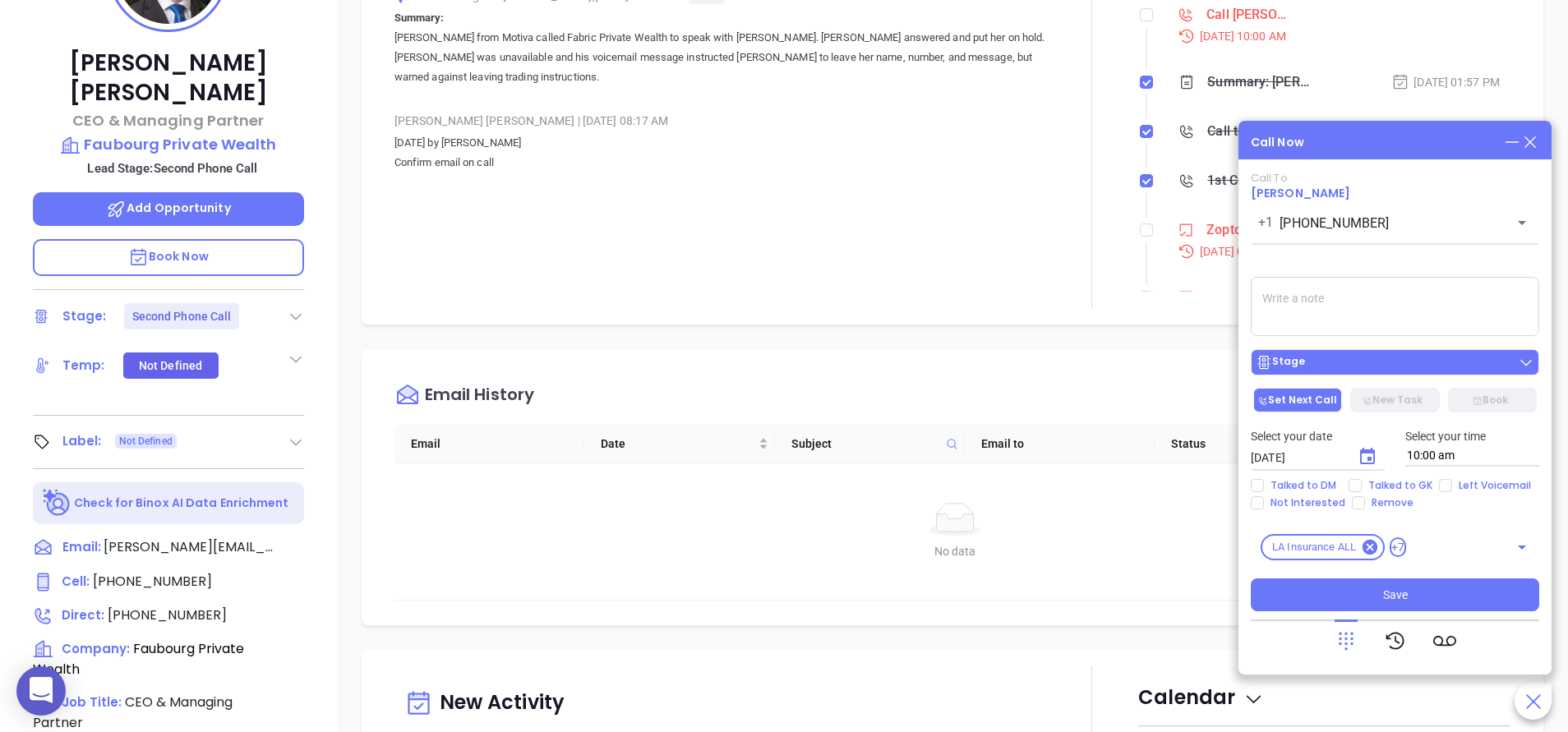
click at [1390, 367] on div "Stage" at bounding box center [1395, 362] width 279 height 17
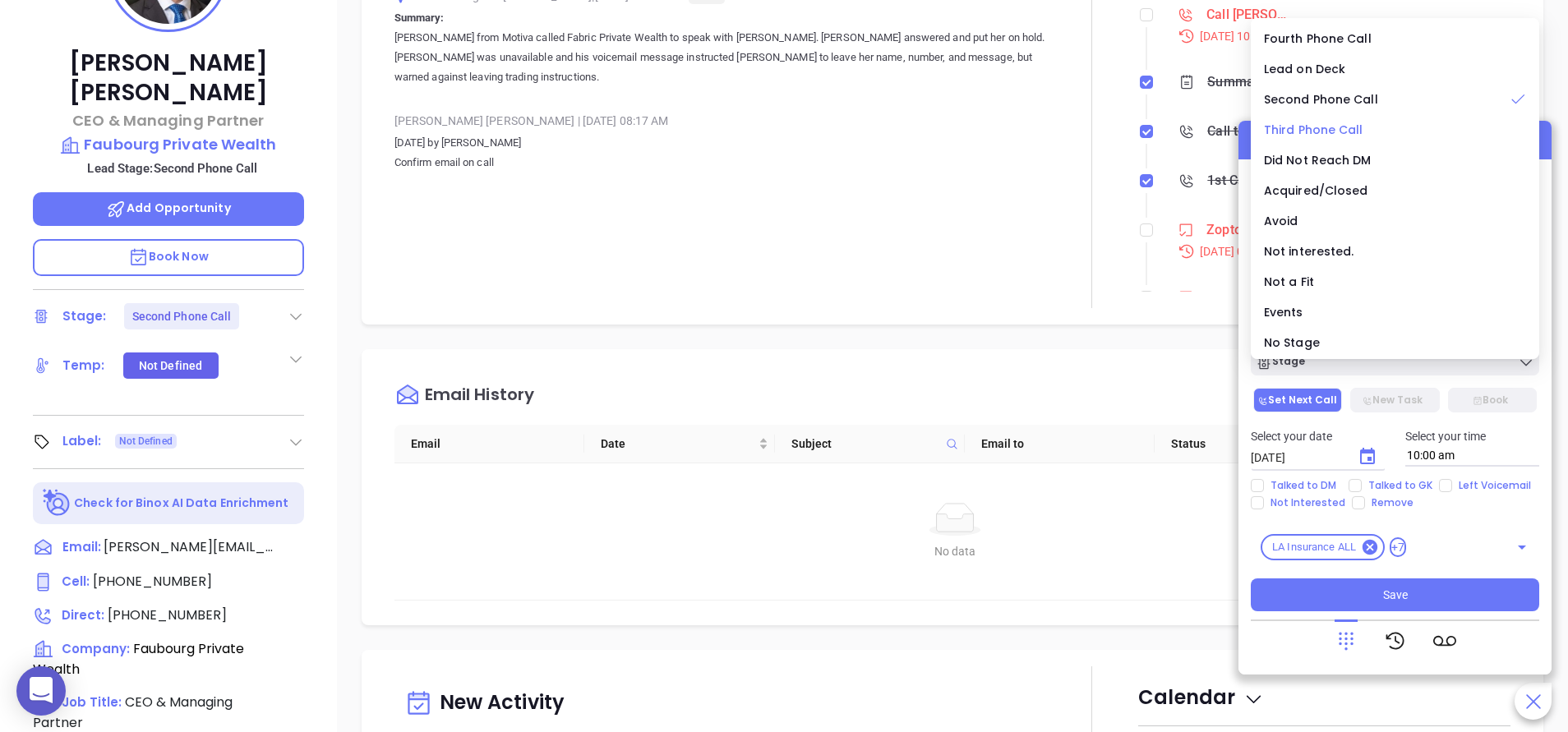
click at [1362, 133] on div "Third Phone Call" at bounding box center [1394, 130] width 262 height 18
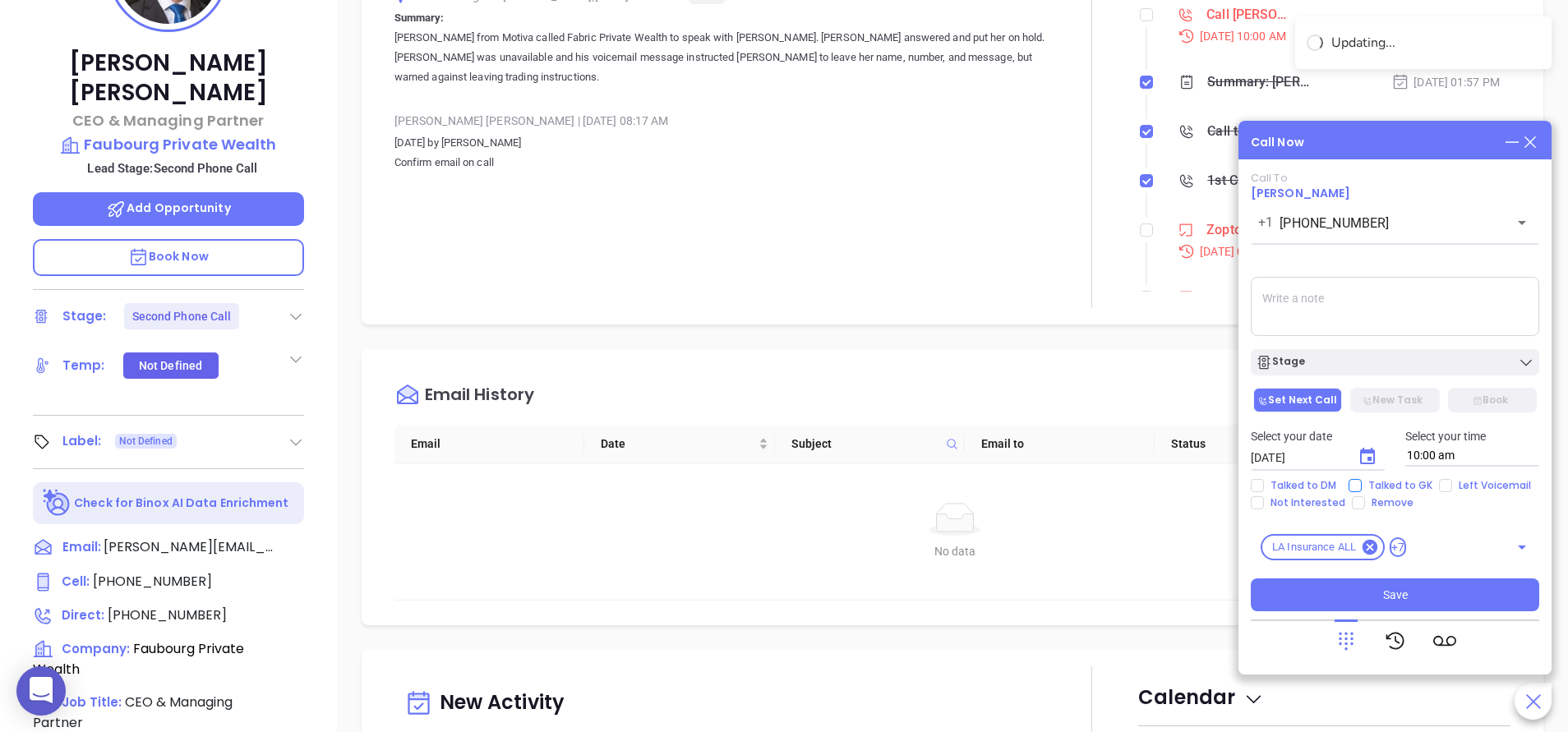
click at [1363, 485] on span "Talked to GK" at bounding box center [1400, 485] width 78 height 13
click at [1362, 485] on input "Talked to GK" at bounding box center [1354, 485] width 13 height 13
checkbox input "true"
click at [1455, 489] on span "Left Voicemail" at bounding box center [1494, 485] width 85 height 13
click at [1452, 489] on input "Left Voicemail" at bounding box center [1445, 485] width 13 height 13
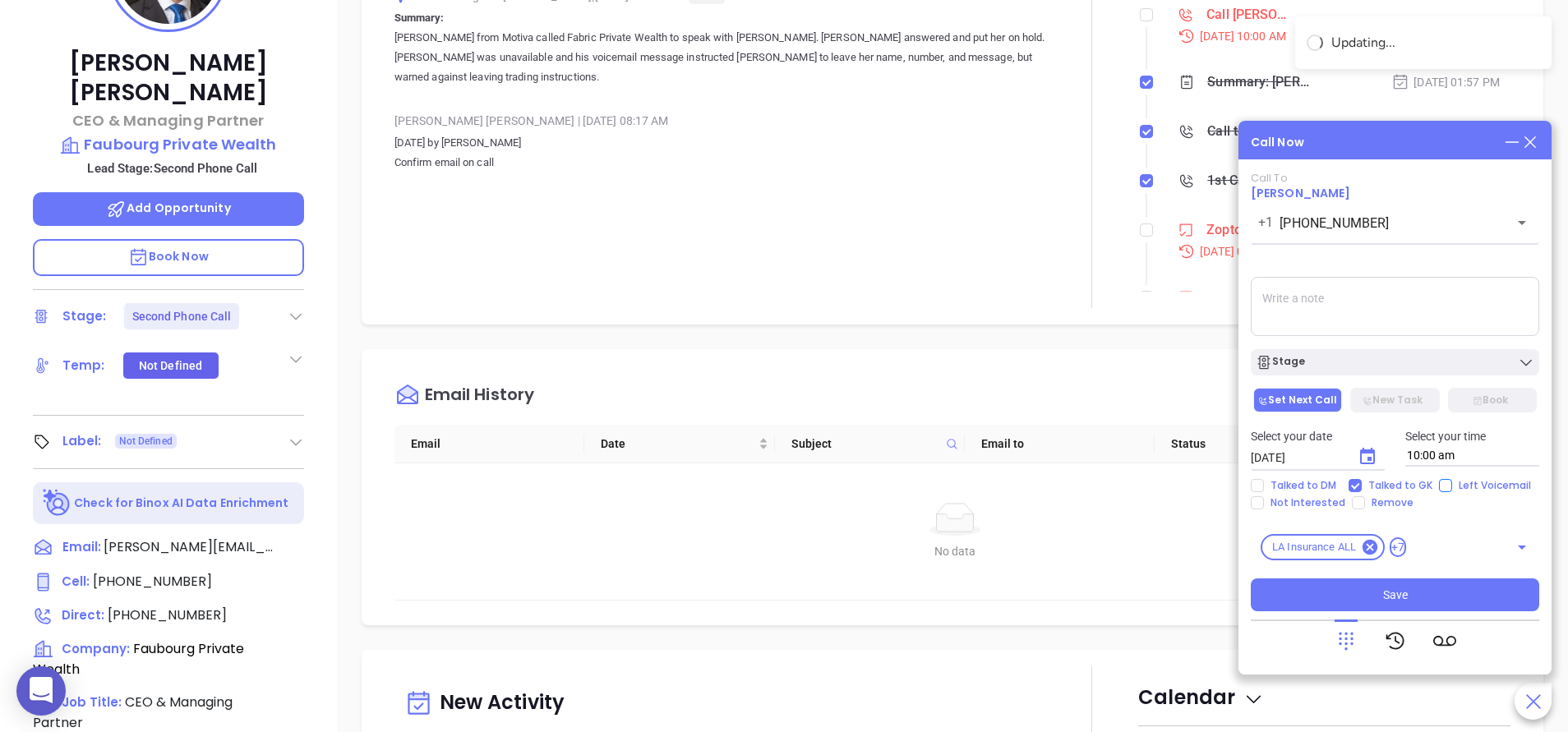
checkbox input "true"
click at [1369, 454] on icon "Choose date, selected date is Sep 13, 2025" at bounding box center [1368, 457] width 20 height 20
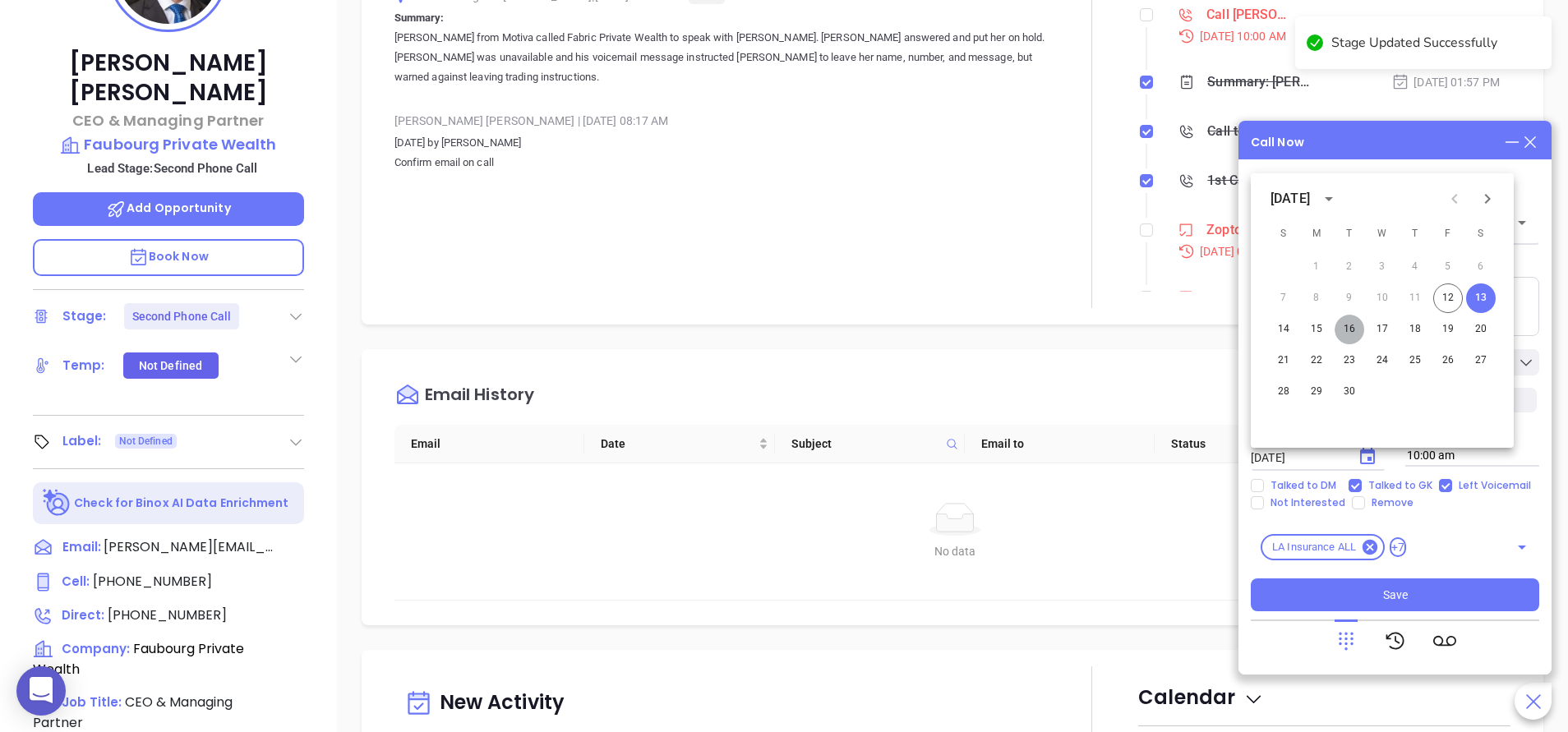
click at [1352, 332] on button "16" at bounding box center [1349, 330] width 29 height 29
type input "[DATE]"
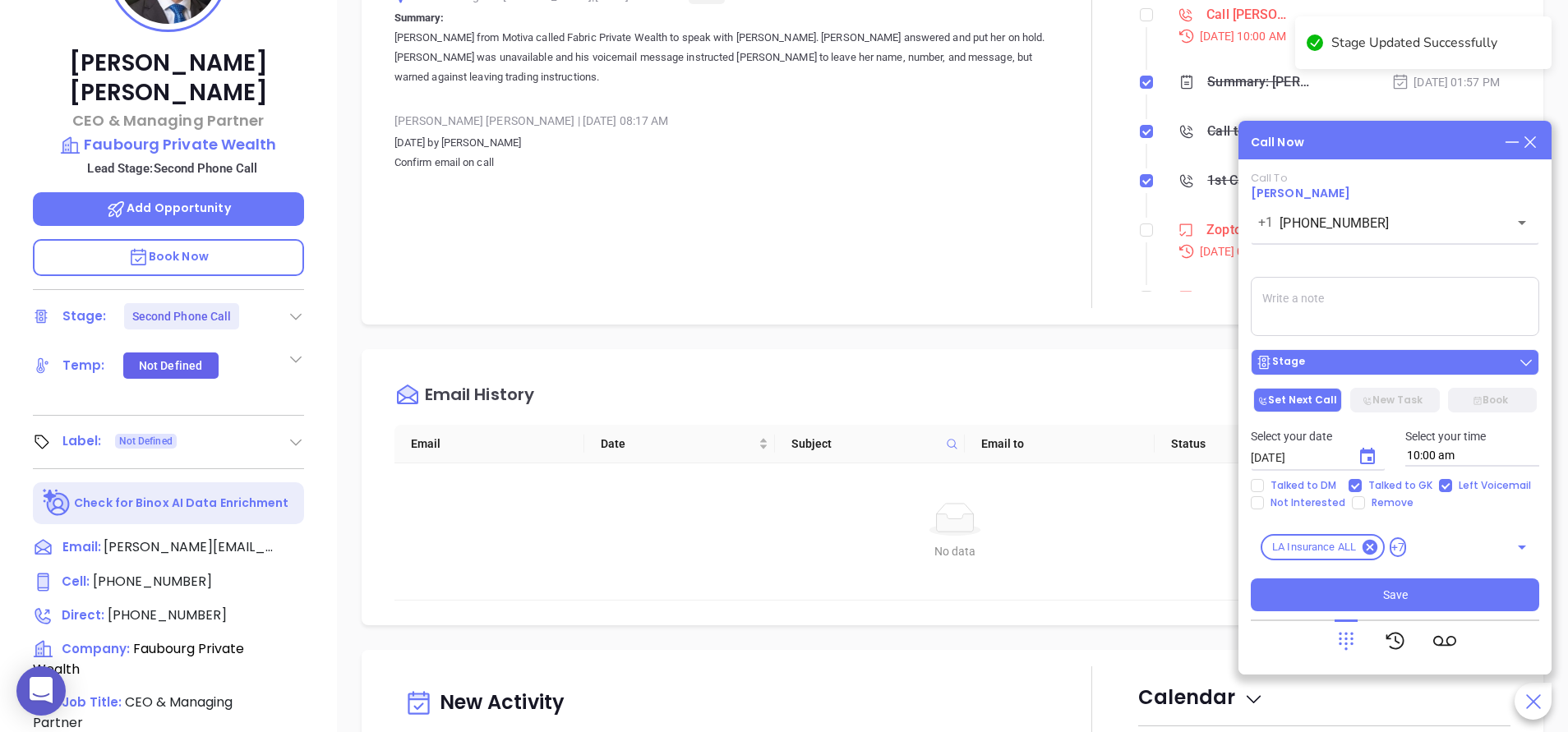
click at [1389, 364] on div "Stage" at bounding box center [1395, 362] width 279 height 17
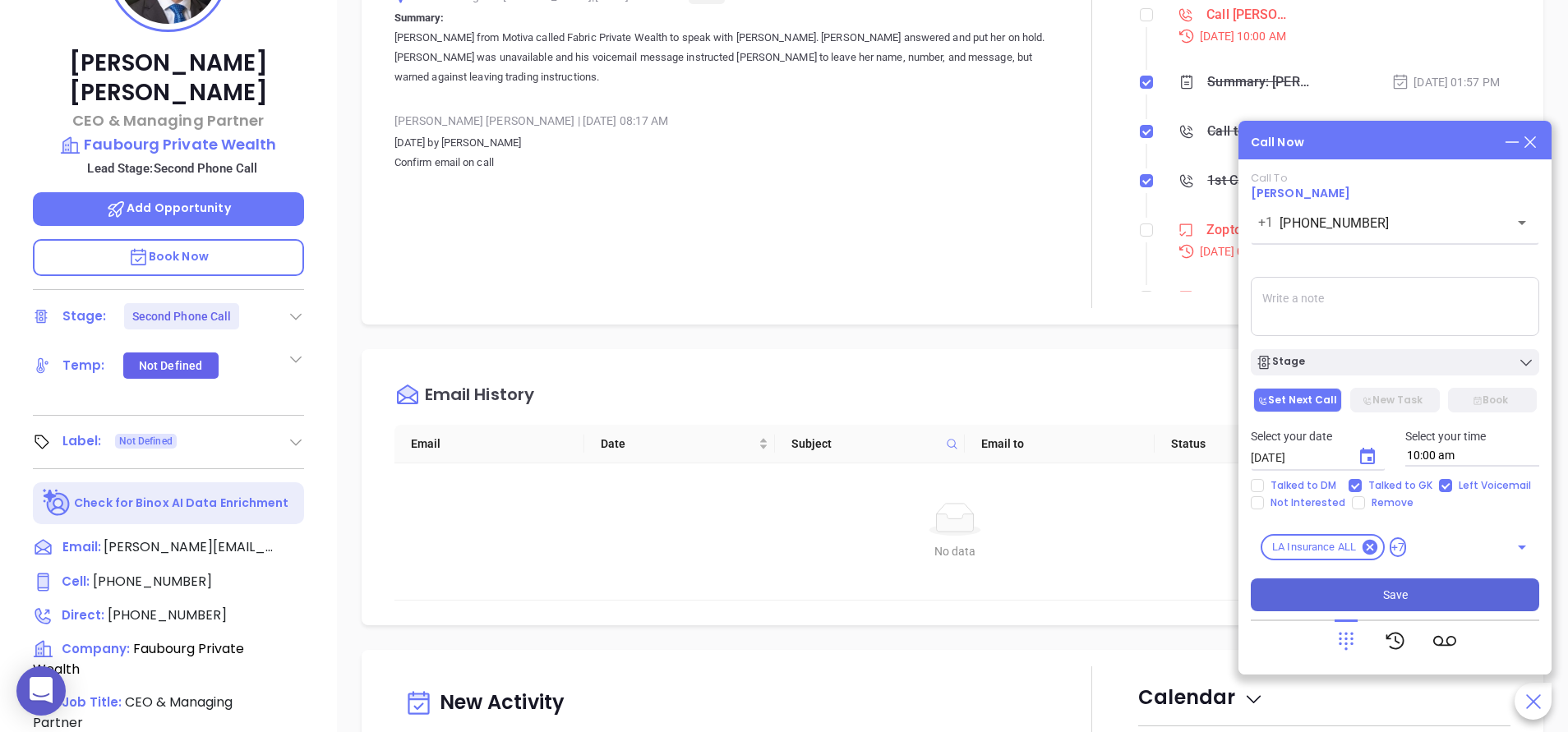
click at [1419, 591] on button "Save" at bounding box center [1395, 596] width 288 height 33
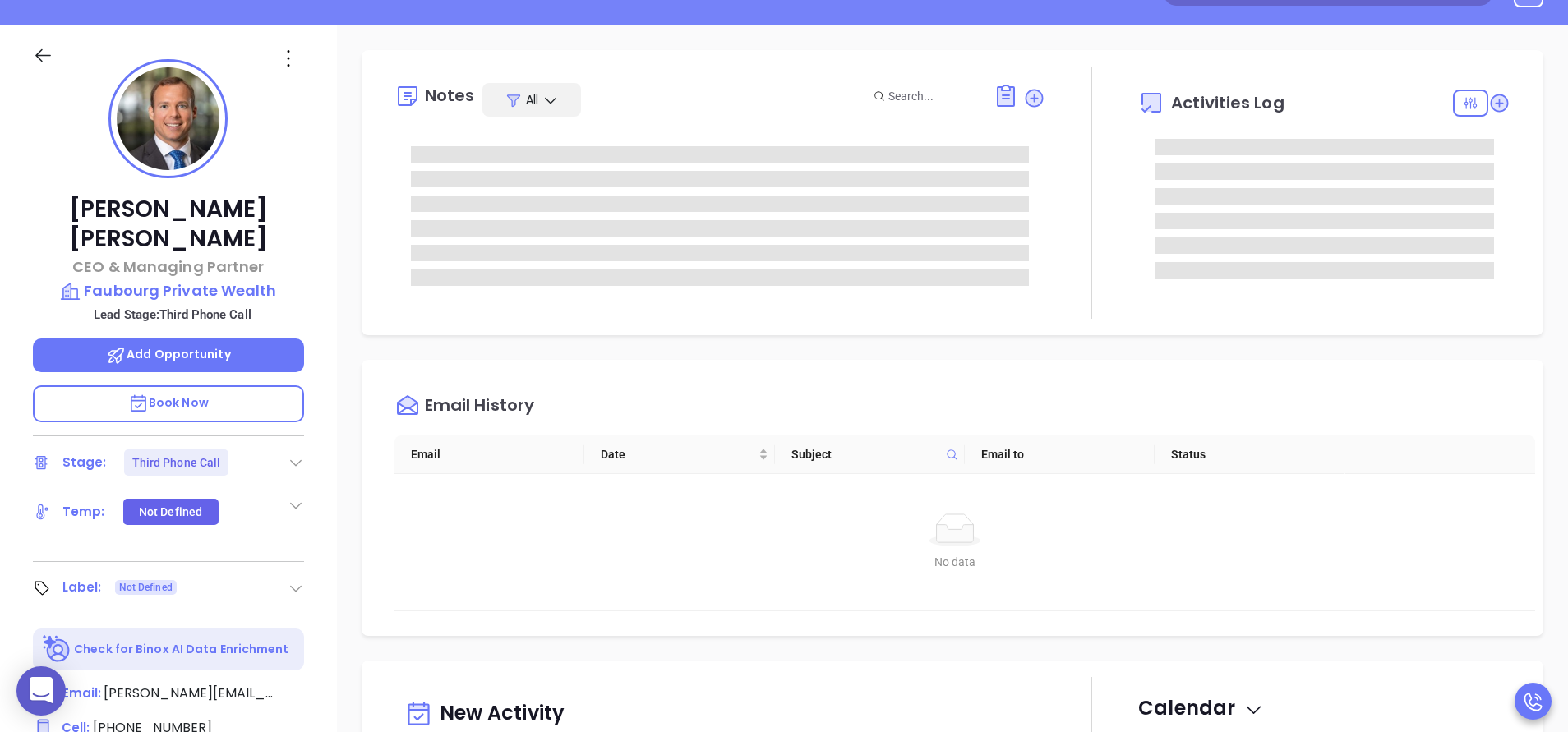
scroll to position [197, 0]
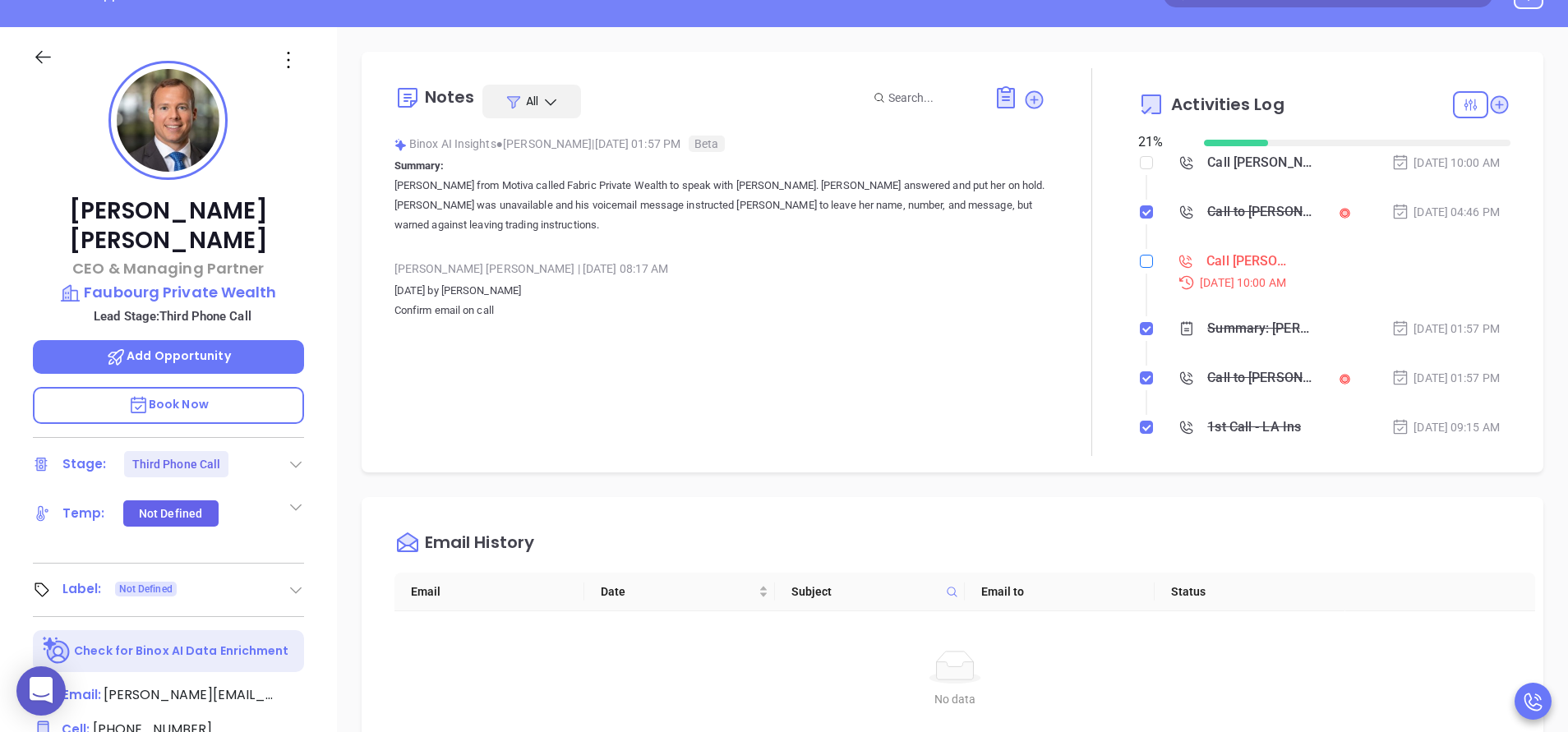
drag, startPoint x: 1130, startPoint y: 271, endPoint x: 1135, endPoint y: 257, distance: 14.9
click at [1140, 257] on div at bounding box center [1146, 261] width 13 height 25
click at [1140, 257] on input "checkbox" at bounding box center [1146, 261] width 13 height 13
checkbox input "true"
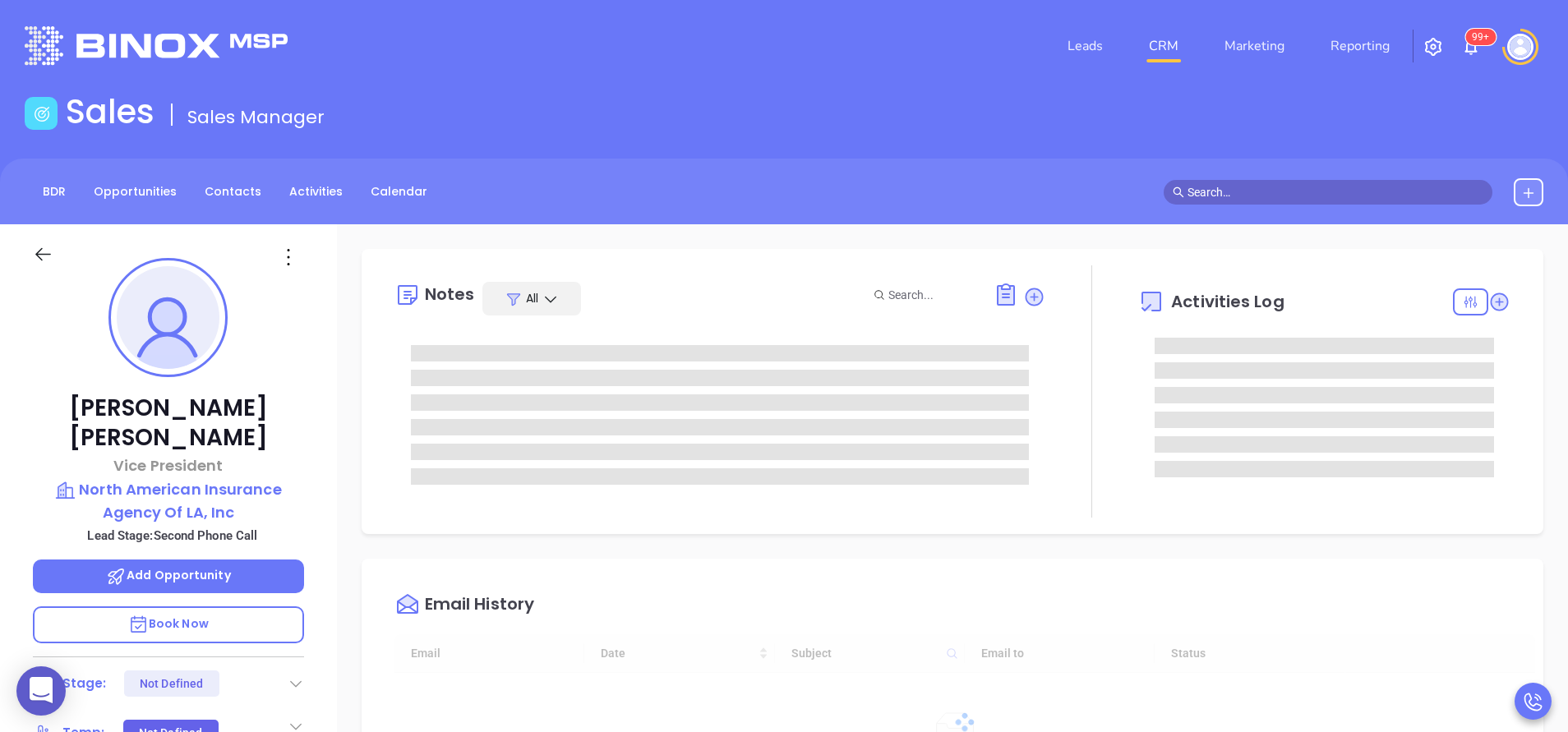
type input "[DATE]"
type input "[PERSON_NAME]"
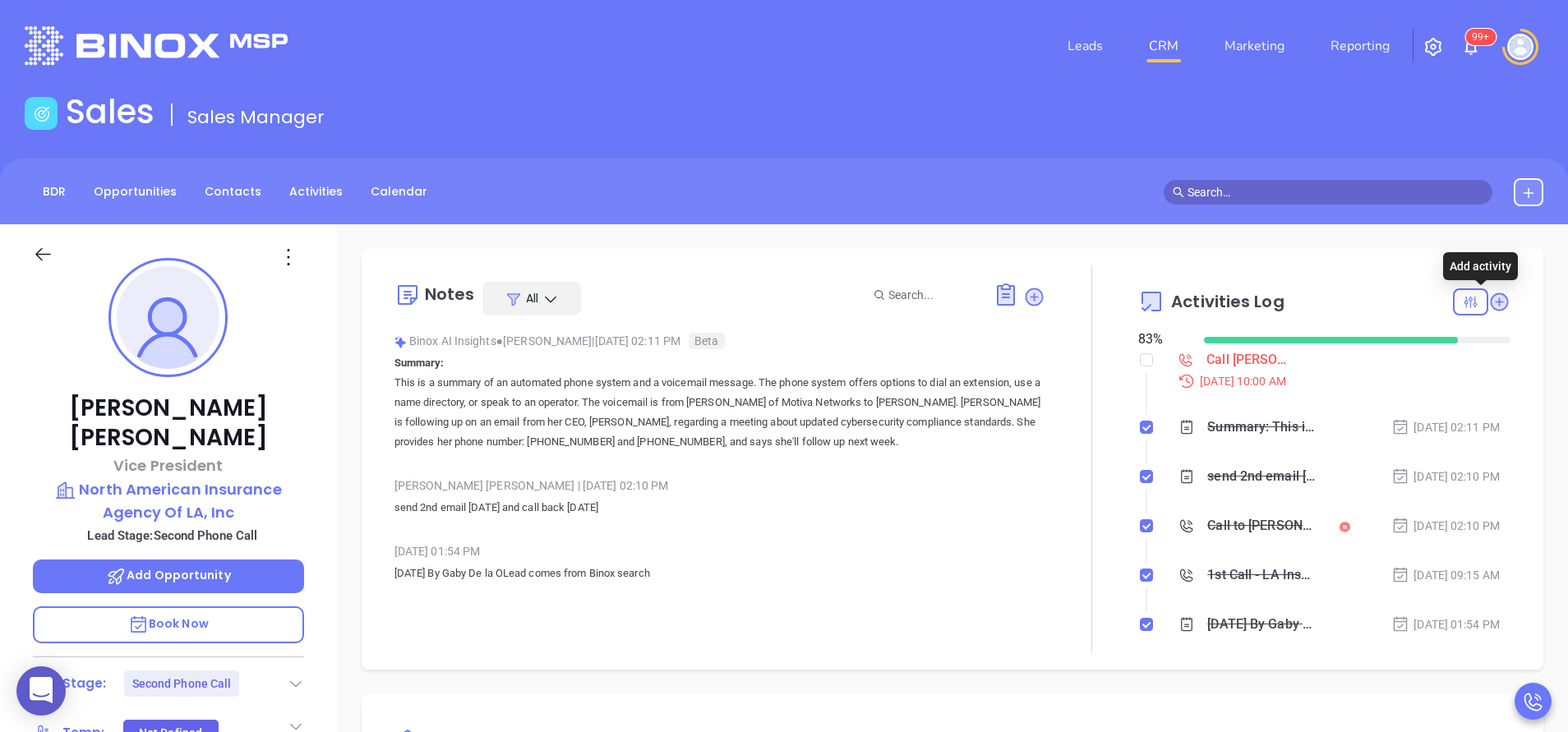
click at [1490, 296] on icon at bounding box center [1499, 301] width 18 height 18
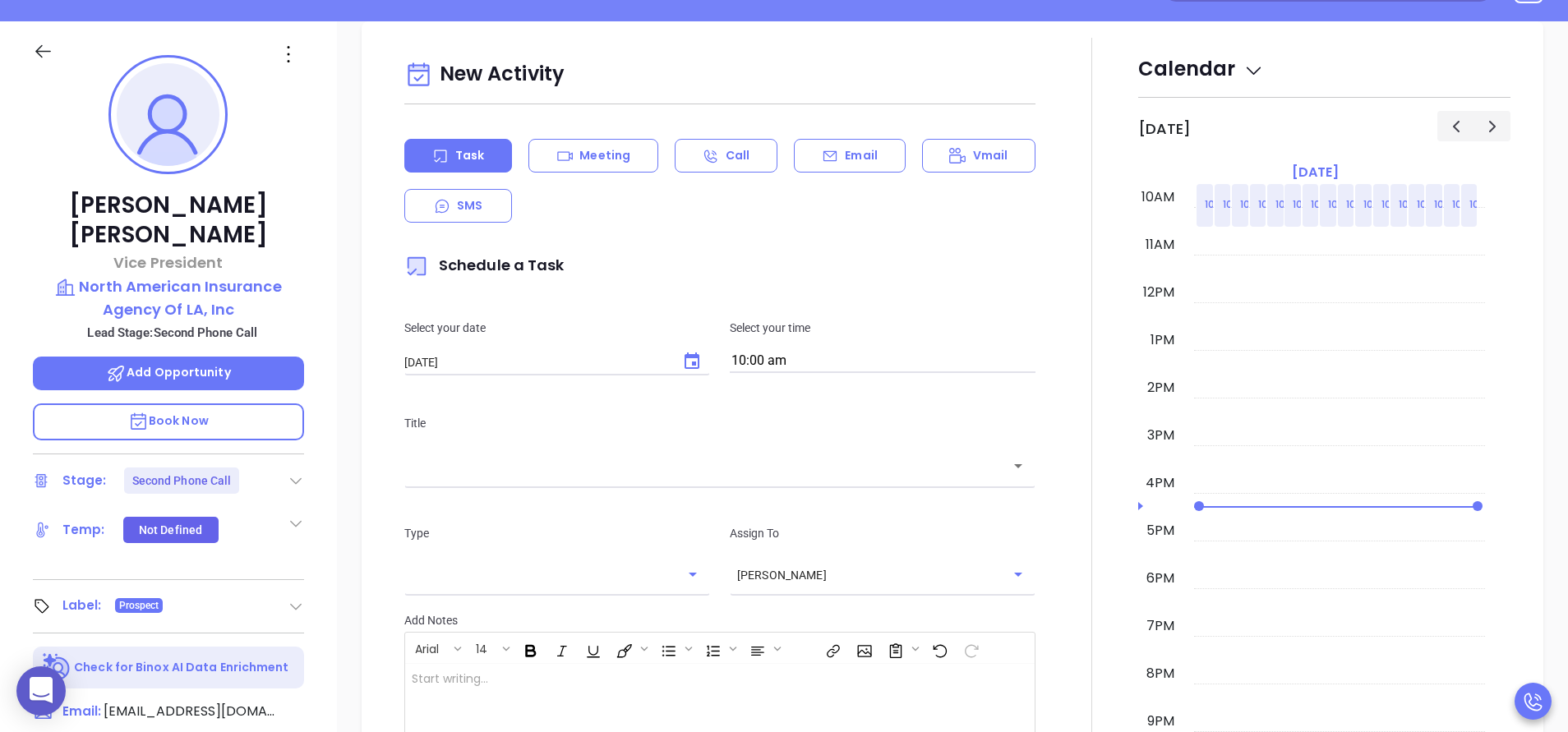
scroll to position [225, 0]
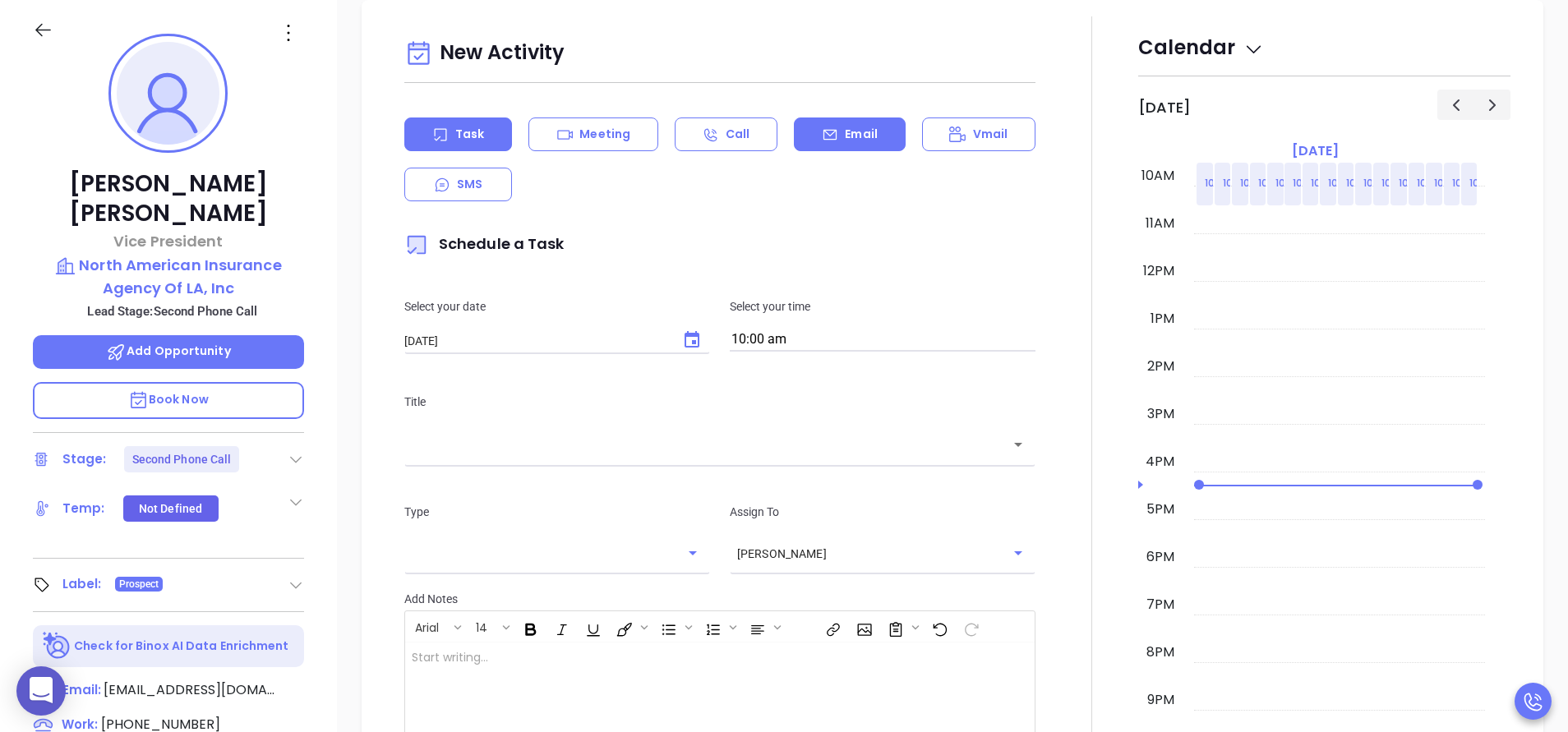
click at [849, 145] on div "Email" at bounding box center [849, 134] width 111 height 33
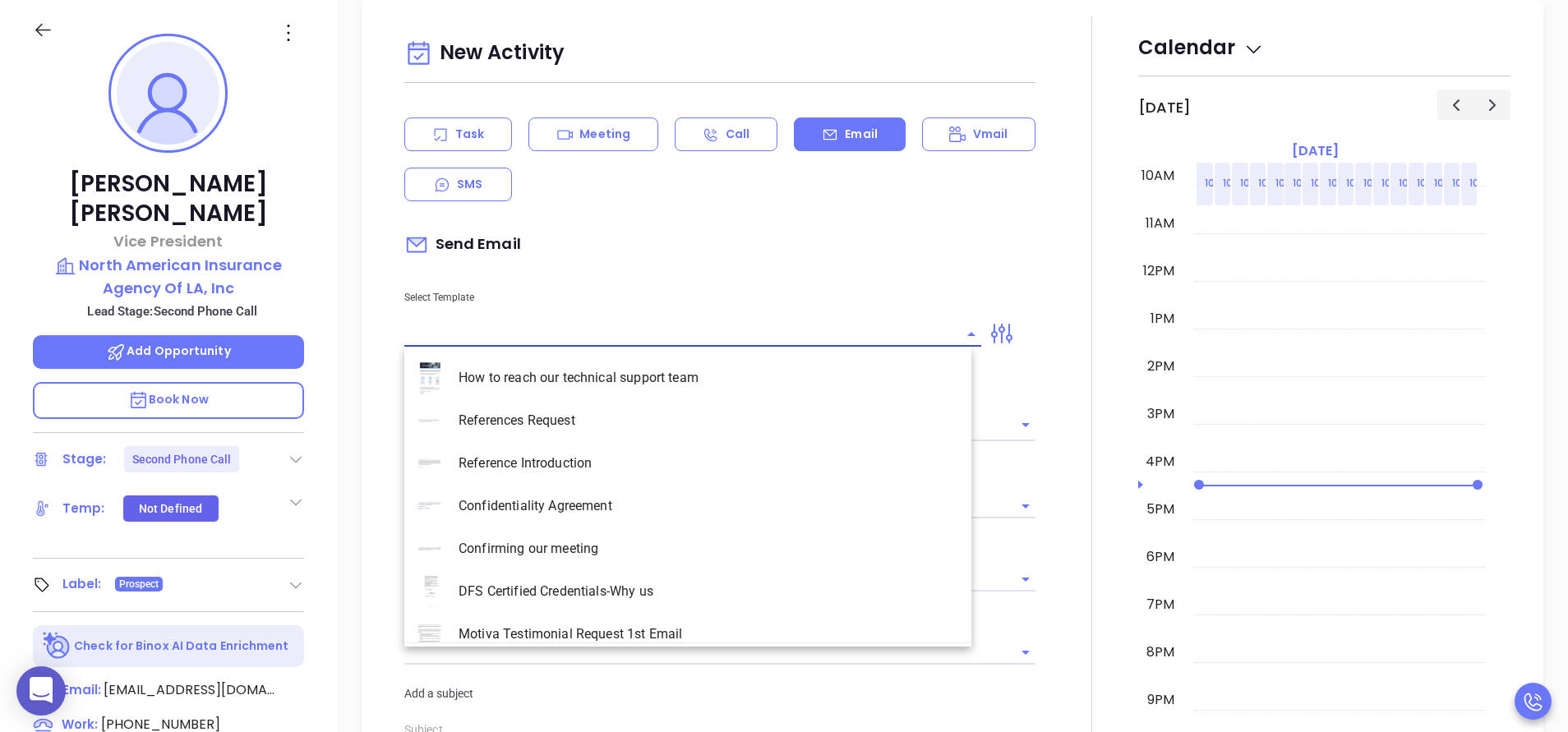
click at [659, 336] on input "text" at bounding box center [680, 334] width 552 height 24
type input "la"
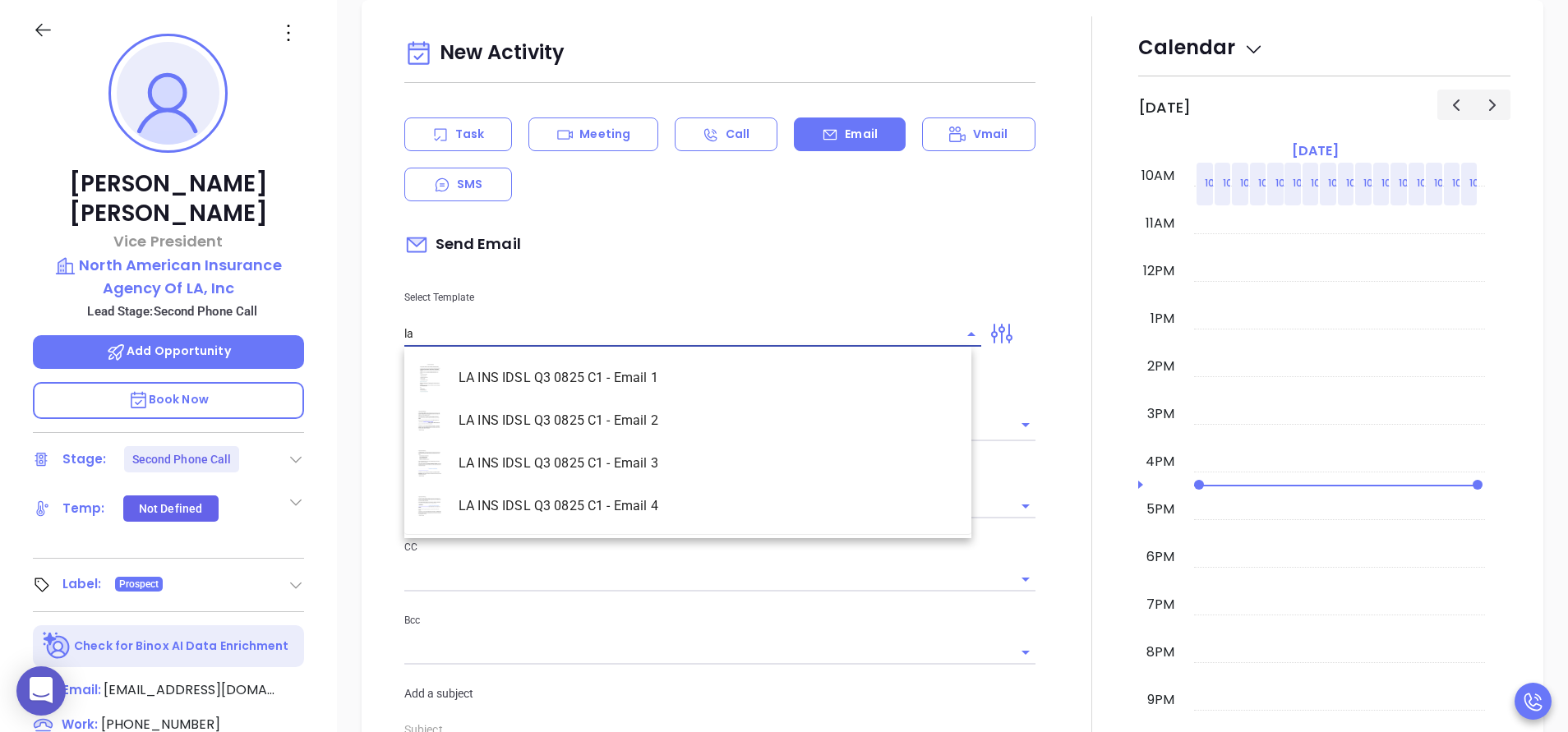
type input "[PERSON_NAME]"
click at [660, 441] on li "LA INS IDSL Q3 0825 C1 - Email 2" at bounding box center [688, 421] width 567 height 43
type input "LA INS IDSL Q3 0825 C1 - Email 2"
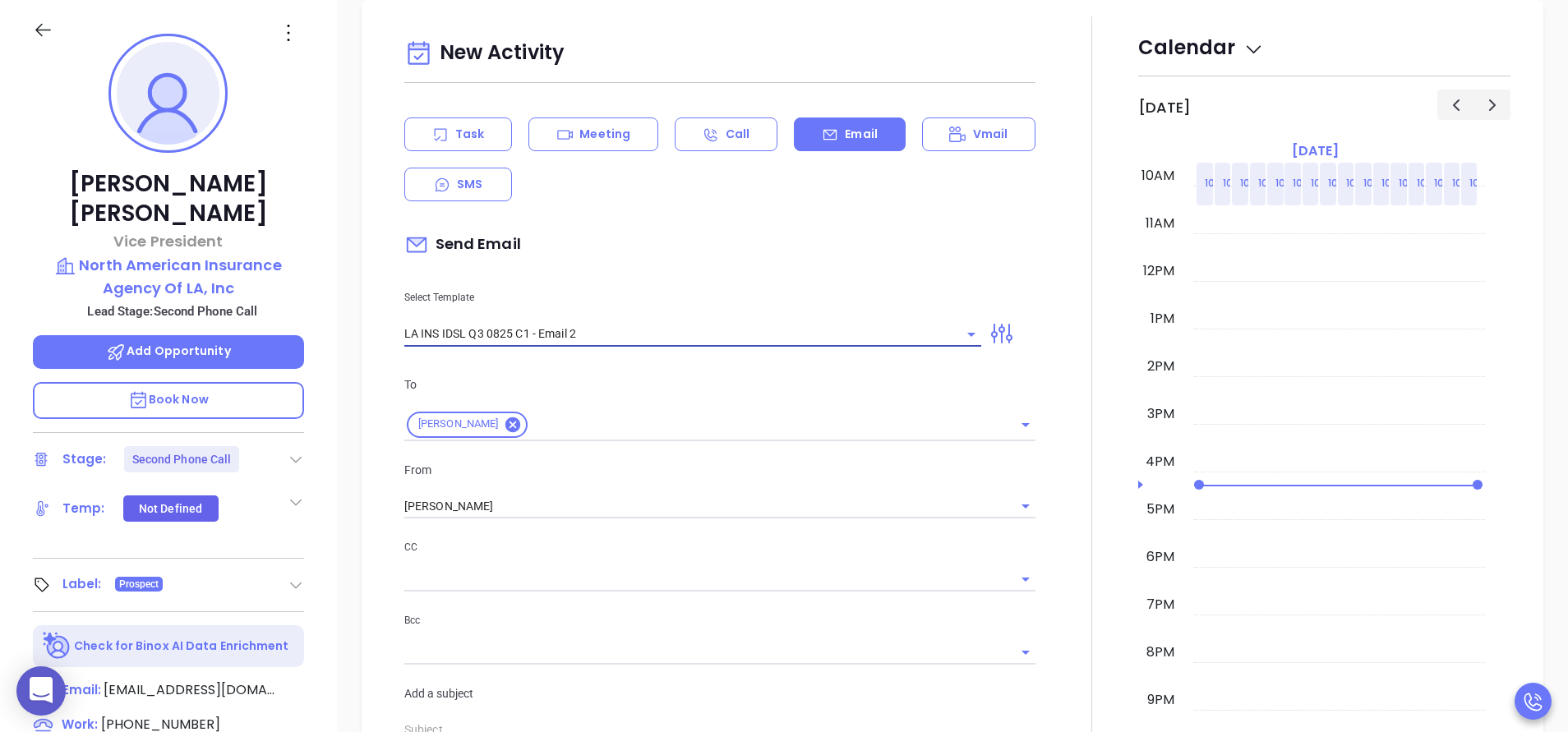
type input "February is coming fast—[PERSON_NAME] American Insurance Agency Of LA, Inc be c…"
type input "LA INS IDSL Q3 0825 C1 - Email 2"
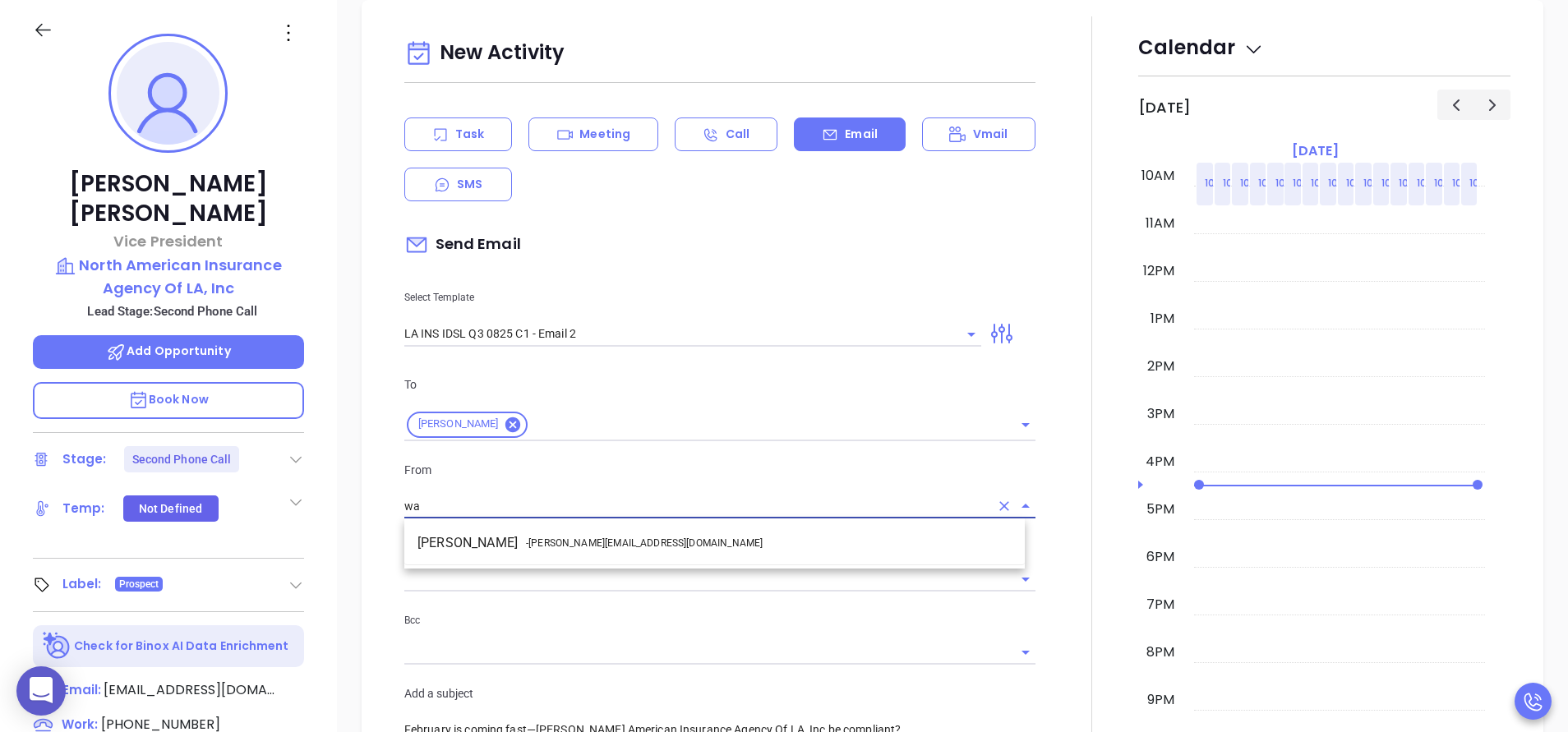
click at [721, 538] on li "Walter Contreras - [EMAIL_ADDRESS][DOMAIN_NAME]" at bounding box center [714, 544] width 620 height 29
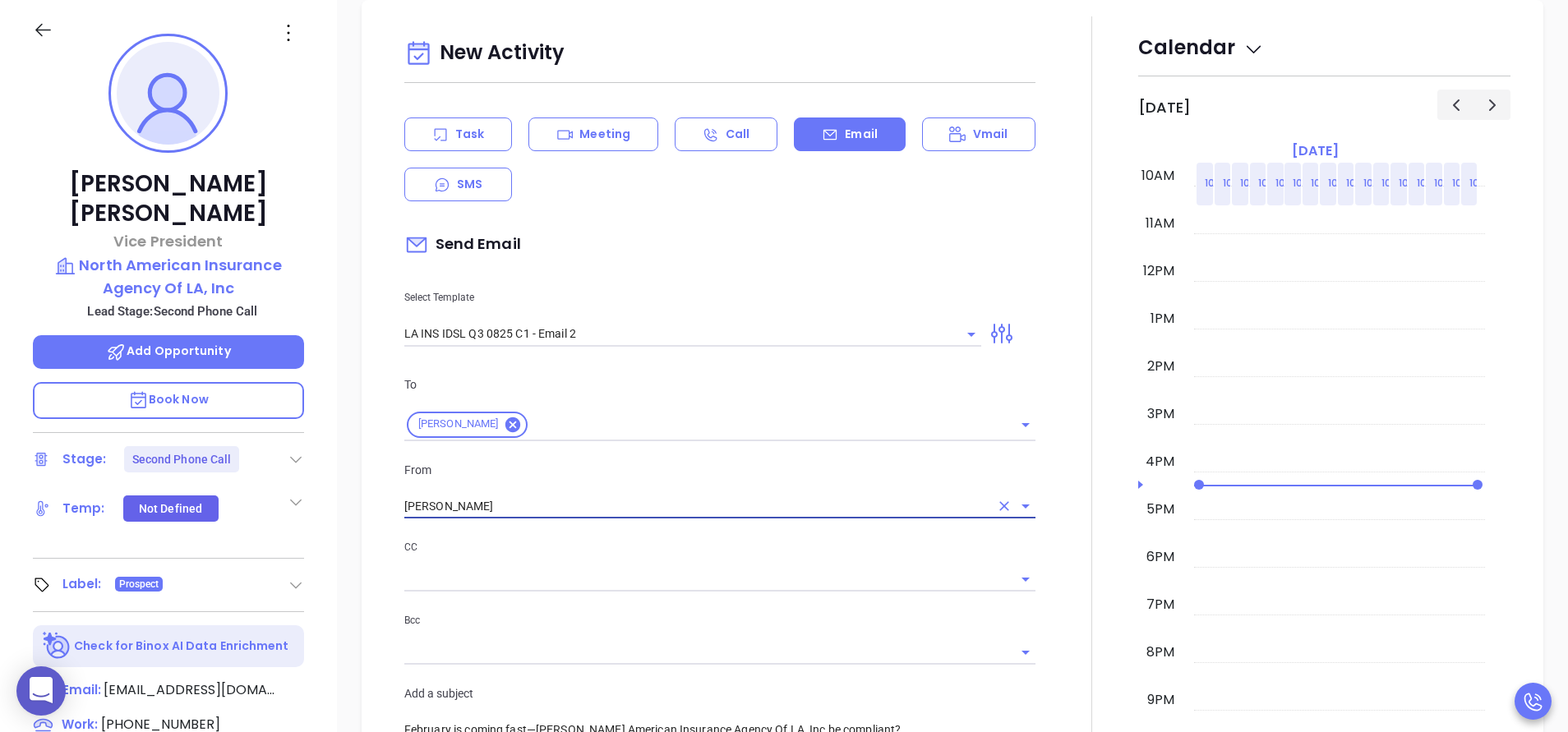
type input "[PERSON_NAME]"
click at [1045, 622] on div at bounding box center [1091, 647] width 93 height 1261
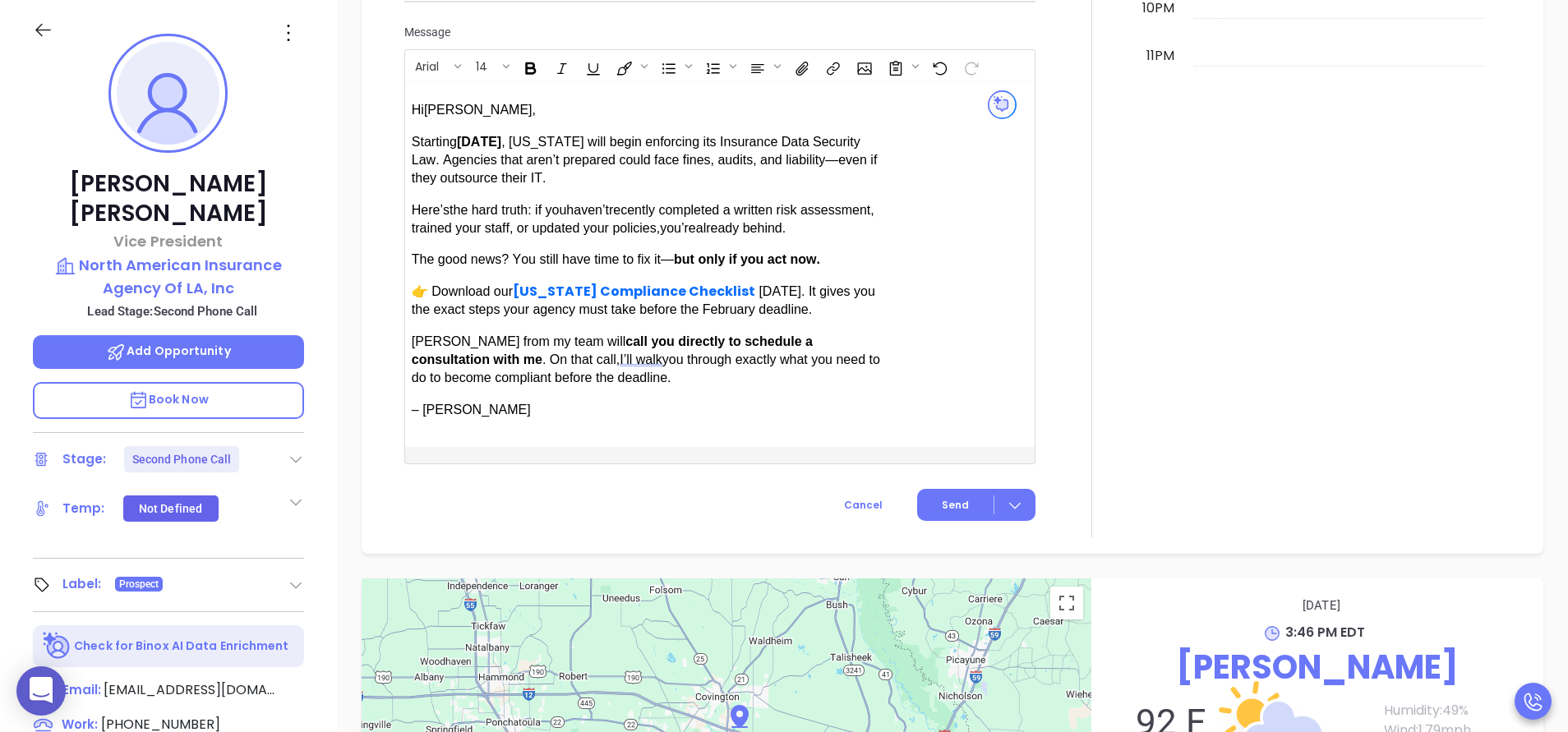
scroll to position [1560, 0]
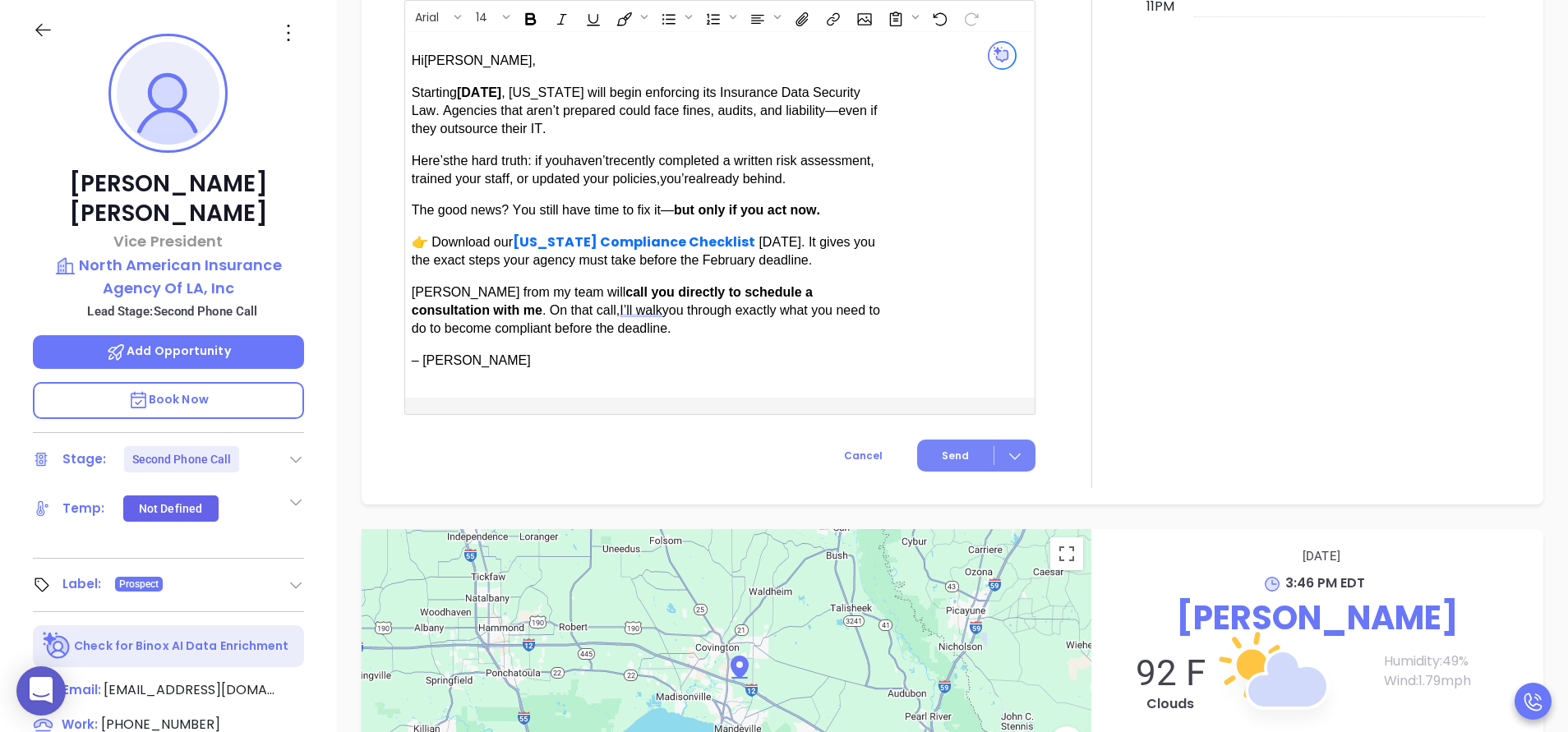
click at [942, 451] on span "Send" at bounding box center [956, 455] width 27 height 15
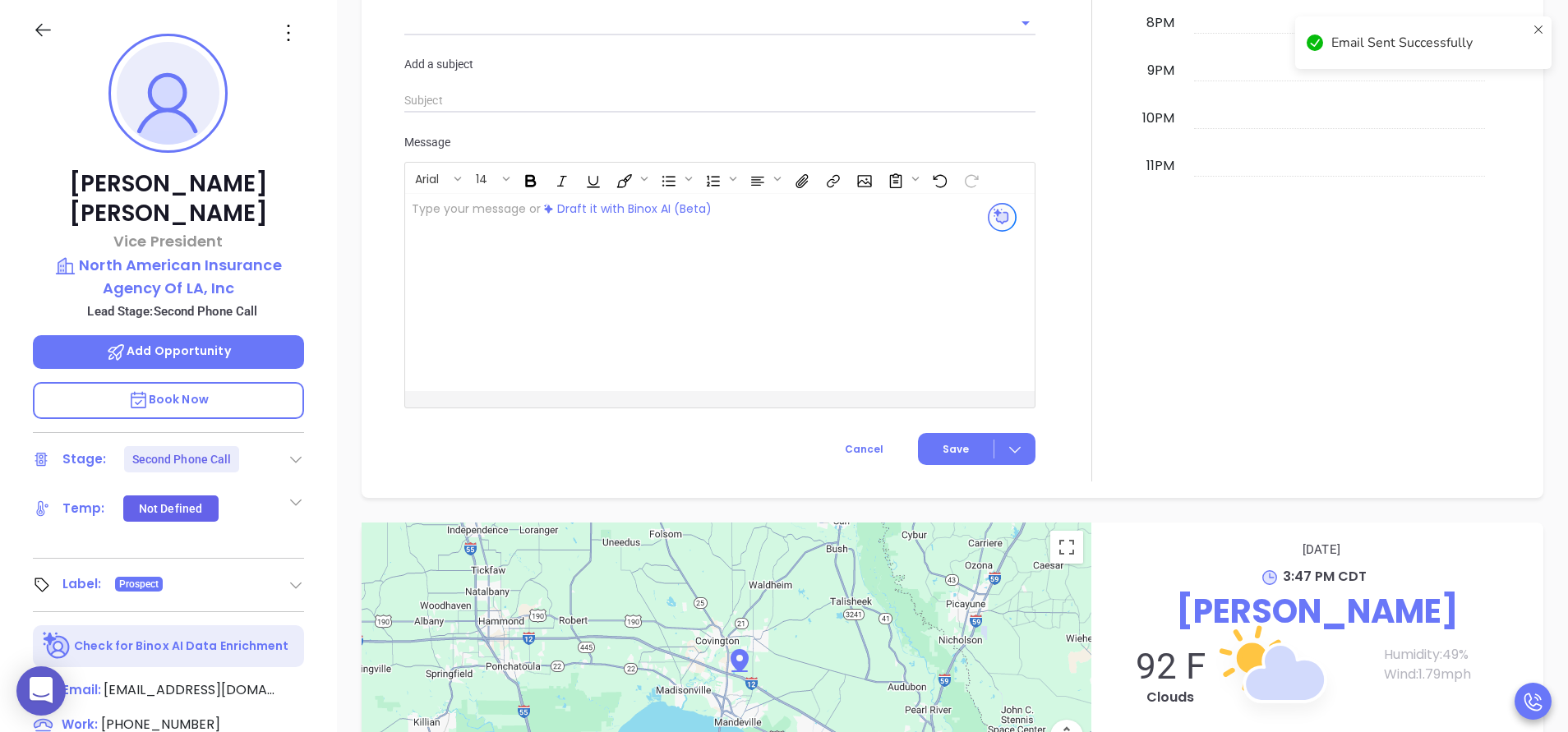
scroll to position [1536, 0]
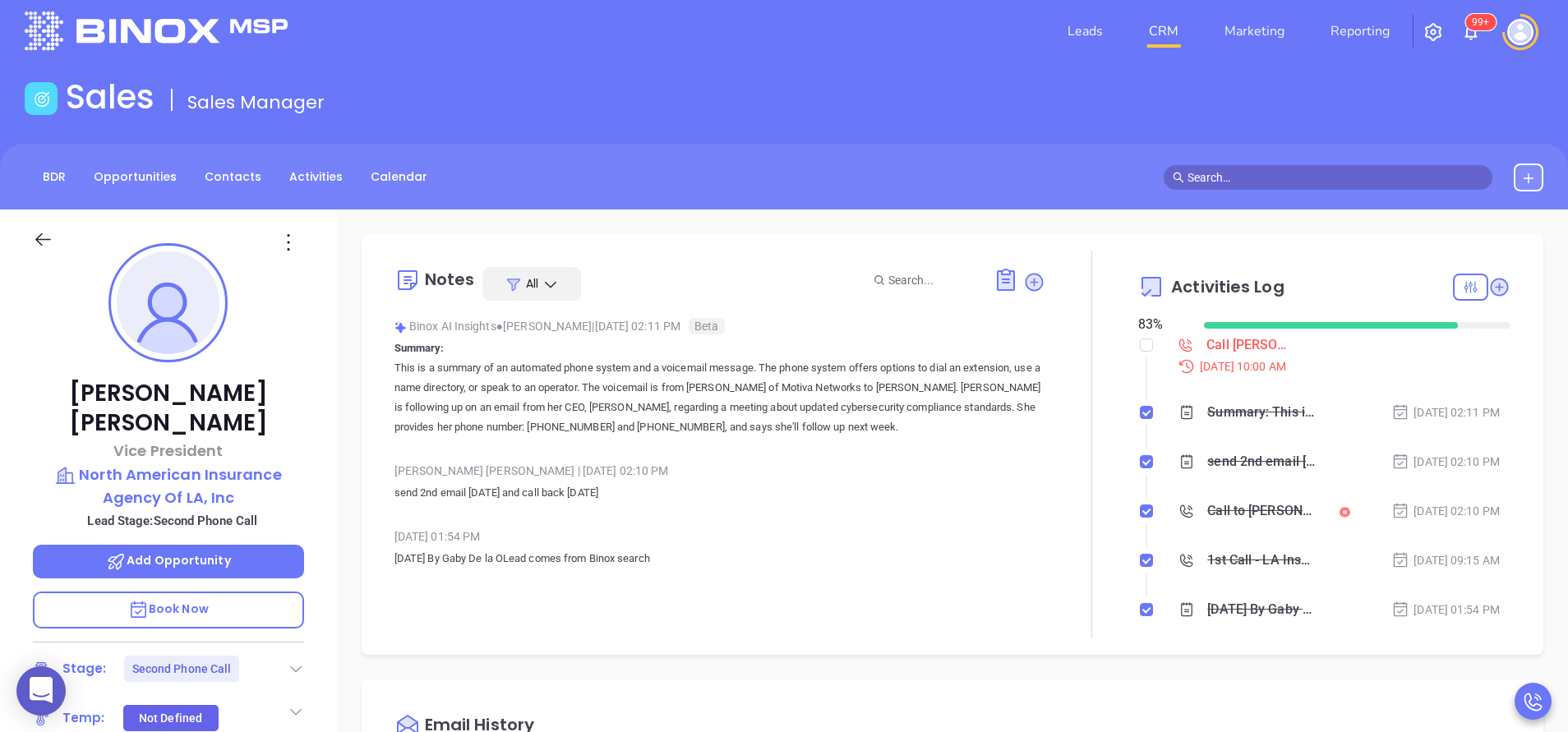
scroll to position [0, 0]
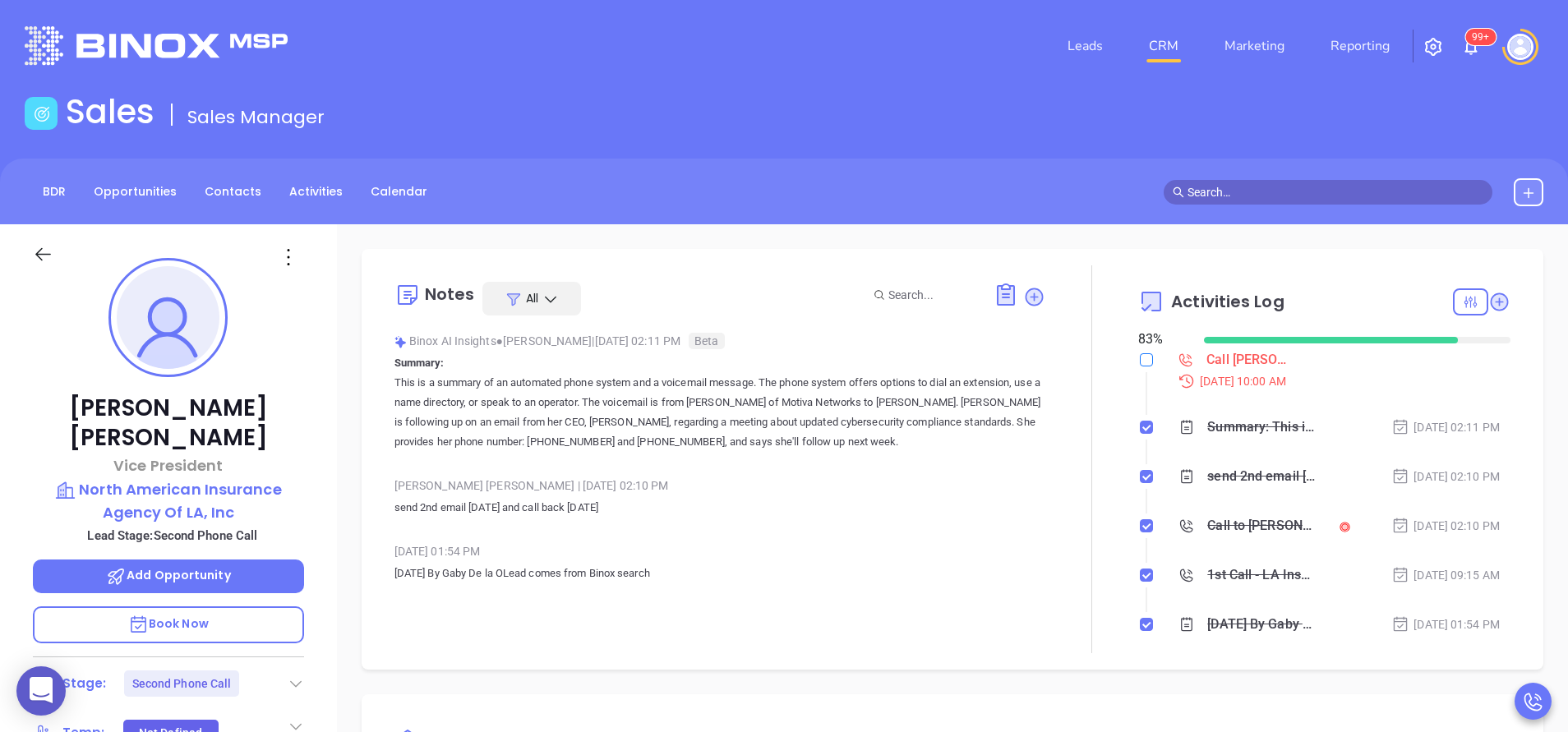
click at [1140, 363] on input "checkbox" at bounding box center [1146, 359] width 13 height 13
checkbox input "true"
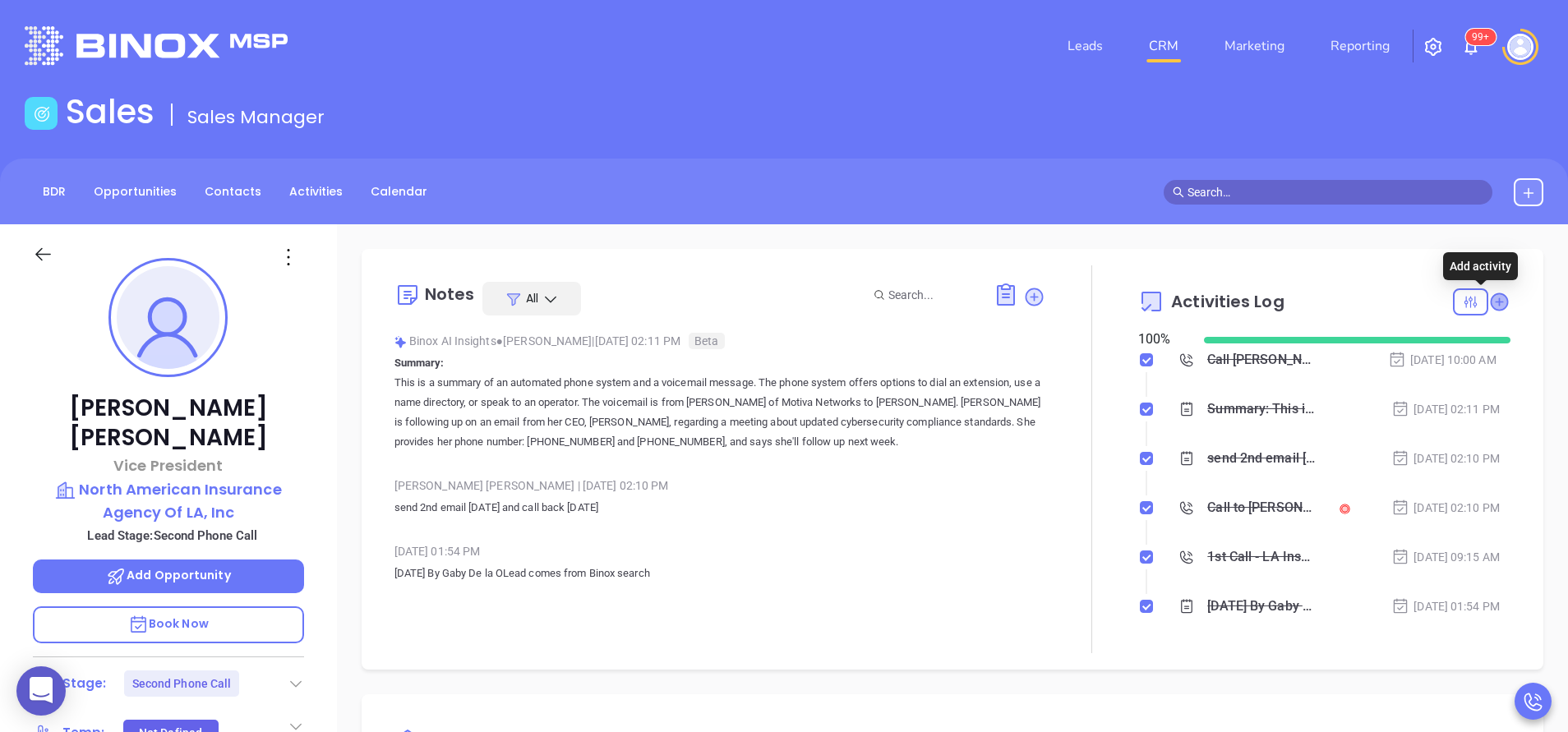
click at [1490, 299] on icon at bounding box center [1499, 301] width 18 height 18
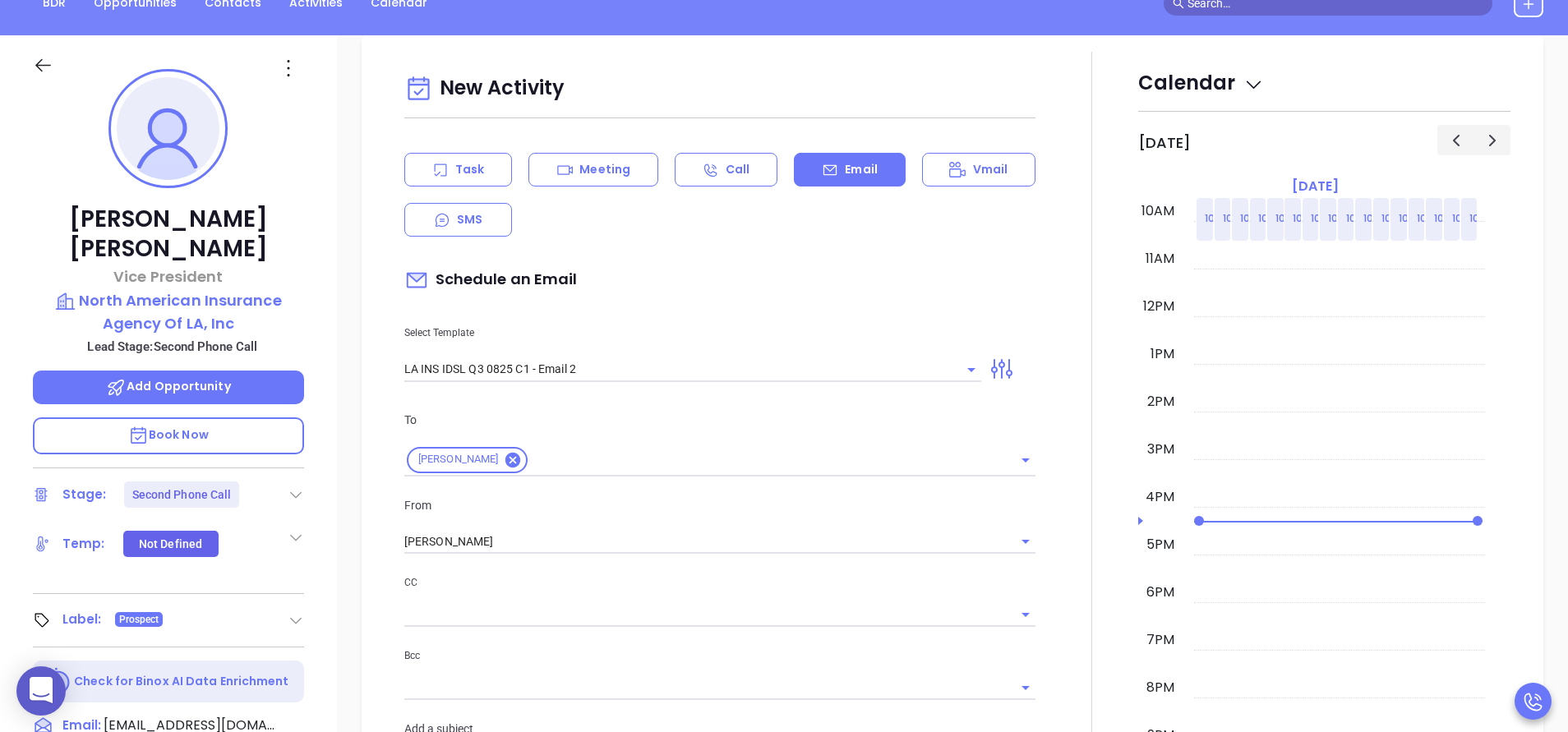
scroll to position [225, 0]
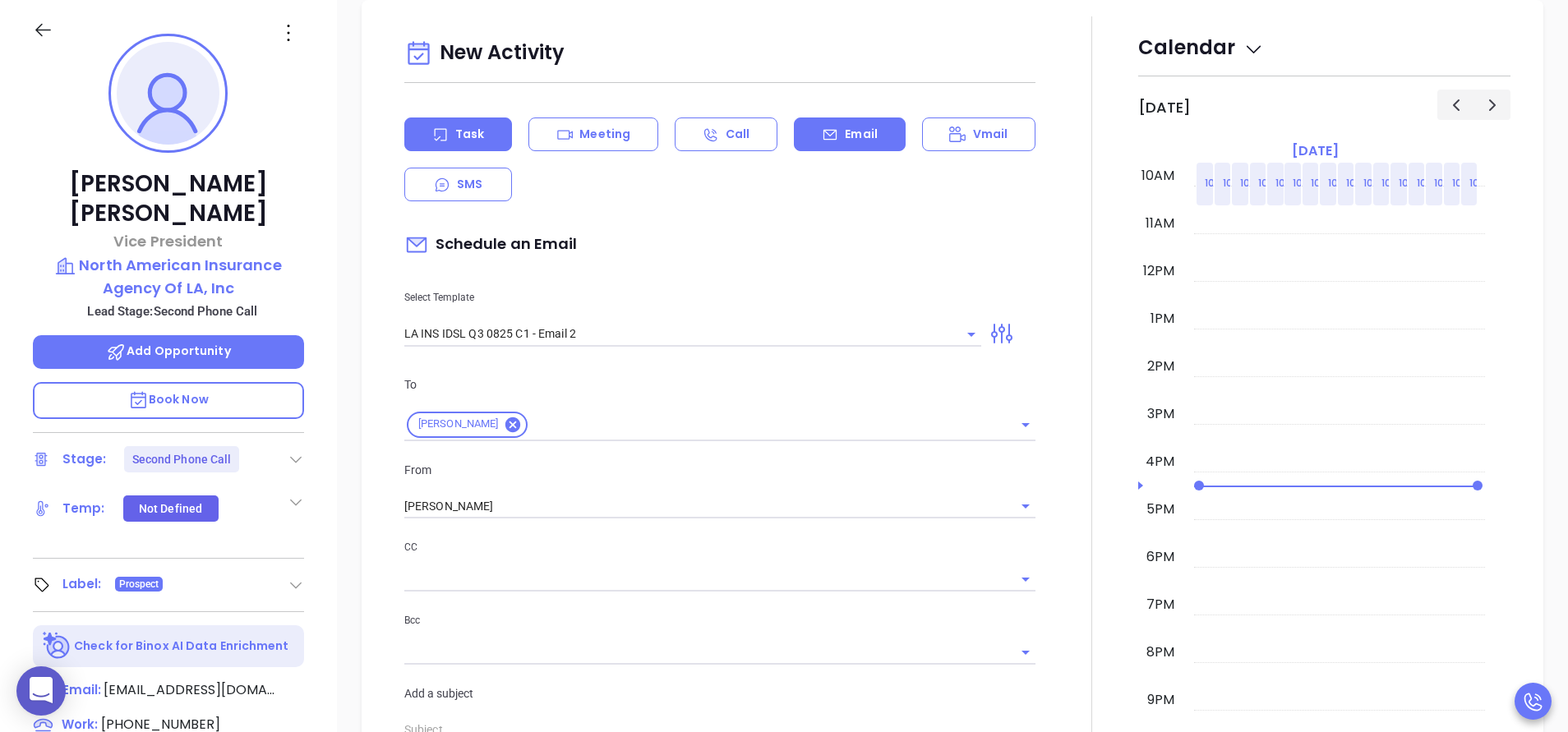
click at [437, 135] on icon at bounding box center [441, 134] width 17 height 17
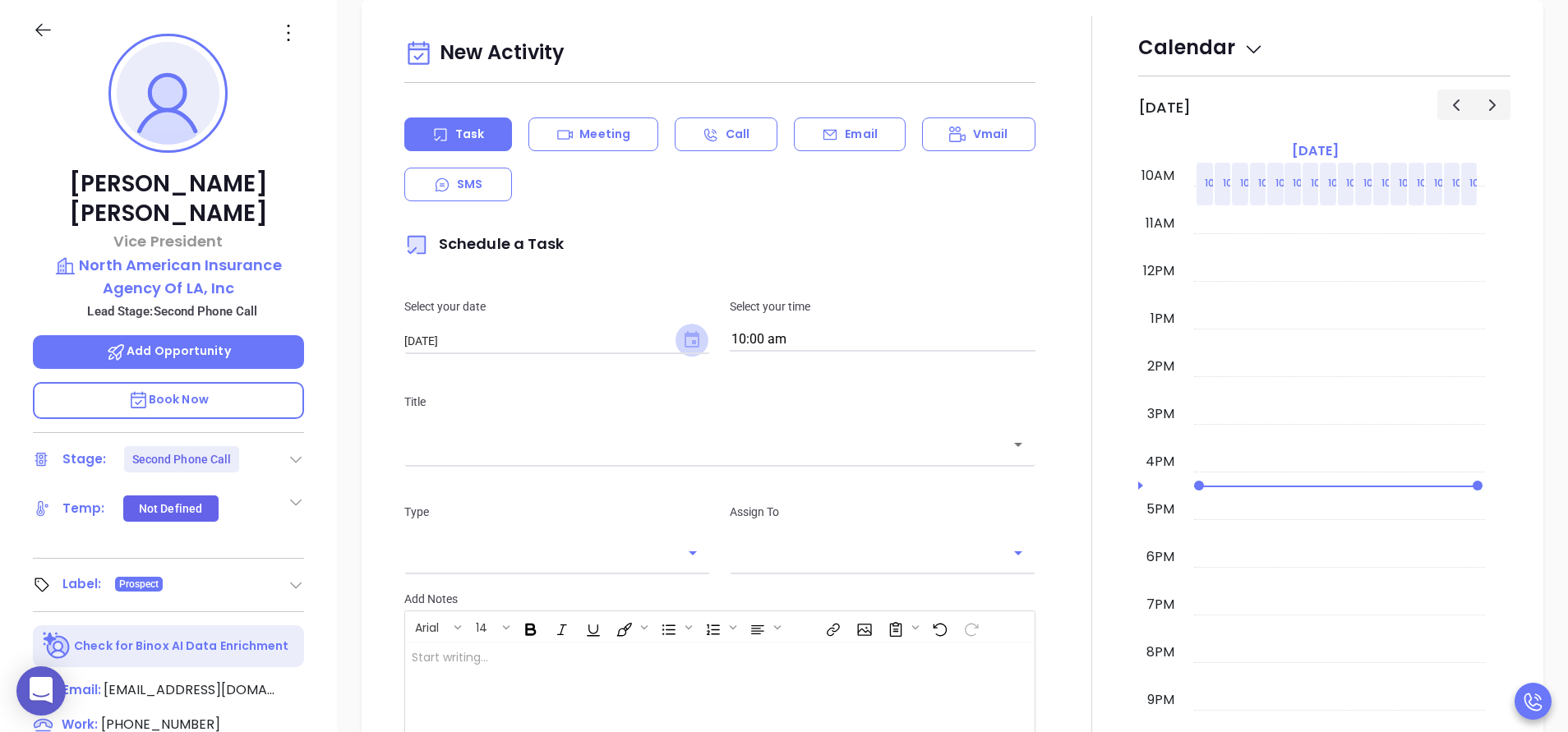
type input "[PERSON_NAME]"
click at [685, 337] on icon "Choose date, selected date is Sep 13, 2025" at bounding box center [692, 340] width 15 height 17
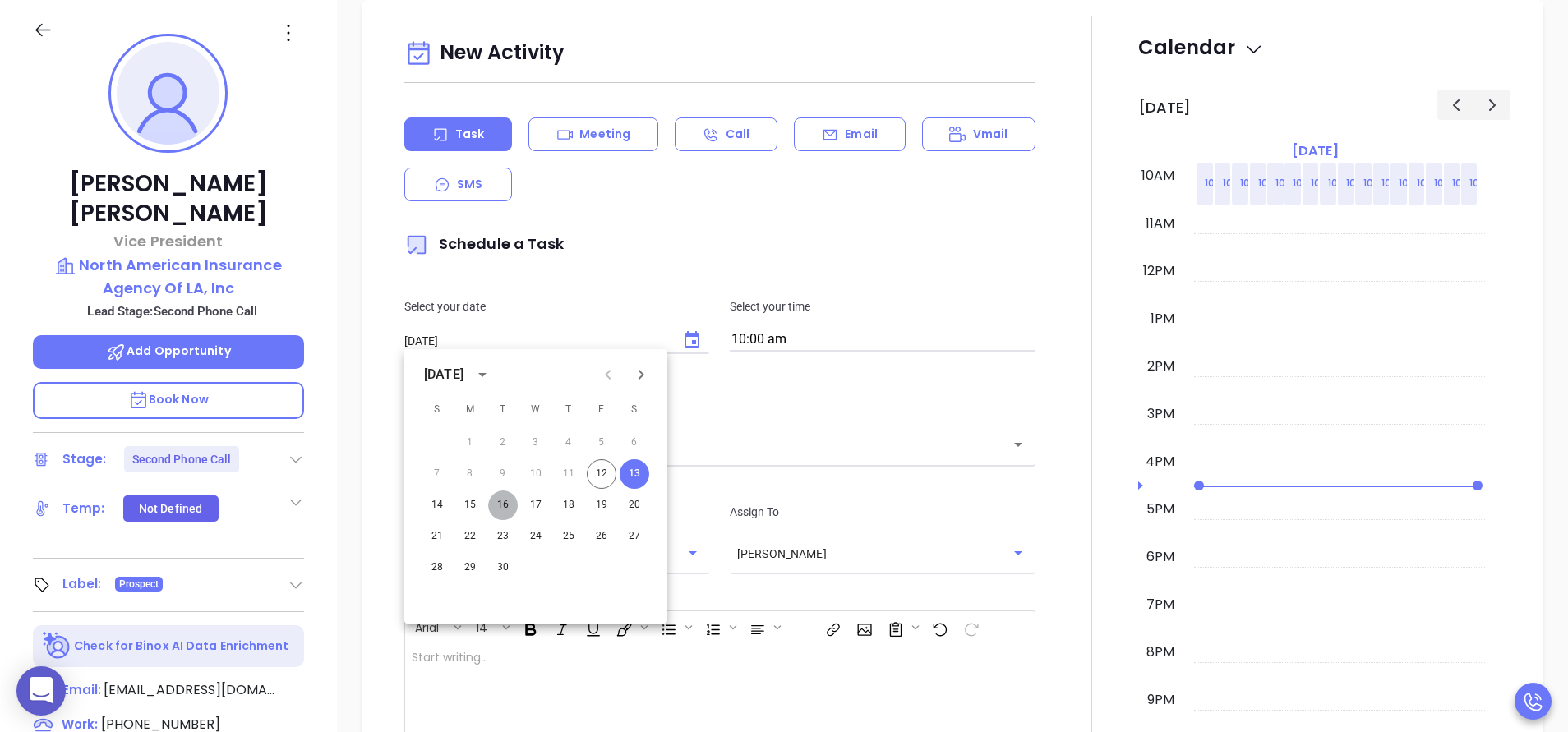
click at [499, 503] on button "16" at bounding box center [503, 505] width 29 height 29
type input "[DATE]"
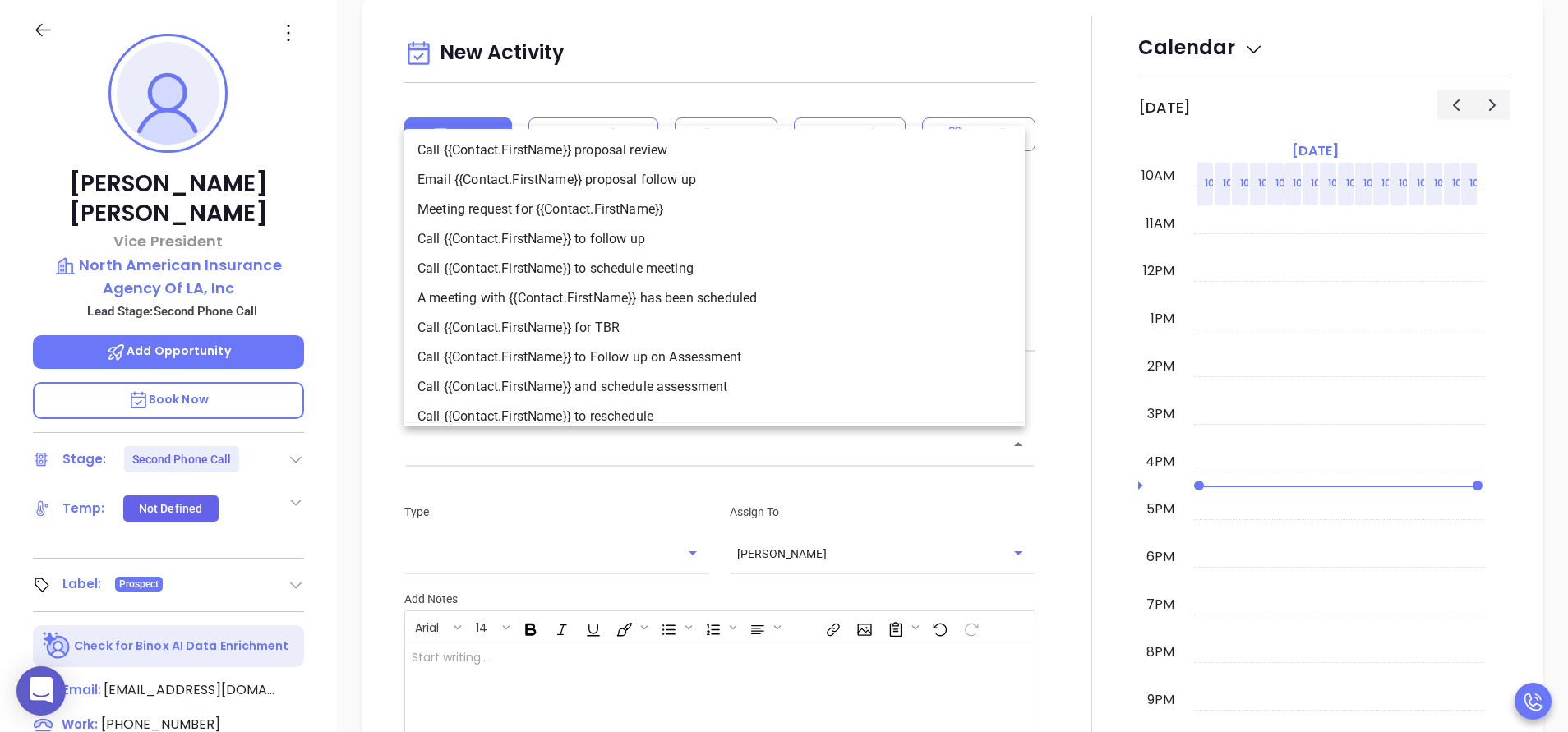
click at [519, 448] on input "text" at bounding box center [707, 444] width 592 height 19
click at [529, 246] on li "Call {{Contact.FirstName}} to follow up" at bounding box center [714, 239] width 620 height 29
type input "Call [PERSON_NAME] to follow up"
type input "Call"
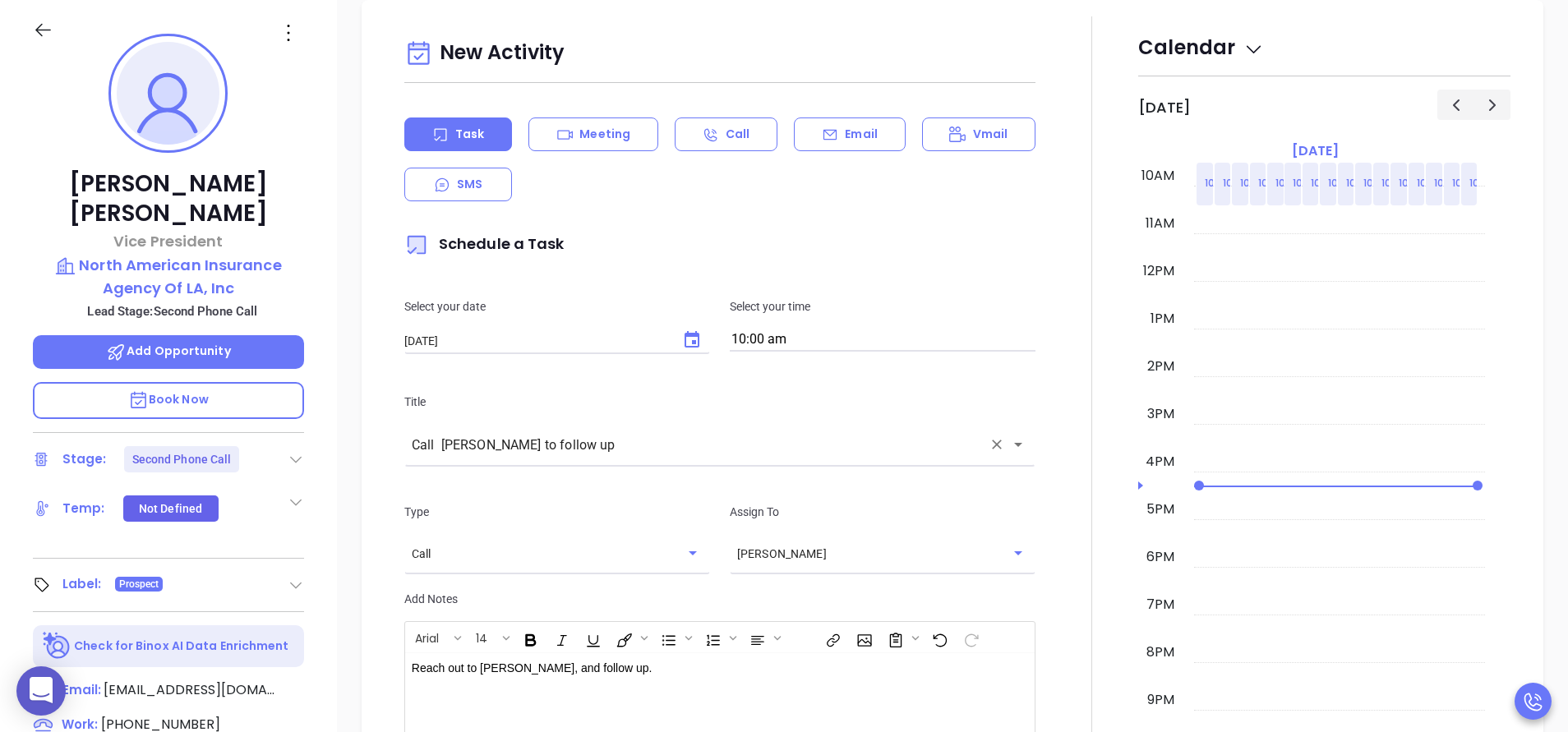
click at [1070, 561] on div at bounding box center [1091, 479] width 93 height 924
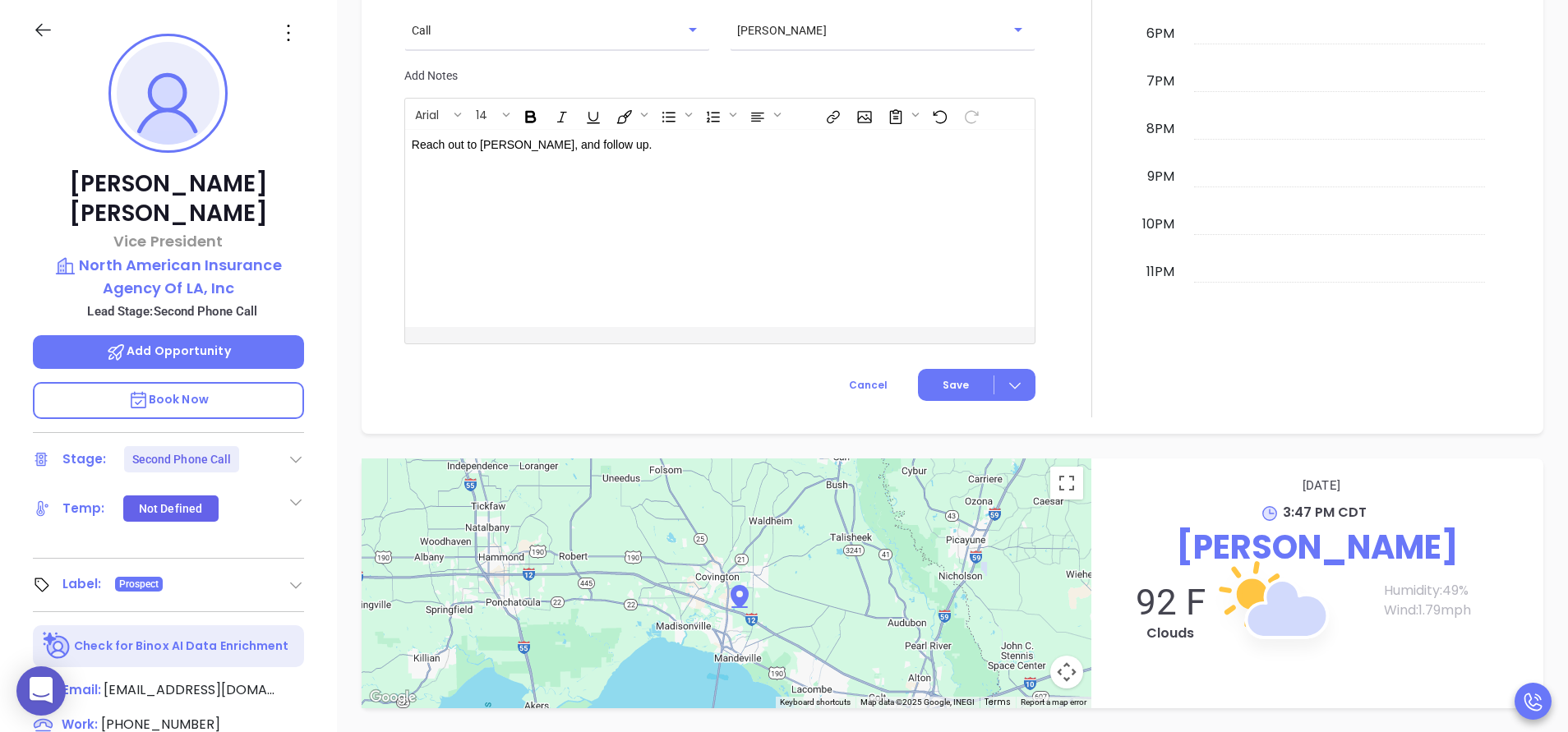
scroll to position [1313, 0]
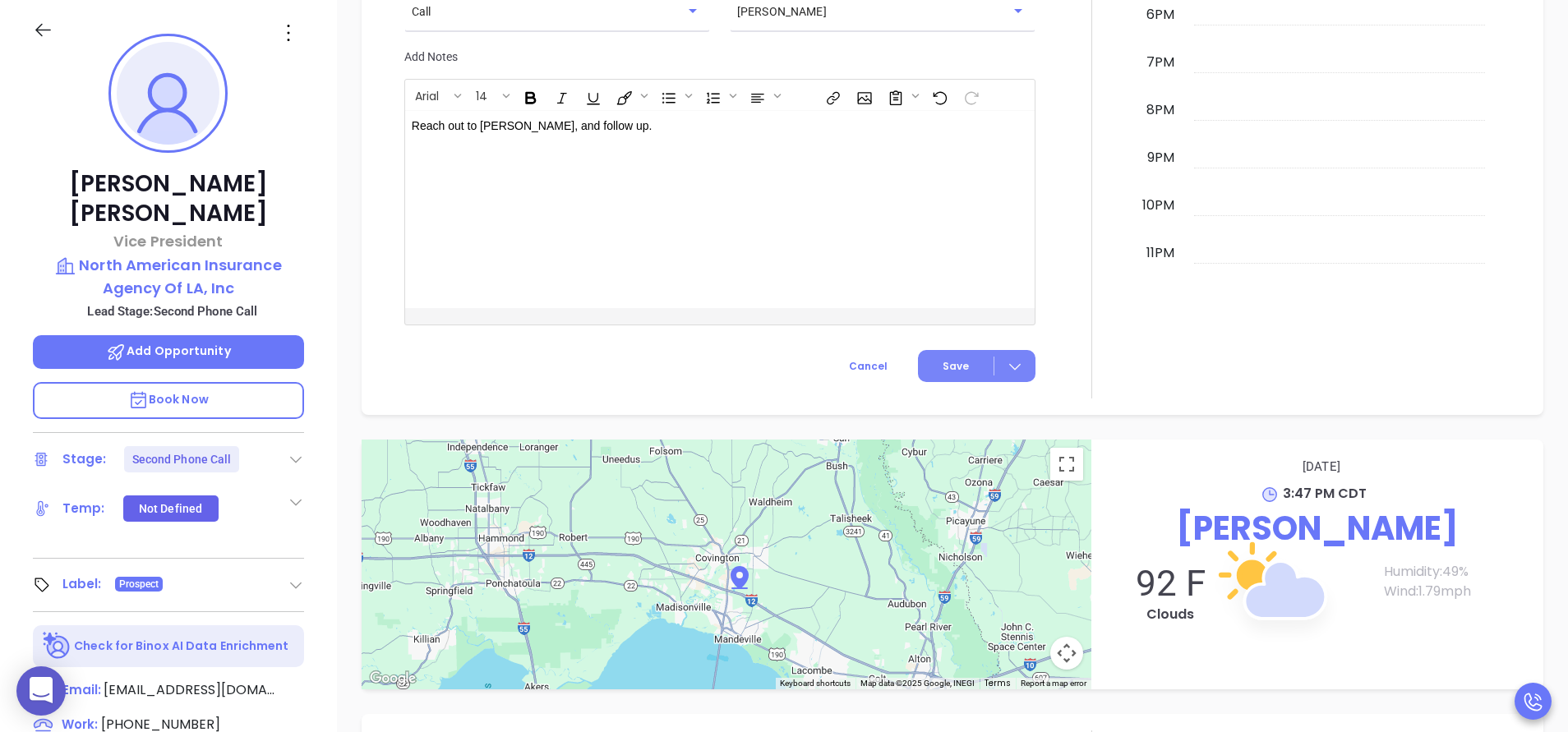
click at [978, 363] on button "Save" at bounding box center [977, 366] width 118 height 32
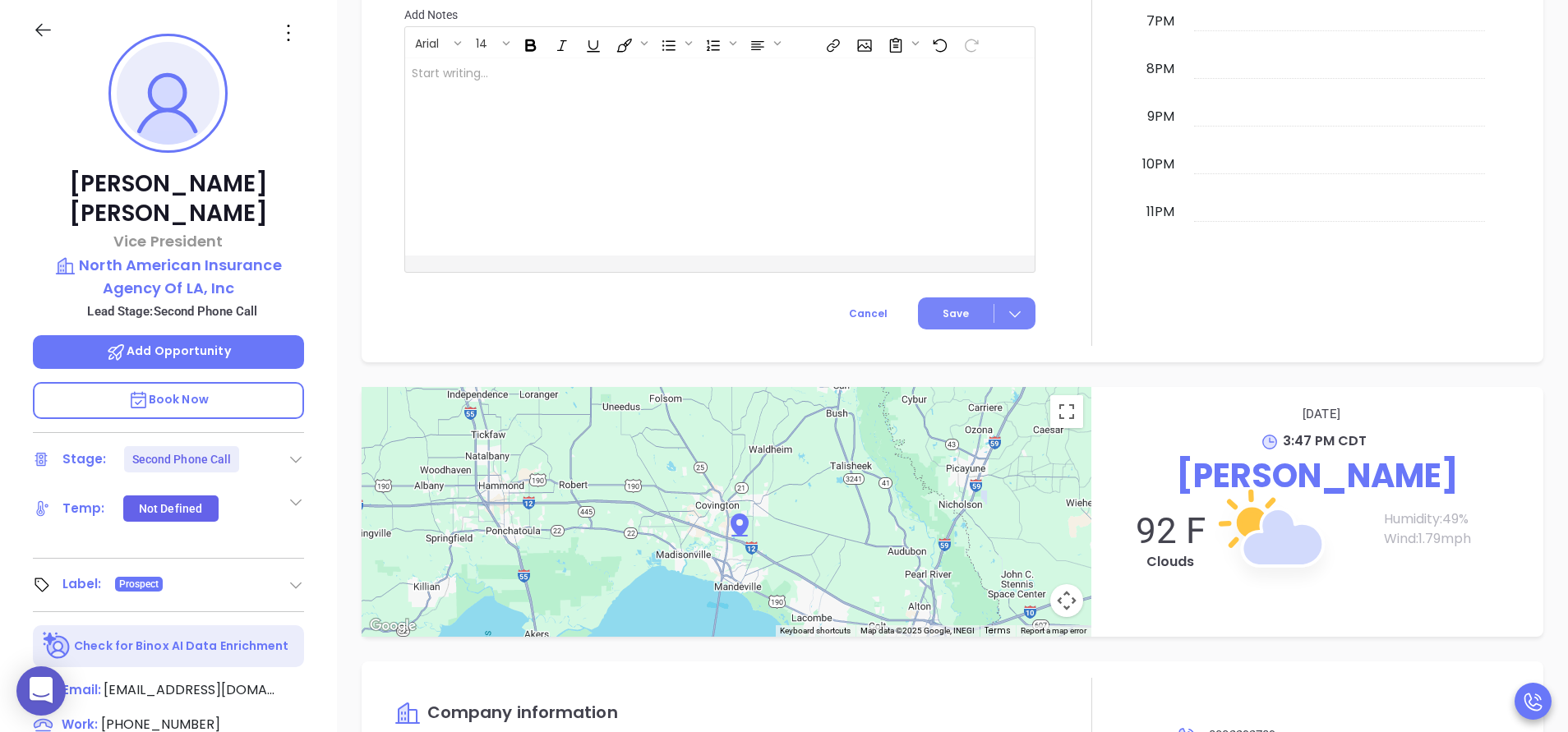
scroll to position [1354, 0]
